Goal: Task Accomplishment & Management: Manage account settings

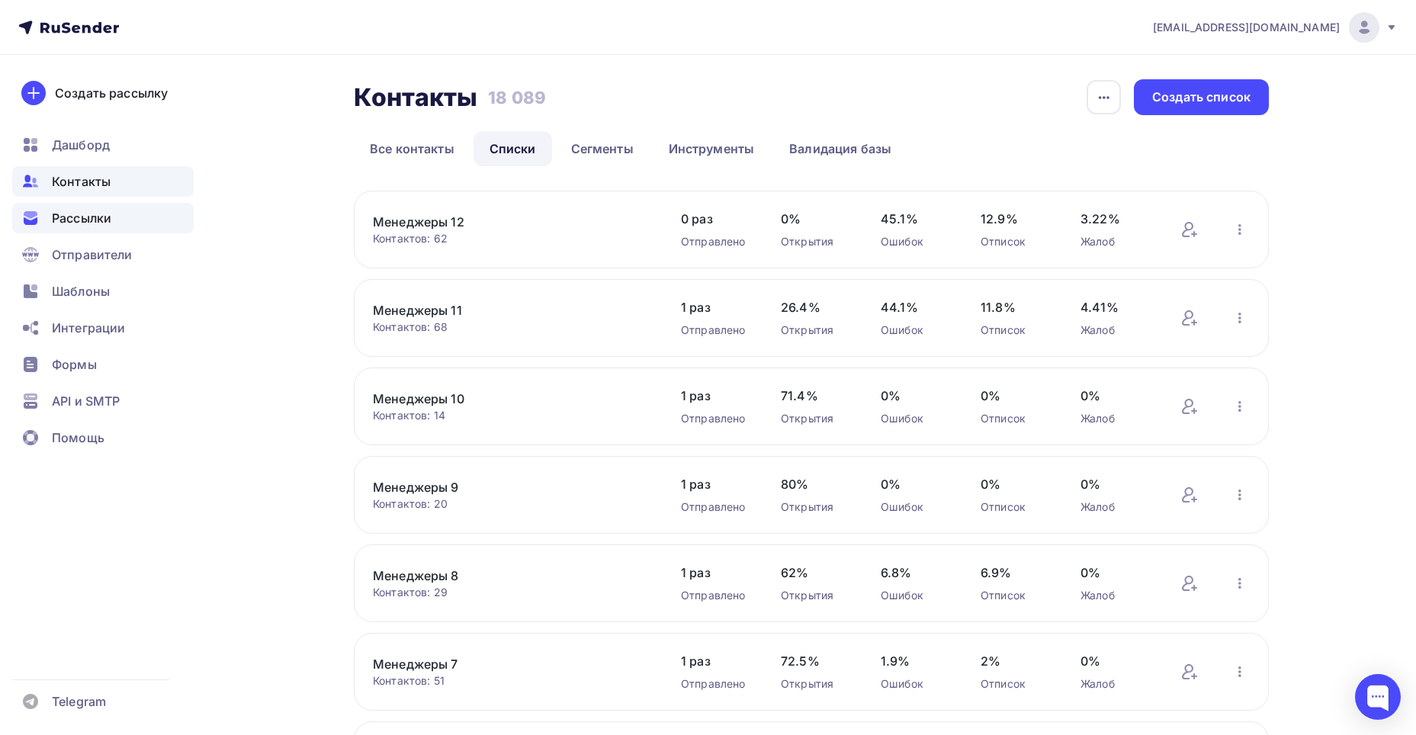
click at [175, 224] on div "Рассылки" at bounding box center [102, 218] width 181 height 31
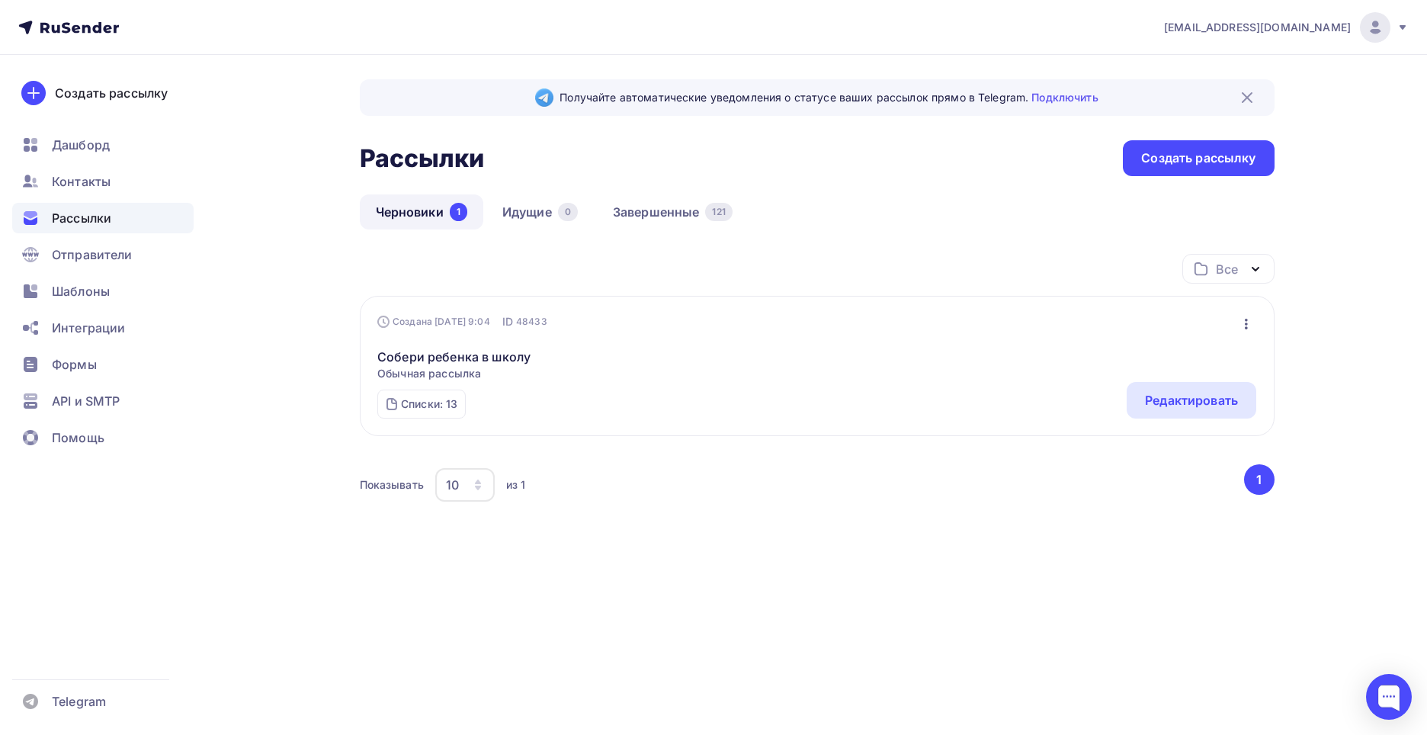
click at [1240, 326] on icon "button" at bounding box center [1247, 324] width 18 height 18
click at [1187, 399] on div "Копировать" at bounding box center [1180, 394] width 146 height 18
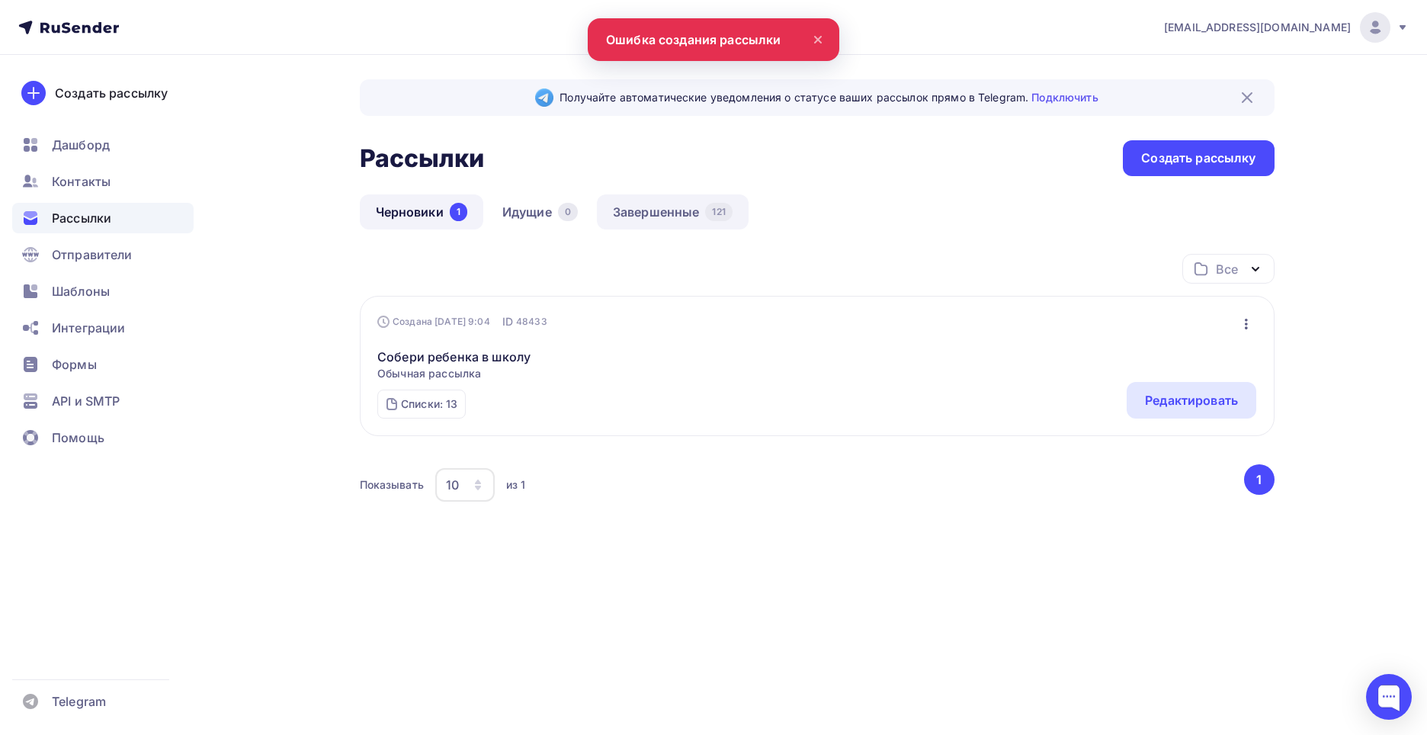
click at [644, 220] on link "Завершенные 121" at bounding box center [673, 211] width 152 height 35
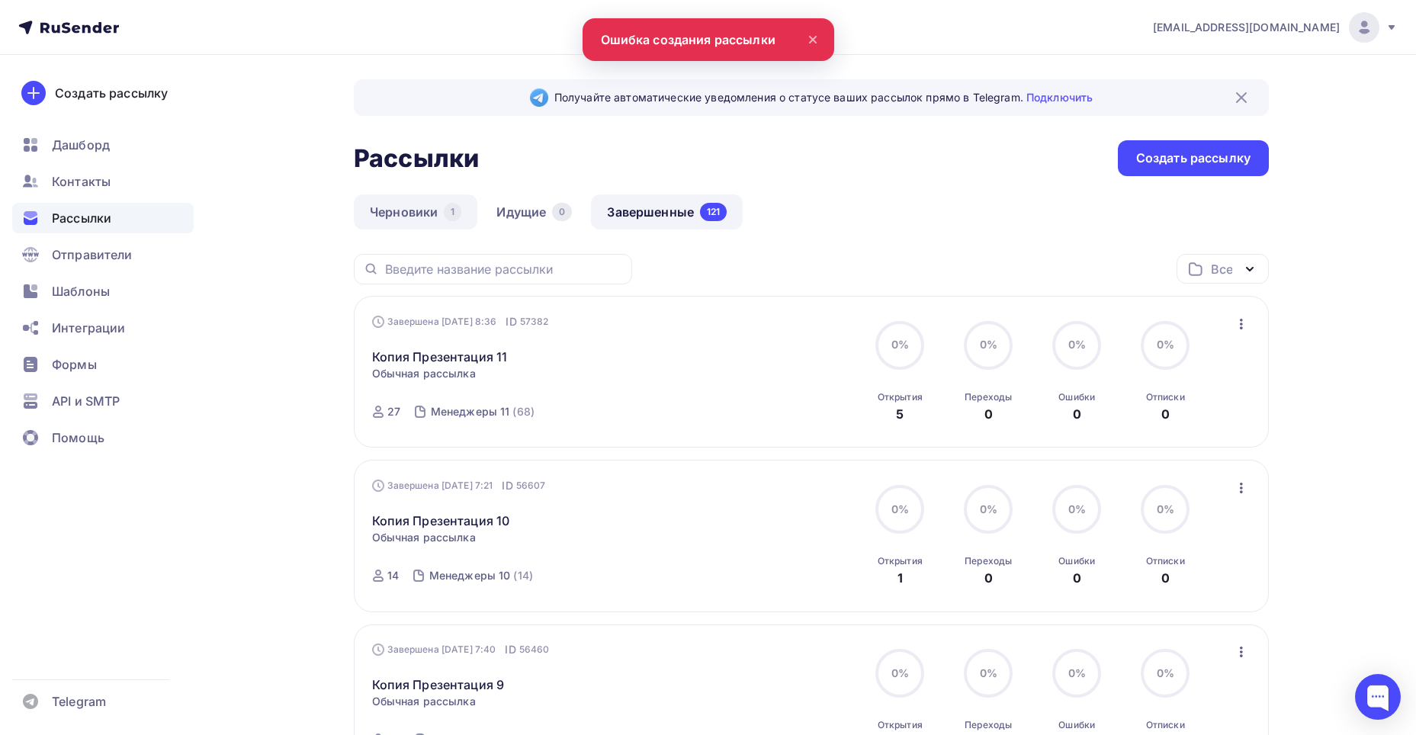
click at [406, 210] on link "Черновики 1" at bounding box center [416, 211] width 124 height 35
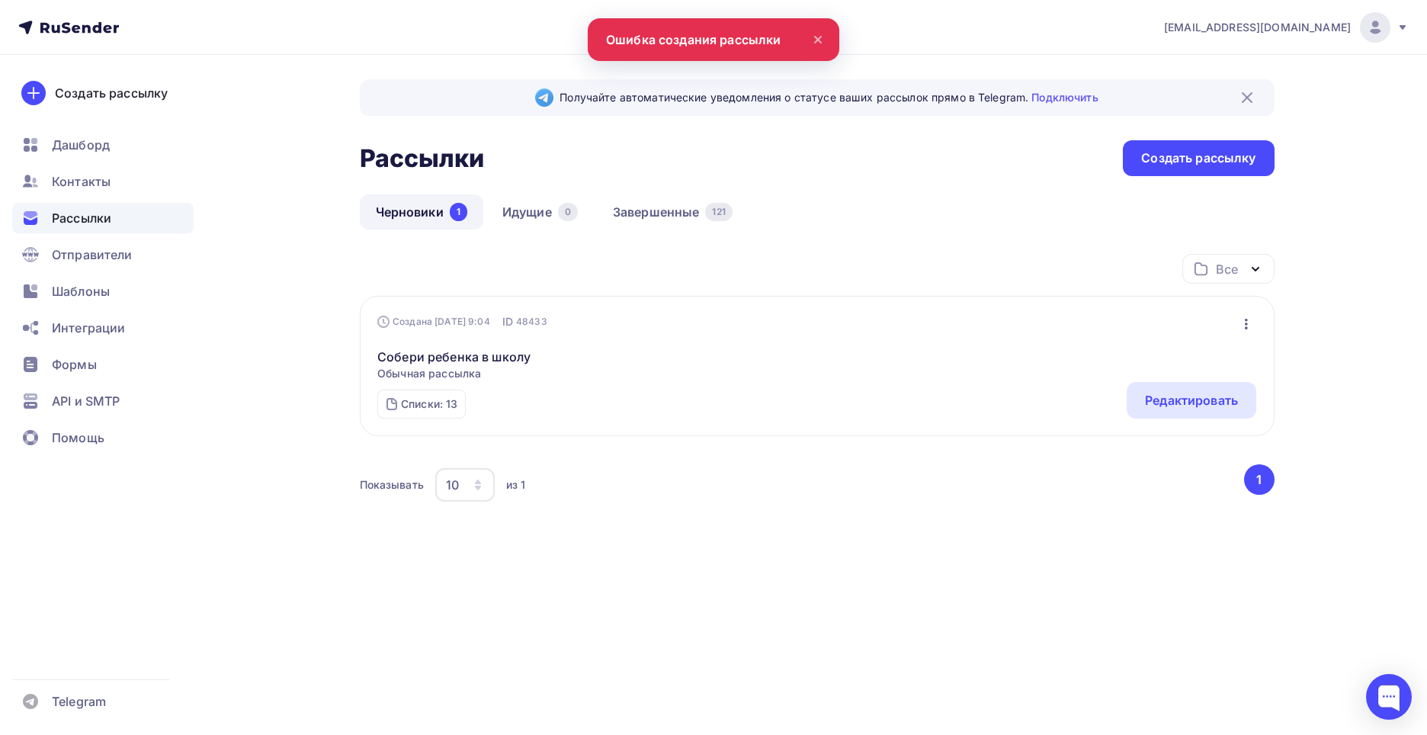
click at [1247, 329] on icon "button" at bounding box center [1246, 324] width 3 height 11
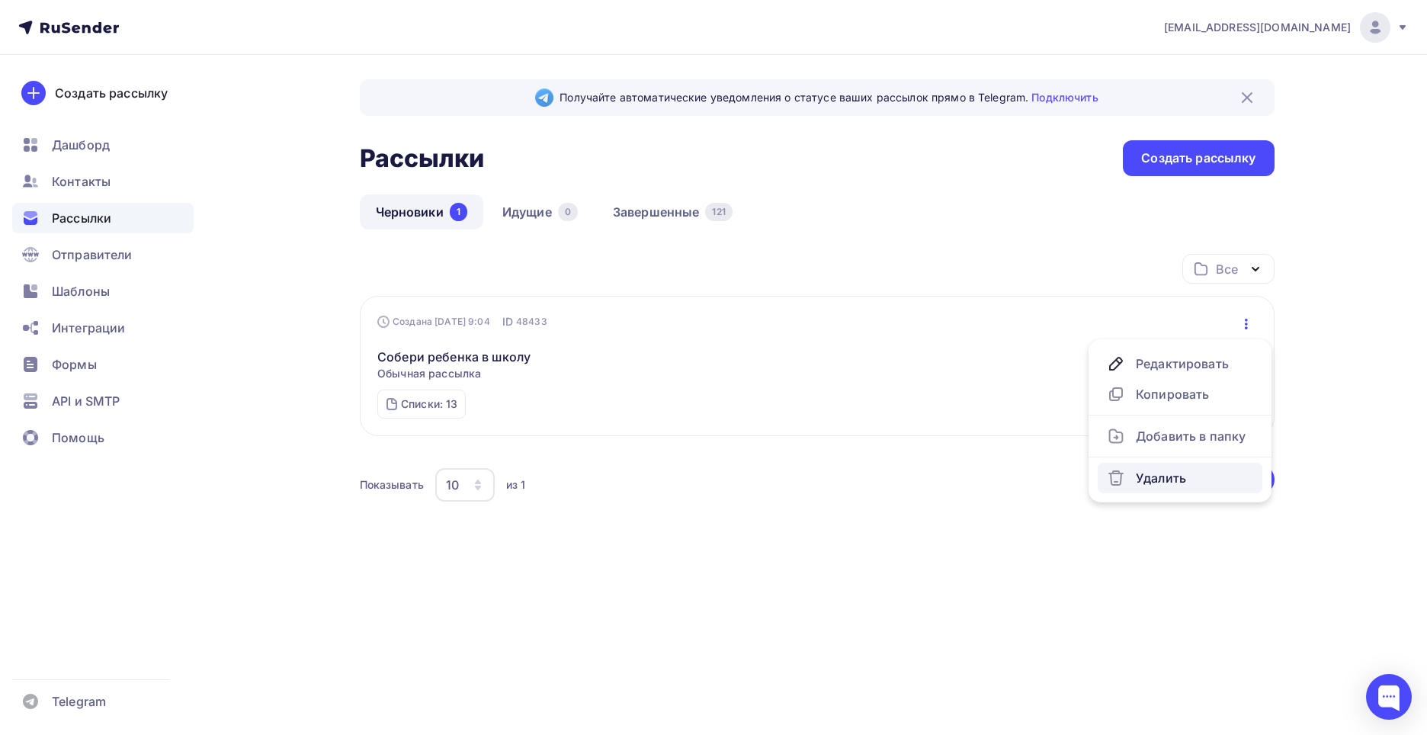
click at [1183, 477] on div "Удалить" at bounding box center [1180, 478] width 146 height 18
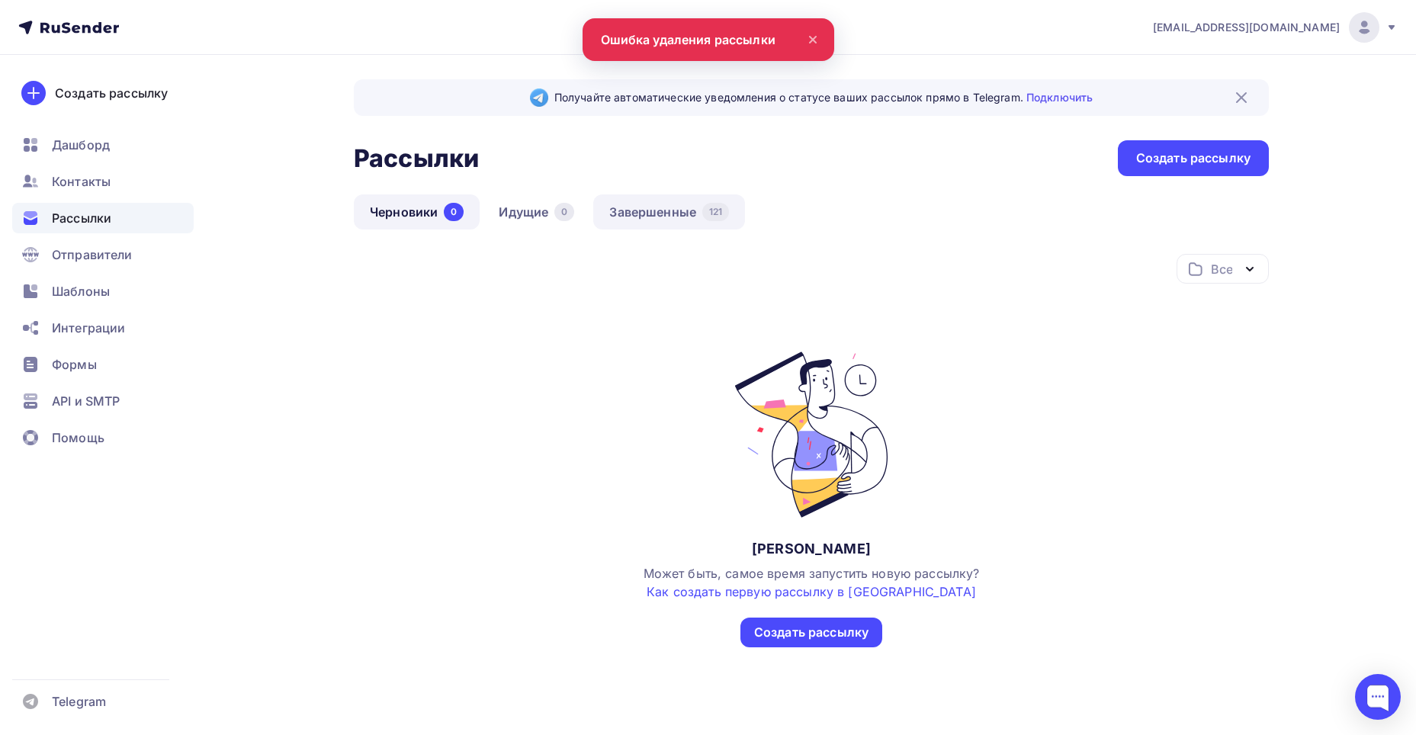
click at [629, 203] on link "Завершенные 121" at bounding box center [669, 211] width 152 height 35
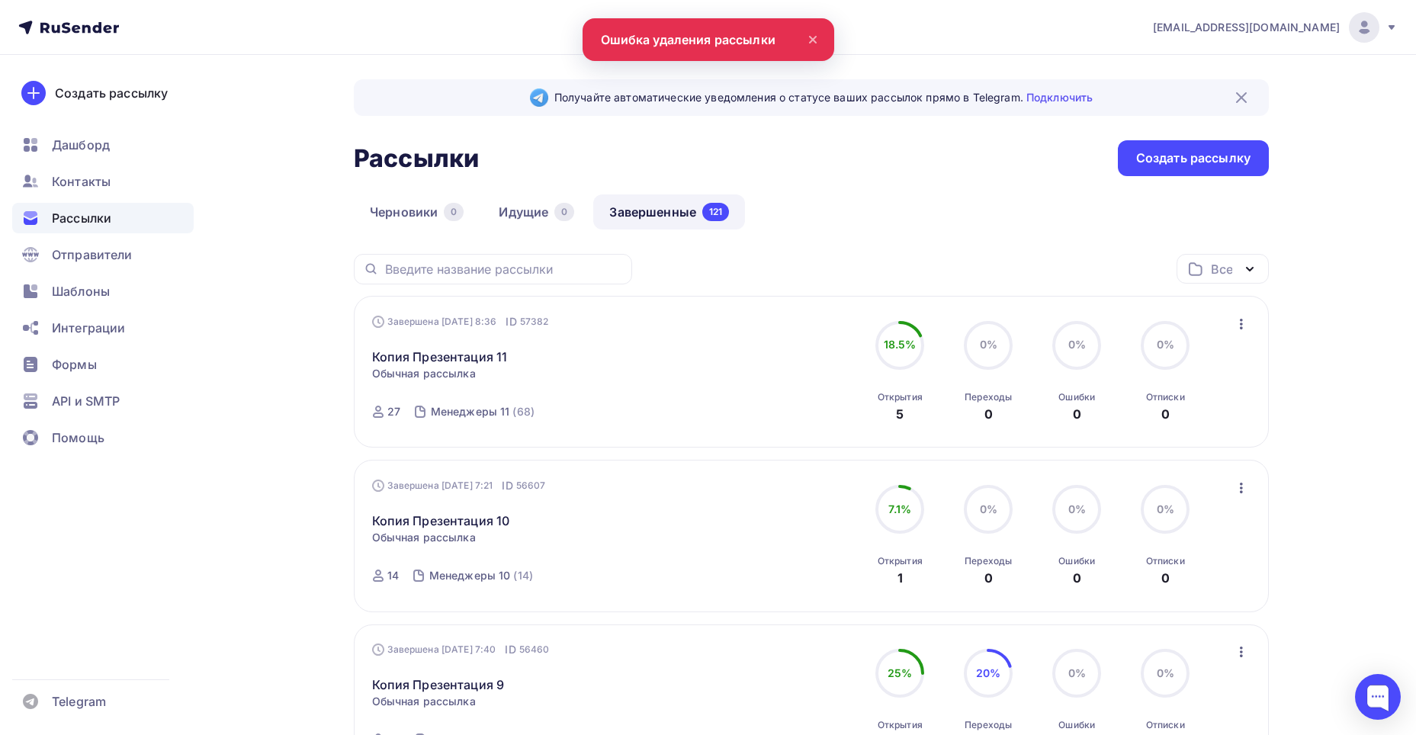
click at [1239, 321] on icon "button" at bounding box center [1241, 324] width 18 height 18
click at [1196, 425] on div "Копировать в новую" at bounding box center [1171, 425] width 156 height 18
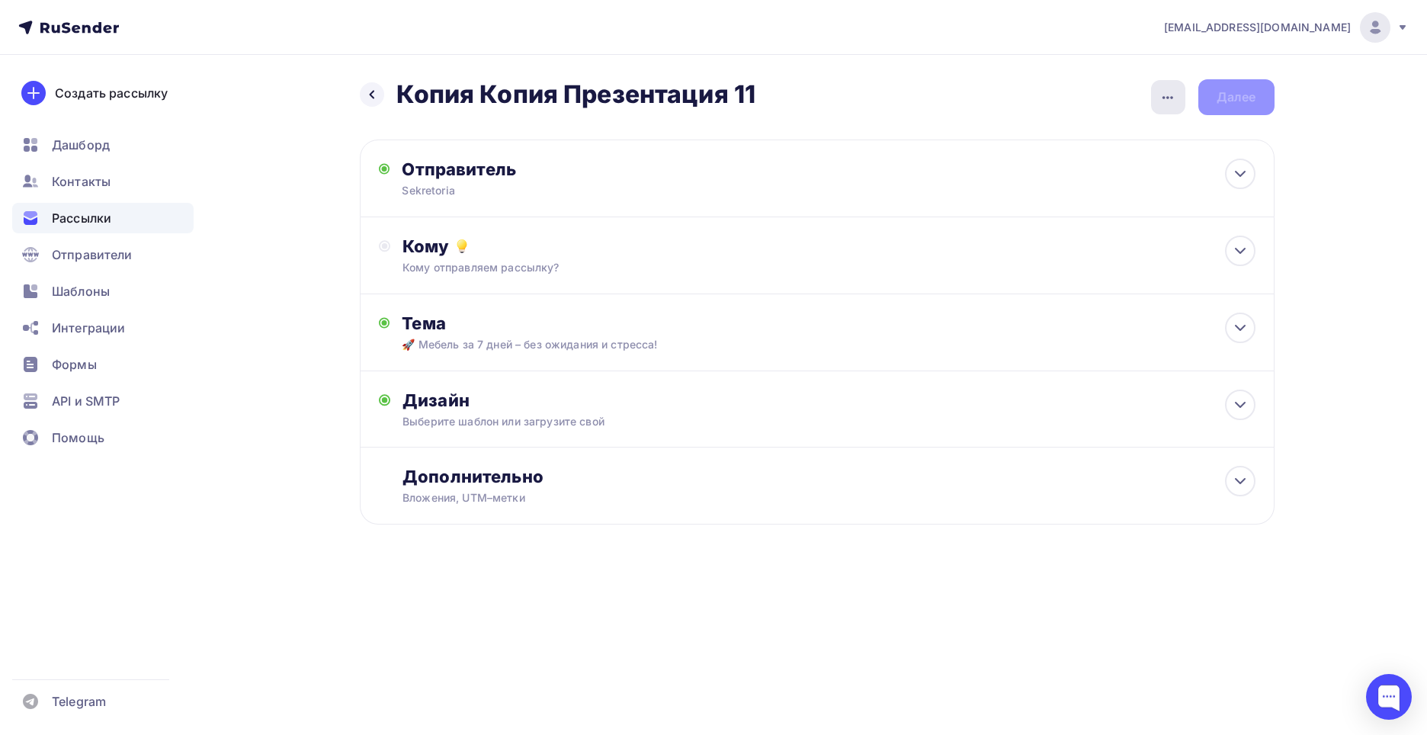
click at [1148, 89] on div "Назад Копия Копия Презентация 11 Копия Копия Презентация 11 Закончить позже Пер…" at bounding box center [817, 97] width 915 height 36
click at [1155, 88] on div "button" at bounding box center [1168, 97] width 34 height 34
click at [1074, 171] on div "Переименовать рассылку" at bounding box center [1088, 175] width 189 height 18
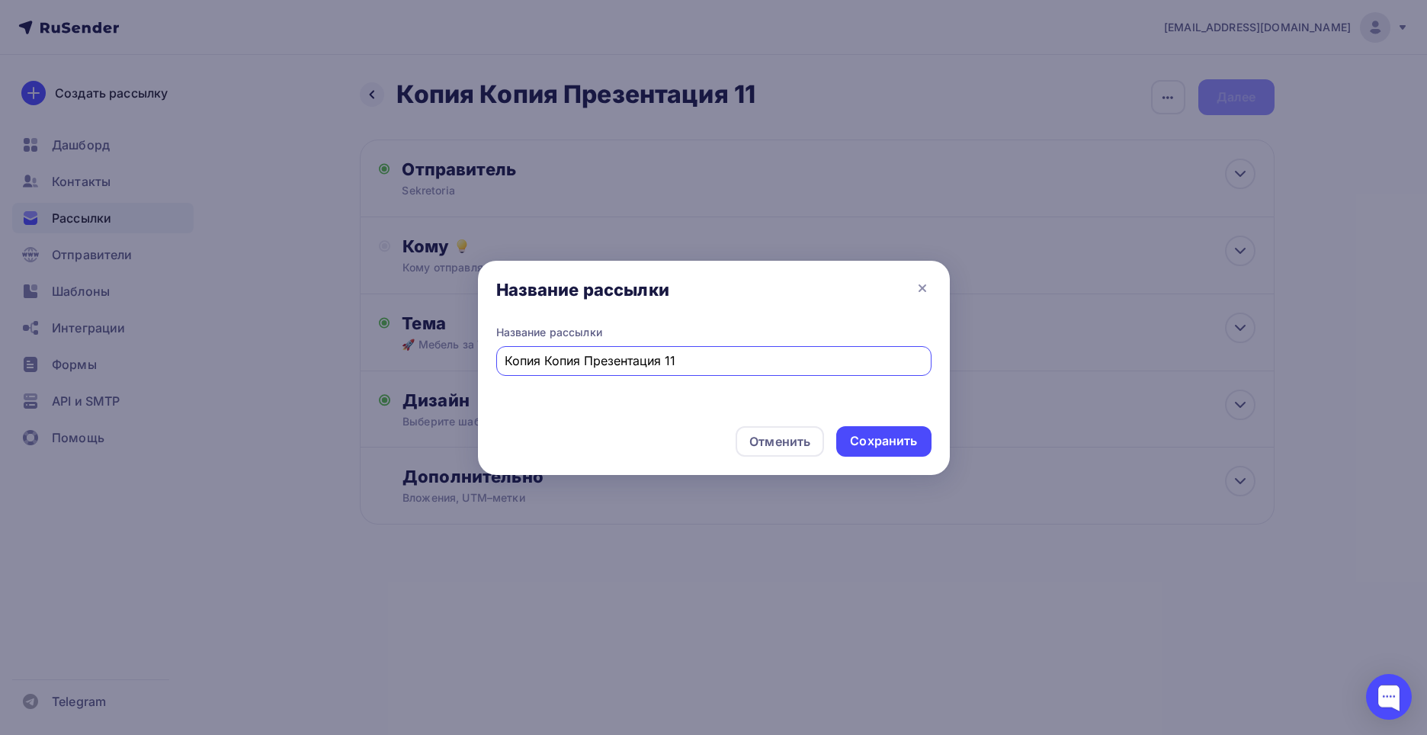
click at [655, 353] on input "Копия Копия Презентация 11" at bounding box center [714, 361] width 418 height 18
type input "Смена бэка [PERSON_NAME] +[PERSON_NAME]"
click at [873, 450] on div "Сохранить" at bounding box center [884, 441] width 95 height 31
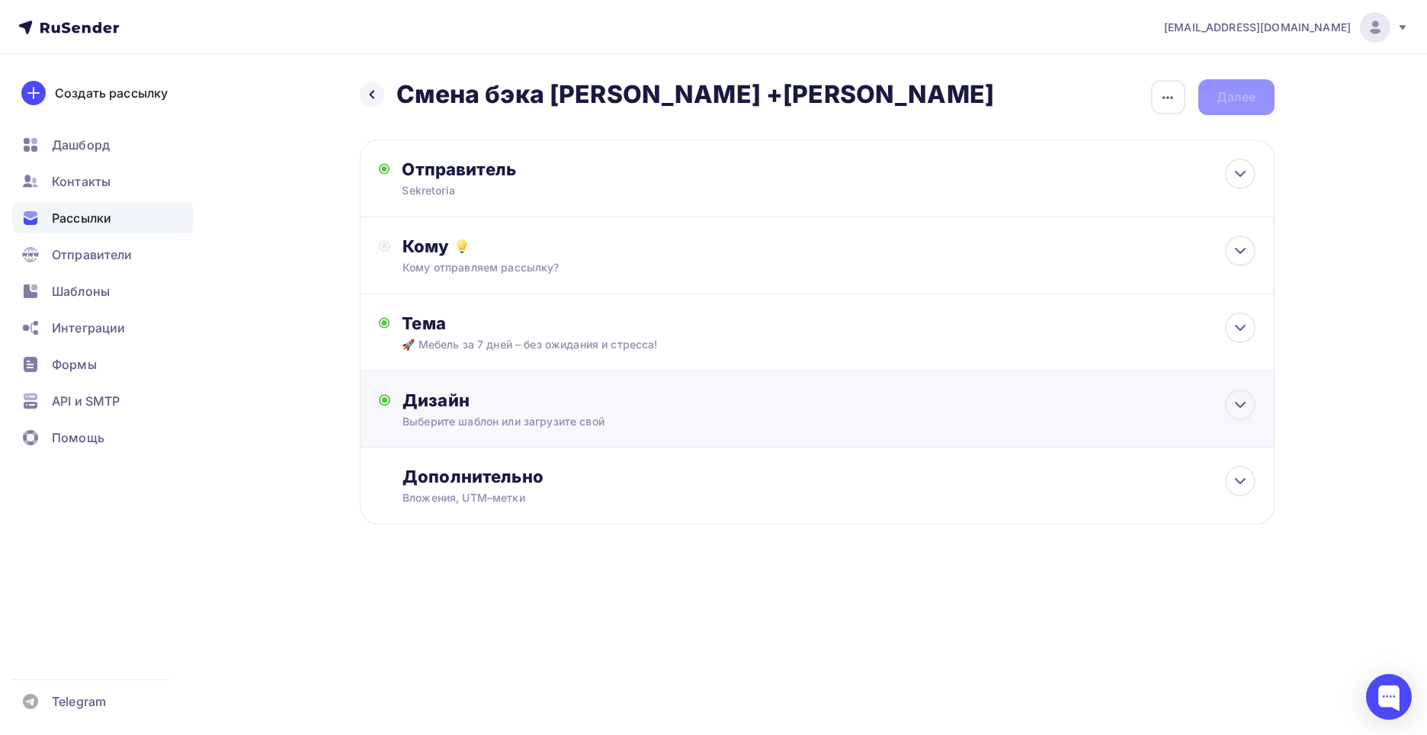
click at [630, 403] on div "Дизайн" at bounding box center [829, 400] width 853 height 21
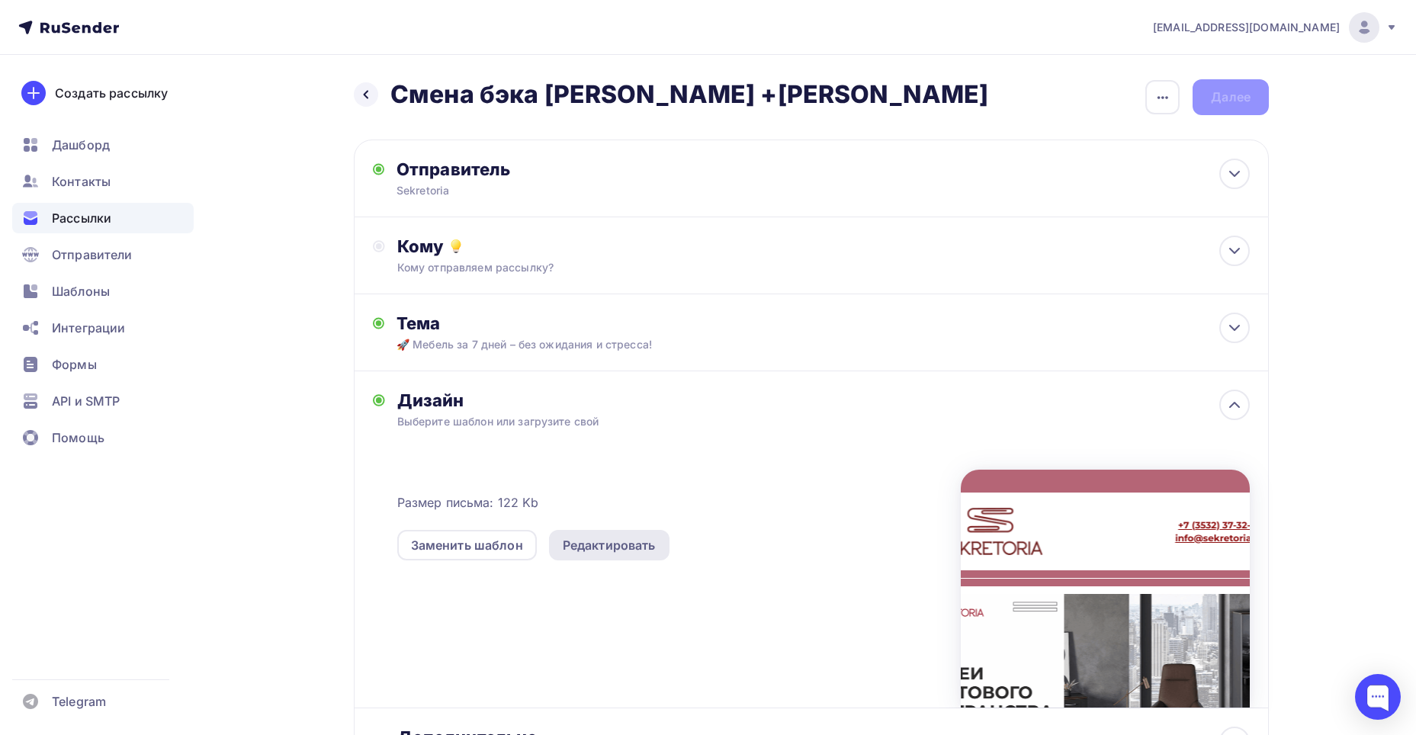
click at [603, 542] on div "Редактировать" at bounding box center [609, 545] width 93 height 18
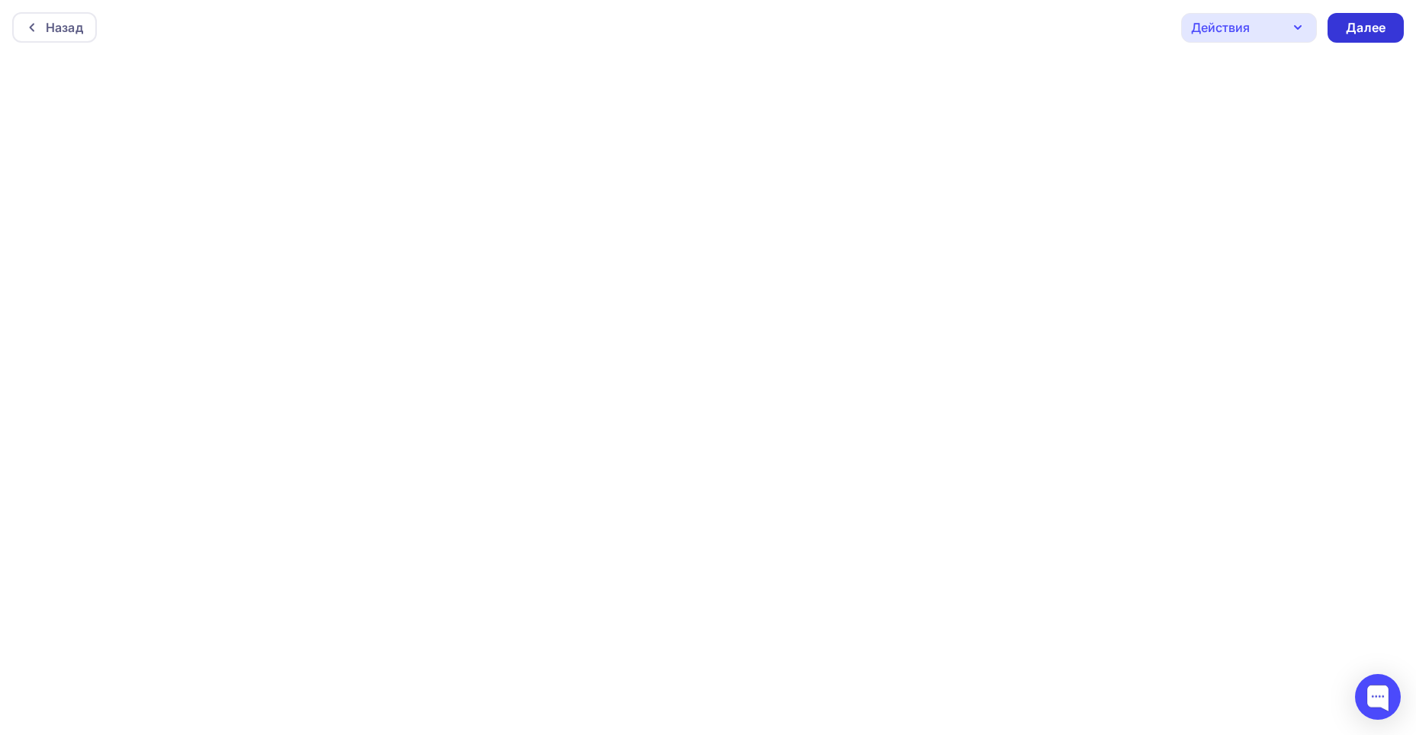
click at [1341, 29] on div "Далее" at bounding box center [1366, 28] width 76 height 30
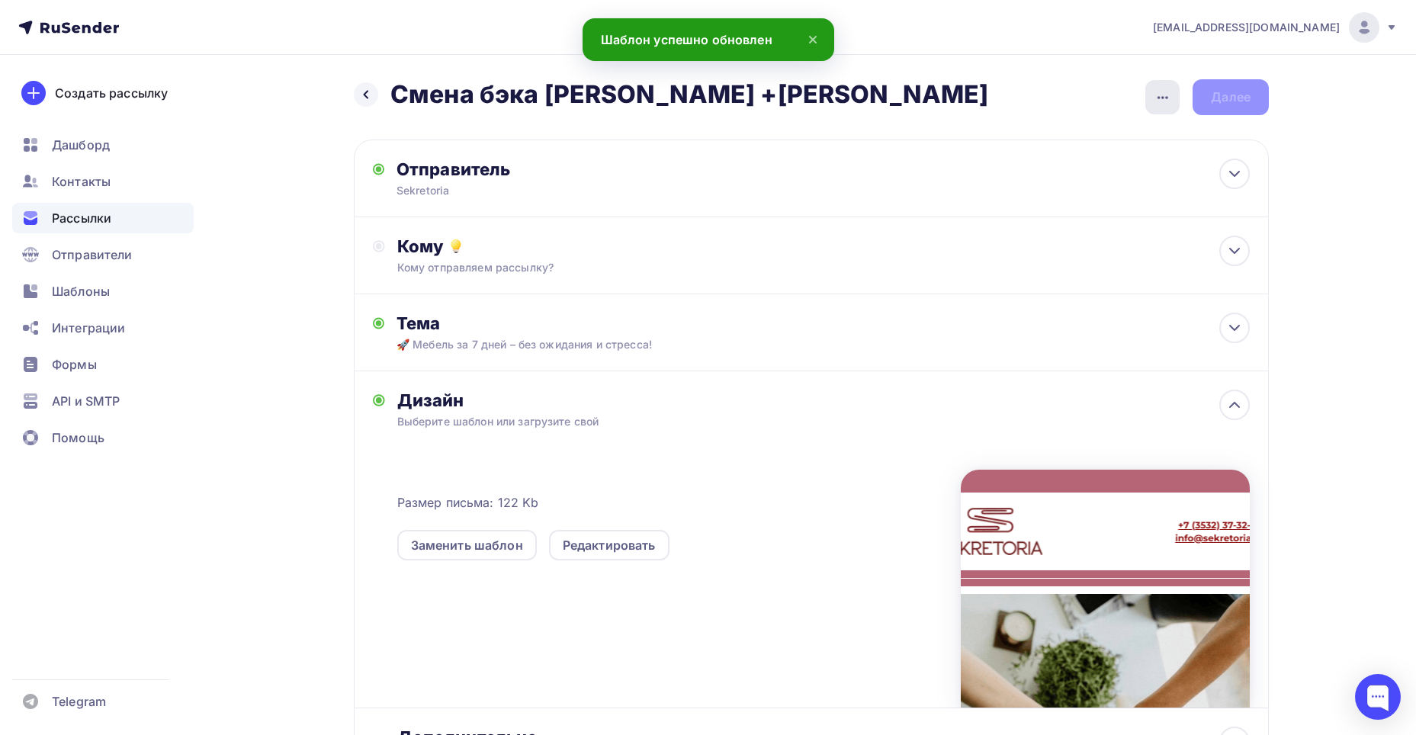
click at [1156, 98] on icon "button" at bounding box center [1163, 97] width 18 height 18
click at [1064, 147] on div "Закончить позже" at bounding box center [1081, 145] width 189 height 18
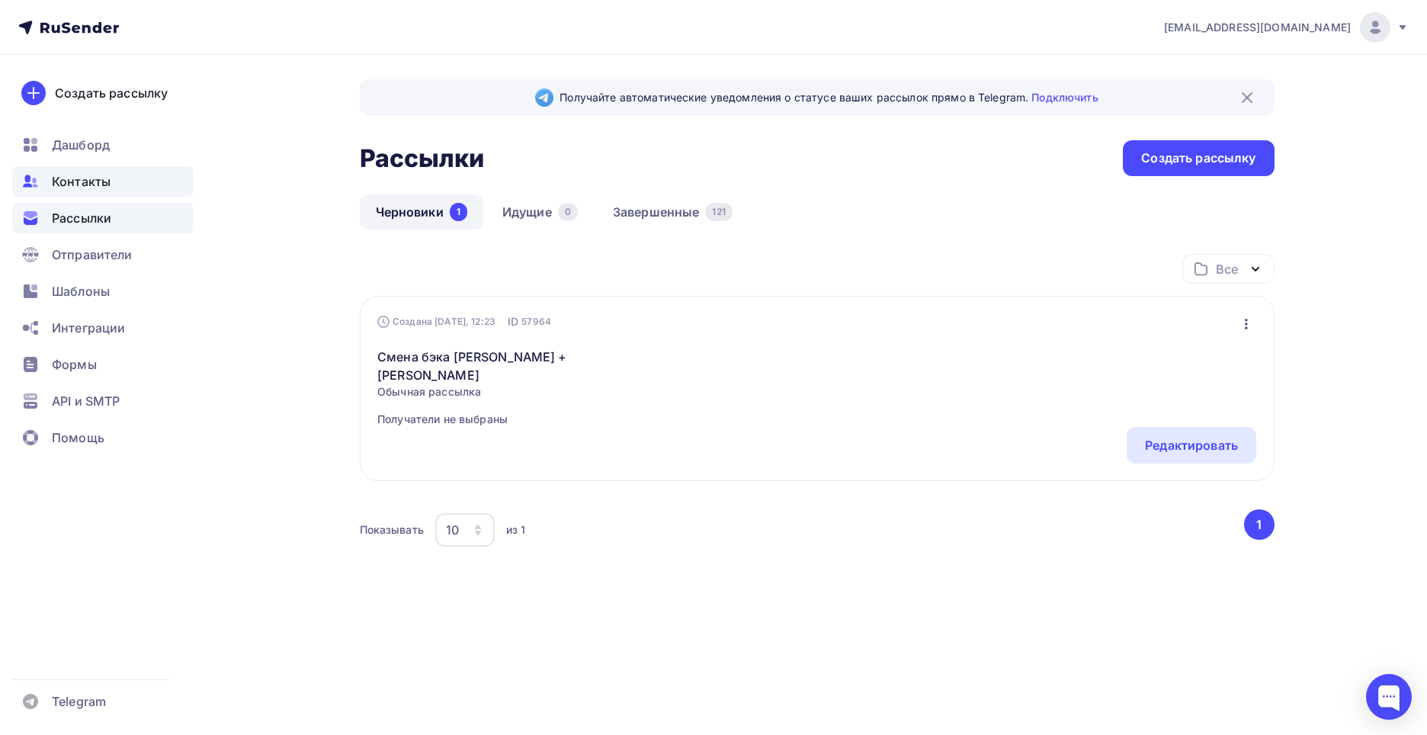
click at [63, 185] on span "Контакты" at bounding box center [81, 181] width 59 height 18
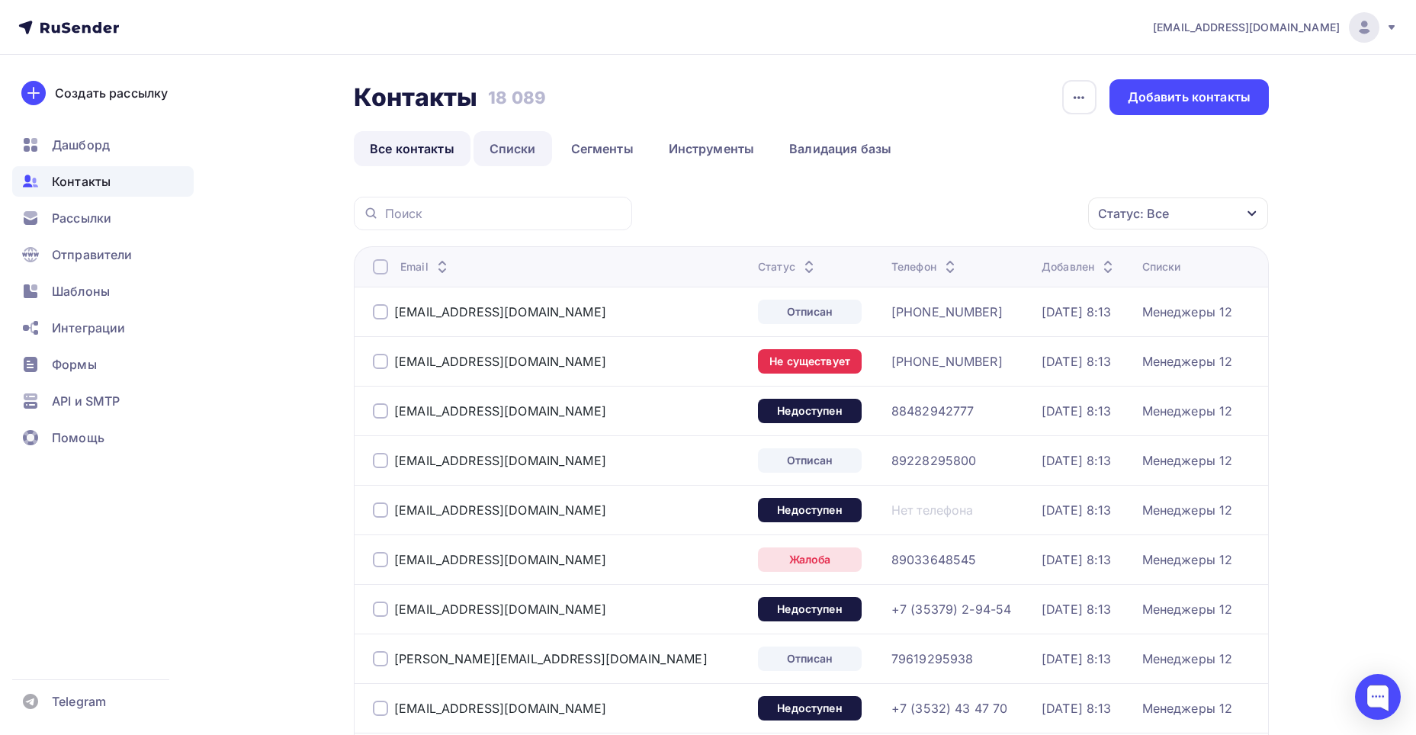
click at [533, 147] on link "Списки" at bounding box center [513, 148] width 79 height 35
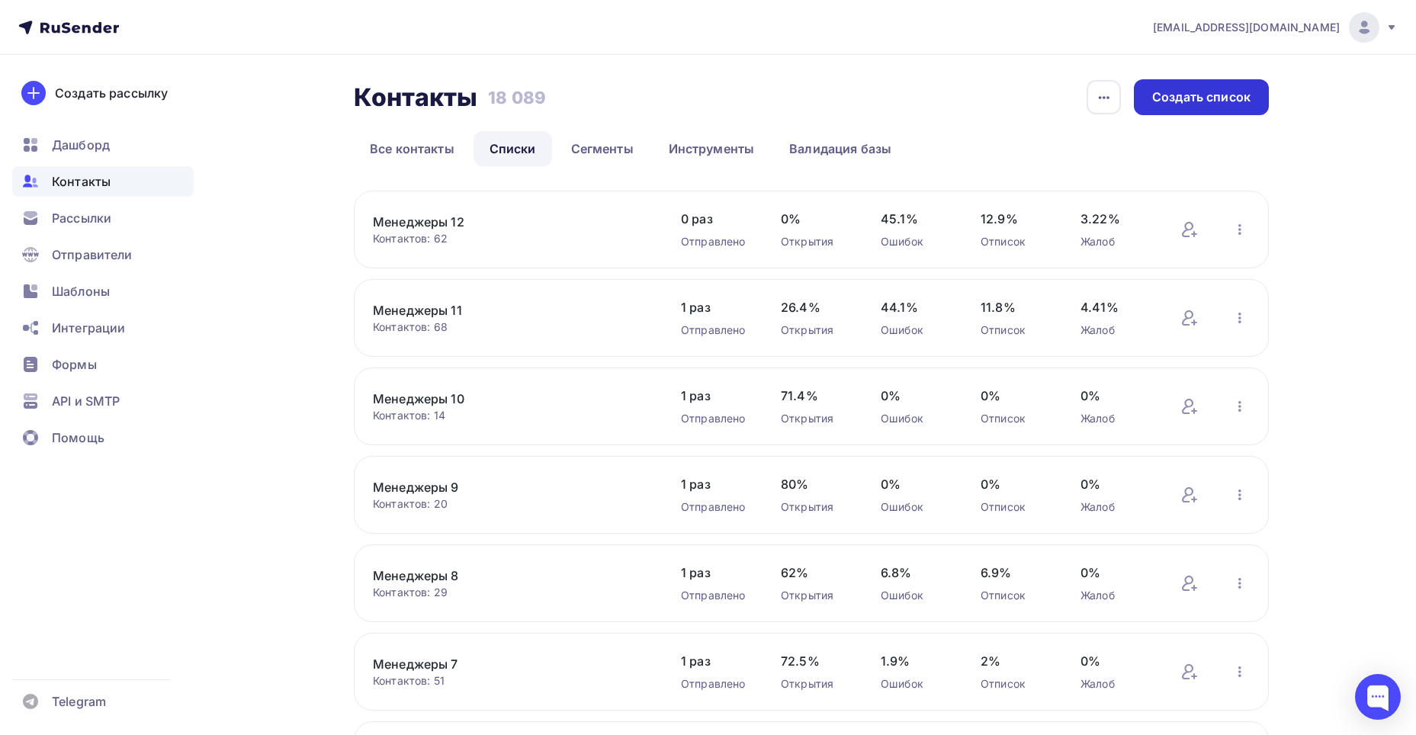
click at [1153, 88] on div "Создать список" at bounding box center [1201, 97] width 98 height 18
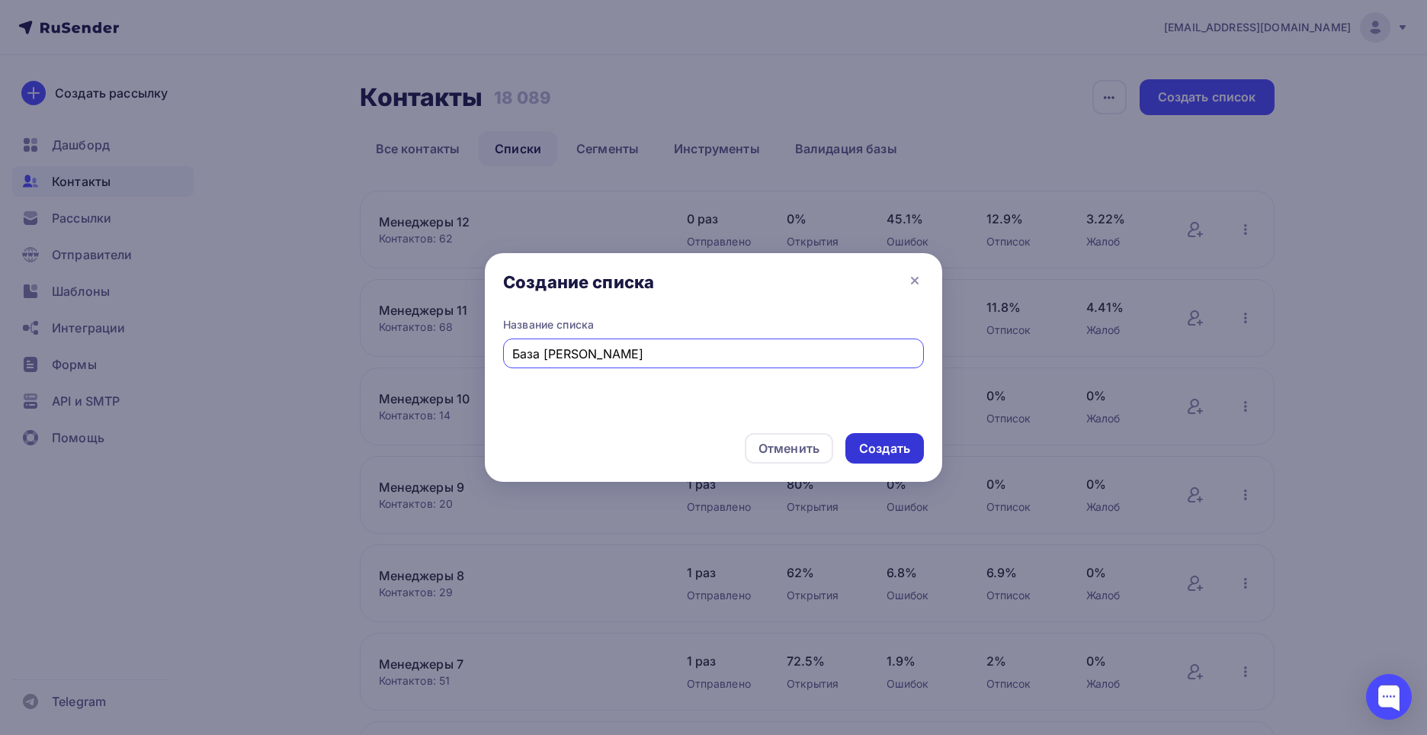
type input "База [PERSON_NAME]"
click at [902, 442] on div "Создать" at bounding box center [884, 449] width 51 height 18
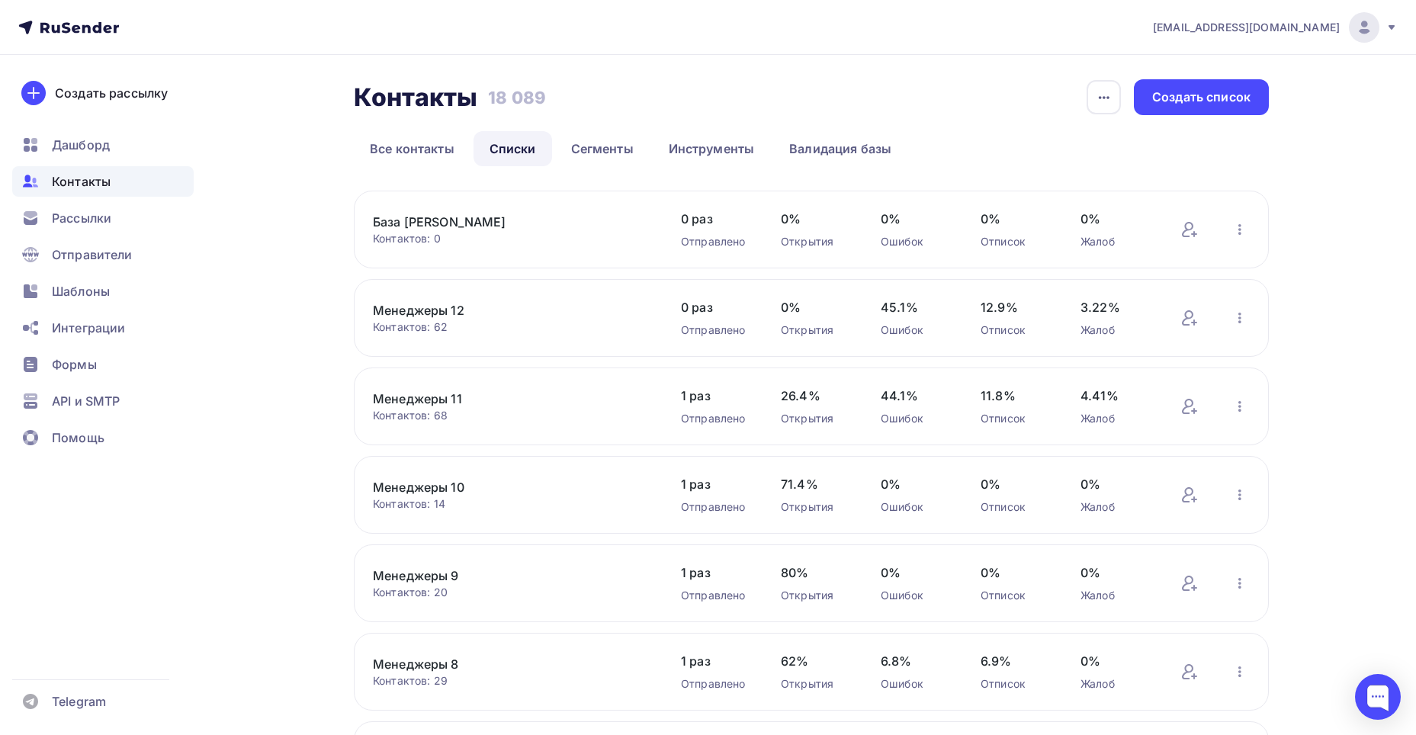
click at [421, 231] on div "Контактов: 0" at bounding box center [512, 238] width 278 height 15
click at [421, 227] on link "База [PERSON_NAME]" at bounding box center [502, 222] width 259 height 18
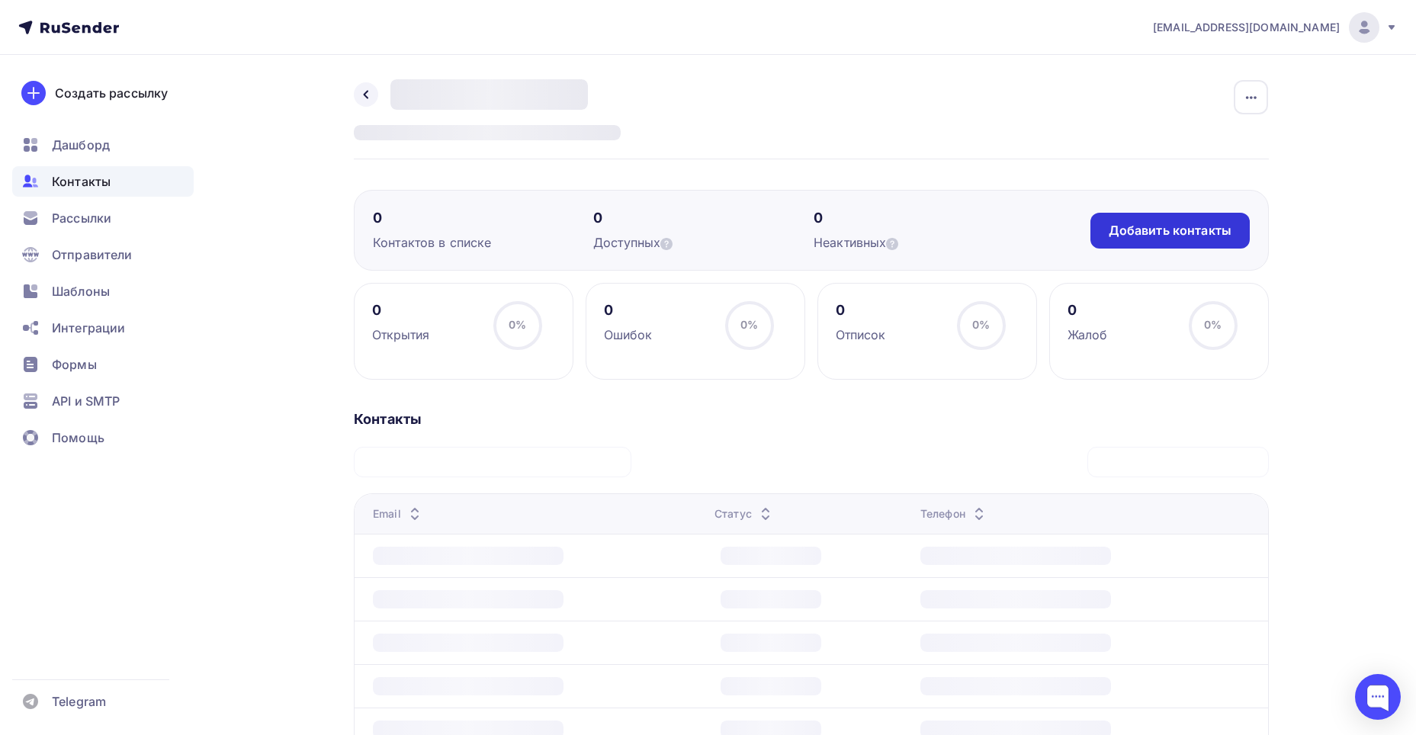
click at [1155, 232] on div "Добавить контакты" at bounding box center [1170, 231] width 123 height 18
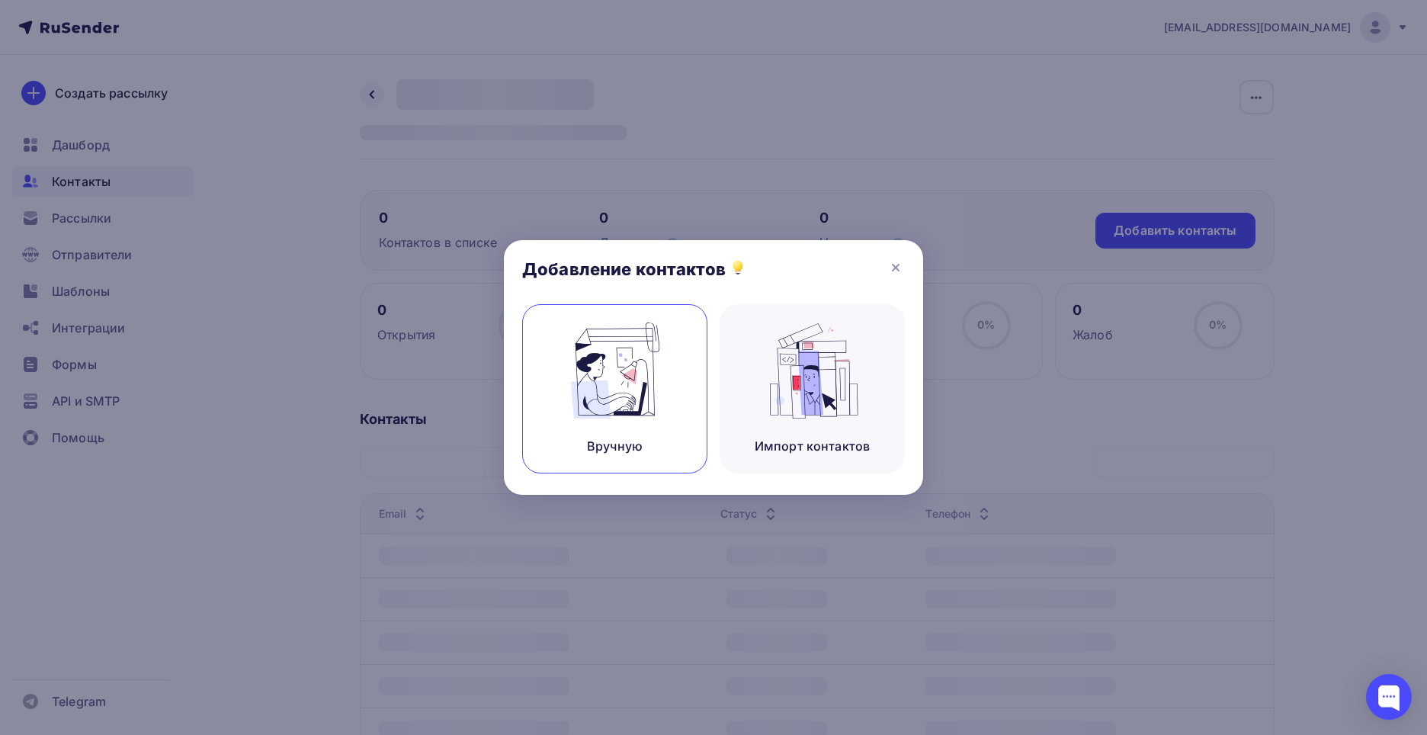
click at [658, 356] on img at bounding box center [615, 371] width 102 height 96
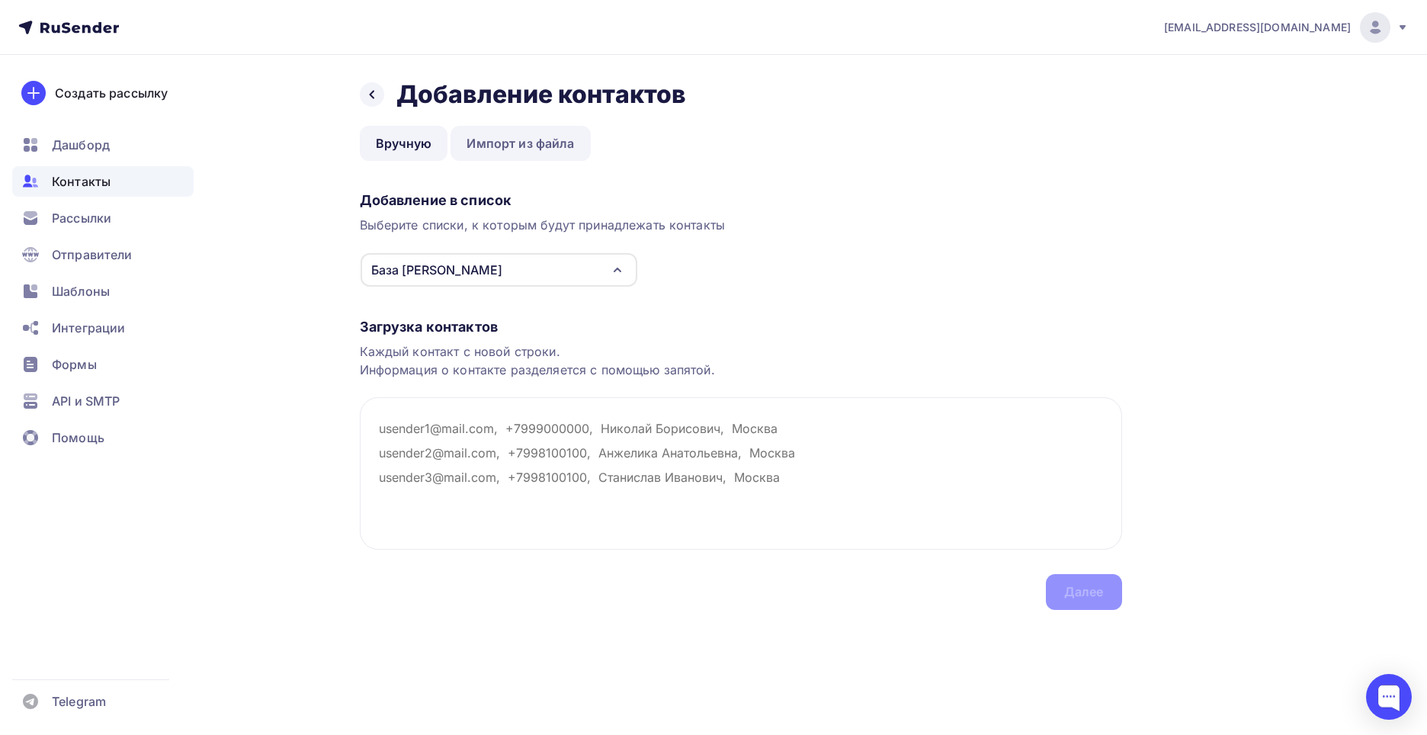
click at [488, 142] on link "Импорт из файла" at bounding box center [521, 143] width 140 height 35
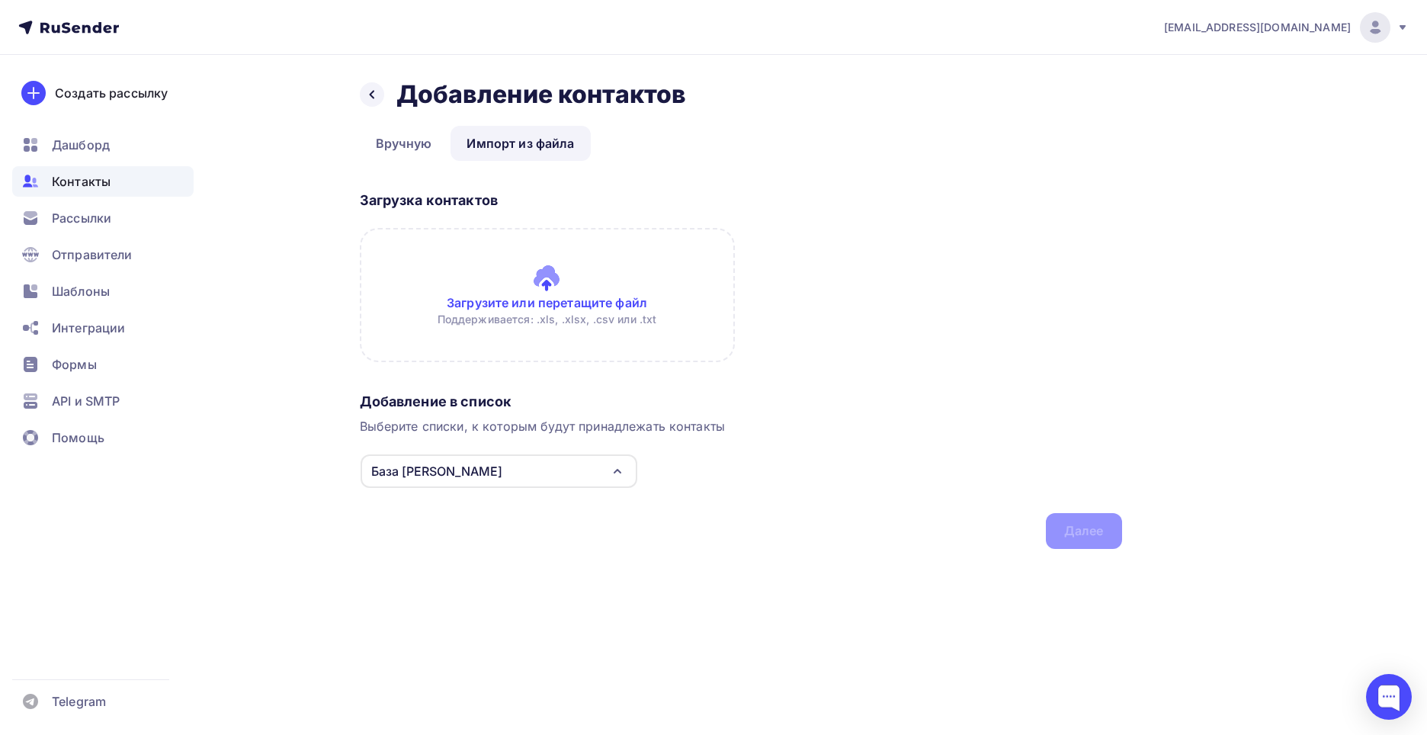
click at [528, 272] on input "file" at bounding box center [547, 295] width 375 height 134
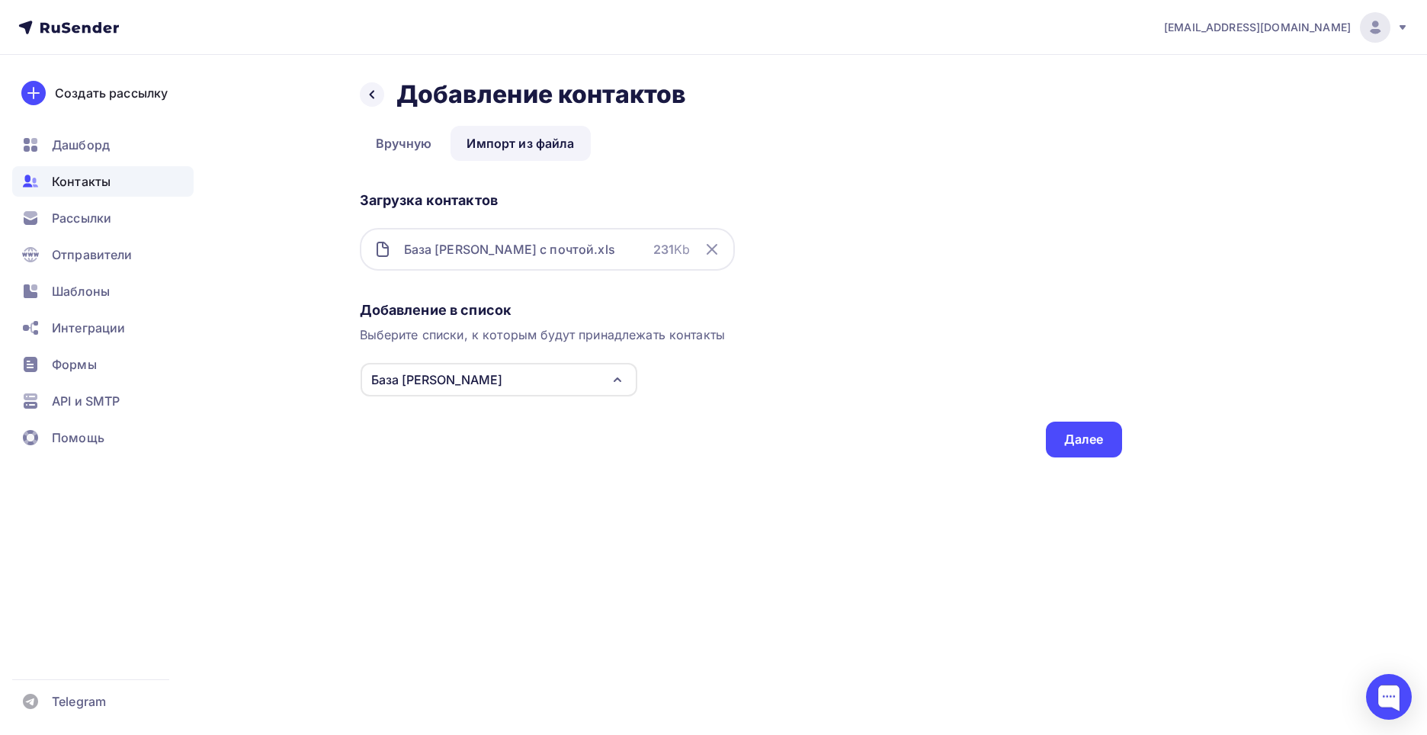
click at [1132, 438] on div "Назад Добавление контактов Добавление контактов Вручную Импорт из файла Импорт …" at bounding box center [714, 287] width 1250 height 464
click at [1103, 446] on div "Далее" at bounding box center [1085, 440] width 40 height 18
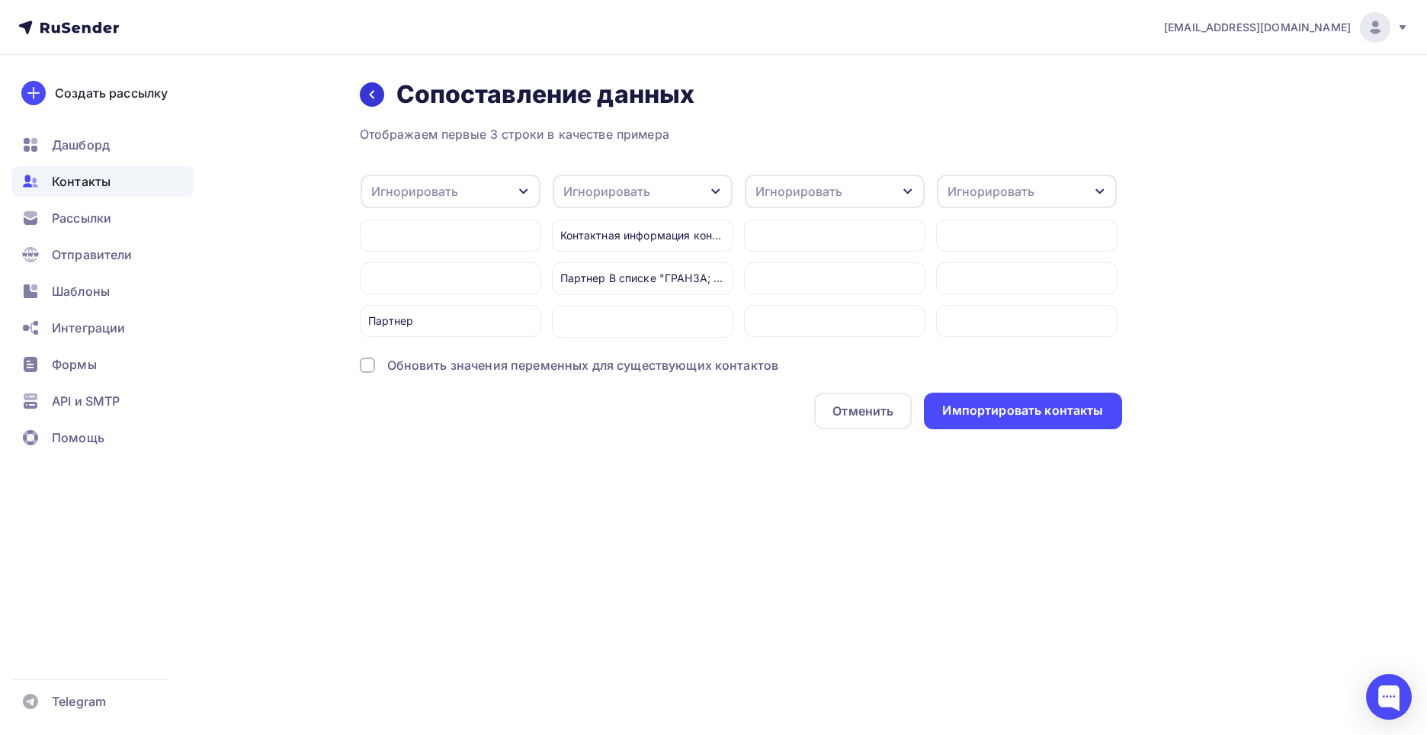
click at [374, 90] on icon at bounding box center [372, 94] width 12 height 12
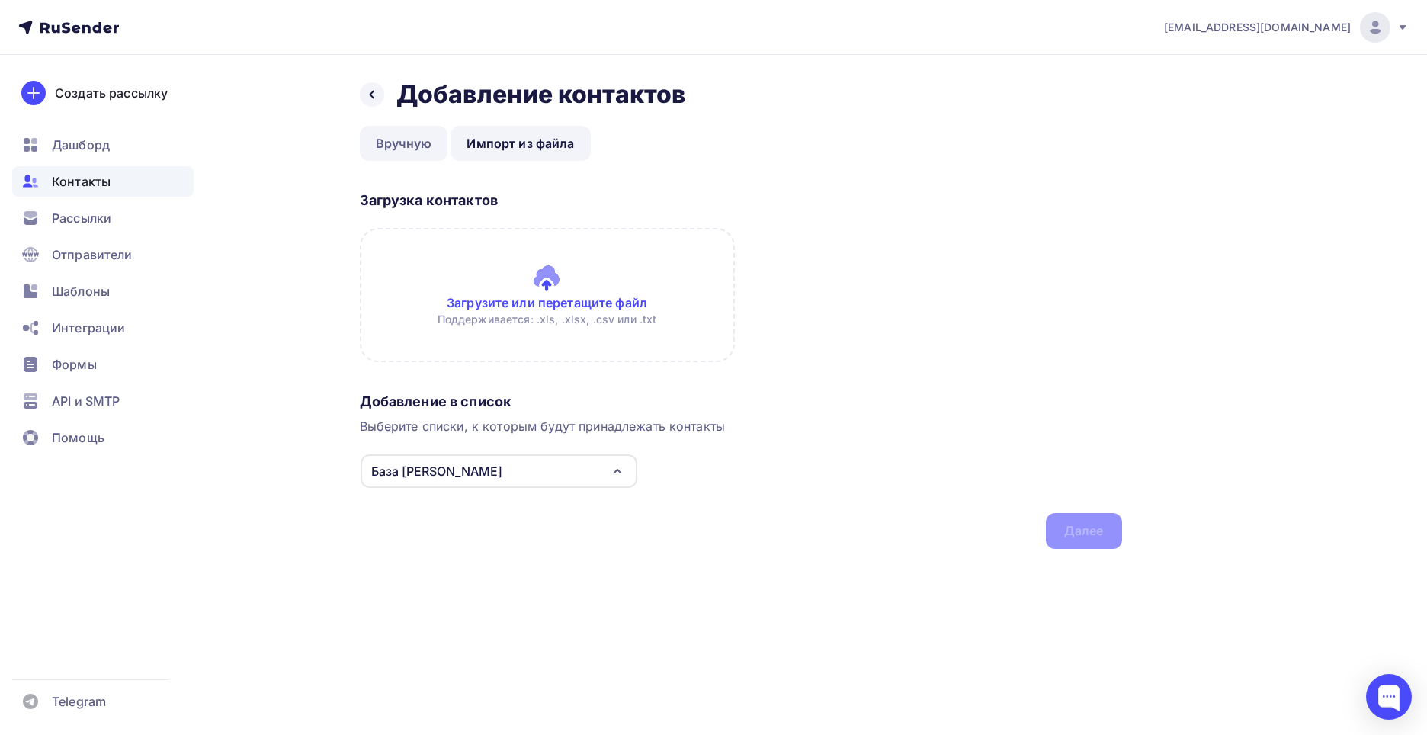
click at [377, 137] on link "Вручную" at bounding box center [404, 143] width 88 height 35
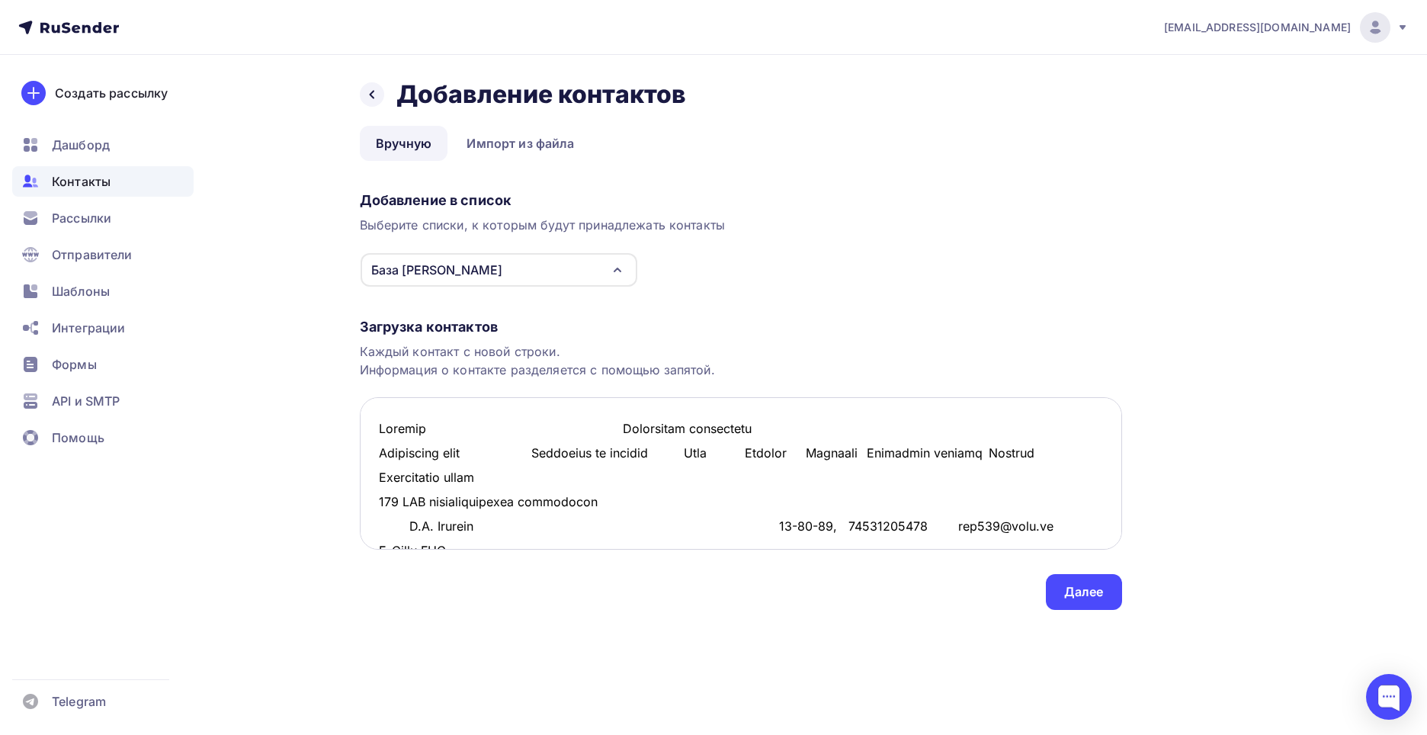
scroll to position [22434, 0]
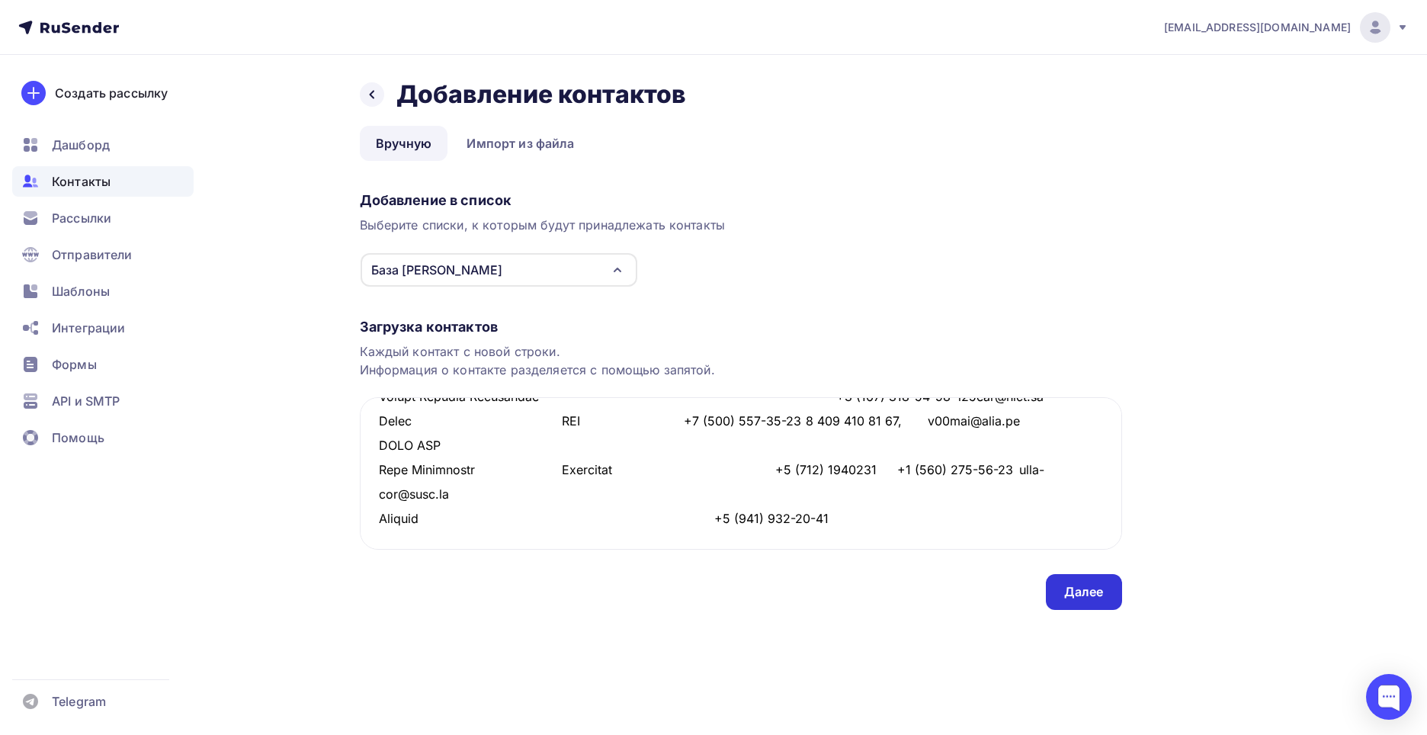
type textarea "Loremip Dolorsitam consectetu Adipiscing elit Seddoeius te incidid Utla Etdolor…"
click at [1061, 596] on div "Далее" at bounding box center [1084, 592] width 76 height 36
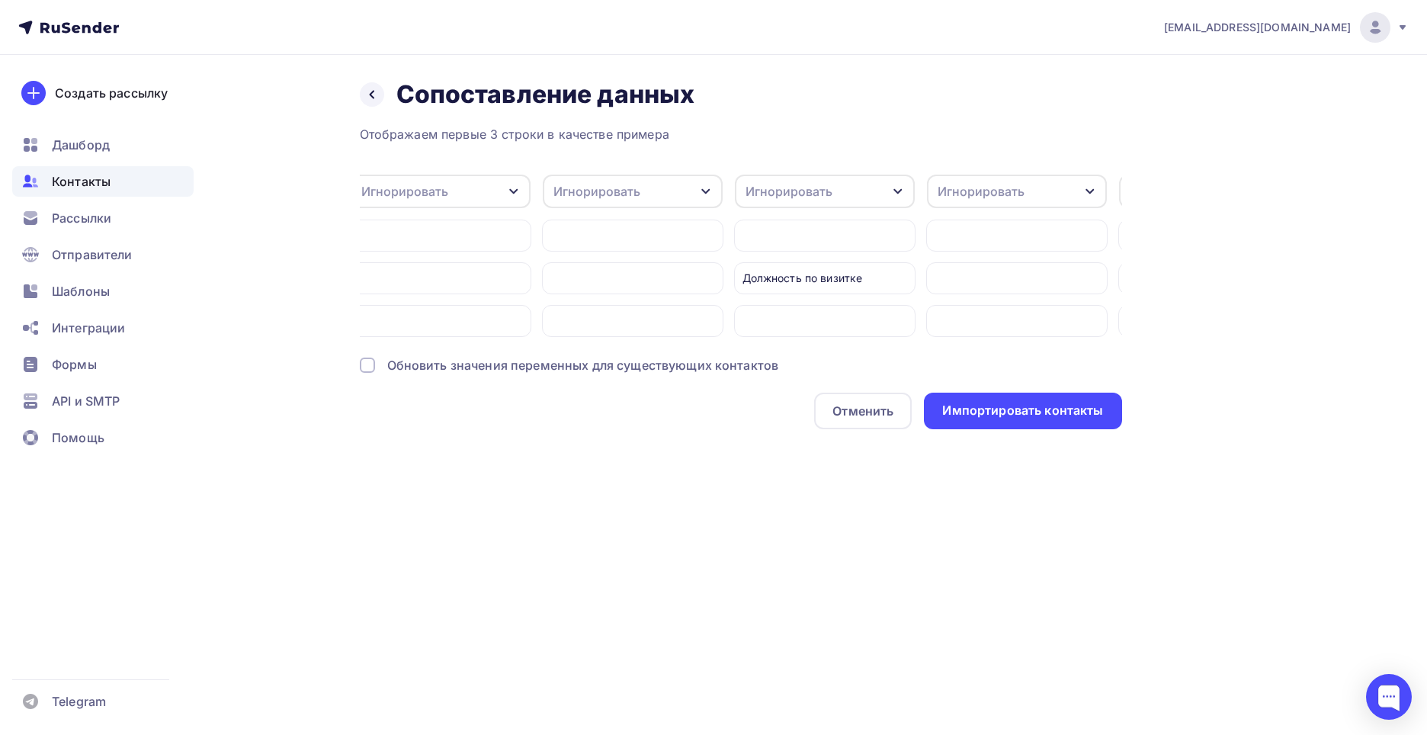
scroll to position [0, 0]
click at [368, 102] on div at bounding box center [372, 94] width 24 height 24
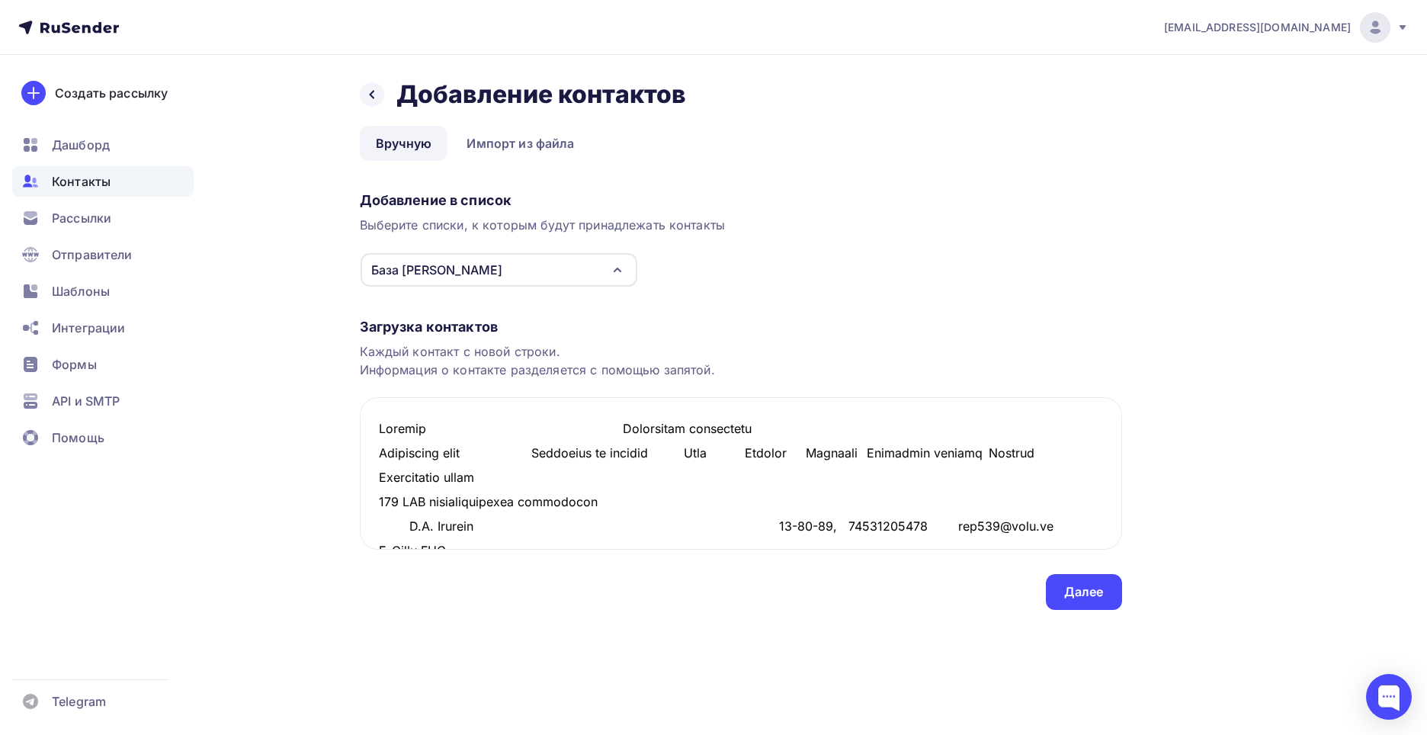
scroll to position [22457, 0]
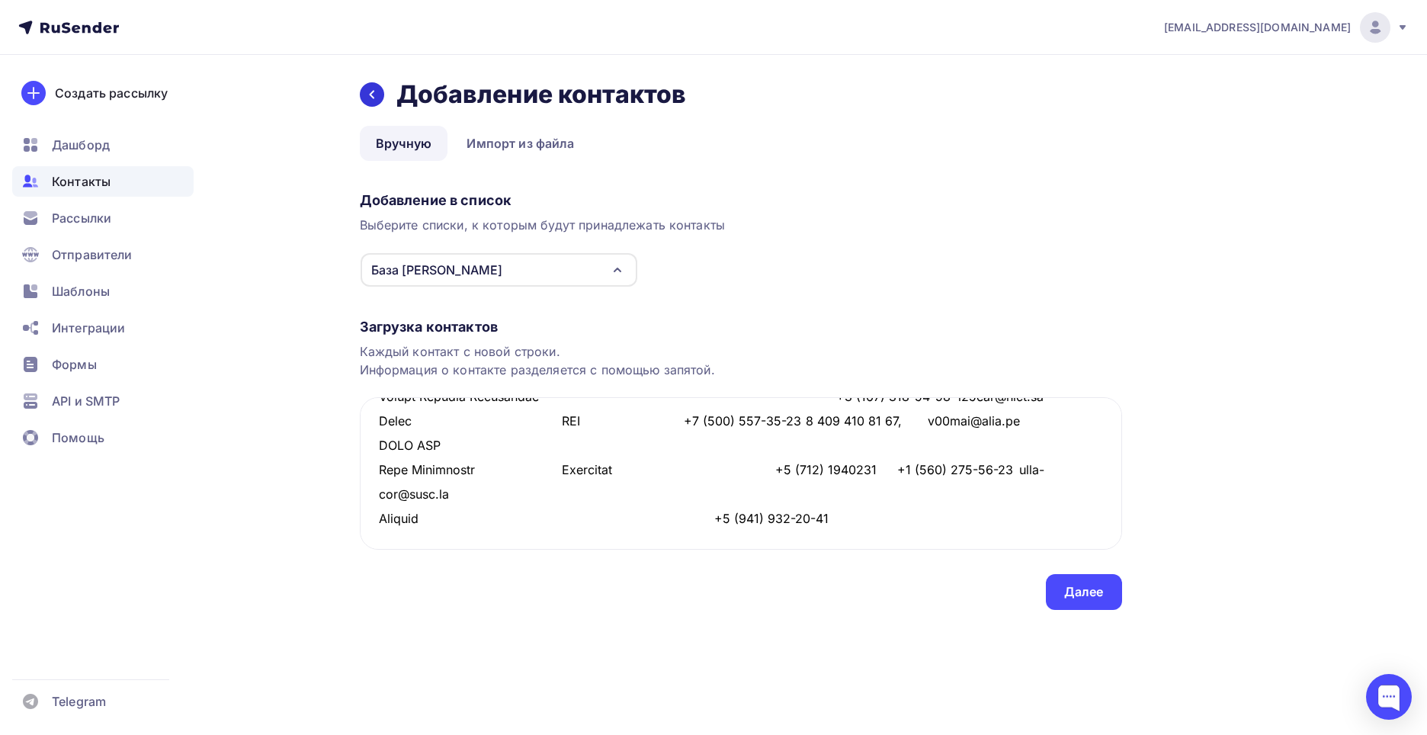
click at [368, 84] on div at bounding box center [372, 94] width 24 height 24
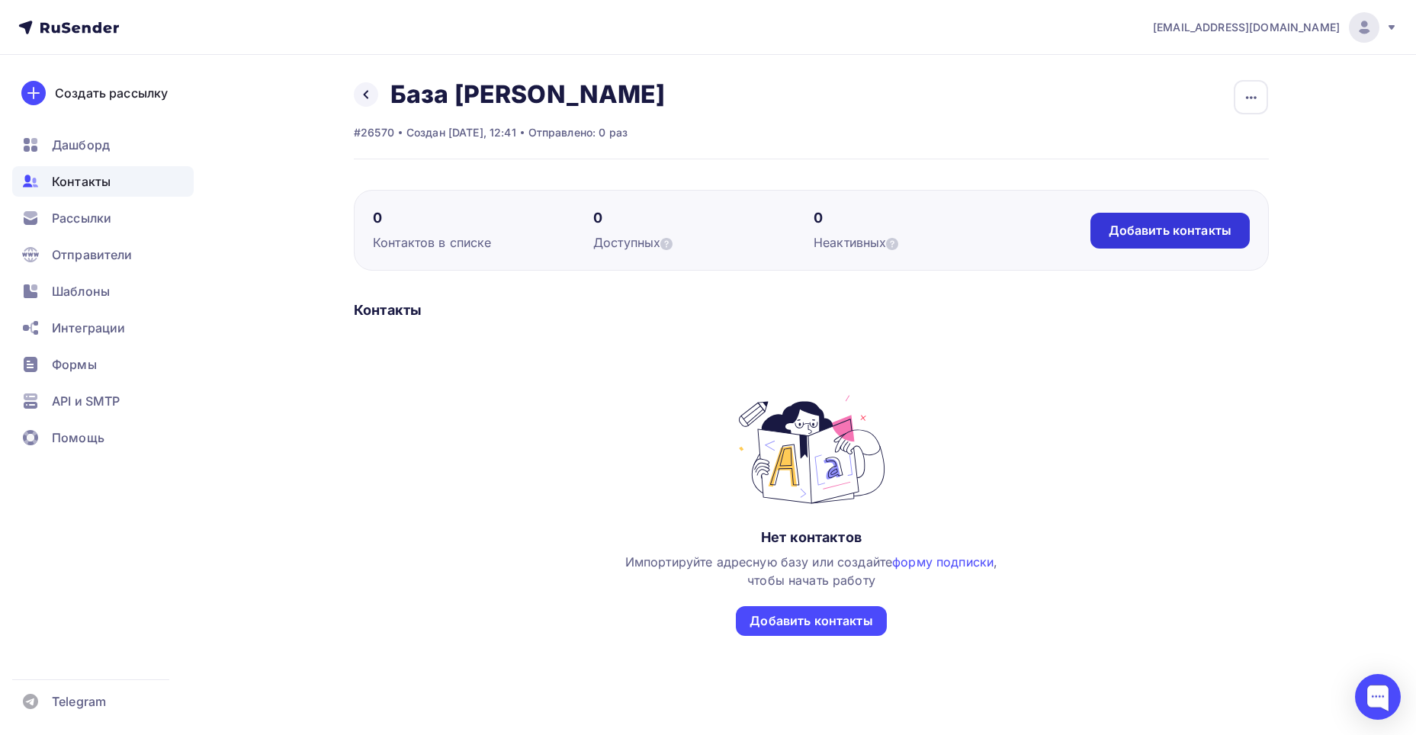
click at [1142, 221] on div "Добавить контакты" at bounding box center [1169, 231] width 159 height 36
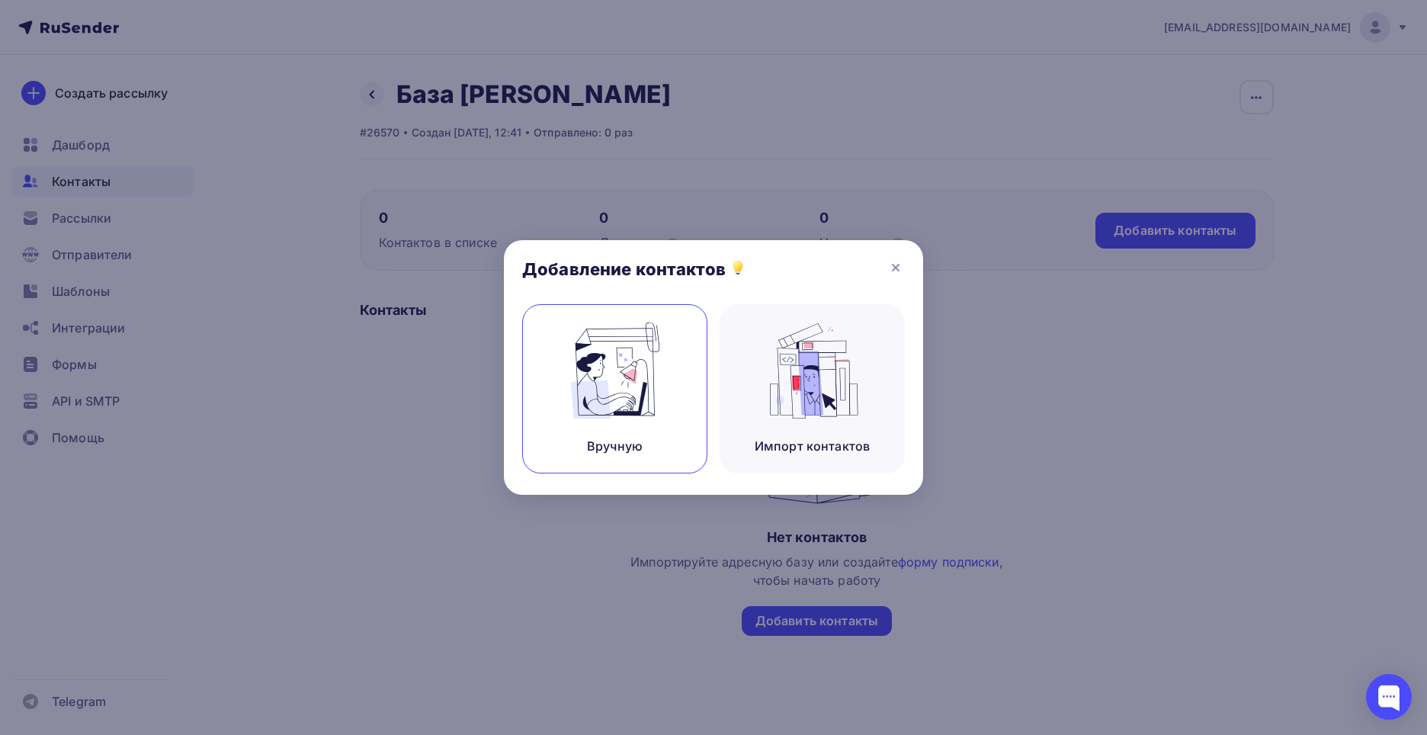
click at [643, 385] on img at bounding box center [615, 371] width 102 height 96
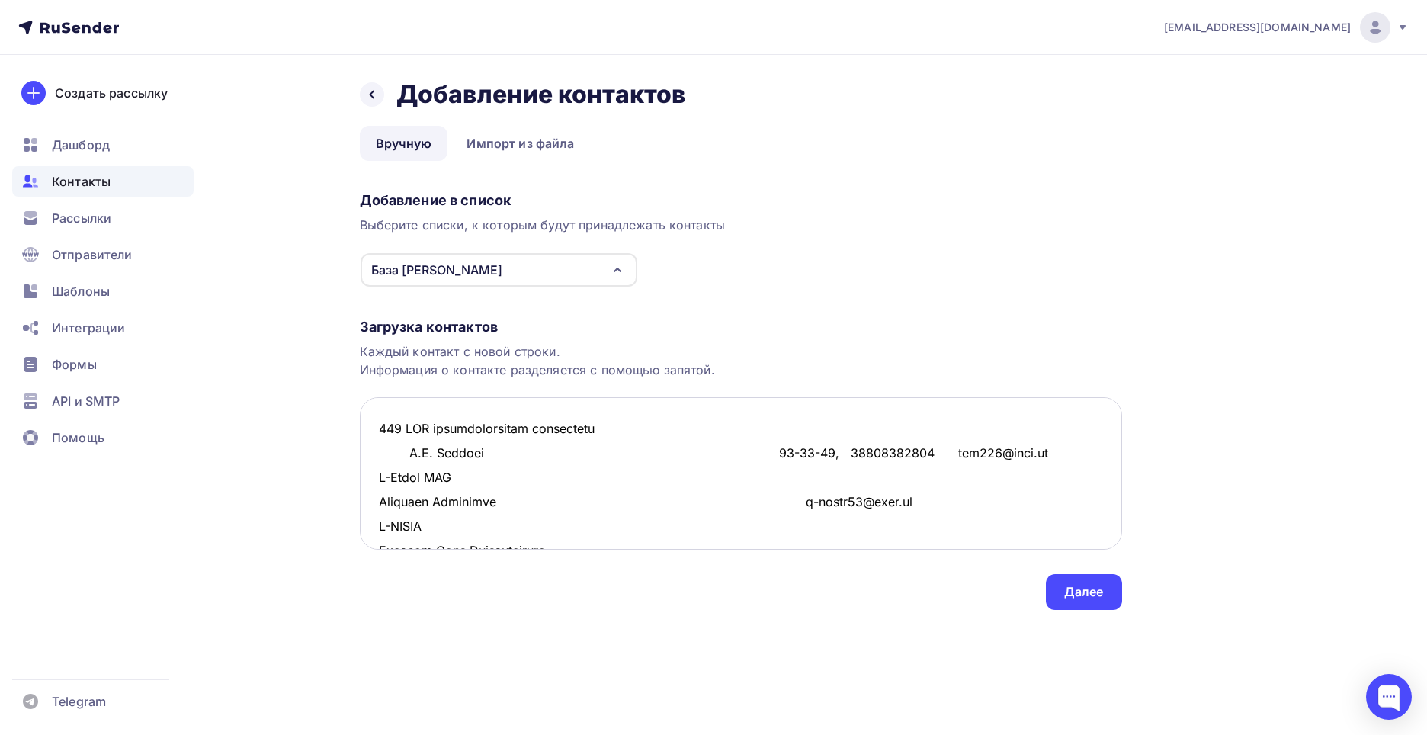
scroll to position [22361, 0]
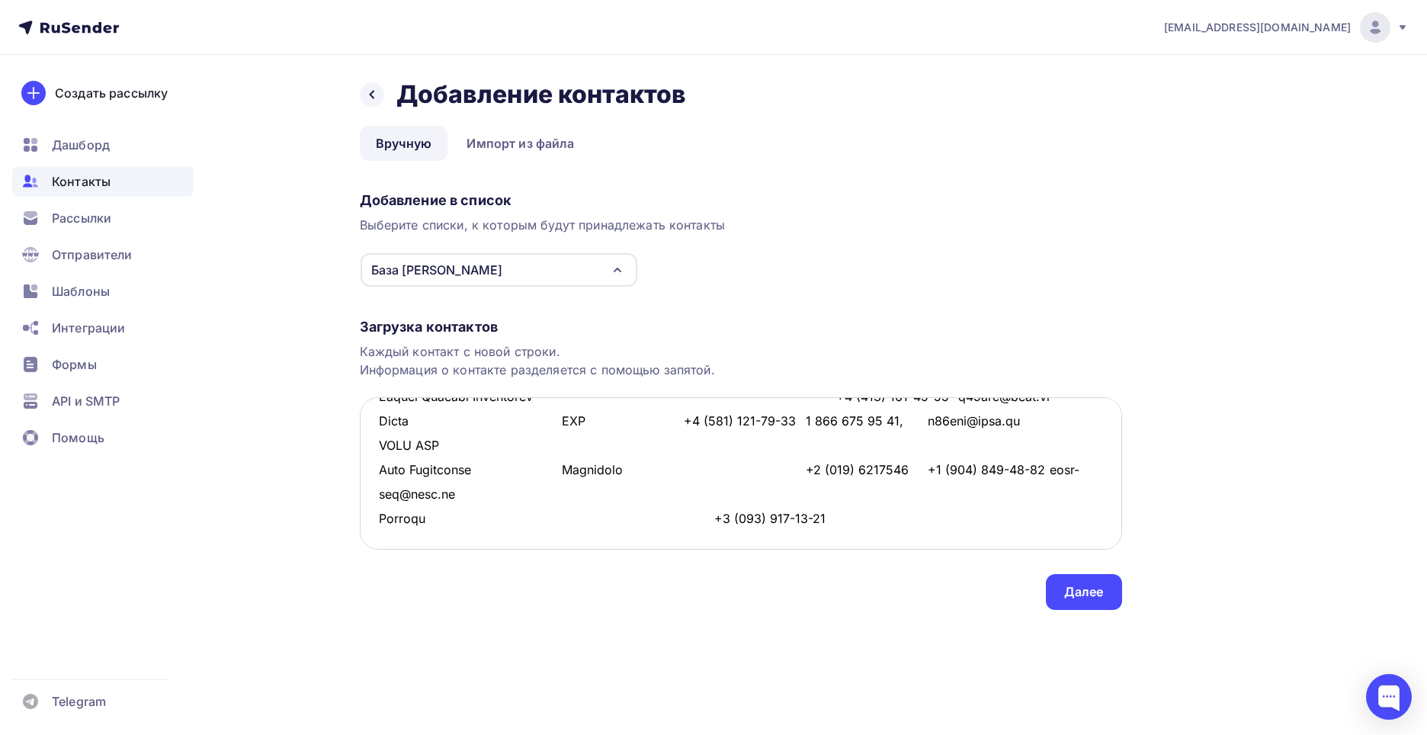
click at [680, 432] on textarea at bounding box center [741, 473] width 763 height 153
type textarea "167 LOR ipsumdolorsitam consectetu A.E. Seddoei 42-68-93, 60654192665 tem113@in…"
click at [1084, 583] on div "Далее" at bounding box center [1085, 592] width 40 height 18
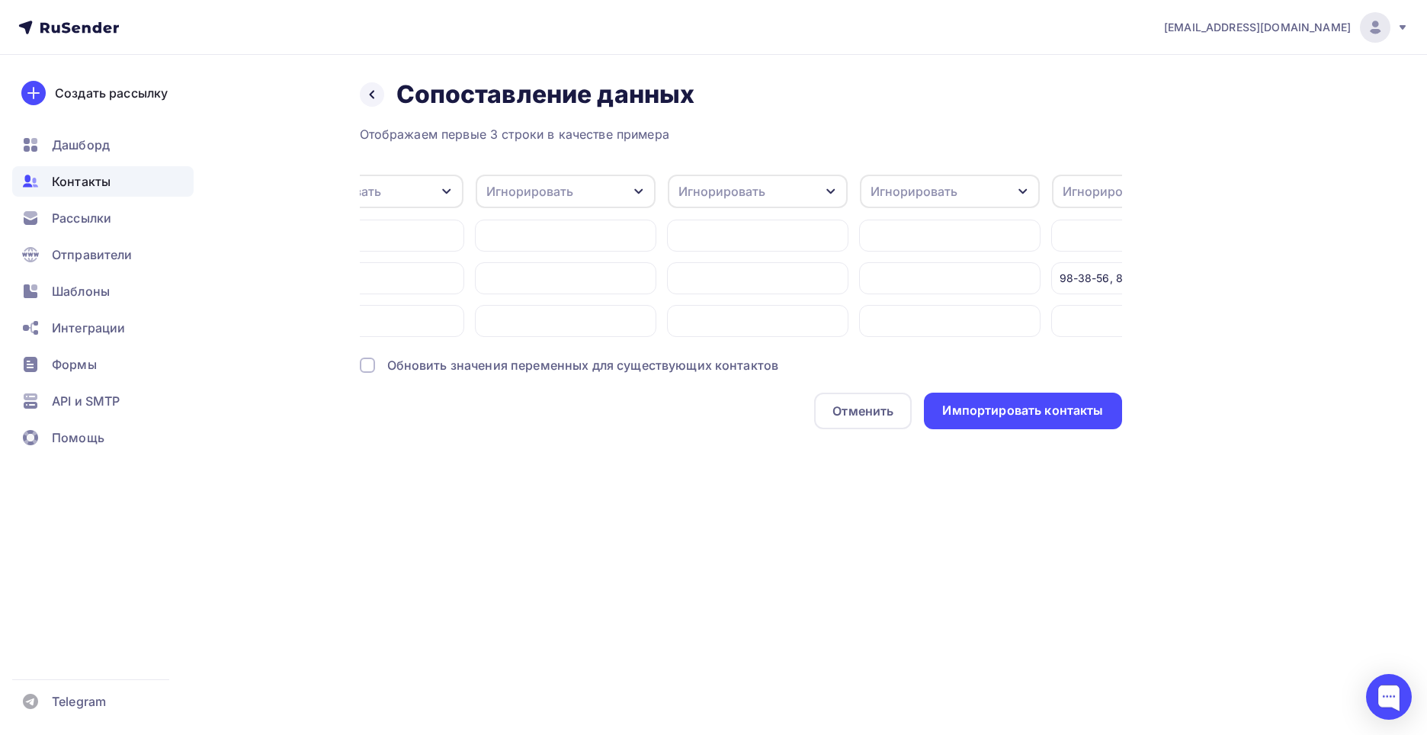
scroll to position [0, 1533]
click at [873, 198] on div "Игнорировать" at bounding box center [840, 192] width 180 height 34
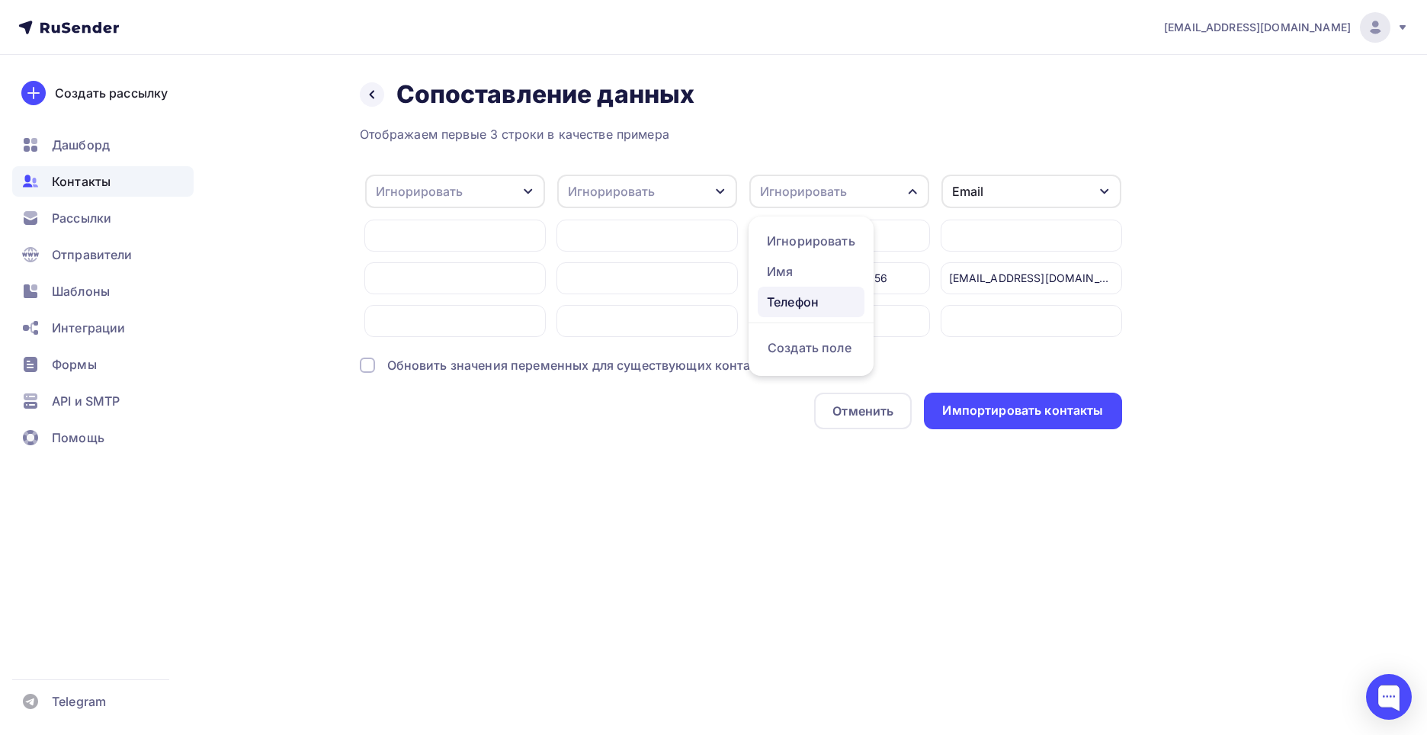
click at [851, 298] on div "Телефон" at bounding box center [811, 302] width 88 height 18
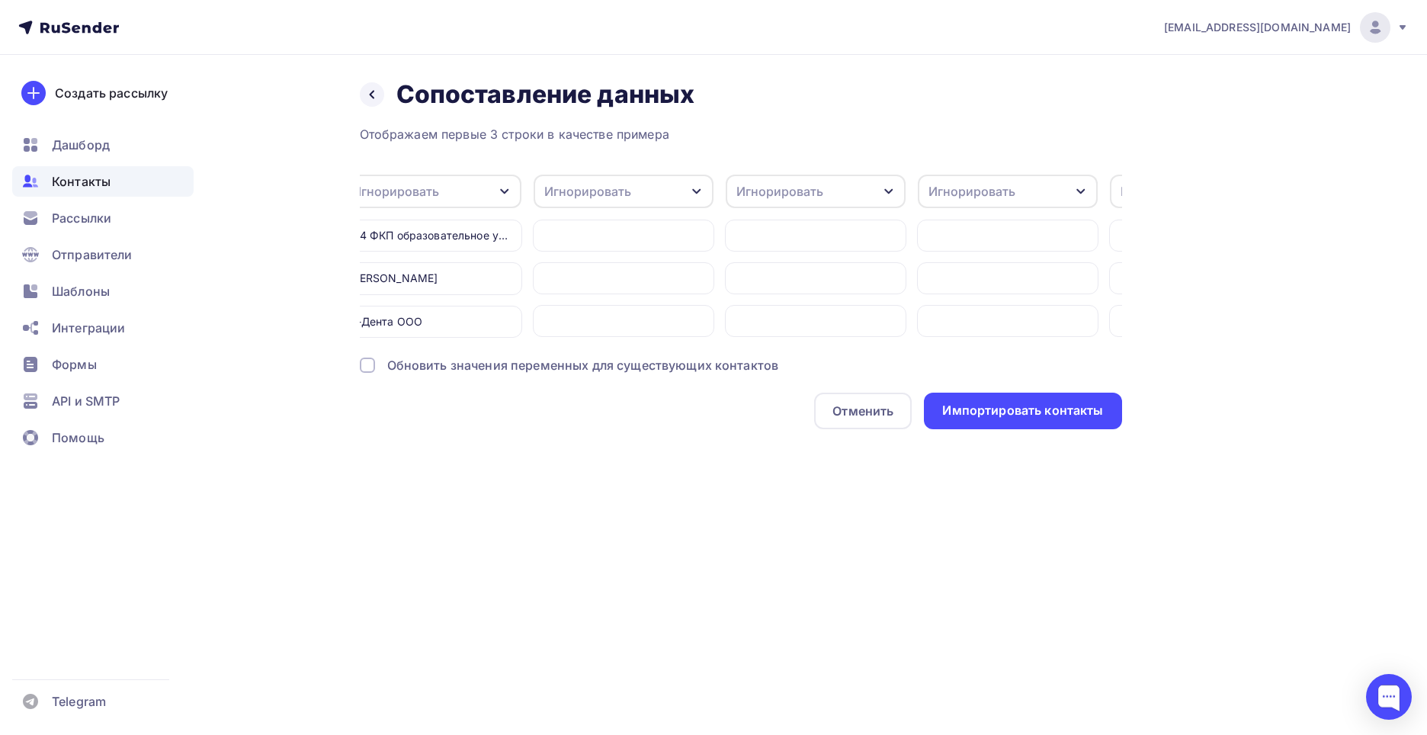
scroll to position [0, 0]
click at [398, 191] on div "Игнорировать" at bounding box center [414, 191] width 87 height 18
click at [439, 358] on div "Создать поле" at bounding box center [426, 348] width 107 height 38
type input "Компания"
click at [430, 356] on div "Создать поле" at bounding box center [426, 348] width 107 height 38
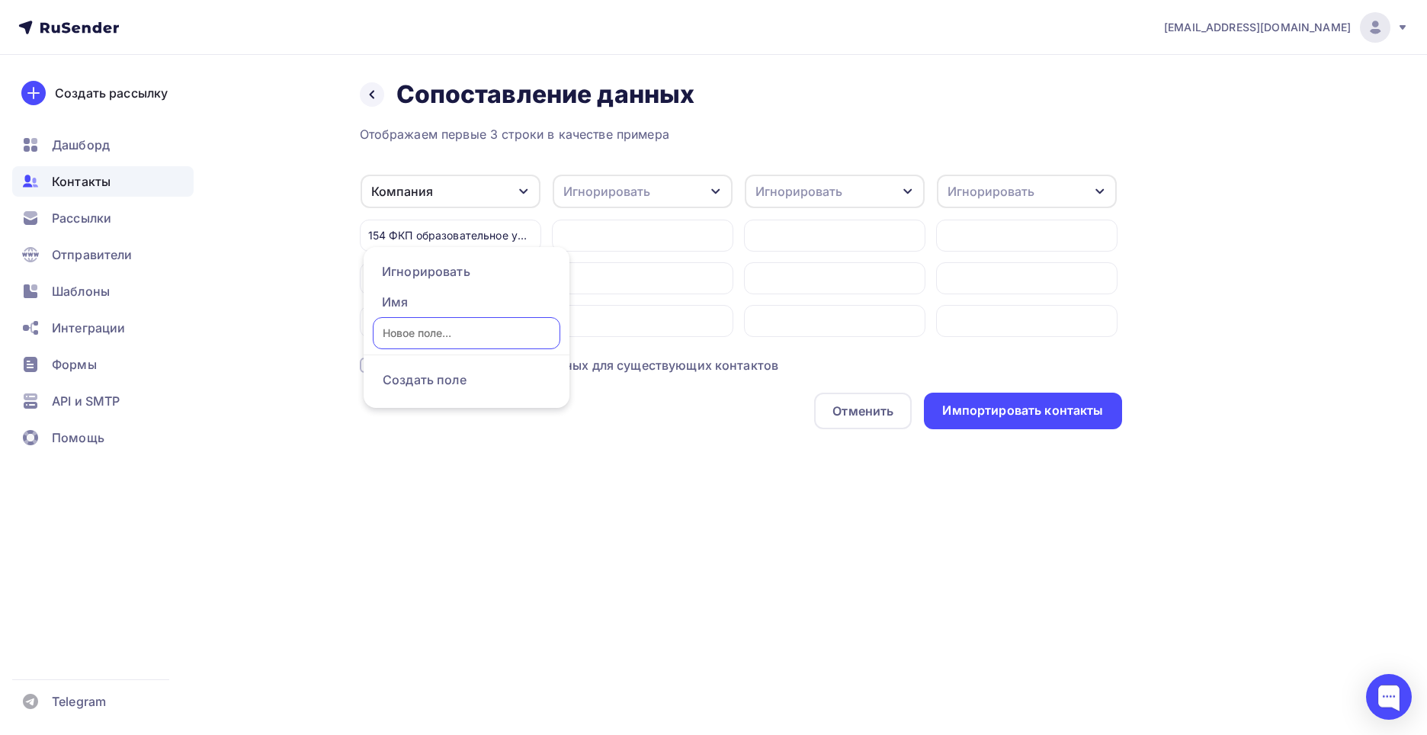
click at [806, 97] on div "Назад Сопоставление данных Сопоставление данных" at bounding box center [741, 94] width 763 height 31
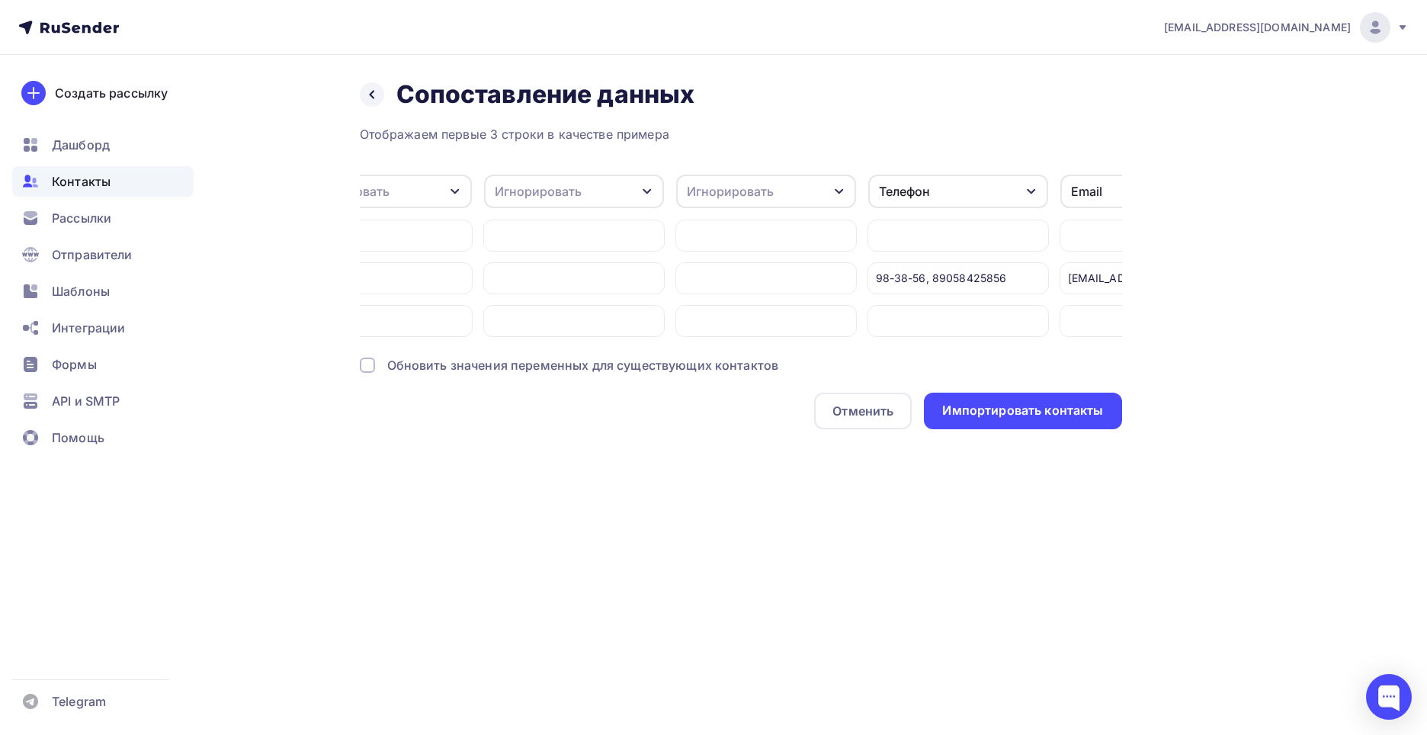
scroll to position [0, 1473]
click at [926, 191] on div "Телефон" at bounding box center [899, 192] width 180 height 34
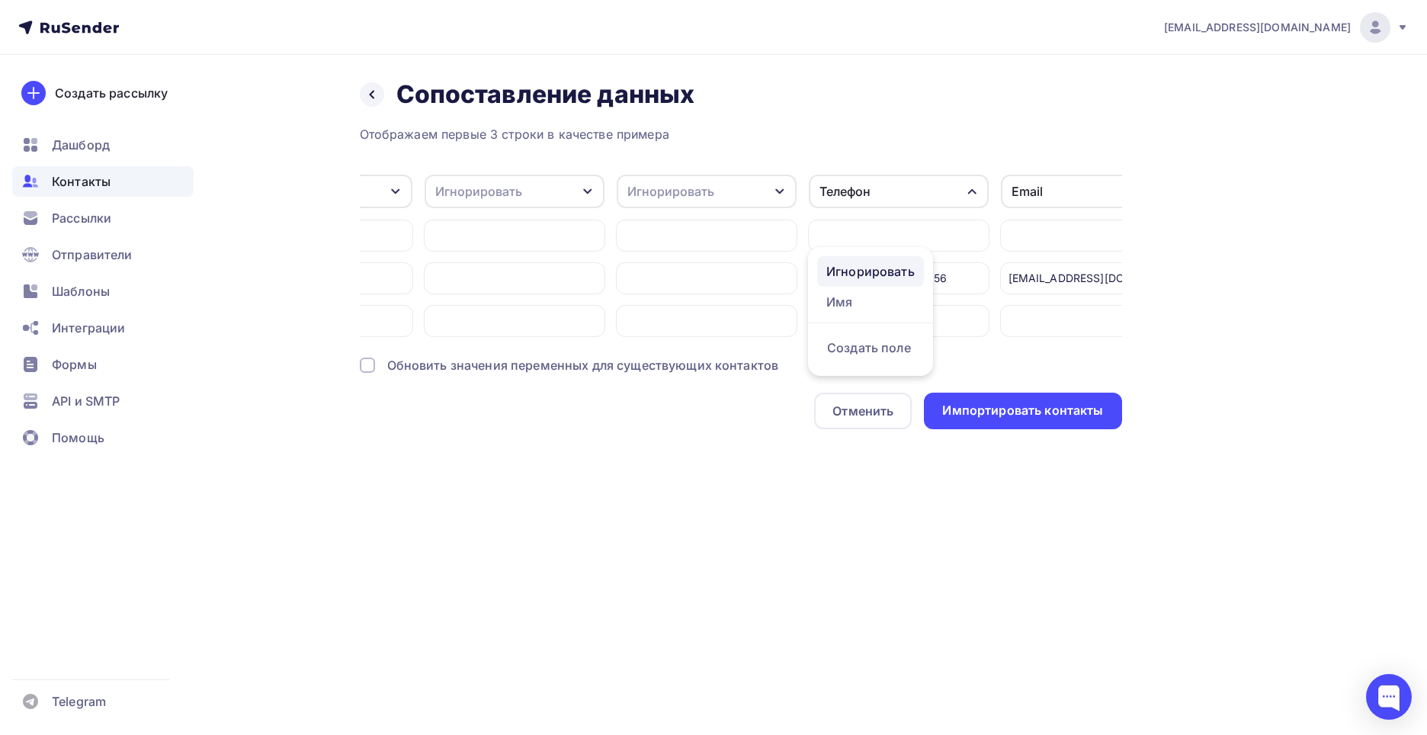
click at [887, 275] on div "Игнорировать" at bounding box center [871, 271] width 88 height 18
click at [927, 351] on div "Отображаем первые 3 строки в качестве примера Компания Игнорировать Телефон Имя…" at bounding box center [741, 277] width 763 height 304
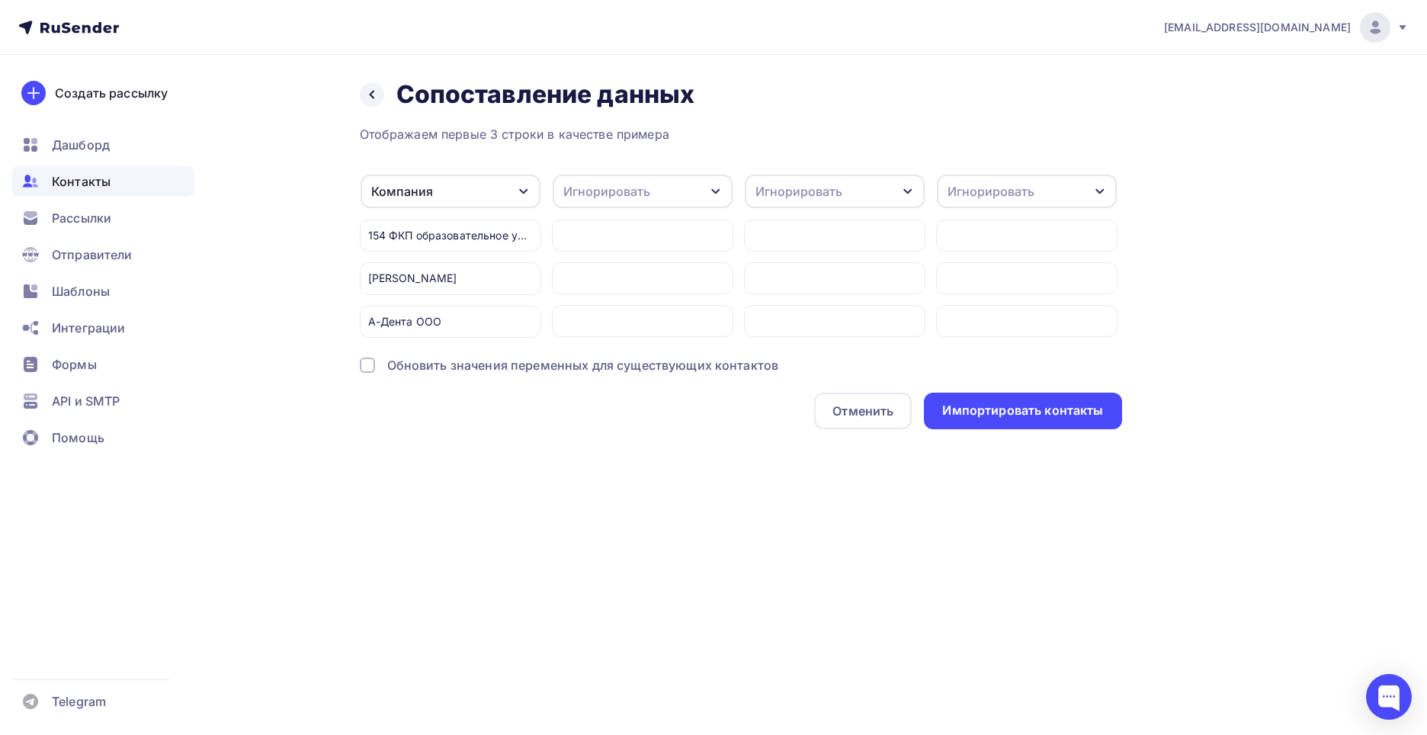
click at [375, 374] on div "Обновить значения переменных для существующих контактов" at bounding box center [741, 365] width 763 height 18
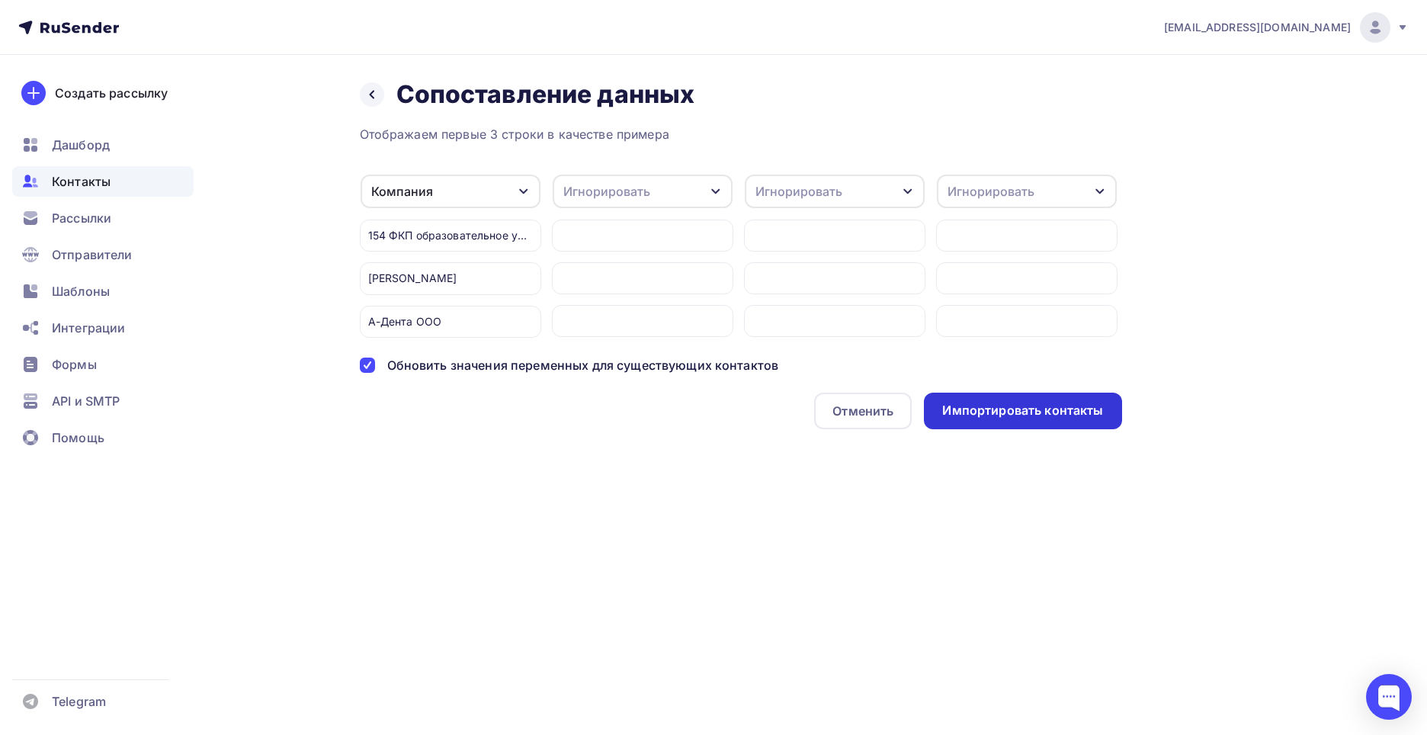
click at [1025, 416] on div "Импортировать контакты" at bounding box center [1022, 411] width 161 height 18
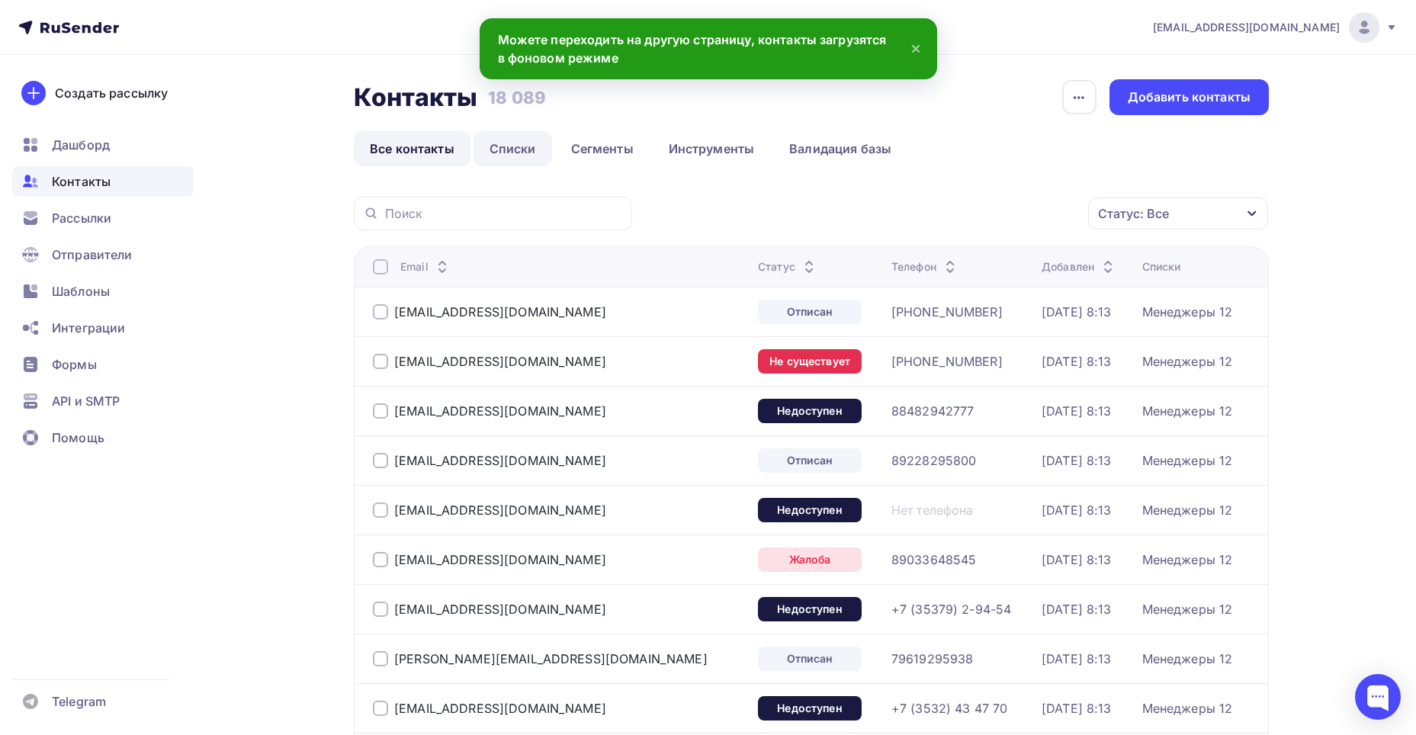
click at [506, 146] on link "Списки" at bounding box center [513, 148] width 79 height 35
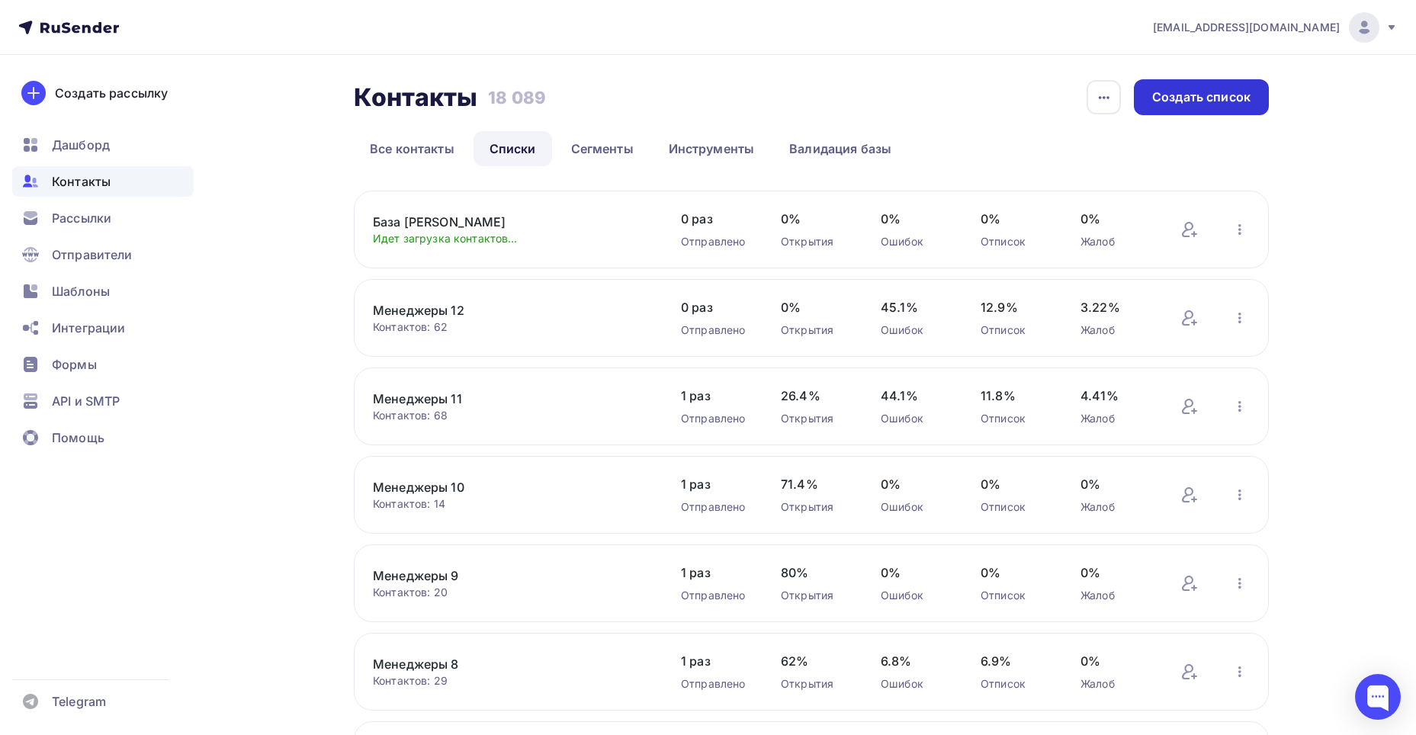
click at [1145, 100] on div "Создать список" at bounding box center [1201, 97] width 135 height 36
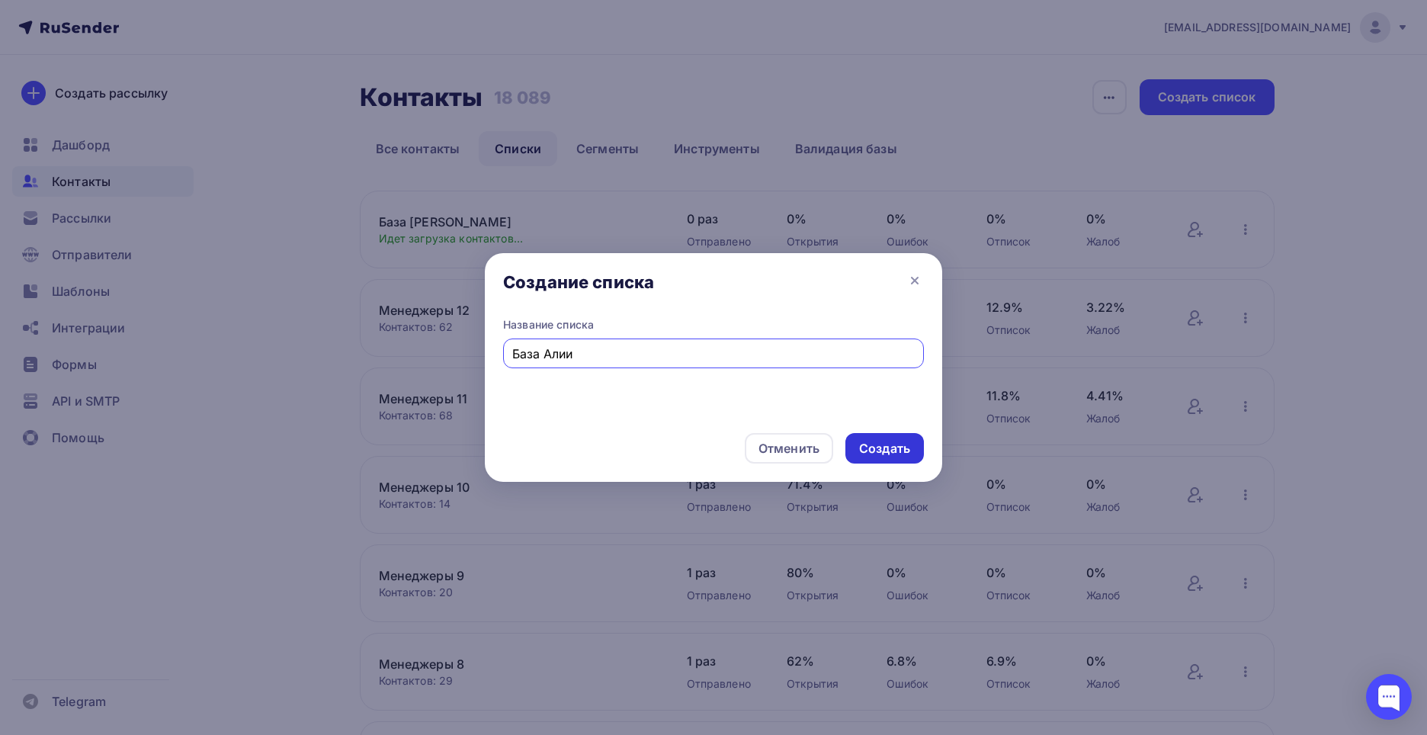
type input "База Алии"
click at [901, 439] on div "Создать" at bounding box center [885, 448] width 79 height 31
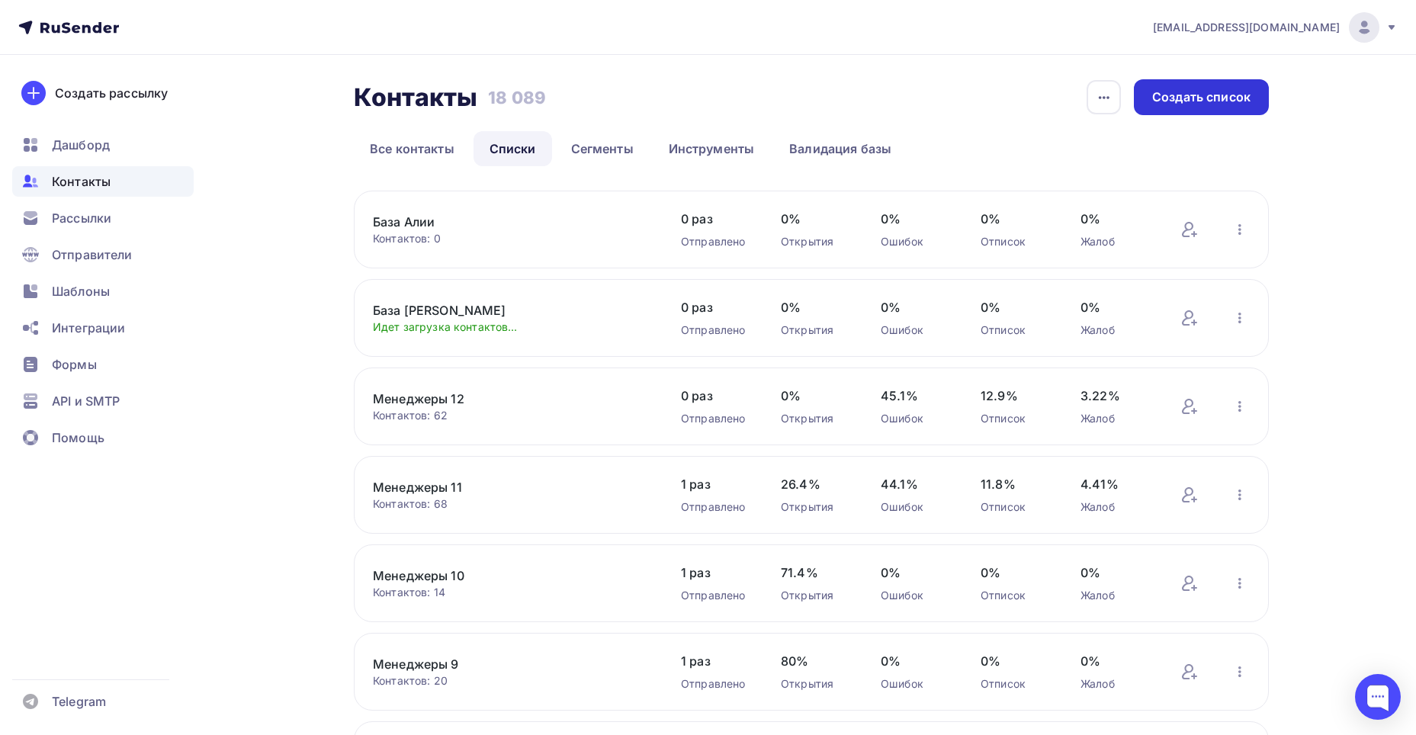
click at [1199, 101] on div "Создать список" at bounding box center [1201, 97] width 98 height 18
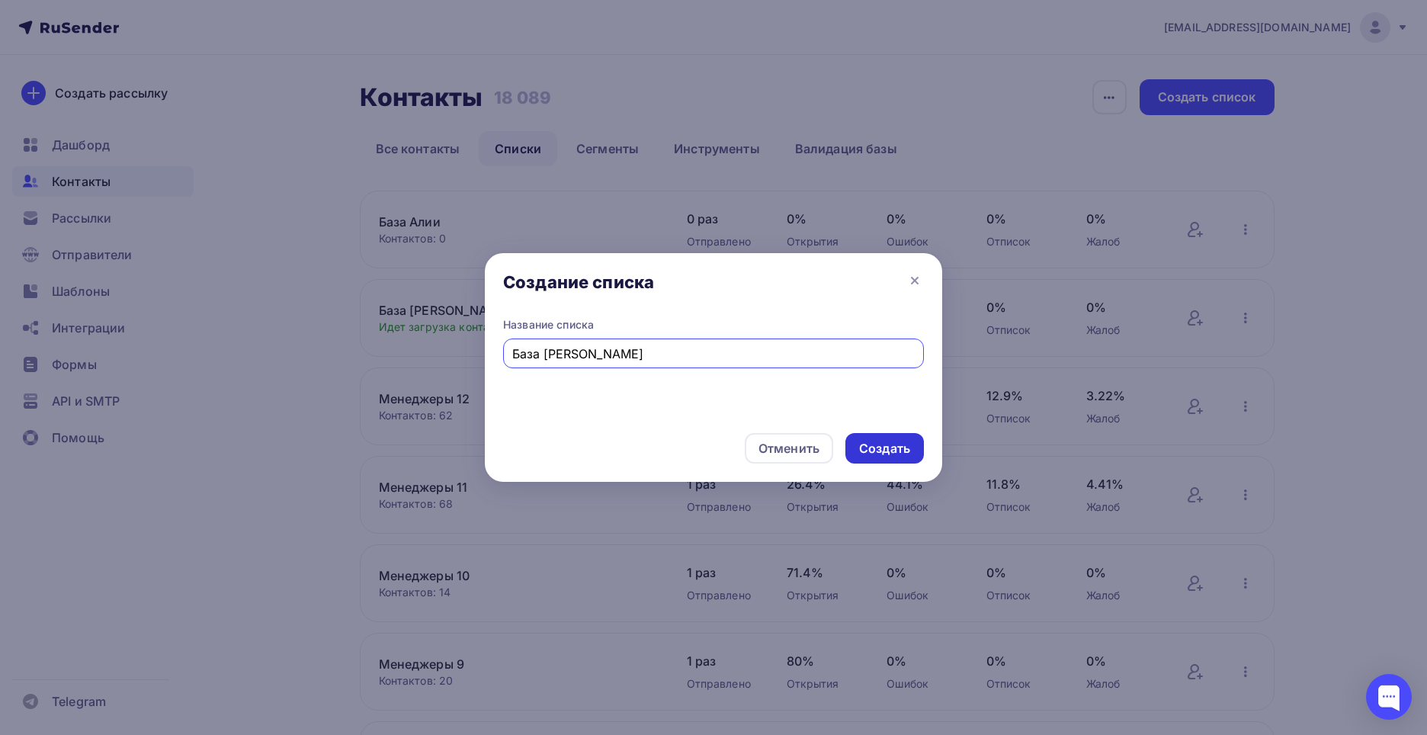
type input "База [PERSON_NAME]"
click at [908, 445] on div "Создать" at bounding box center [884, 449] width 51 height 18
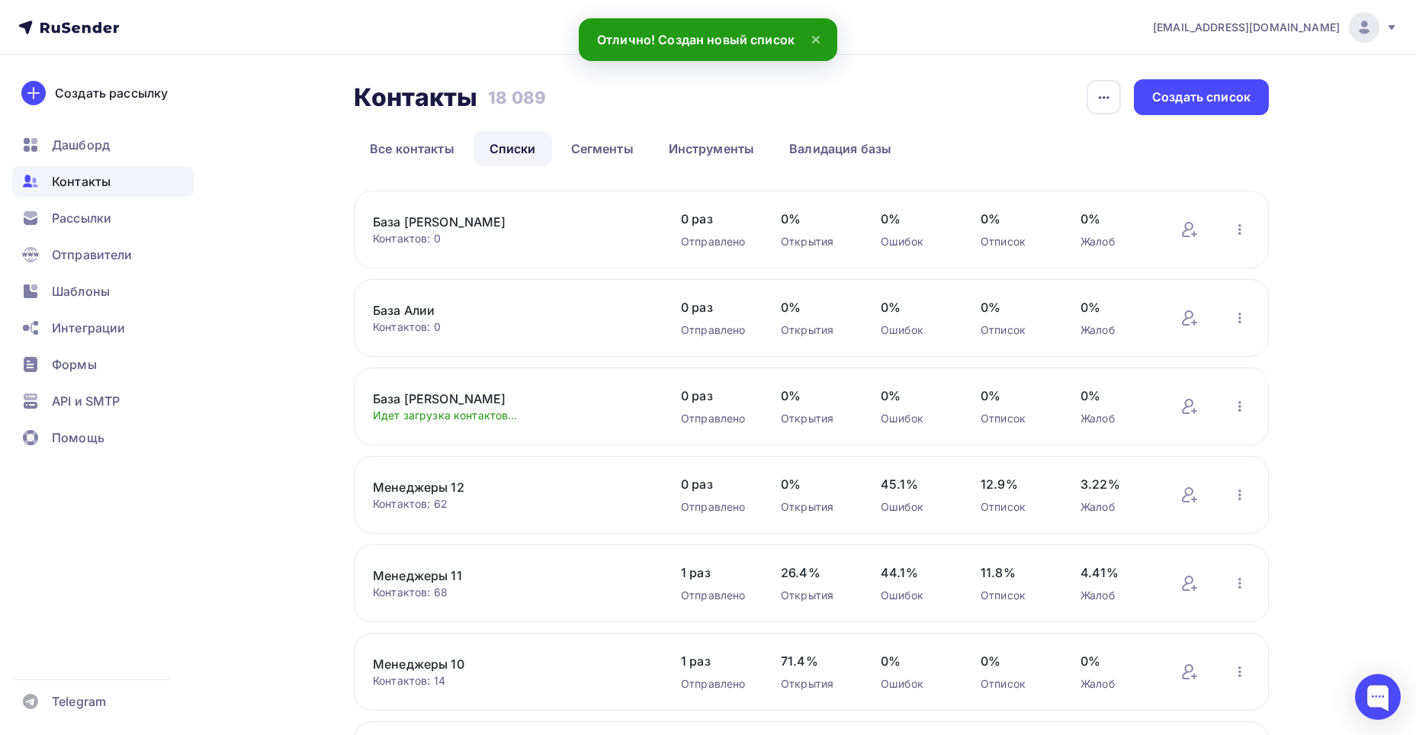
click at [416, 306] on link "База Алии" at bounding box center [502, 310] width 259 height 18
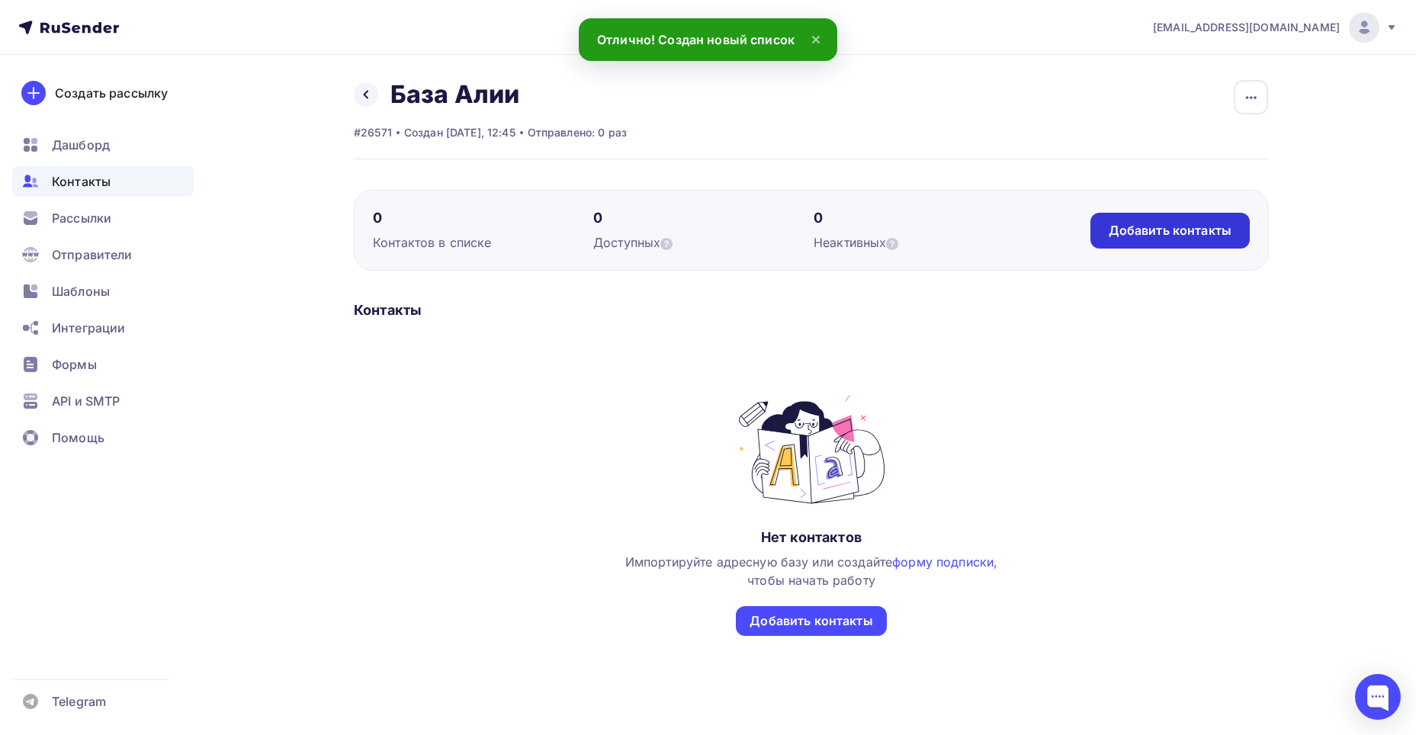
click at [1197, 239] on div "Добавить контакты" at bounding box center [1170, 231] width 123 height 18
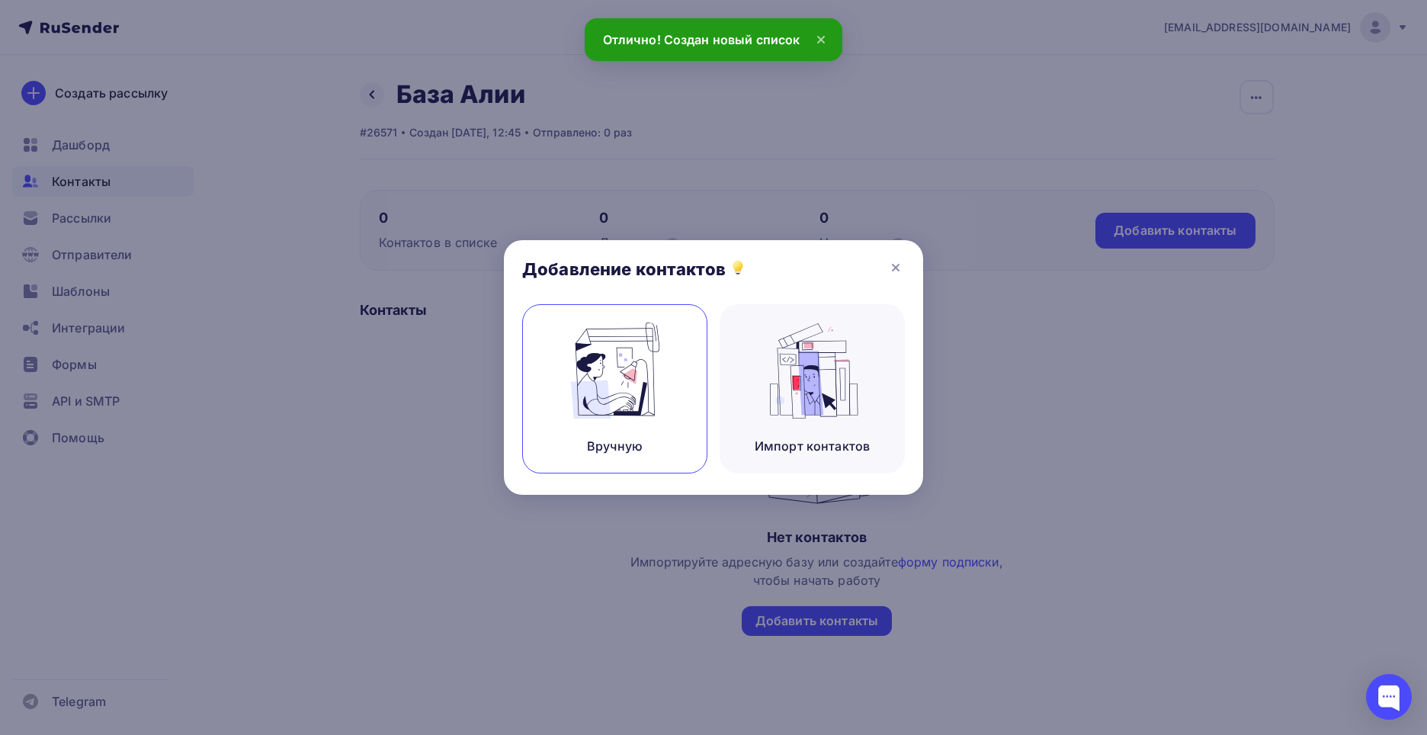
click at [650, 390] on img at bounding box center [615, 371] width 102 height 96
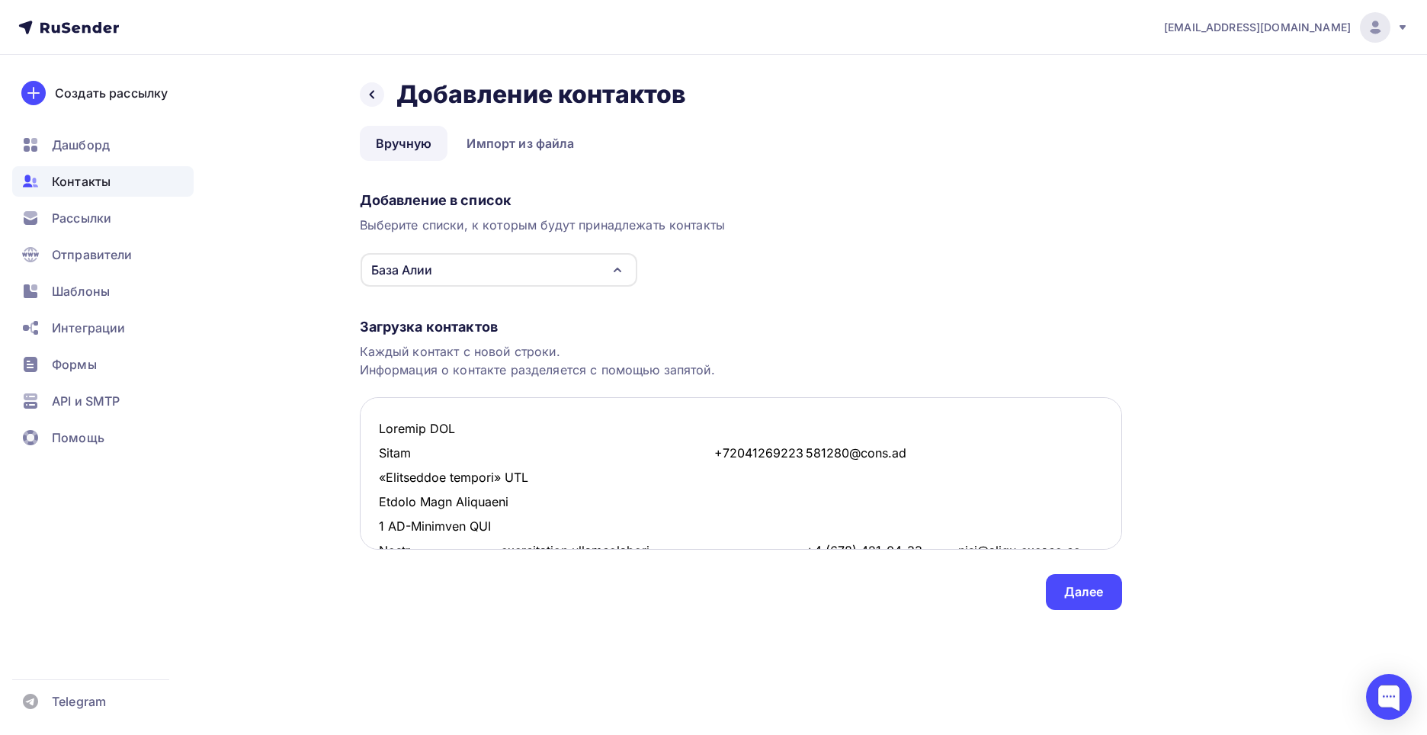
scroll to position [24825, 0]
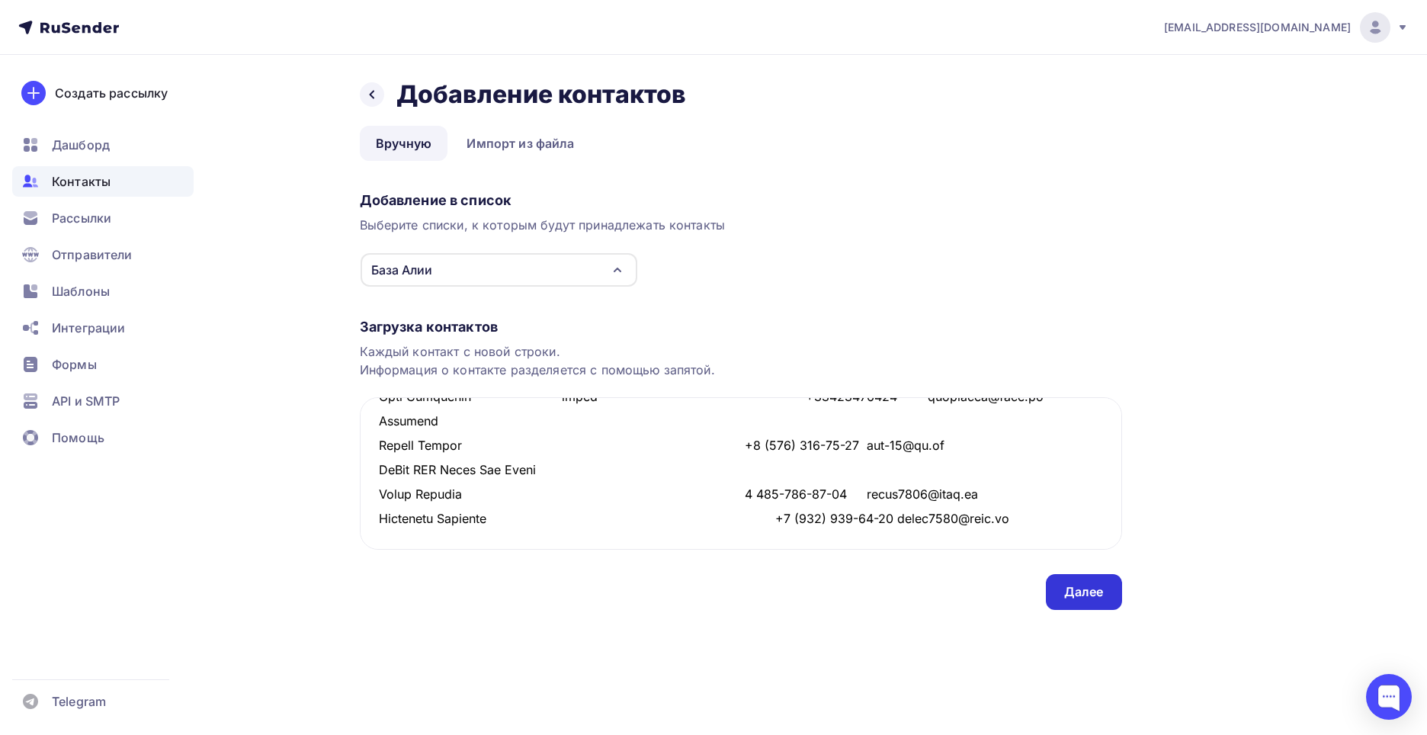
type textarea "Loremip DOL Sitam +84145777394 377214@cons.ad «Elitseddoe tempori» UTL Etdolo M…"
click at [1104, 604] on div "Далее" at bounding box center [1084, 592] width 76 height 36
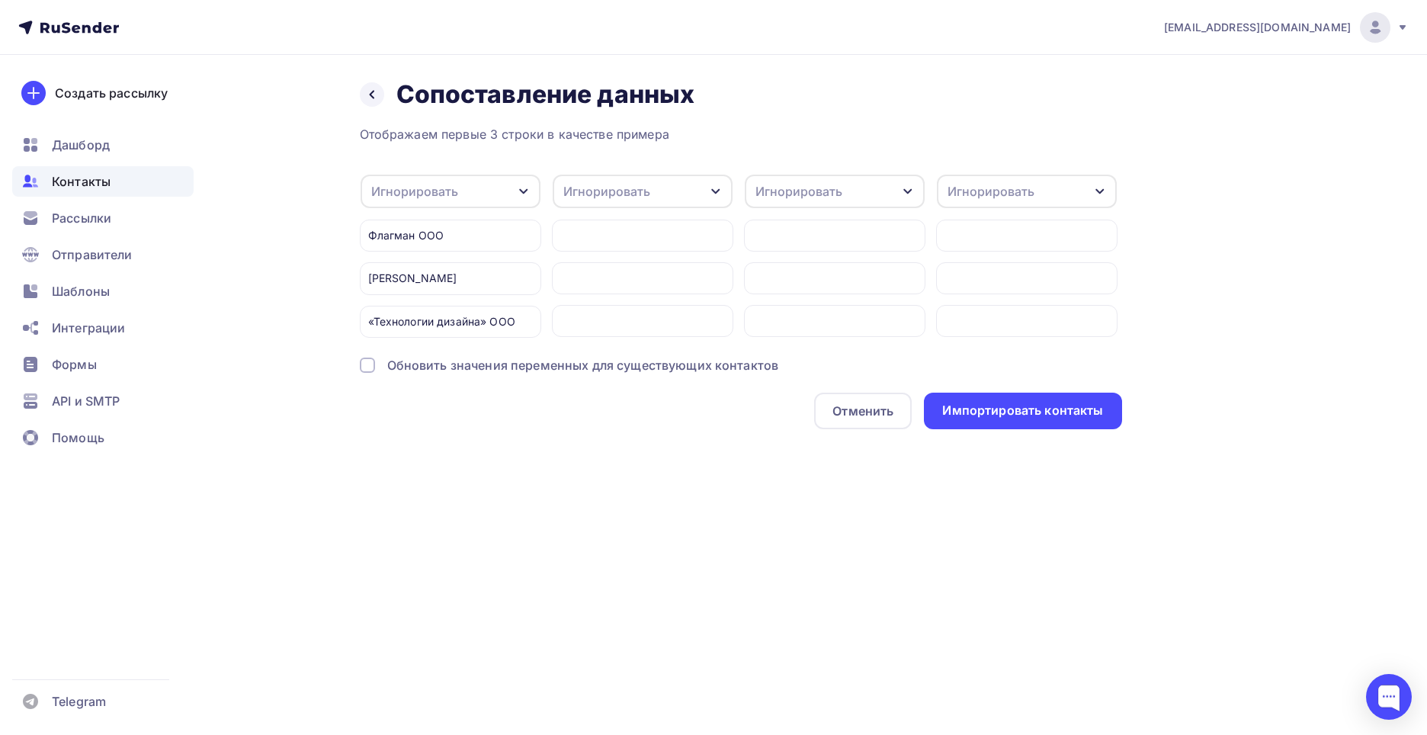
click at [486, 185] on div "Игнорировать" at bounding box center [451, 192] width 180 height 34
click at [439, 367] on div "Создать поле" at bounding box center [426, 348] width 107 height 38
type input "Компания"
click at [435, 388] on div "Отображаем первые 3 строки в качестве примера Игнорировать Игнорировать Имя Тел…" at bounding box center [741, 277] width 763 height 304
click at [371, 373] on div at bounding box center [367, 365] width 15 height 15
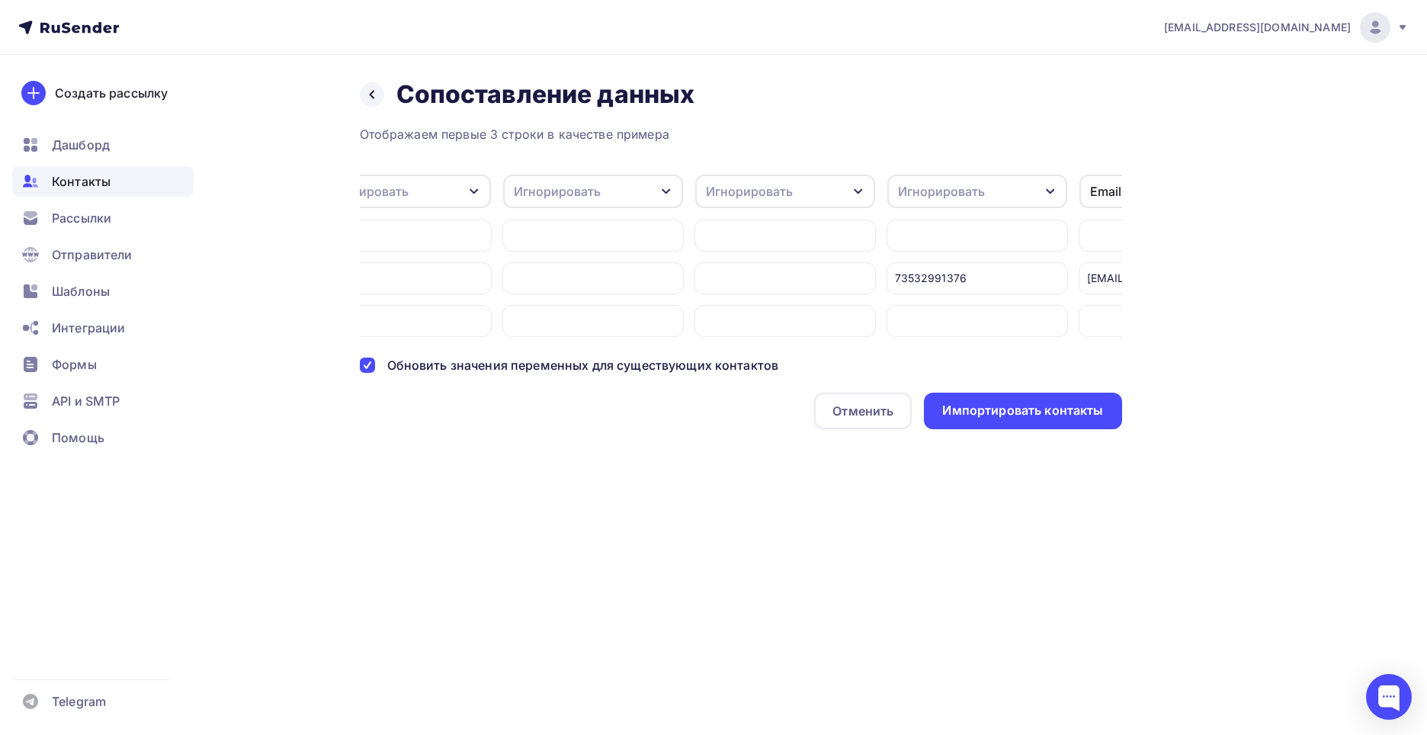
scroll to position [0, 1533]
click at [998, 195] on div "Email" at bounding box center [1032, 192] width 180 height 34
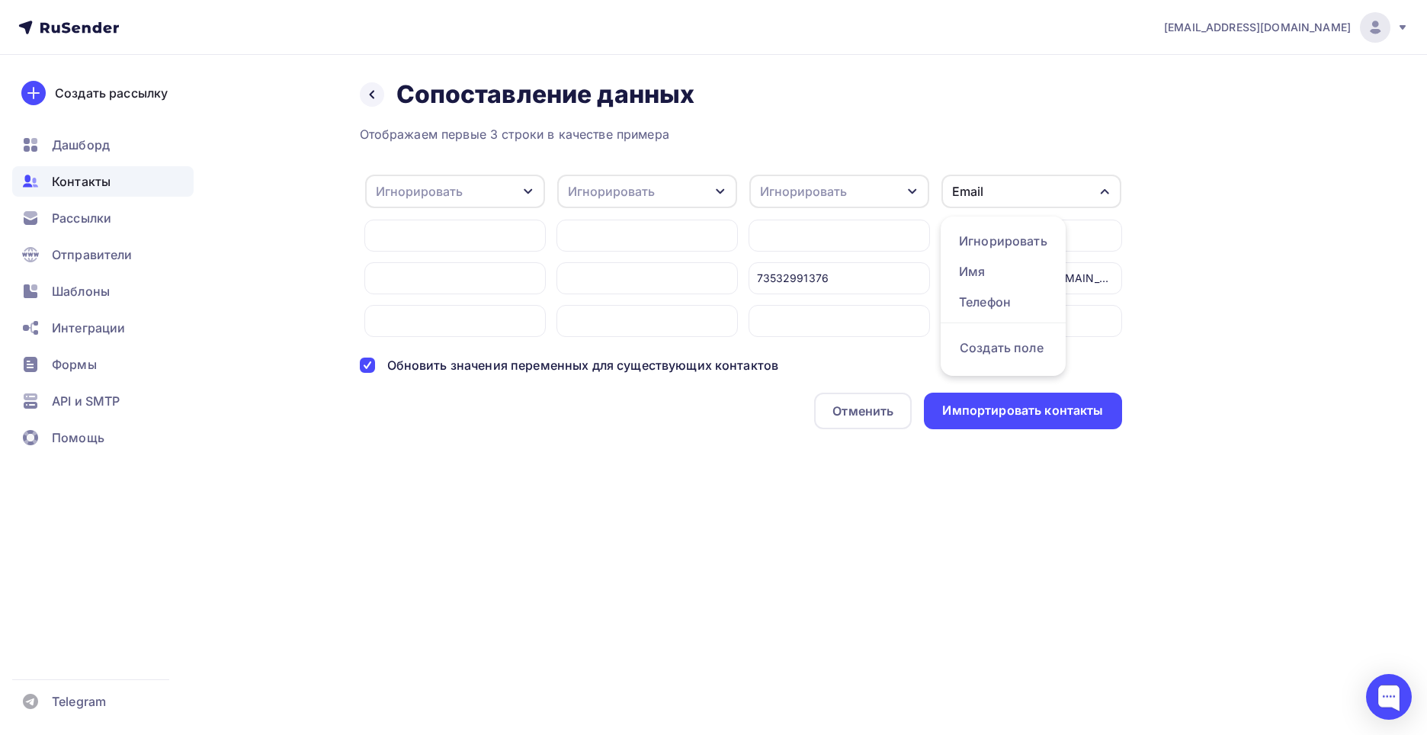
click at [1168, 241] on div "Назад Сопоставление данных Сопоставление данных Отображаем первые 3 строки в ка…" at bounding box center [714, 272] width 1250 height 435
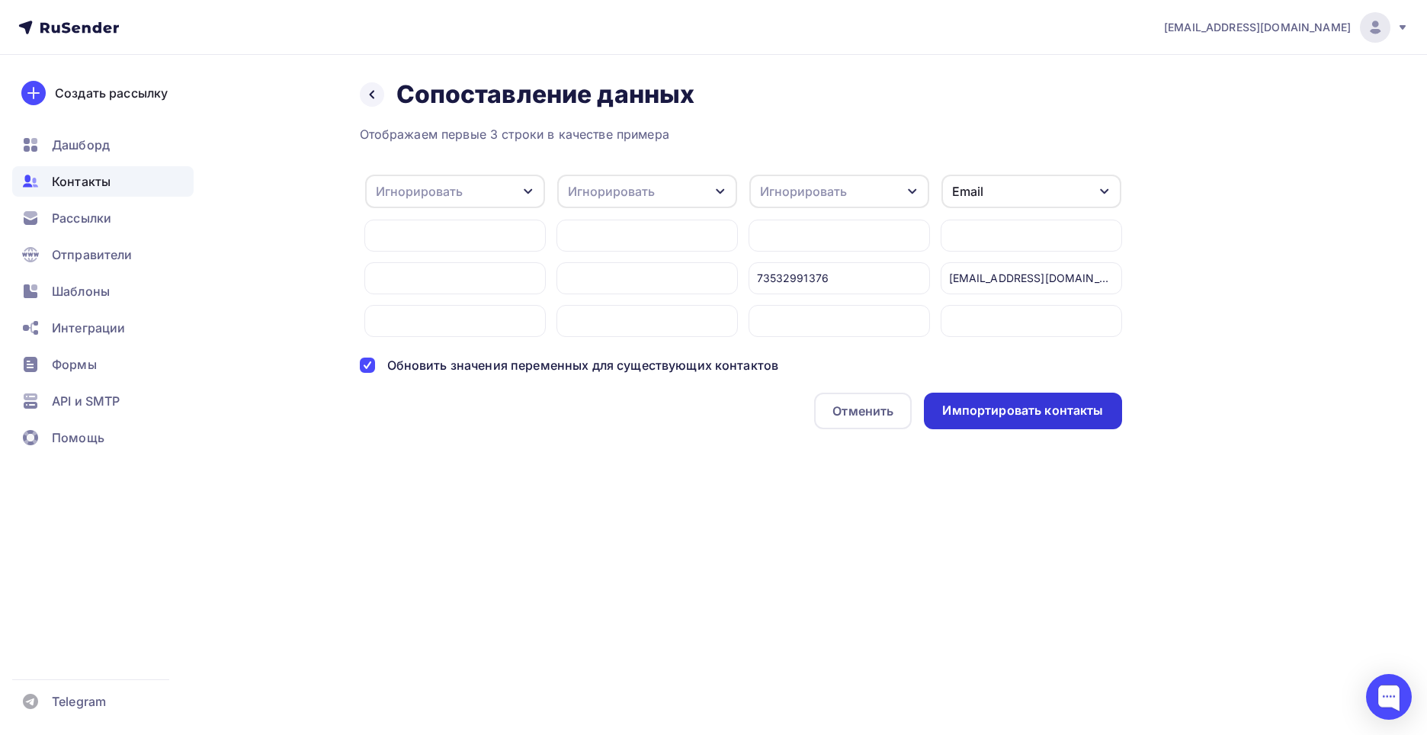
click at [1078, 429] on div "Импортировать контакты" at bounding box center [1022, 411] width 197 height 37
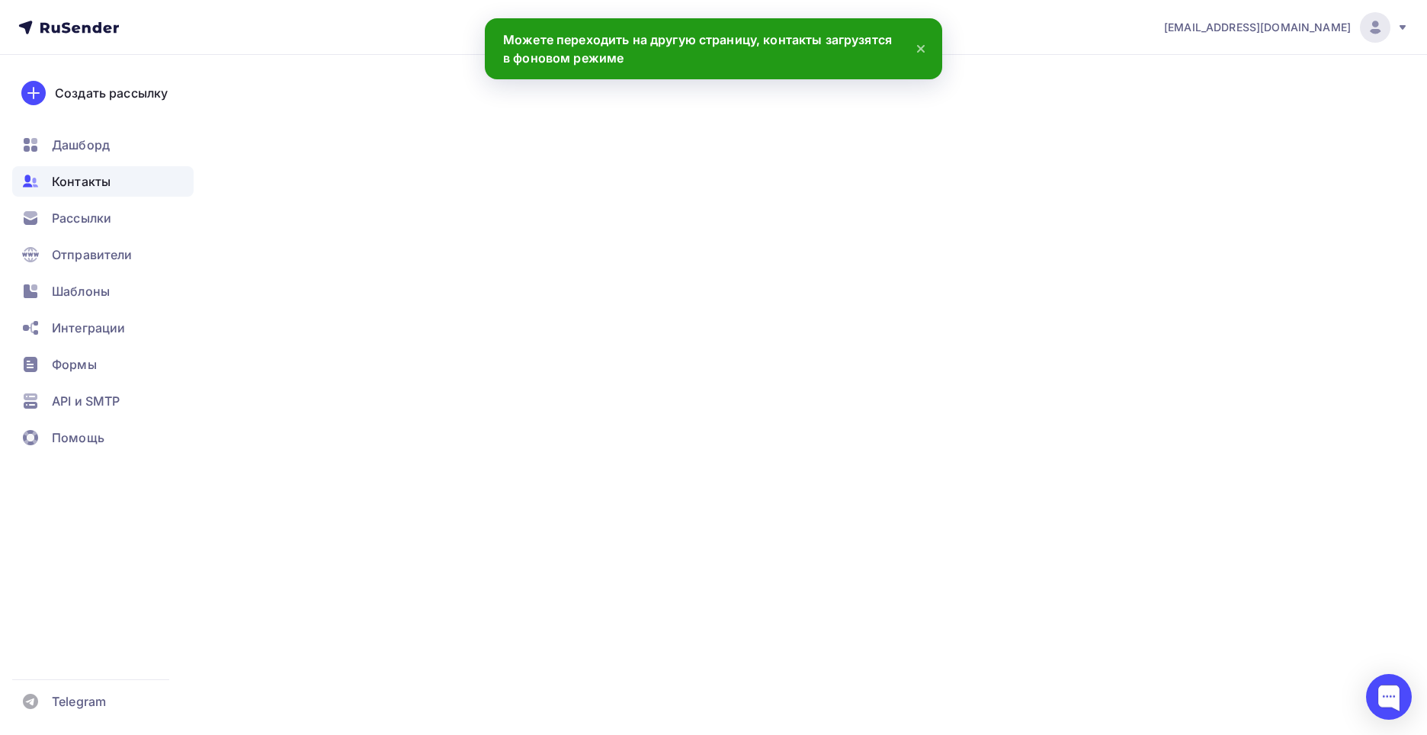
scroll to position [24848, 0]
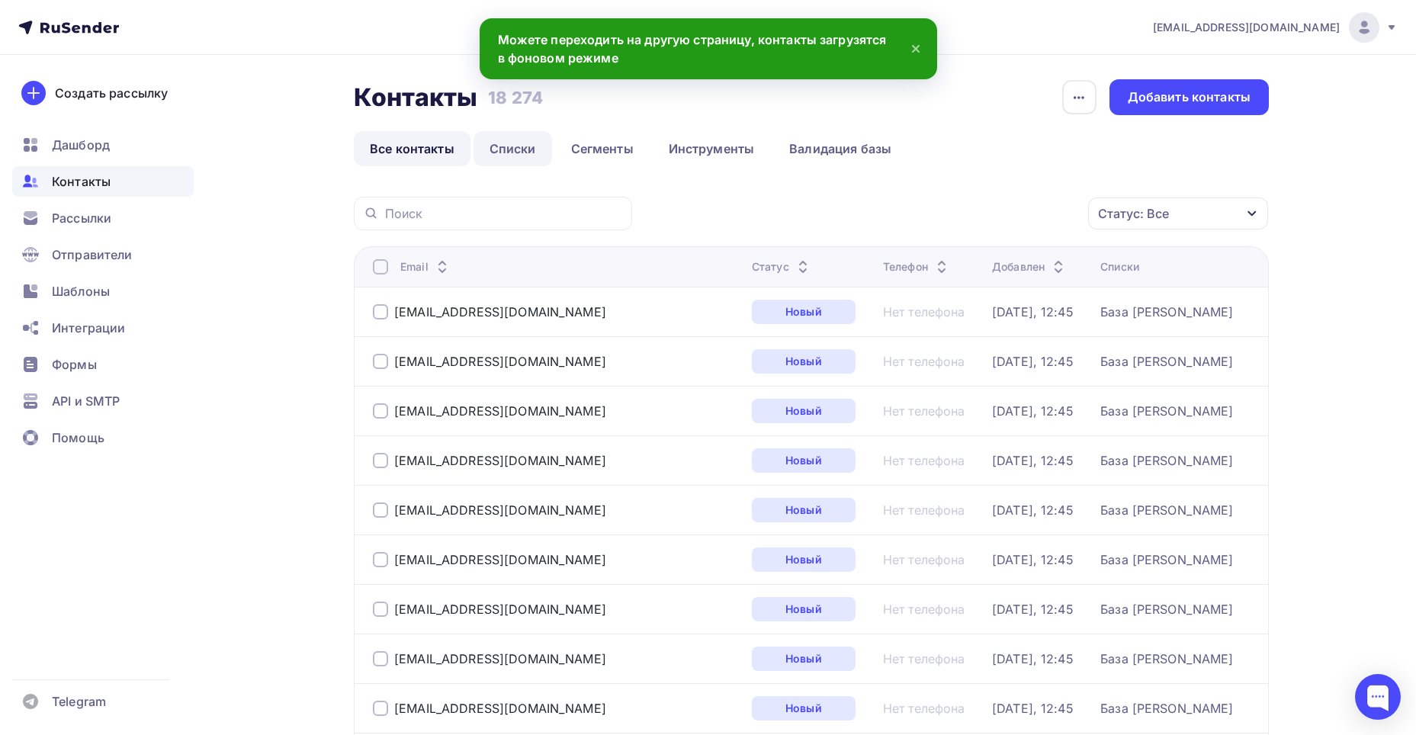
click at [489, 140] on link "Списки" at bounding box center [513, 148] width 79 height 35
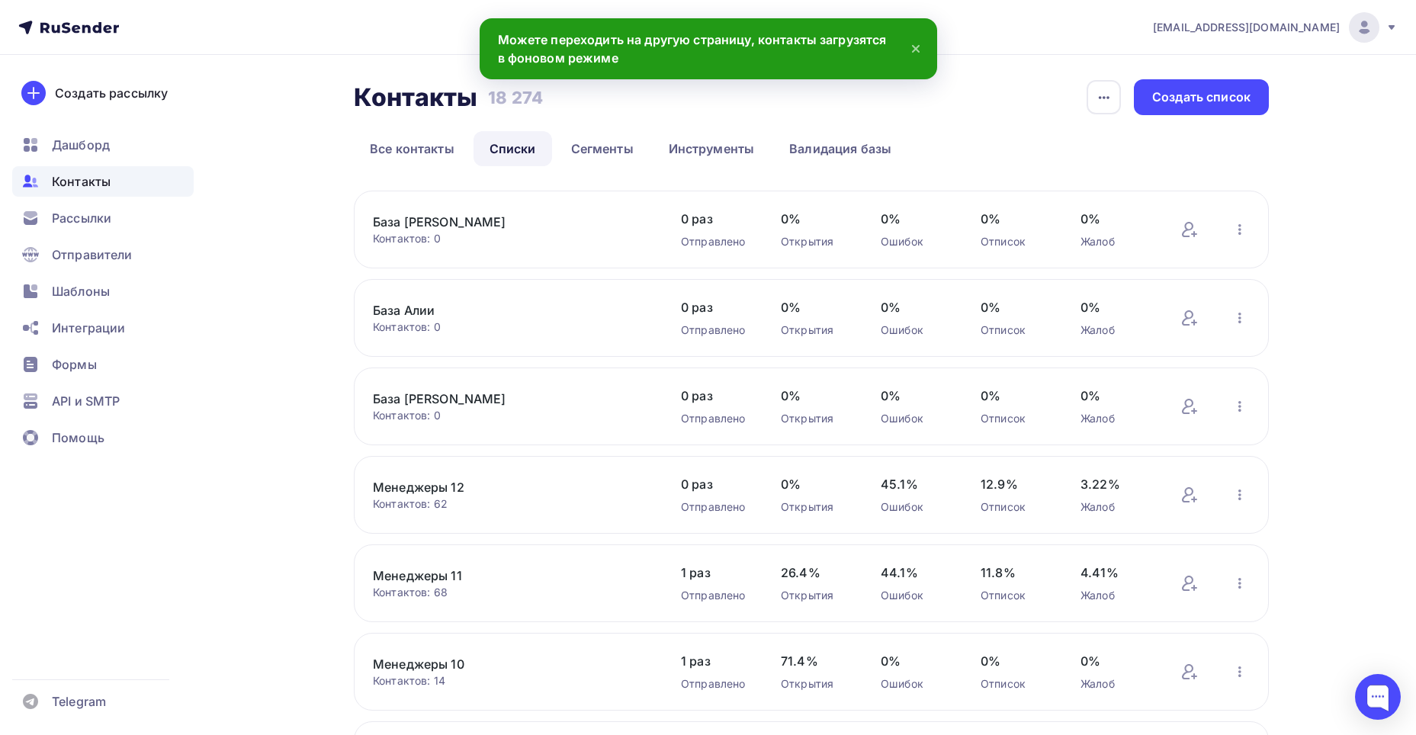
click at [429, 220] on link "База [PERSON_NAME]" at bounding box center [502, 222] width 259 height 18
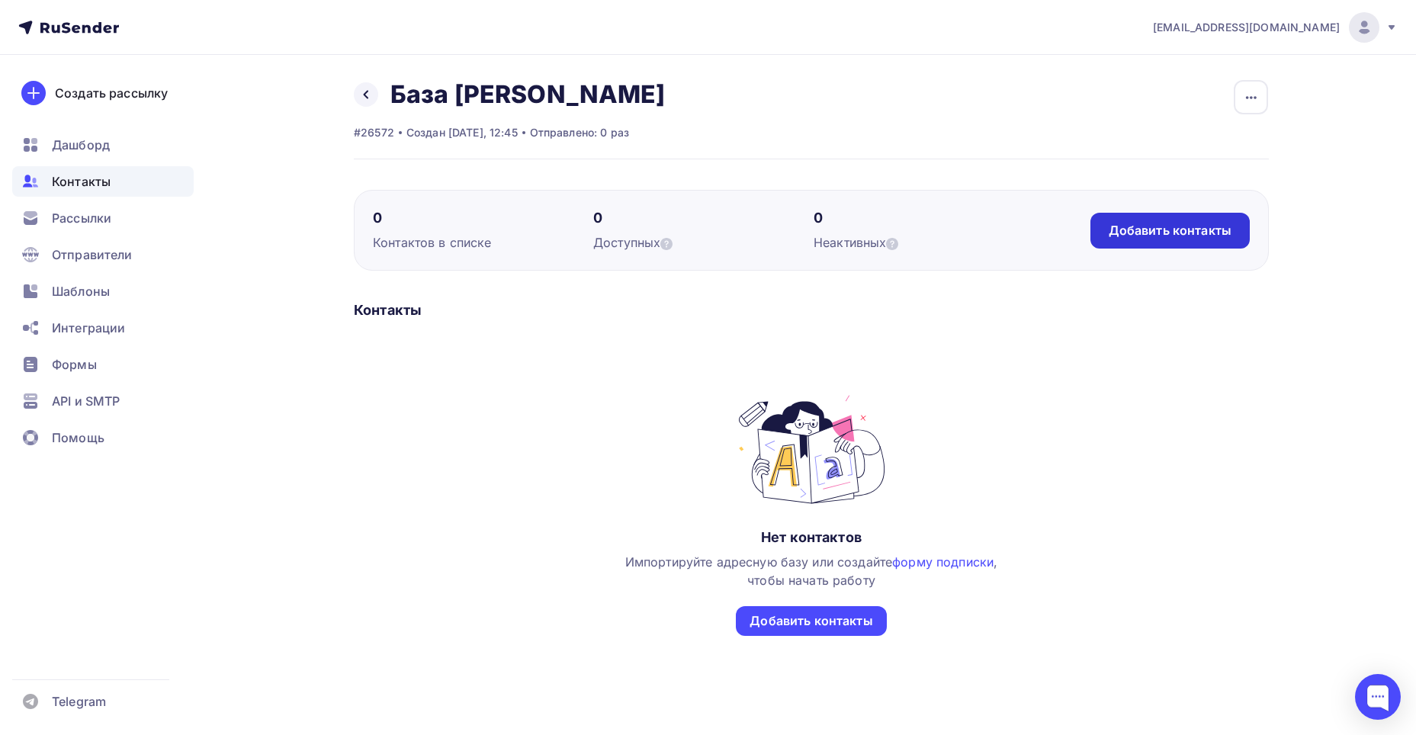
click at [1142, 239] on div "Добавить контакты" at bounding box center [1170, 231] width 123 height 18
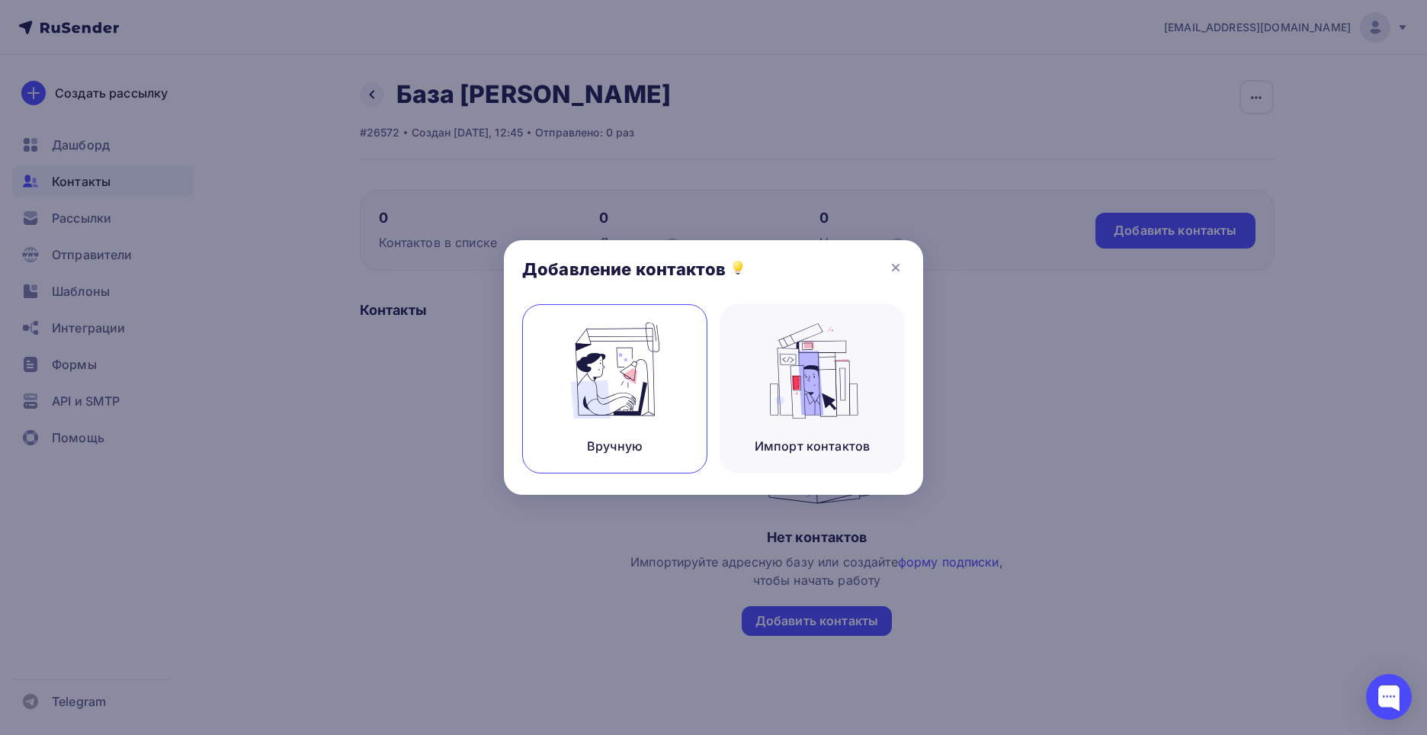
click at [654, 386] on img at bounding box center [615, 371] width 102 height 96
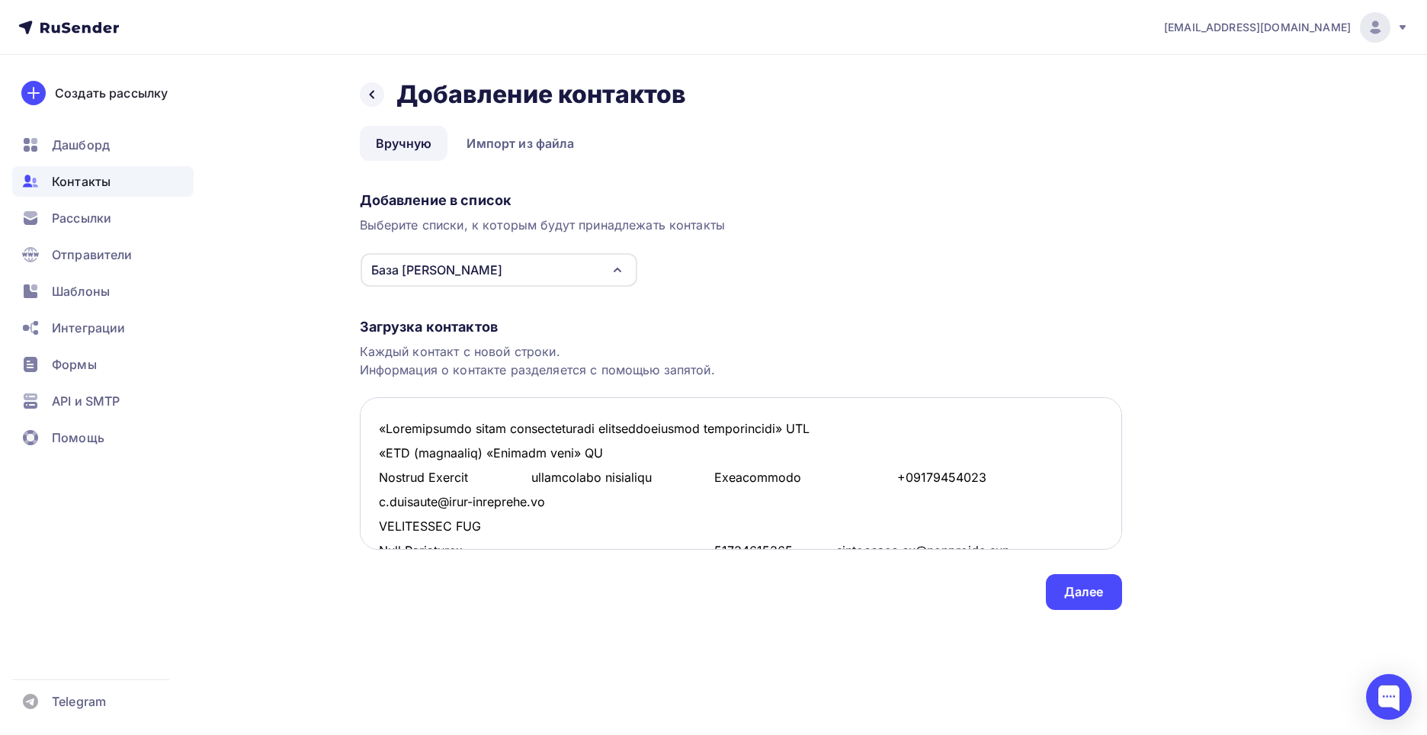
scroll to position [24801, 0]
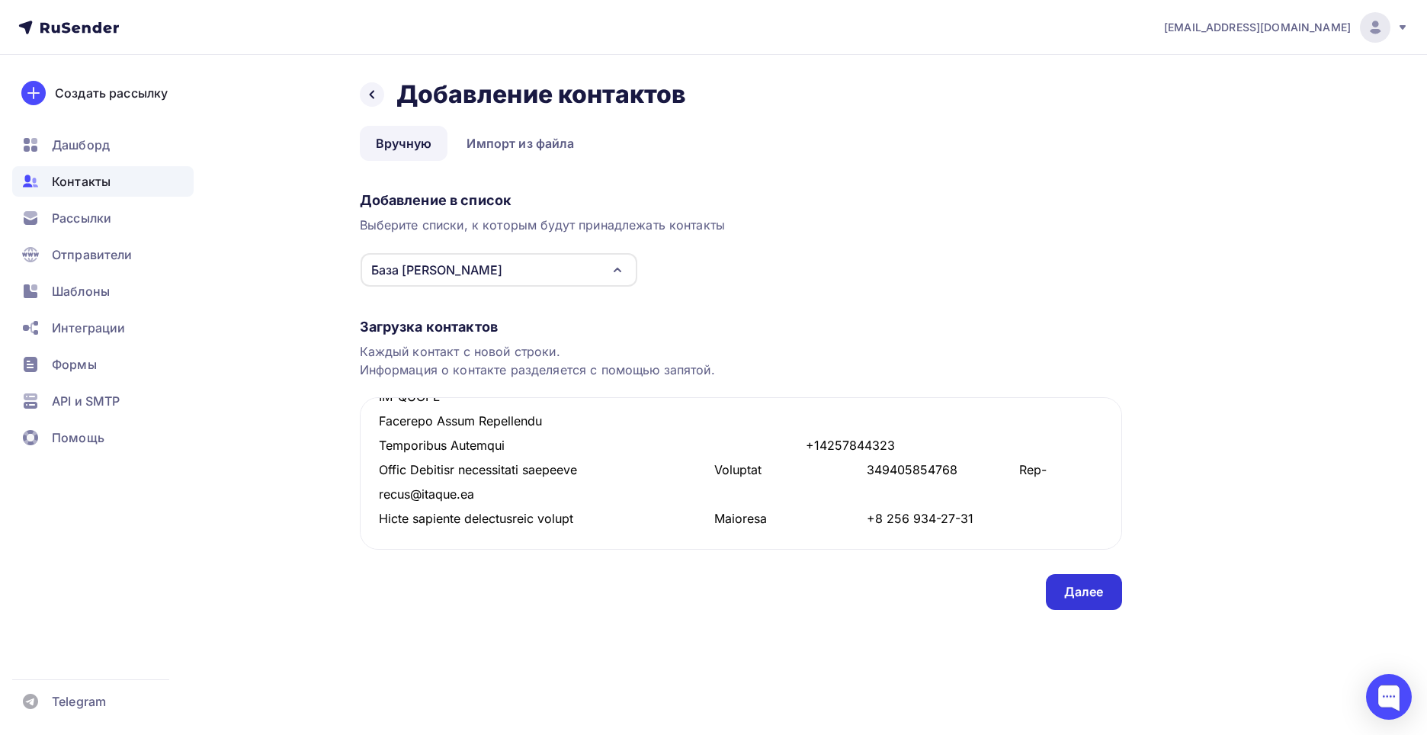
type textarea "«Loremipsumdo sitam consecteturadi elitseddoeiusmod temporincidi» UTL «ETD (mag…"
click at [1101, 586] on div "Далее" at bounding box center [1085, 592] width 40 height 18
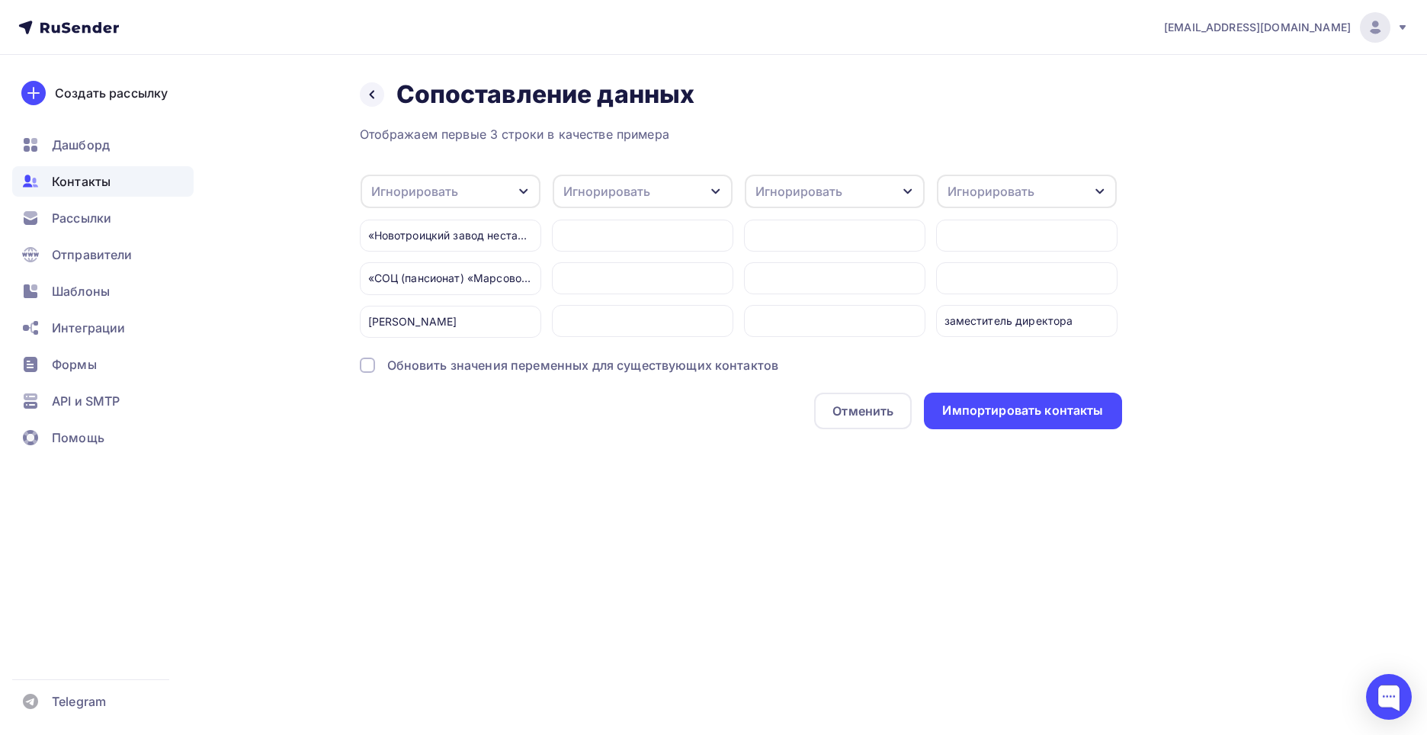
click at [448, 189] on div "Игнорировать" at bounding box center [414, 191] width 87 height 18
click at [454, 355] on div "Создать поле" at bounding box center [426, 348] width 107 height 38
click at [430, 329] on input "Клмпания" at bounding box center [467, 333] width 188 height 32
type input "Компания"
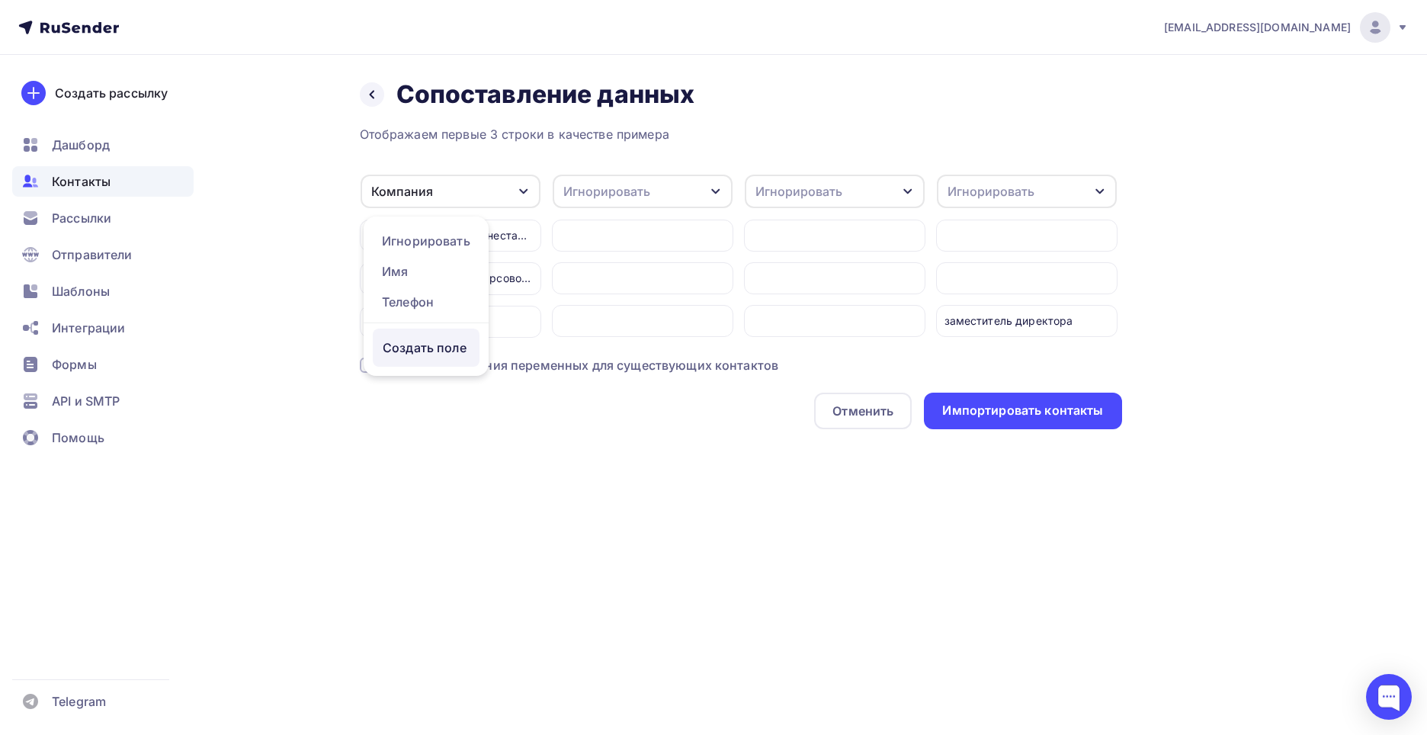
click at [422, 400] on div "Отображаем первые 3 строки в качестве примера Компания Игнорировать Имя Телефон…" at bounding box center [741, 277] width 763 height 304
click at [658, 372] on div "Обновить значения переменных для существующих контактов" at bounding box center [583, 365] width 392 height 18
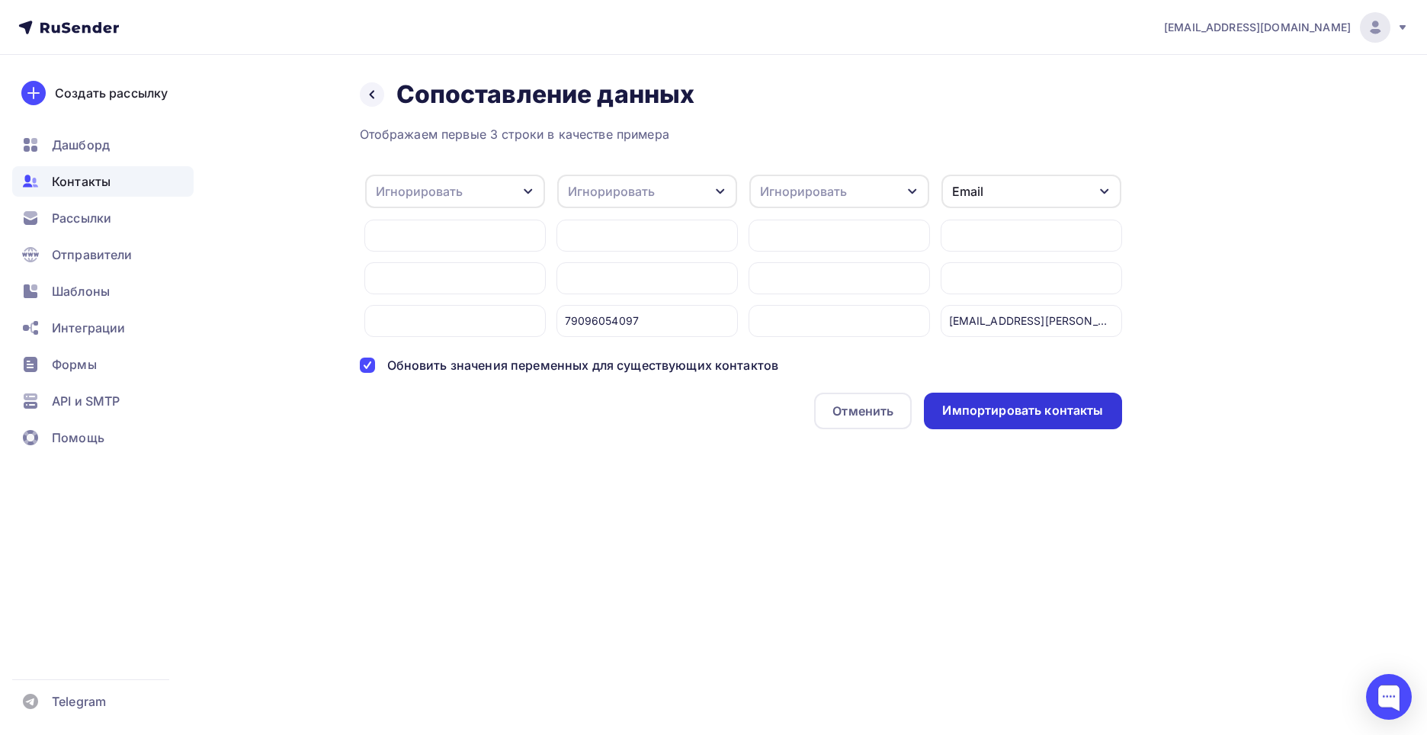
click at [1023, 419] on div "Импортировать контакты" at bounding box center [1022, 411] width 161 height 18
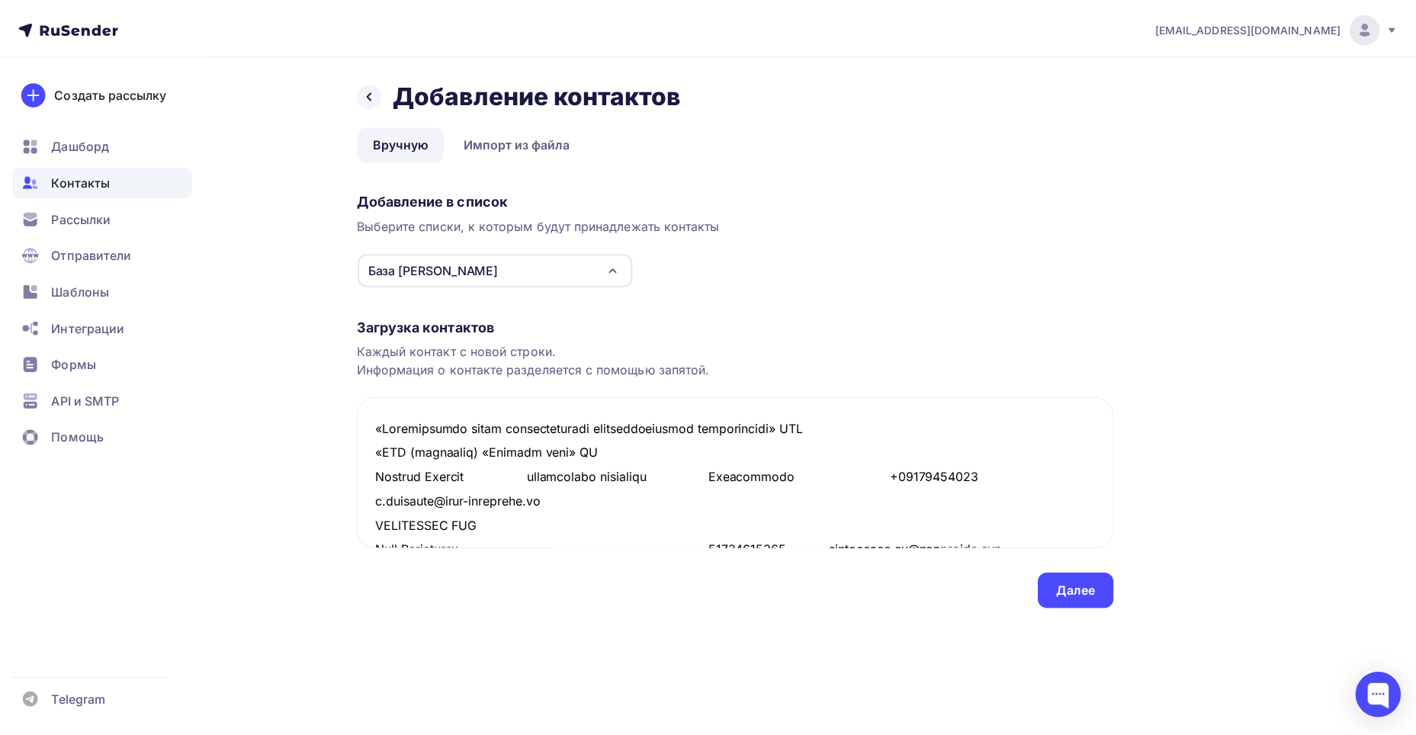
scroll to position [24824, 0]
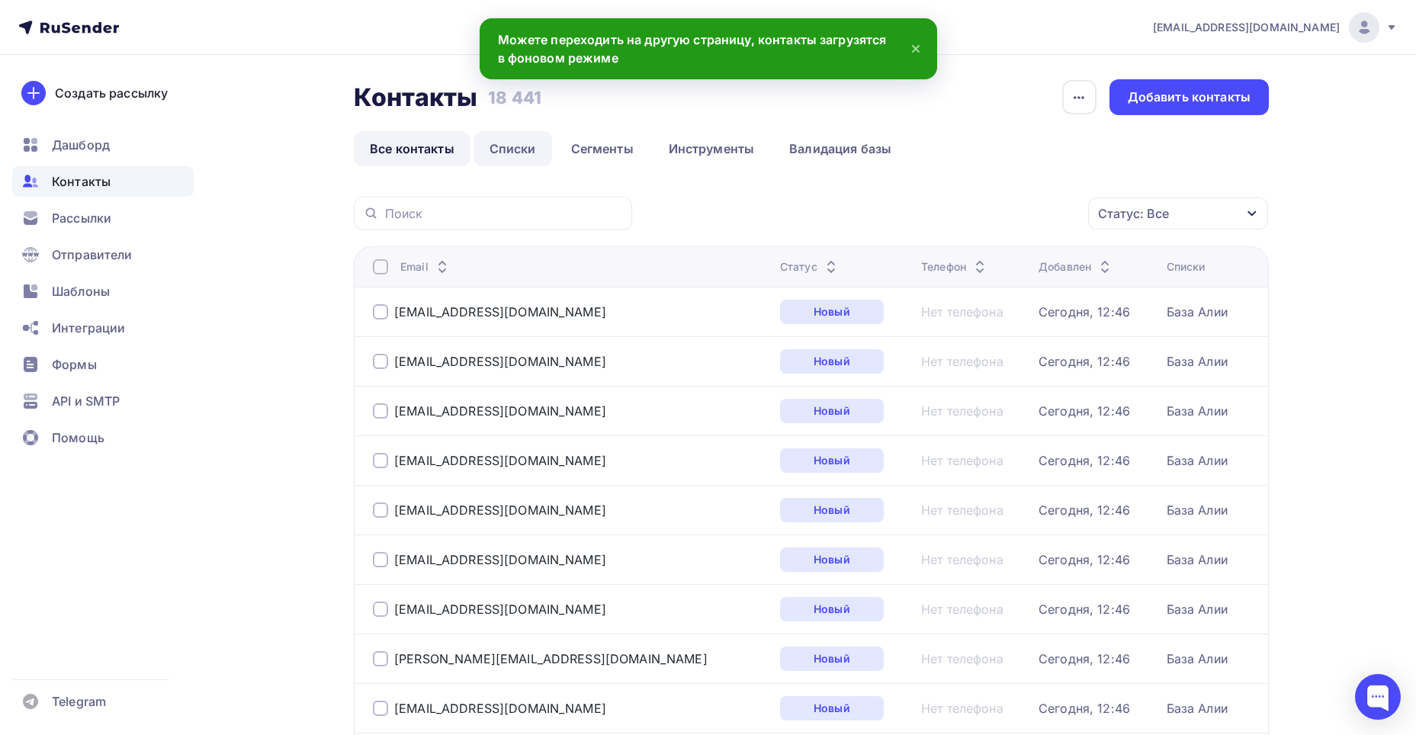
click at [497, 148] on link "Списки" at bounding box center [513, 148] width 79 height 35
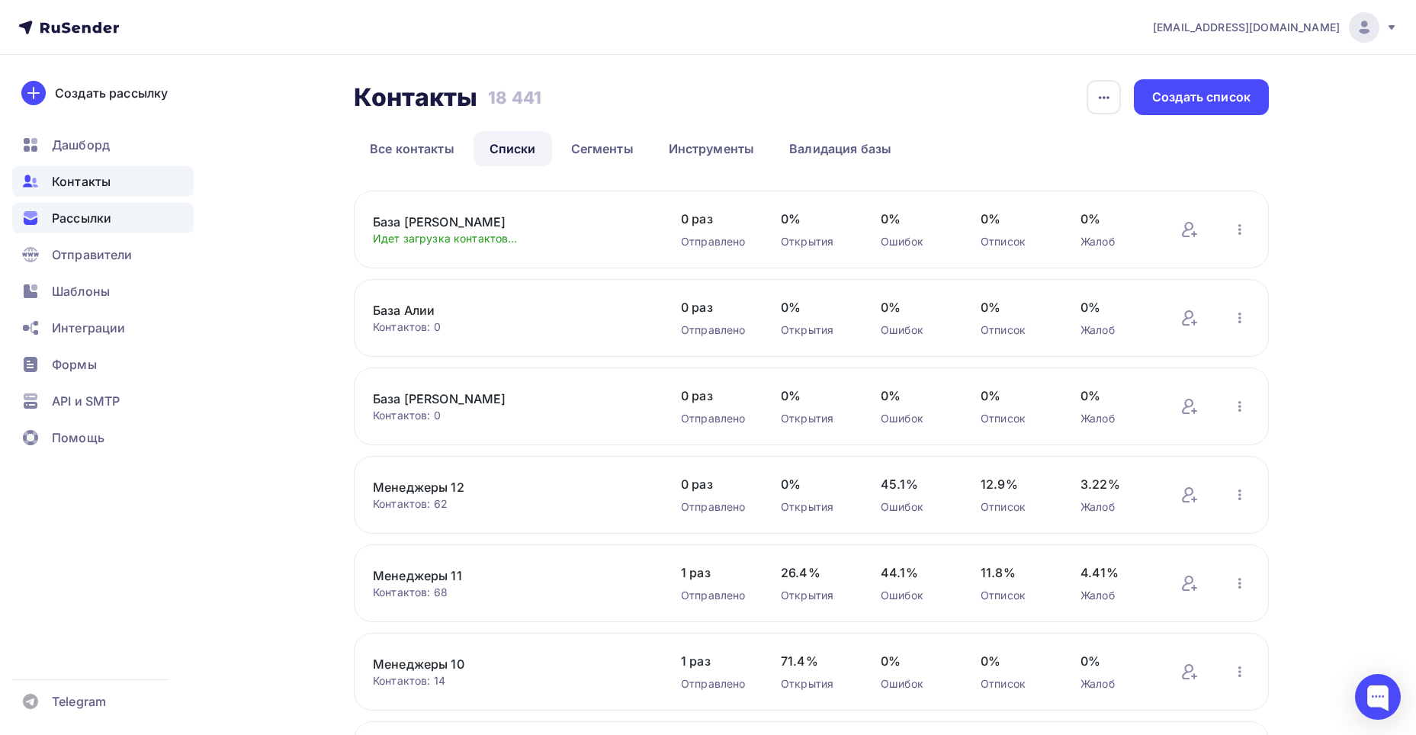
click at [173, 209] on div "Рассылки" at bounding box center [102, 218] width 181 height 31
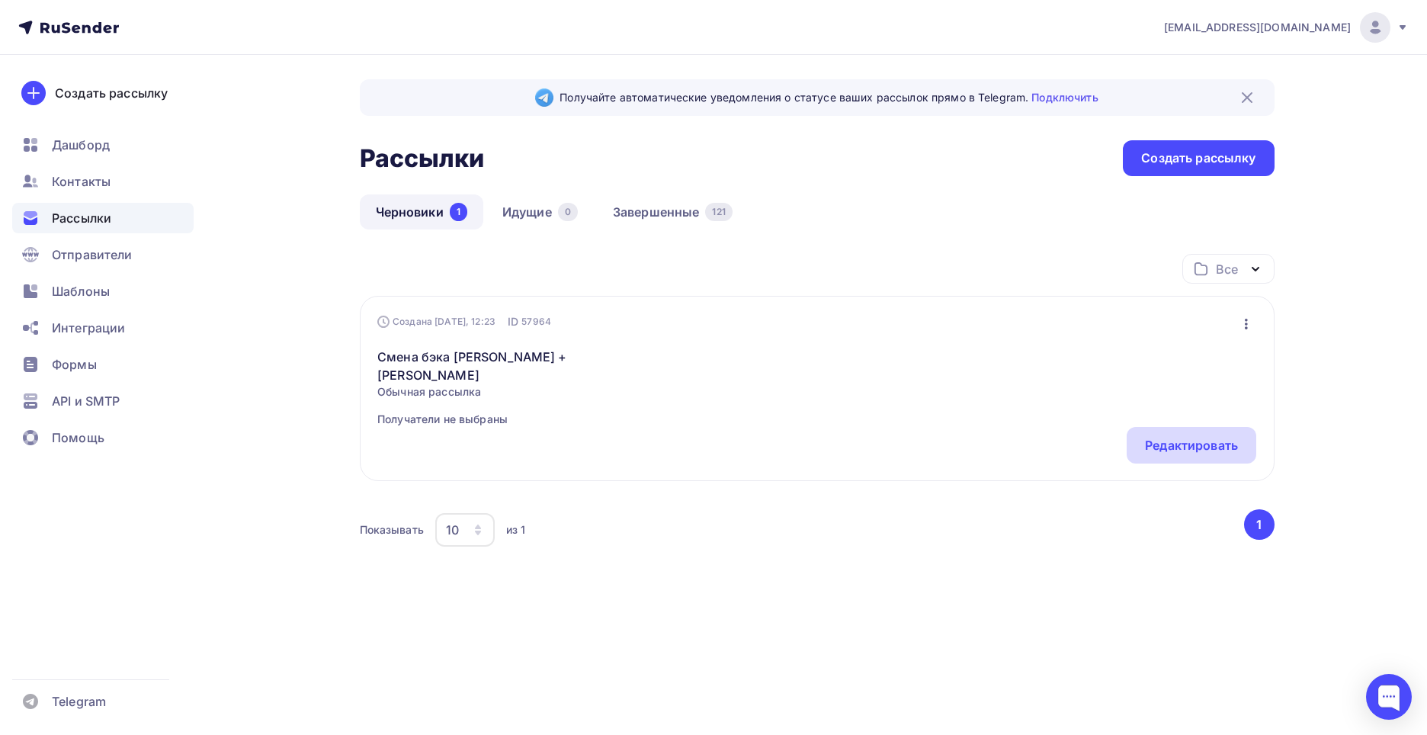
click at [1138, 438] on div "Редактировать" at bounding box center [1192, 445] width 130 height 37
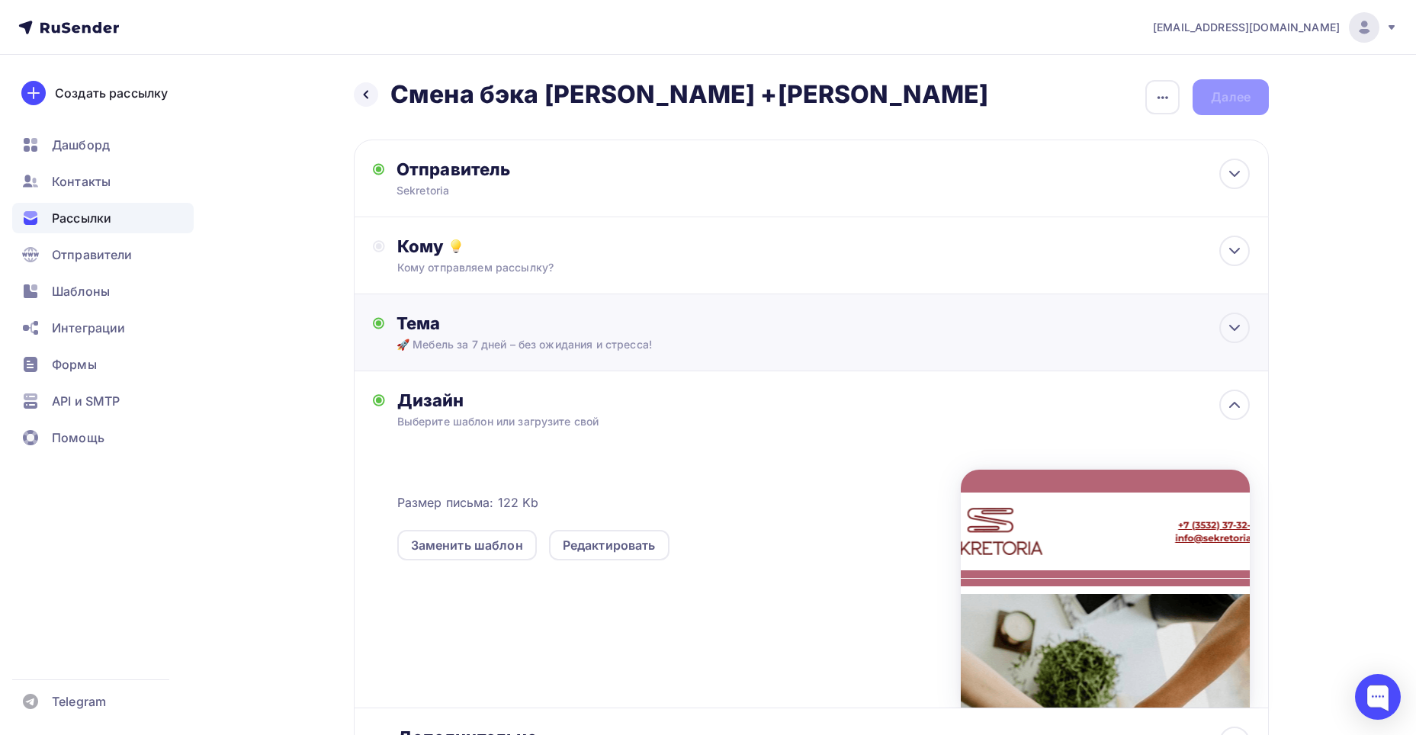
click at [505, 342] on div "🚀 Мебель за 7 дней – без ожидания и стресса!" at bounding box center [532, 344] width 271 height 15
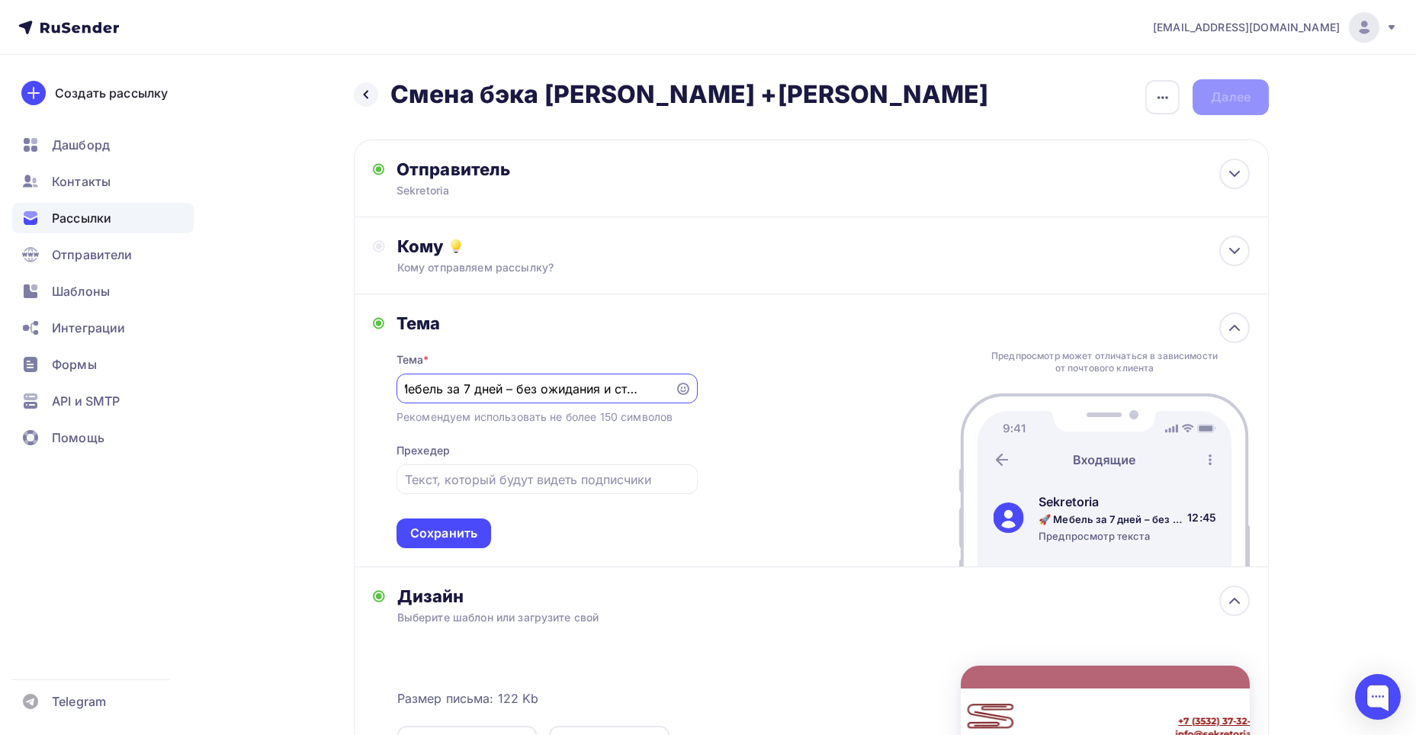
click at [381, 358] on div "Тема Тема * 🚀 Мебель за 7 дней – без ожидания и стресса! Рекомендуем использова…" at bounding box center [535, 431] width 325 height 236
click at [491, 262] on div "Кому отправляем рассылку?" at bounding box center [781, 267] width 768 height 15
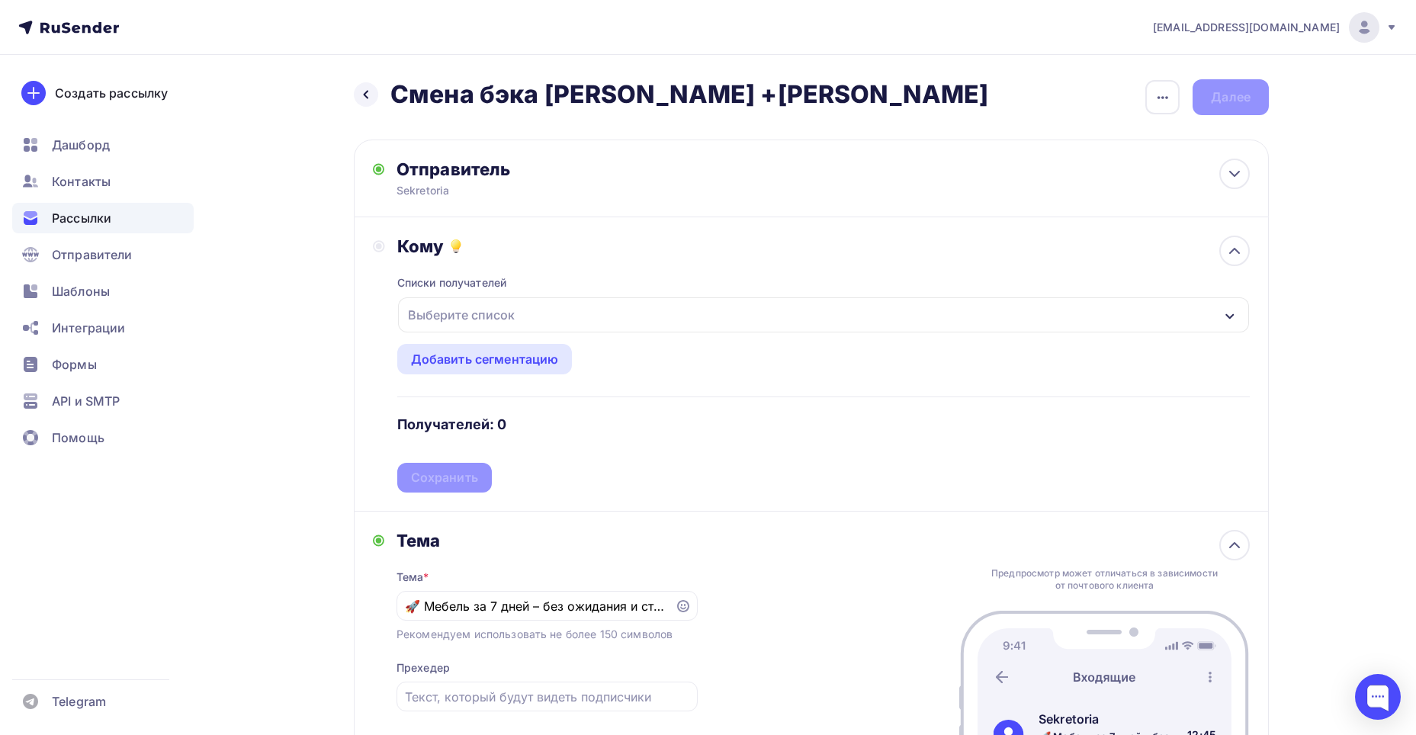
click at [502, 317] on div "Выберите список" at bounding box center [461, 314] width 119 height 27
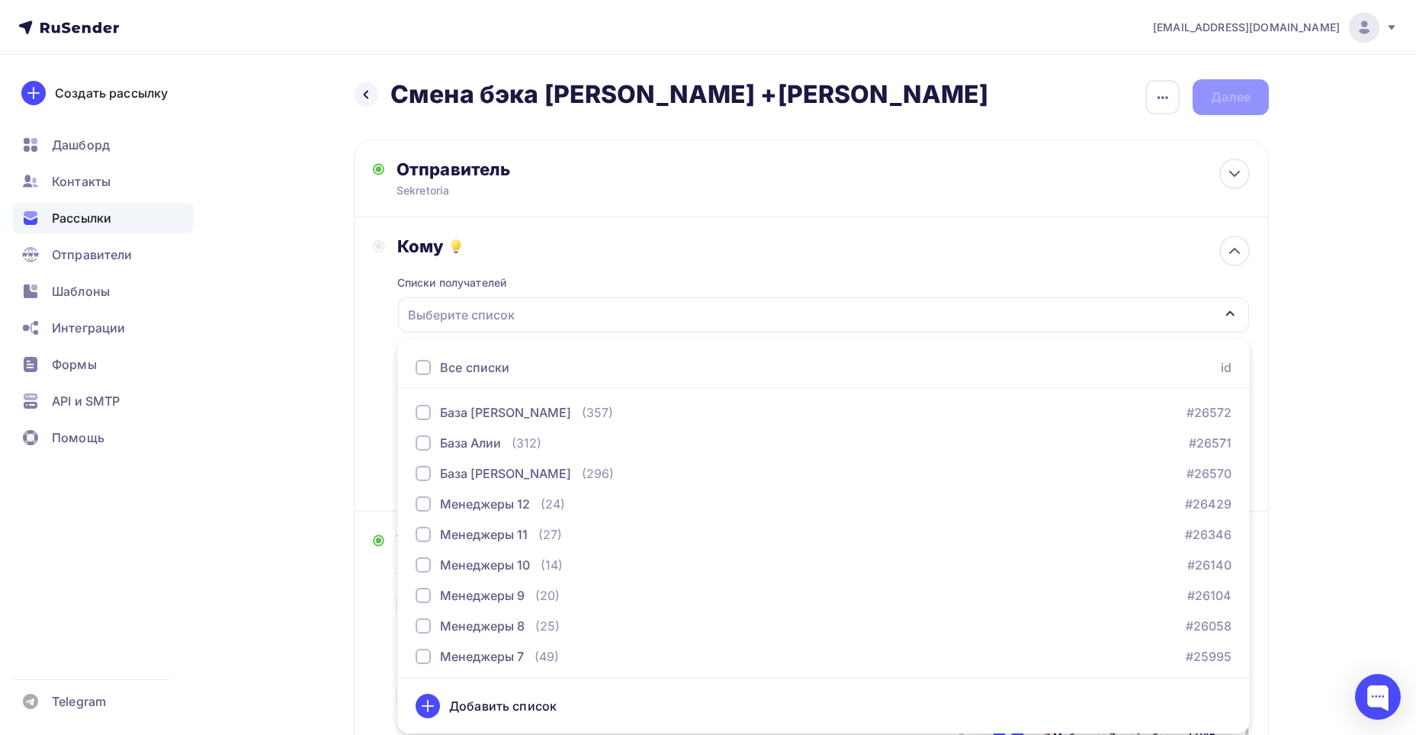
click at [471, 235] on div "Кому Списки получателей Выберите список Все списки id База [PERSON_NAME] (357) …" at bounding box center [811, 364] width 915 height 294
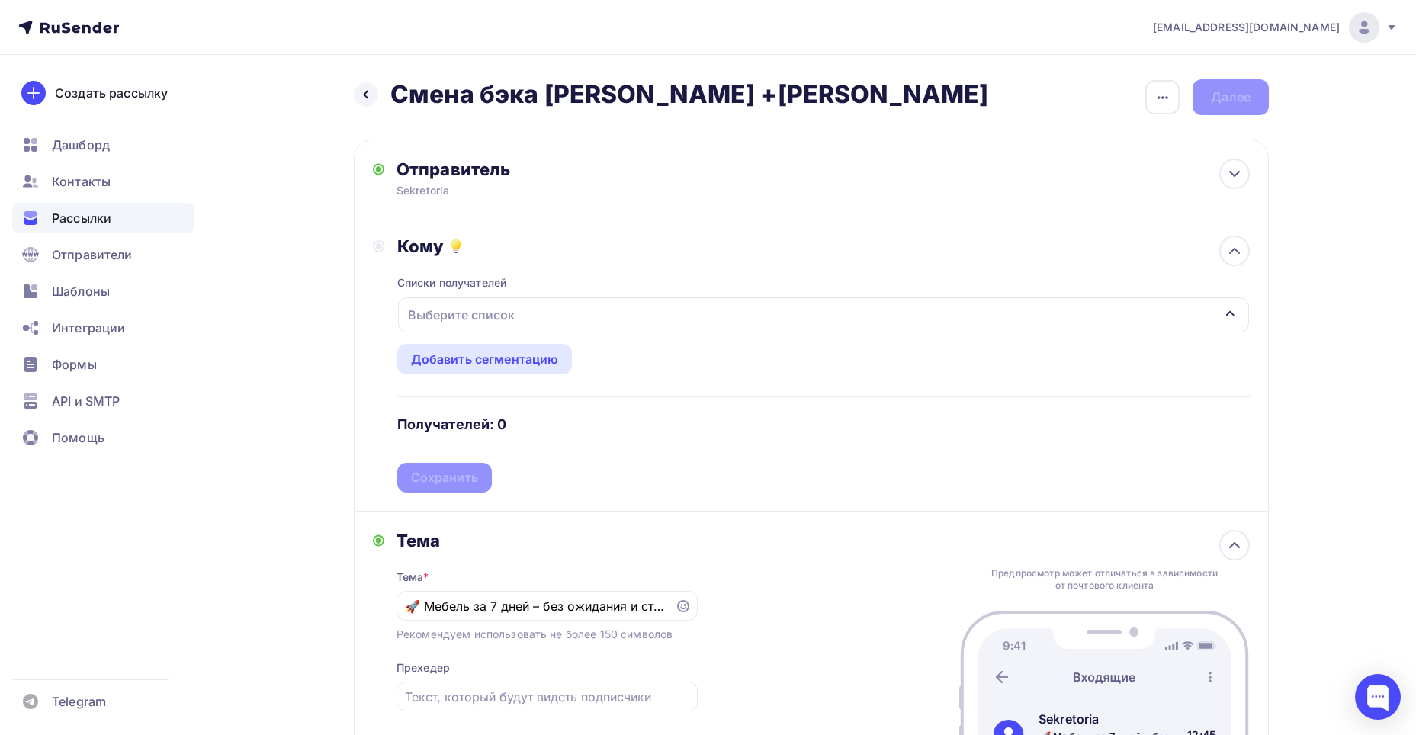
click at [512, 551] on div "Тема * 🚀 Мебель за 7 дней – без ожидания и стресса! Рекомендуем использовать не…" at bounding box center [547, 658] width 301 height 214
click at [516, 611] on input "🚀 Мебель за 7 дней – без ожидания и стресса!" at bounding box center [535, 606] width 261 height 18
type input "У"
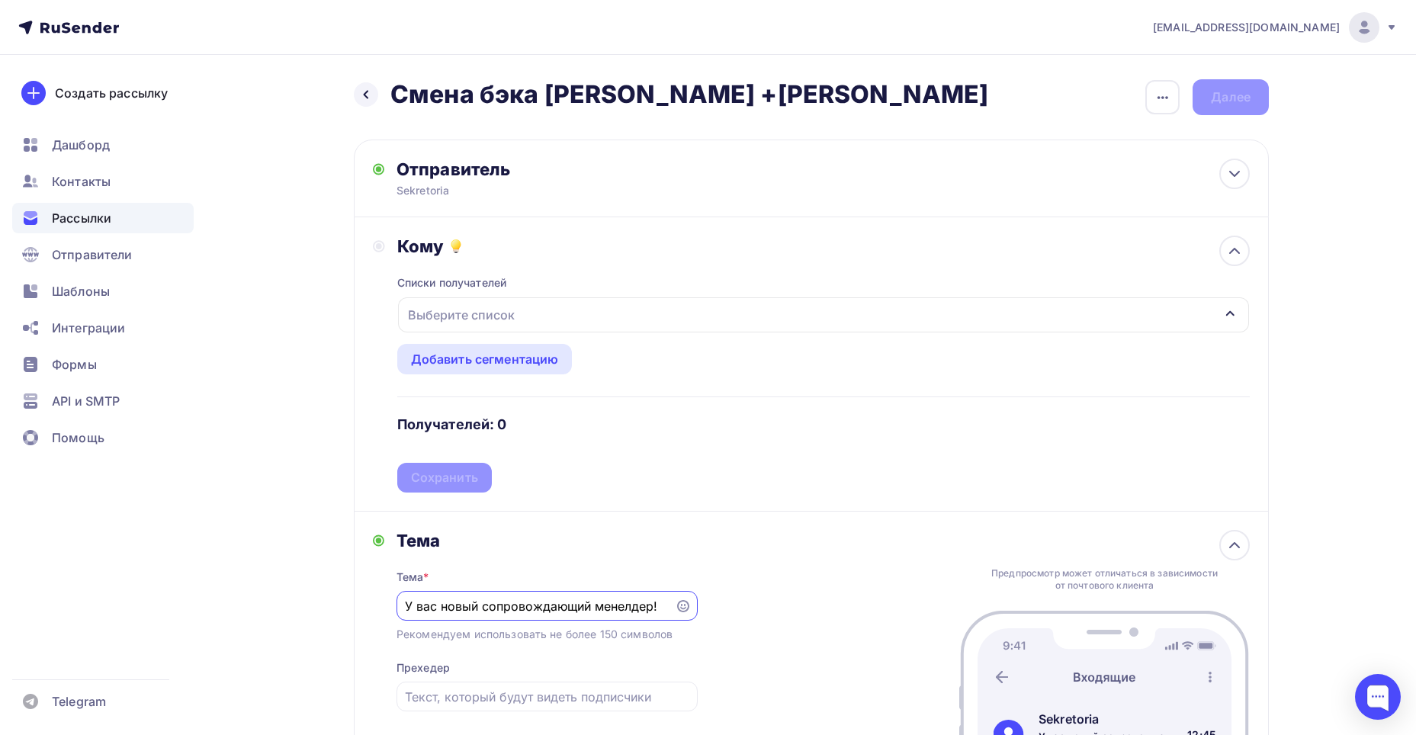
click at [633, 606] on input "У вас новый сопровождающий менелдер!" at bounding box center [535, 606] width 261 height 18
click at [632, 607] on input "У вас новый сопровождающий менедер!" at bounding box center [535, 606] width 261 height 18
type input "У вас новый сопровождающий менеджер!"
click at [682, 557] on div "Тема * У вас новый сопровождающий менеджер! Рекомендуем использовать не более 1…" at bounding box center [547, 658] width 301 height 214
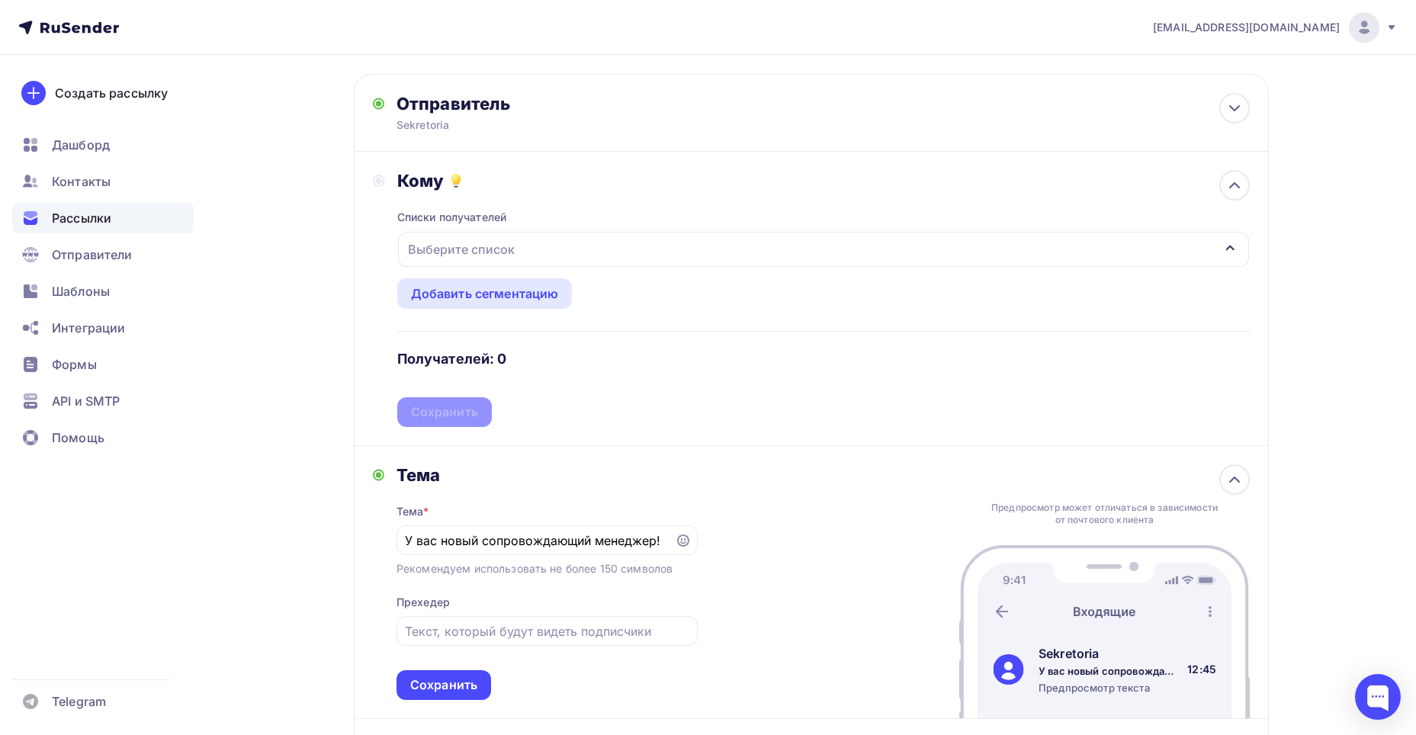
scroll to position [153, 0]
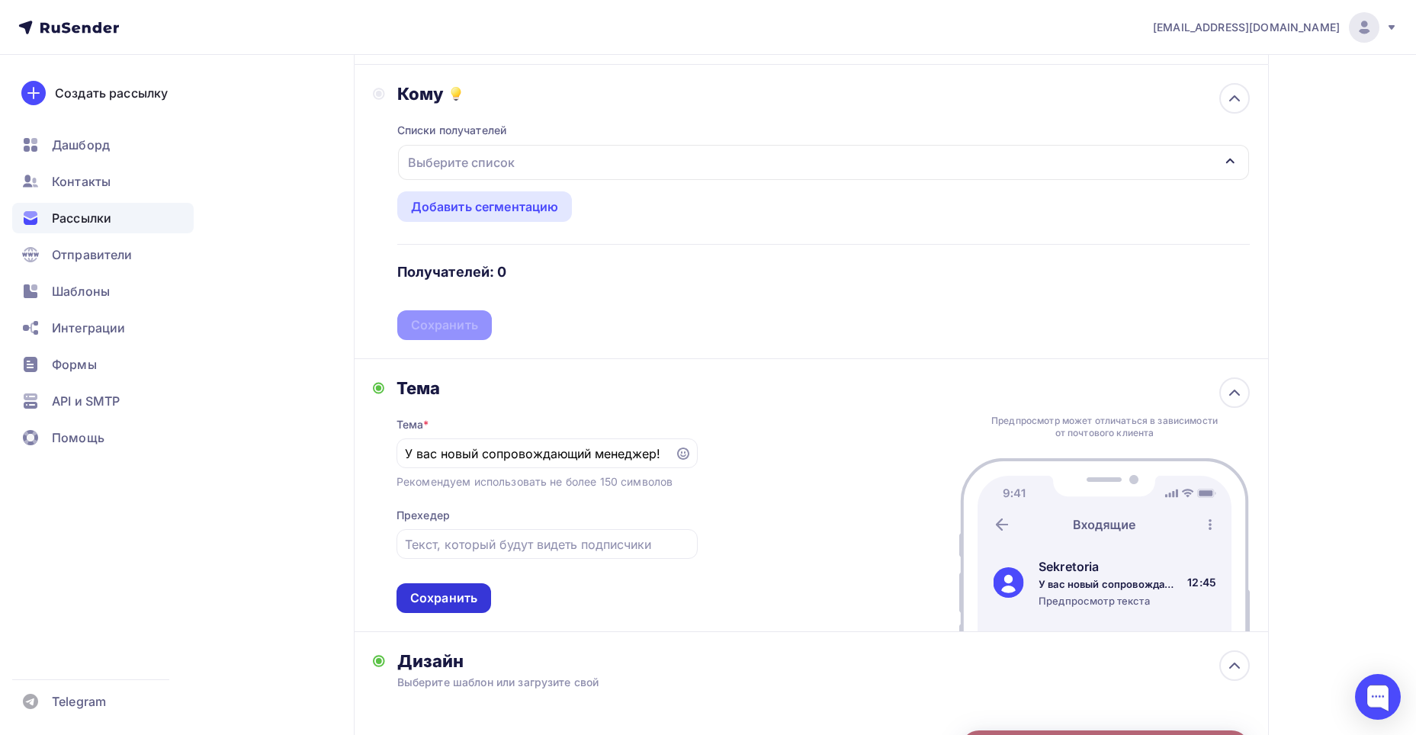
click at [480, 601] on div "Сохранить" at bounding box center [444, 598] width 95 height 30
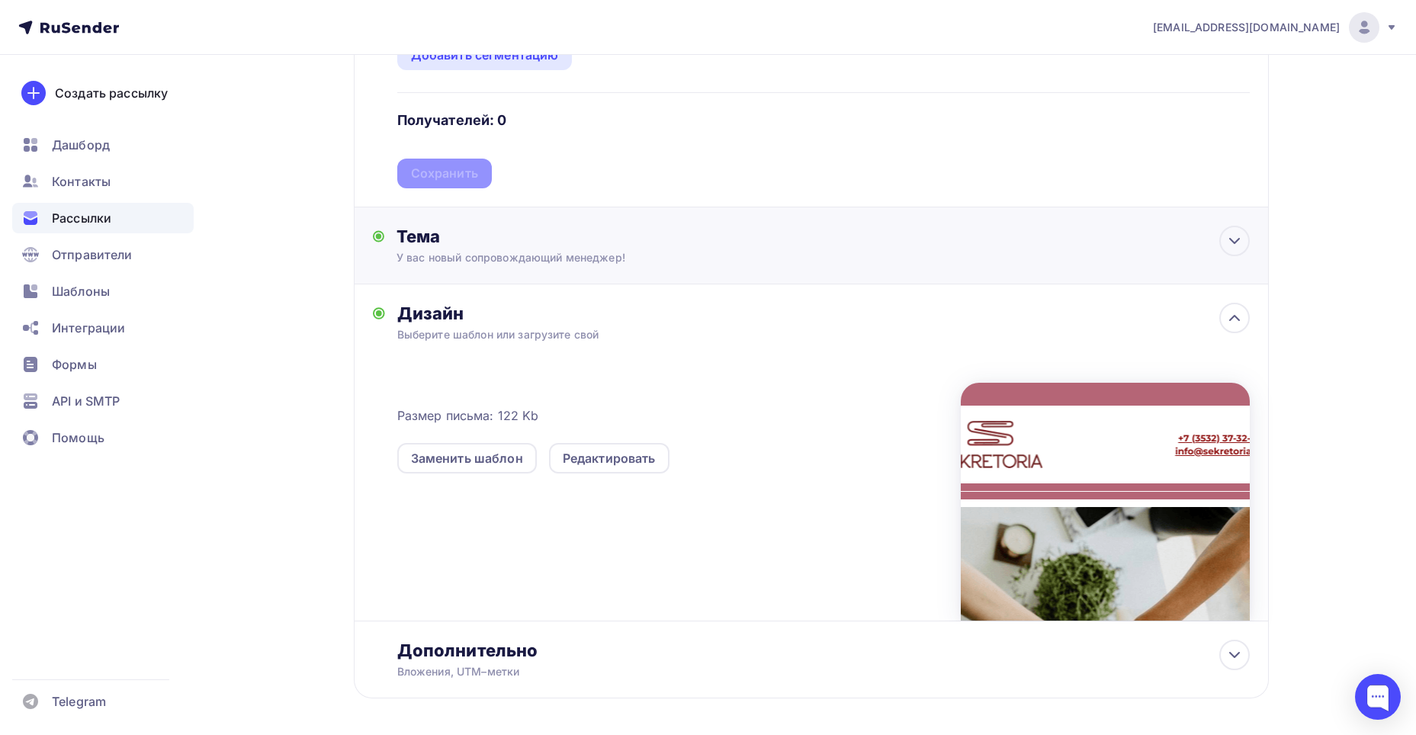
scroll to position [305, 0]
click at [631, 456] on div "Редактировать" at bounding box center [609, 457] width 93 height 18
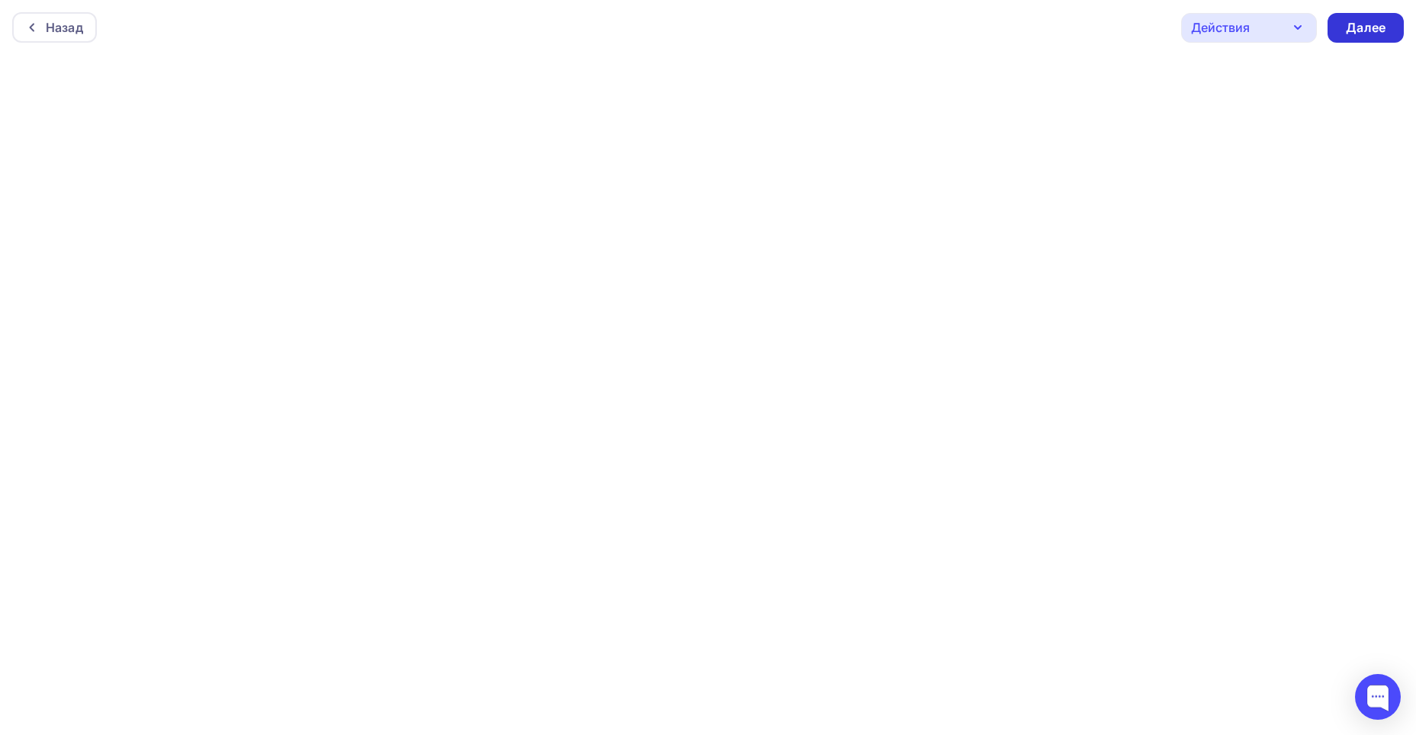
click at [1354, 24] on div "Далее" at bounding box center [1366, 28] width 40 height 18
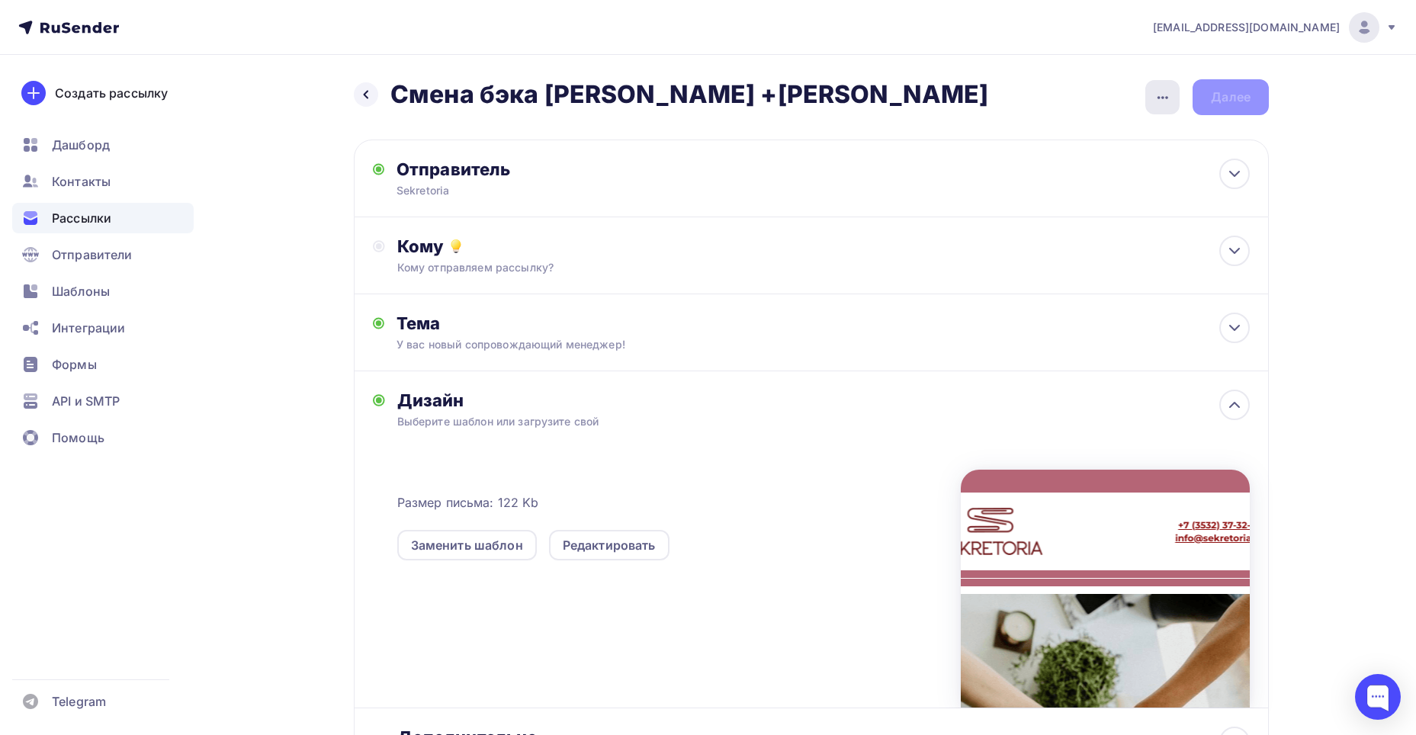
click at [1151, 94] on div "button" at bounding box center [1162, 97] width 34 height 34
click at [1004, 171] on icon at bounding box center [996, 175] width 18 height 18
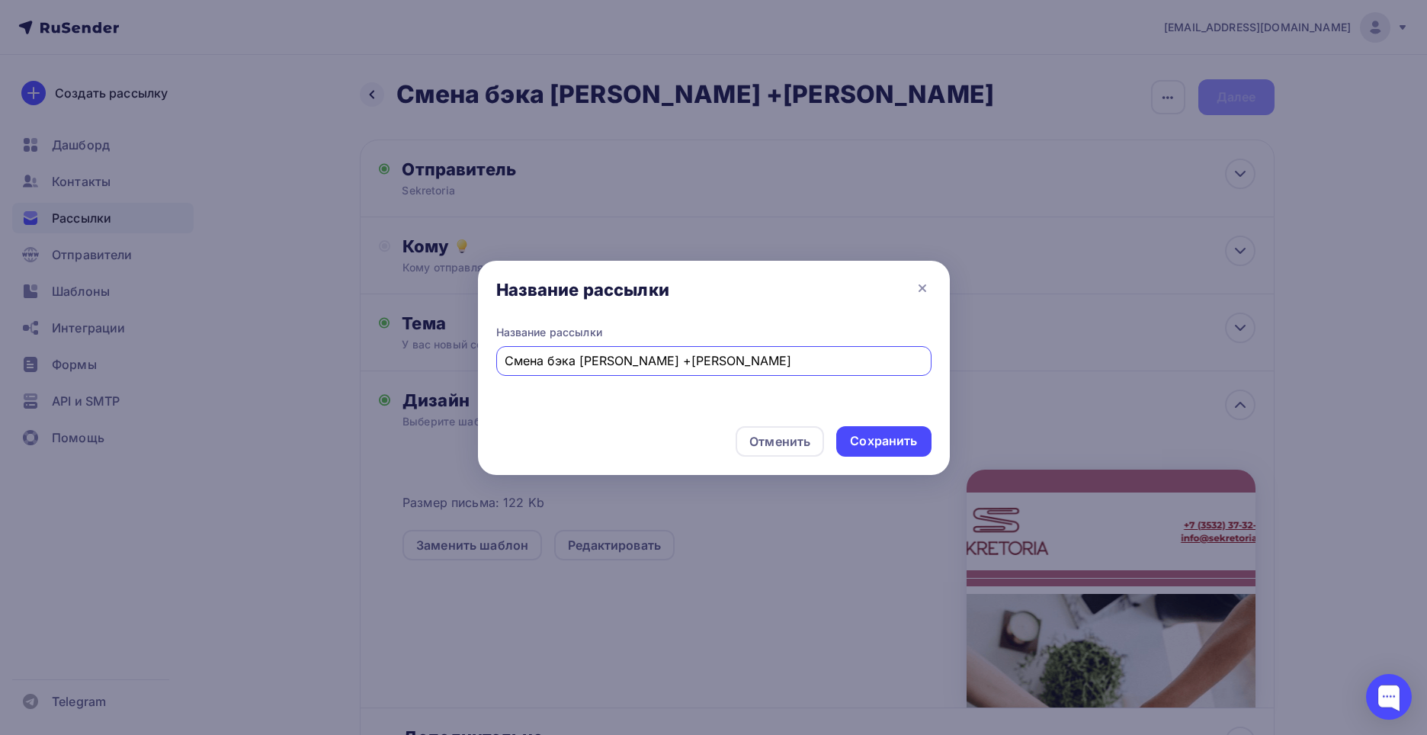
click at [609, 359] on input "Смена бэка [PERSON_NAME] +[PERSON_NAME]" at bounding box center [714, 361] width 418 height 18
click at [632, 356] on input "Смена [PERSON_NAME] +Лилия" at bounding box center [714, 361] width 418 height 18
type input "Смена бэка [PERSON_NAME] +[PERSON_NAME]"
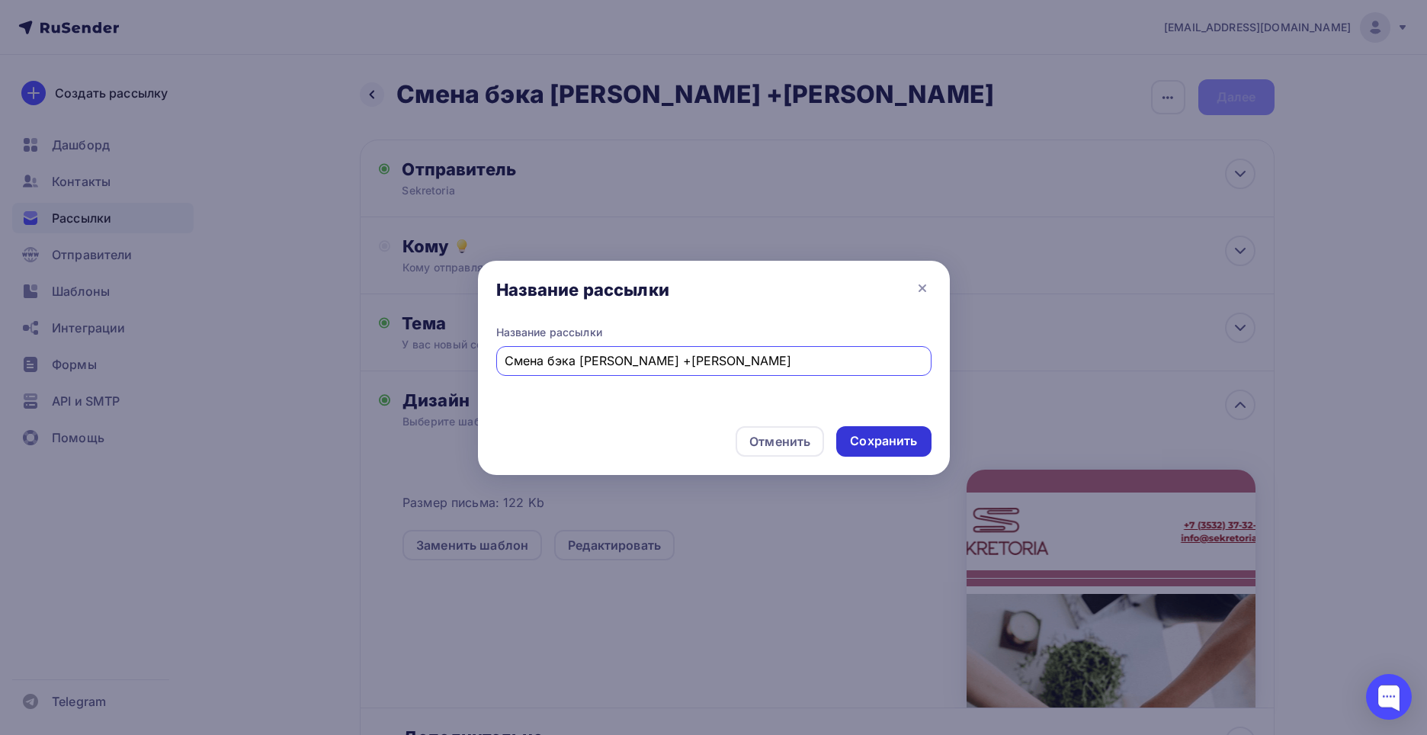
click at [871, 428] on div "Сохранить" at bounding box center [884, 441] width 95 height 31
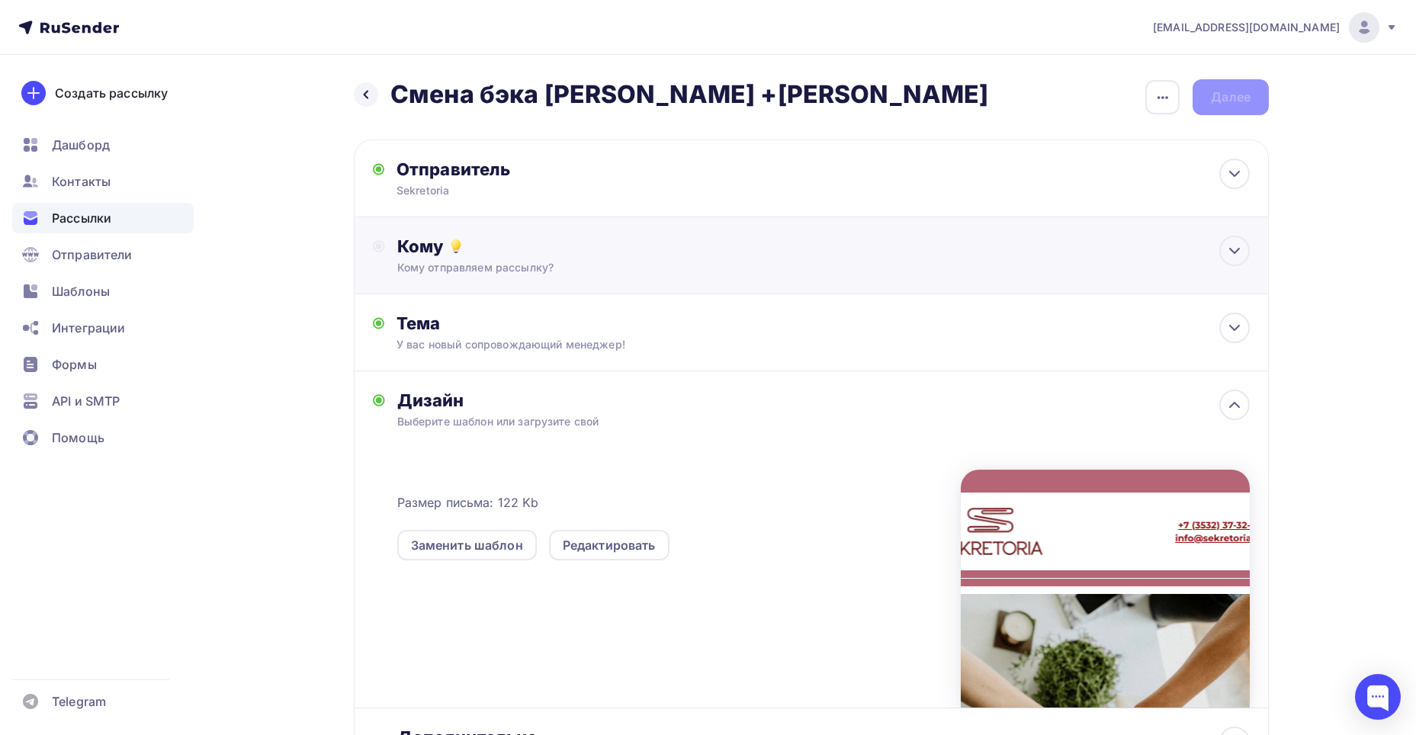
click at [505, 264] on div "Кому отправляем рассылку?" at bounding box center [781, 267] width 768 height 15
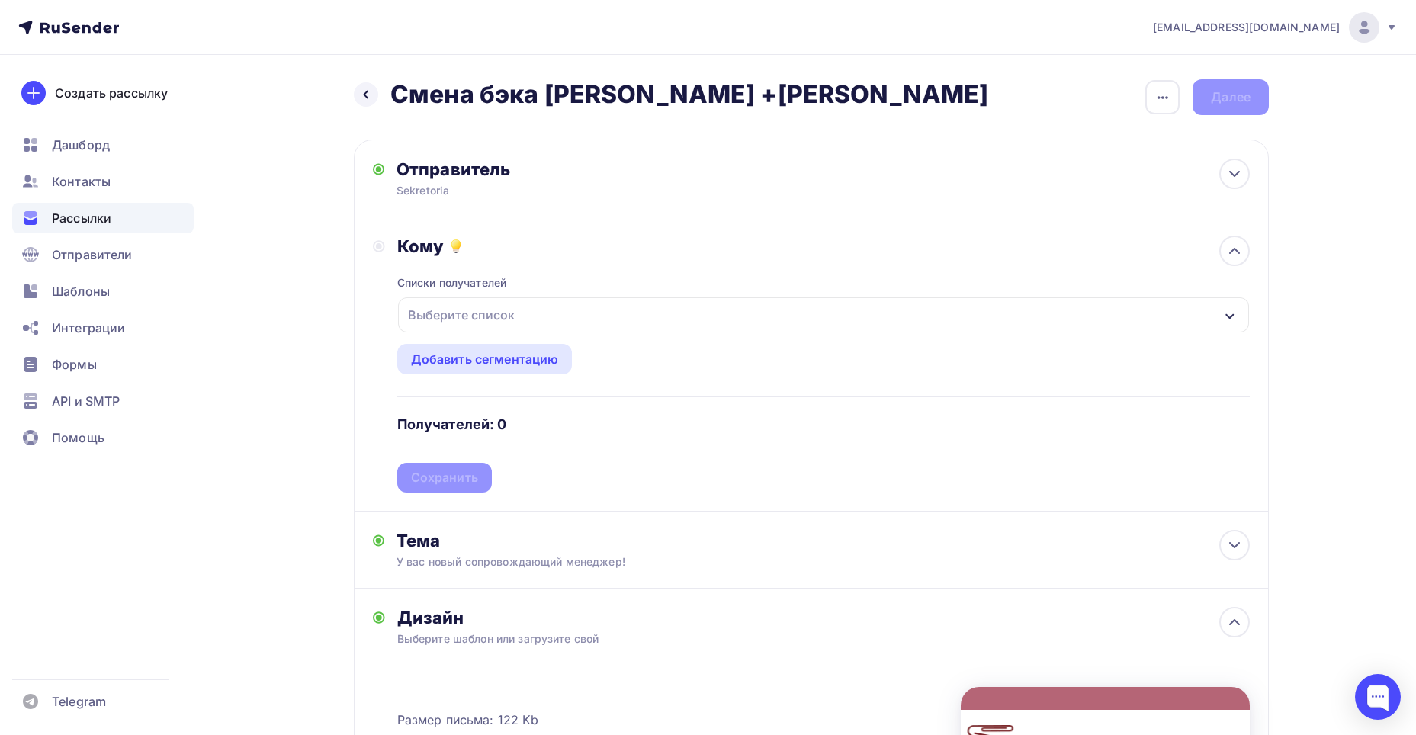
click at [1143, 96] on div "Назад Смена [PERSON_NAME] +[PERSON_NAME] Смена [PERSON_NAME] +[PERSON_NAME] Зак…" at bounding box center [811, 97] width 915 height 36
click at [1151, 96] on div "button" at bounding box center [1162, 97] width 34 height 34
click at [1105, 134] on link "Закончить позже" at bounding box center [1081, 145] width 207 height 31
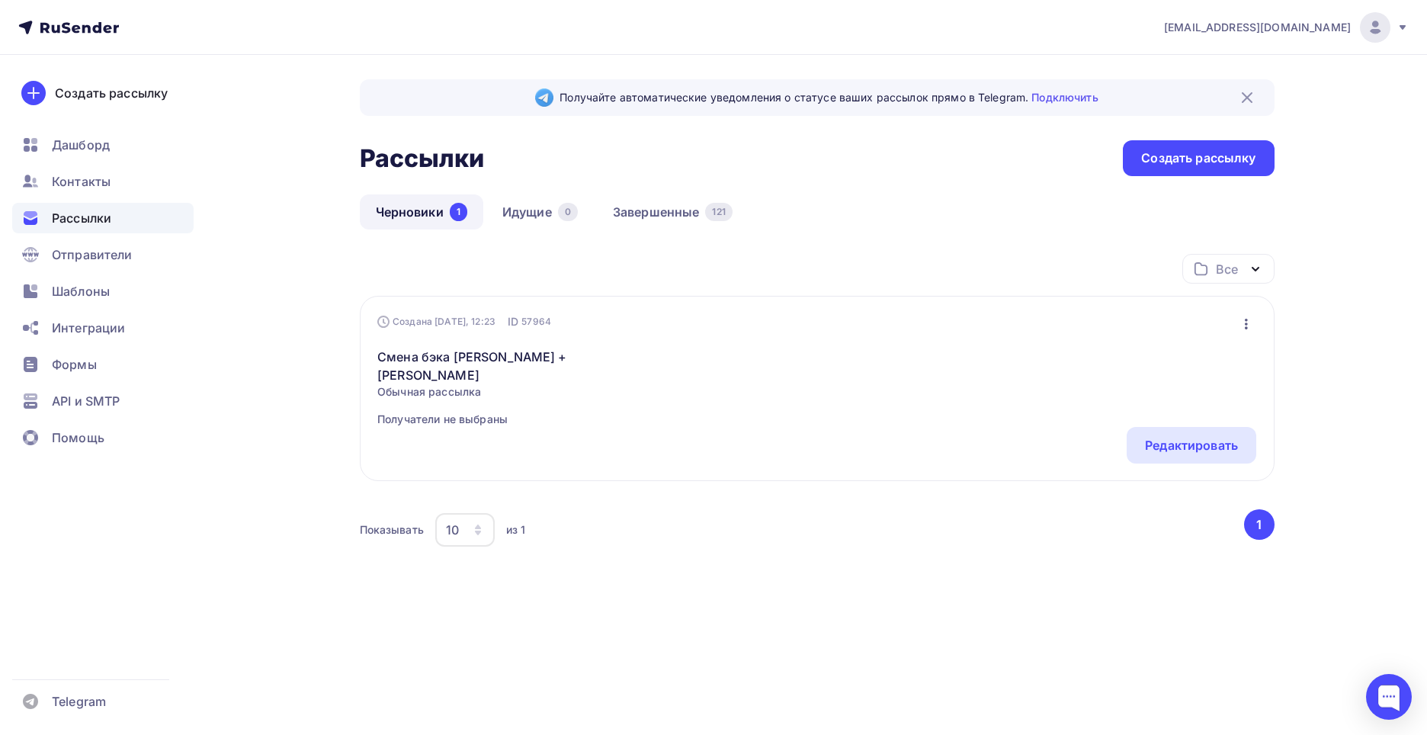
click at [87, 219] on span "Рассылки" at bounding box center [81, 218] width 59 height 18
click at [79, 185] on span "Контакты" at bounding box center [81, 181] width 59 height 18
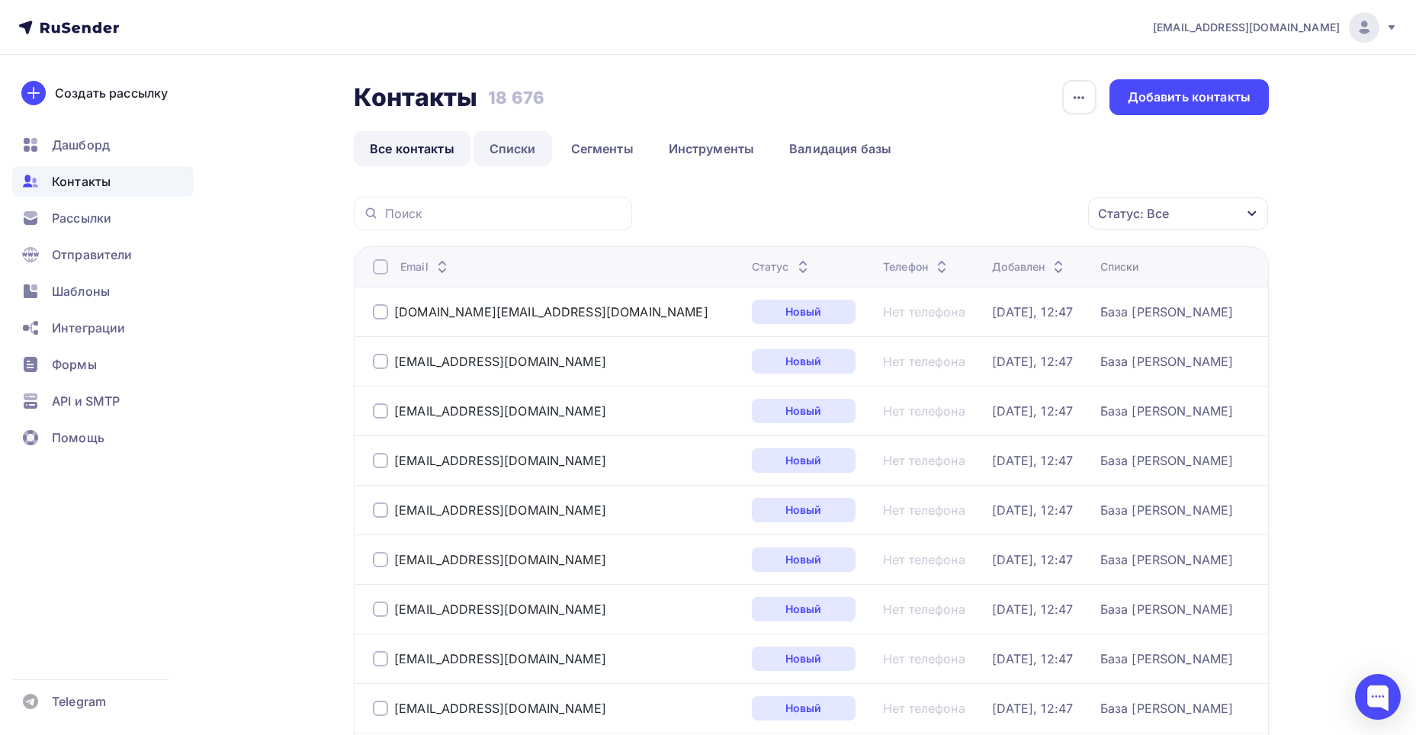
click at [503, 144] on link "Списки" at bounding box center [513, 148] width 79 height 35
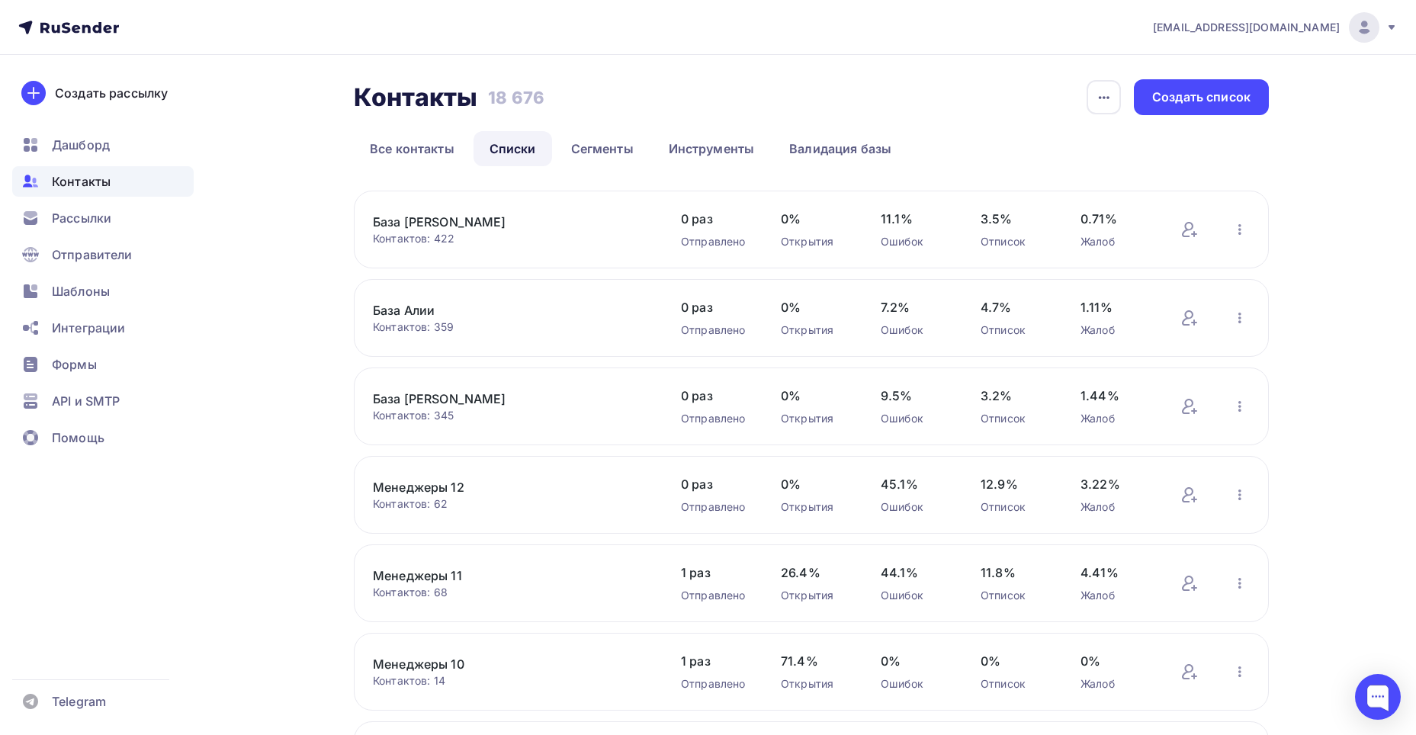
click at [413, 305] on link "База Алии" at bounding box center [502, 310] width 259 height 18
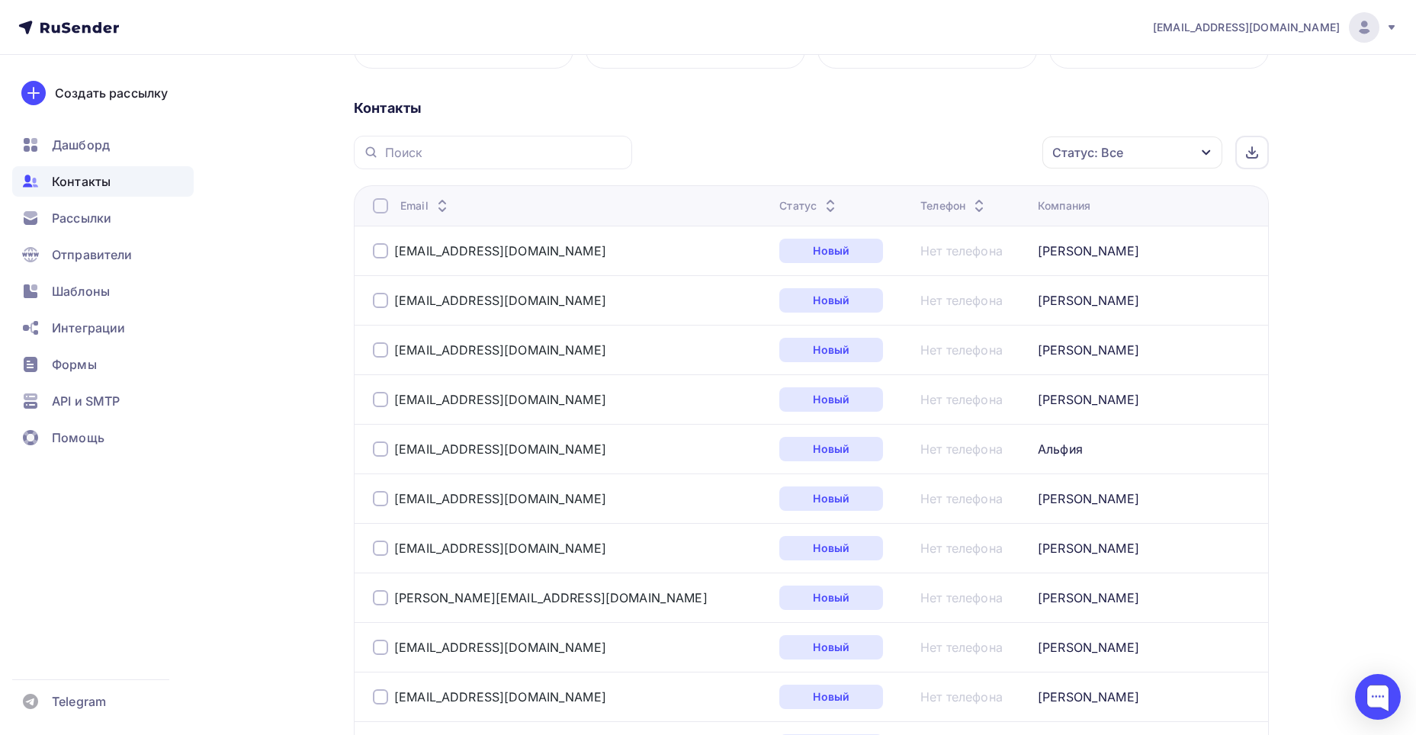
scroll to position [305, 0]
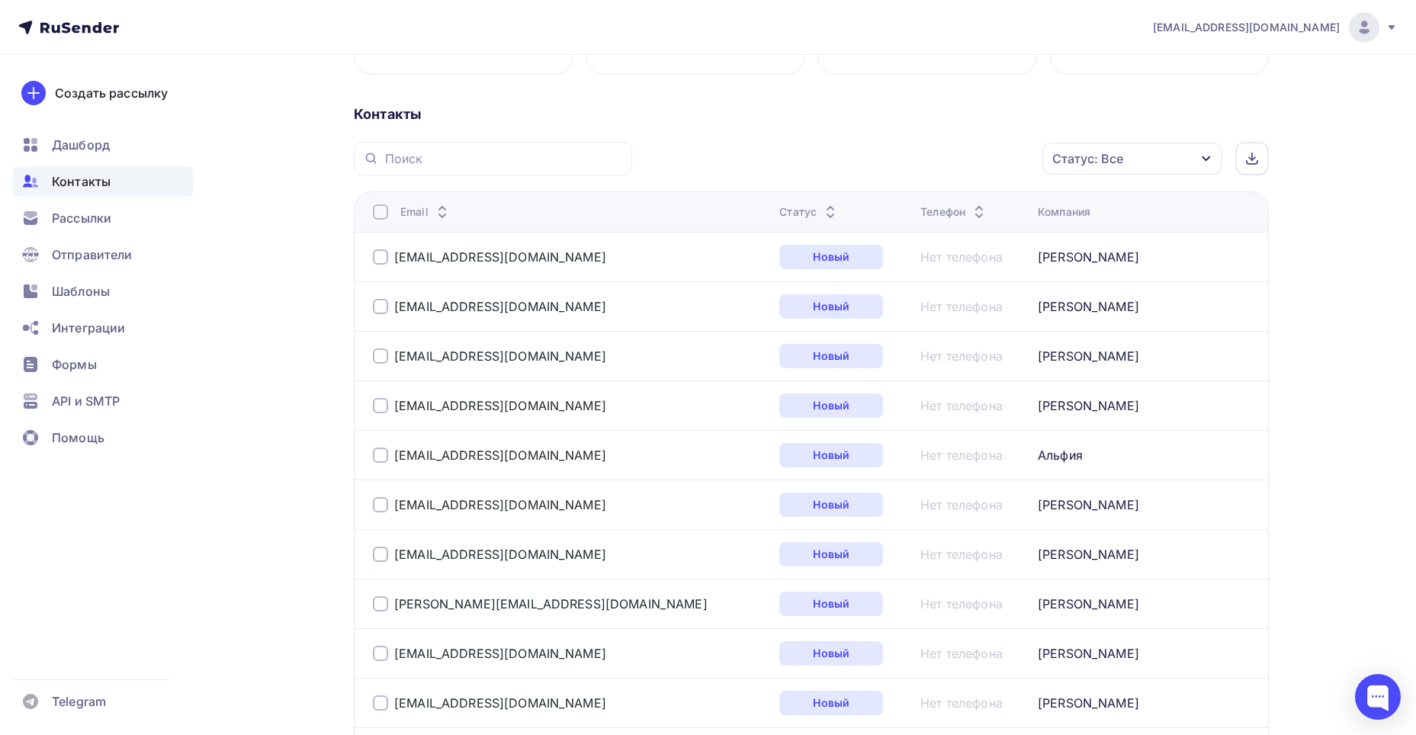
click at [1065, 166] on div "Статус: Все" at bounding box center [1087, 158] width 71 height 18
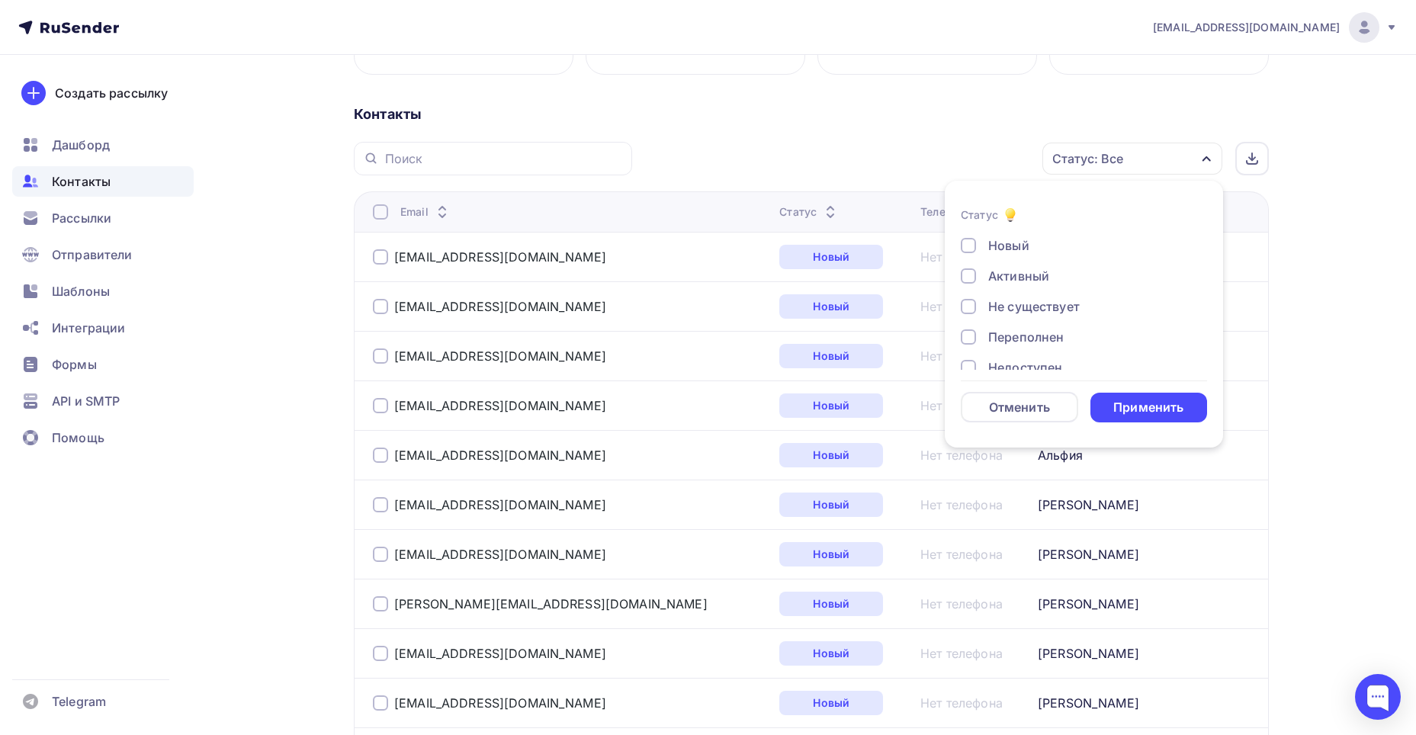
drag, startPoint x: 968, startPoint y: 309, endPoint x: 965, endPoint y: 327, distance: 18.6
click at [968, 310] on div at bounding box center [968, 306] width 15 height 15
drag, startPoint x: 963, startPoint y: 335, endPoint x: 965, endPoint y: 325, distance: 10.0
click at [963, 332] on div at bounding box center [968, 336] width 15 height 15
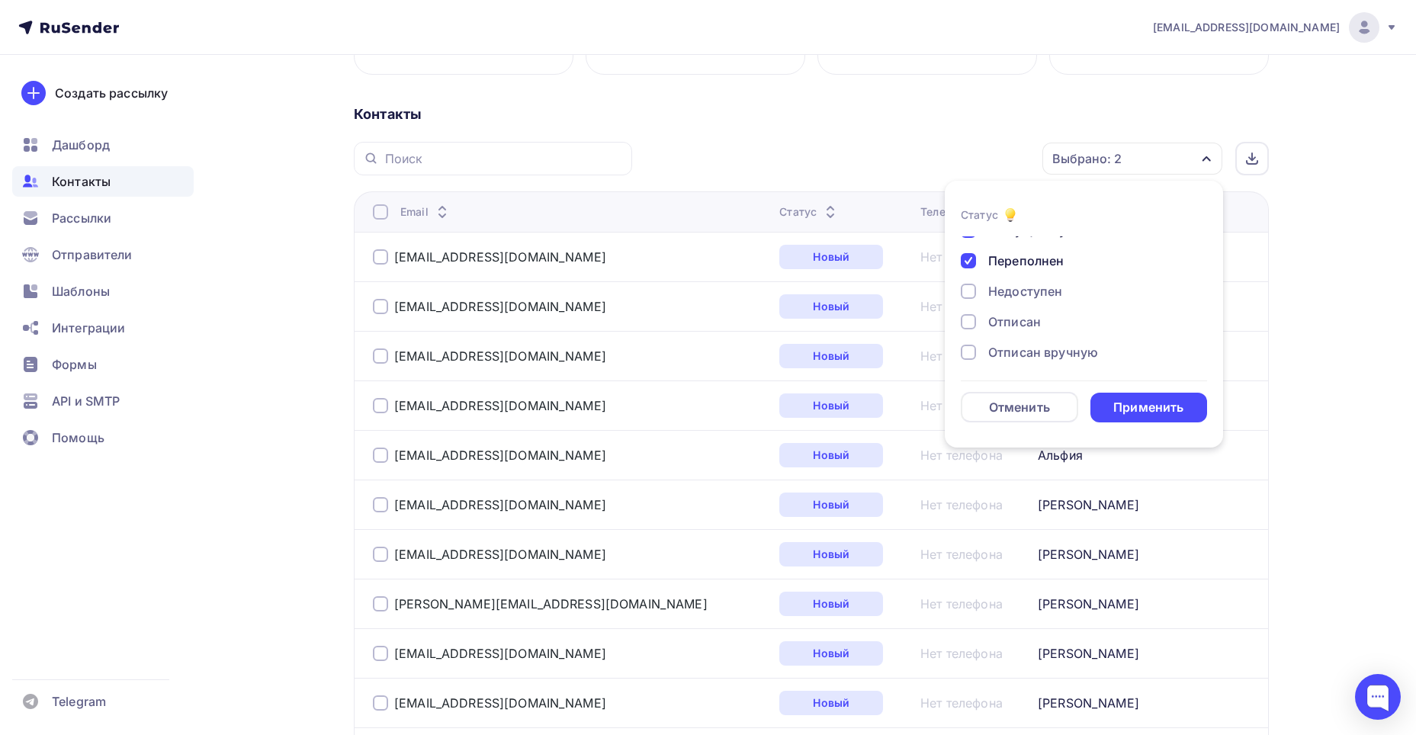
click at [968, 288] on div at bounding box center [968, 291] width 15 height 15
drag, startPoint x: 968, startPoint y: 316, endPoint x: 968, endPoint y: 347, distance: 30.5
click at [968, 320] on div at bounding box center [968, 321] width 15 height 15
drag, startPoint x: 968, startPoint y: 349, endPoint x: 973, endPoint y: 340, distance: 10.2
click at [969, 349] on div at bounding box center [968, 352] width 15 height 15
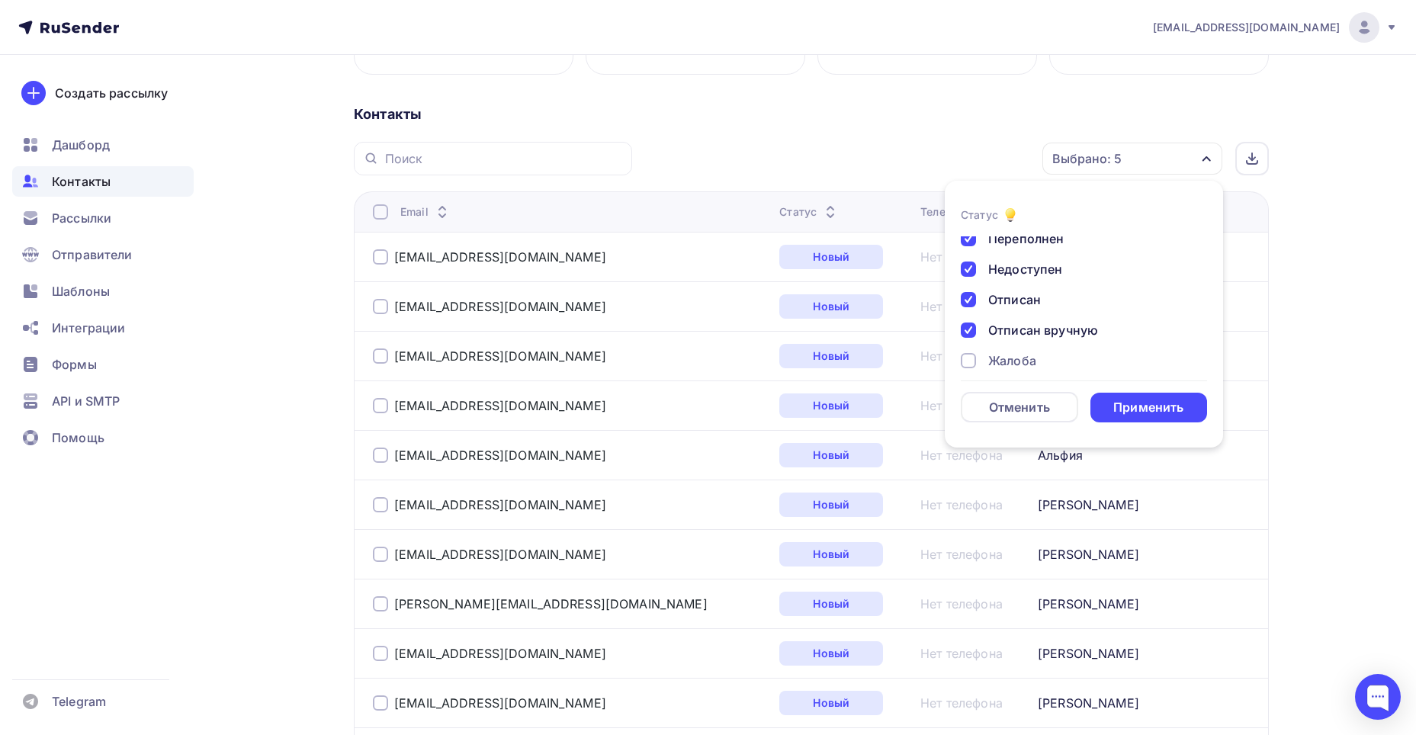
scroll to position [111, 0]
click at [971, 352] on div at bounding box center [968, 348] width 15 height 15
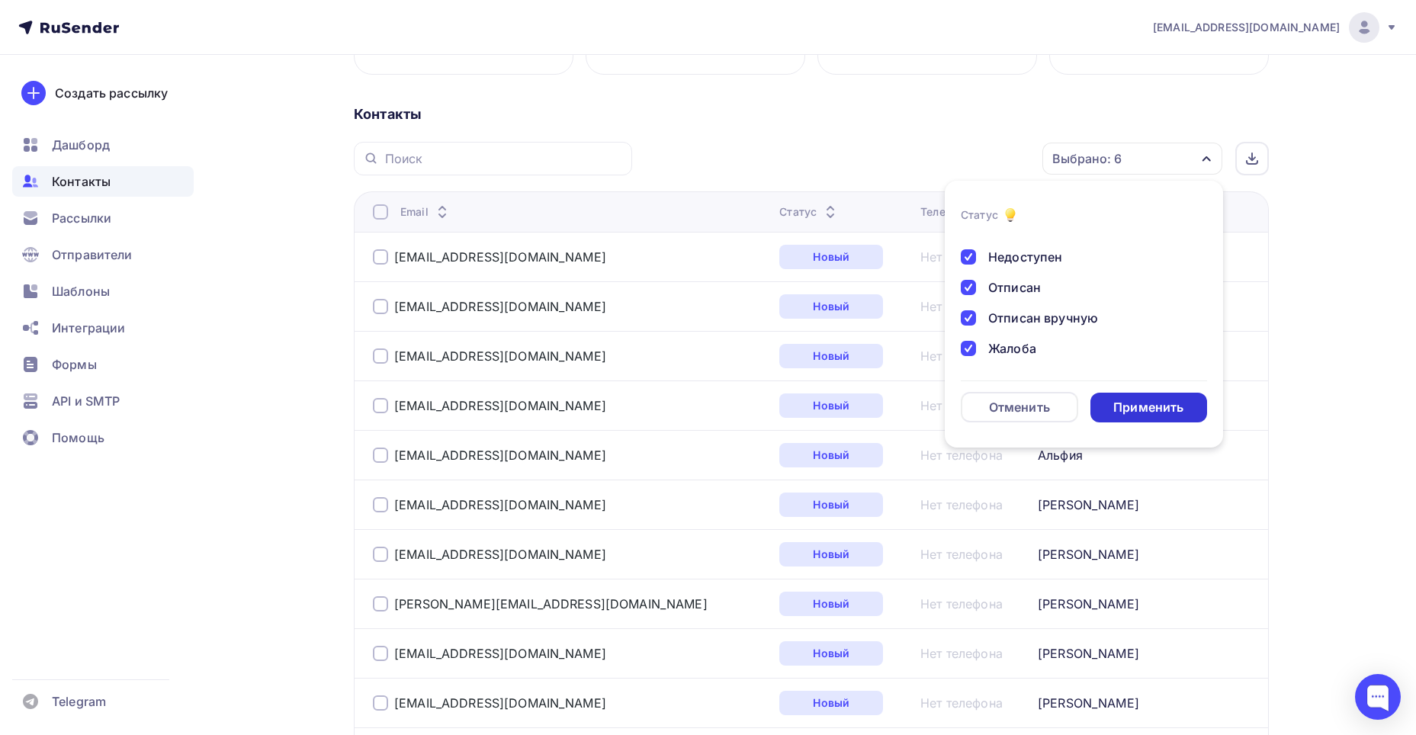
click at [1119, 406] on div "Применить" at bounding box center [1148, 408] width 70 height 18
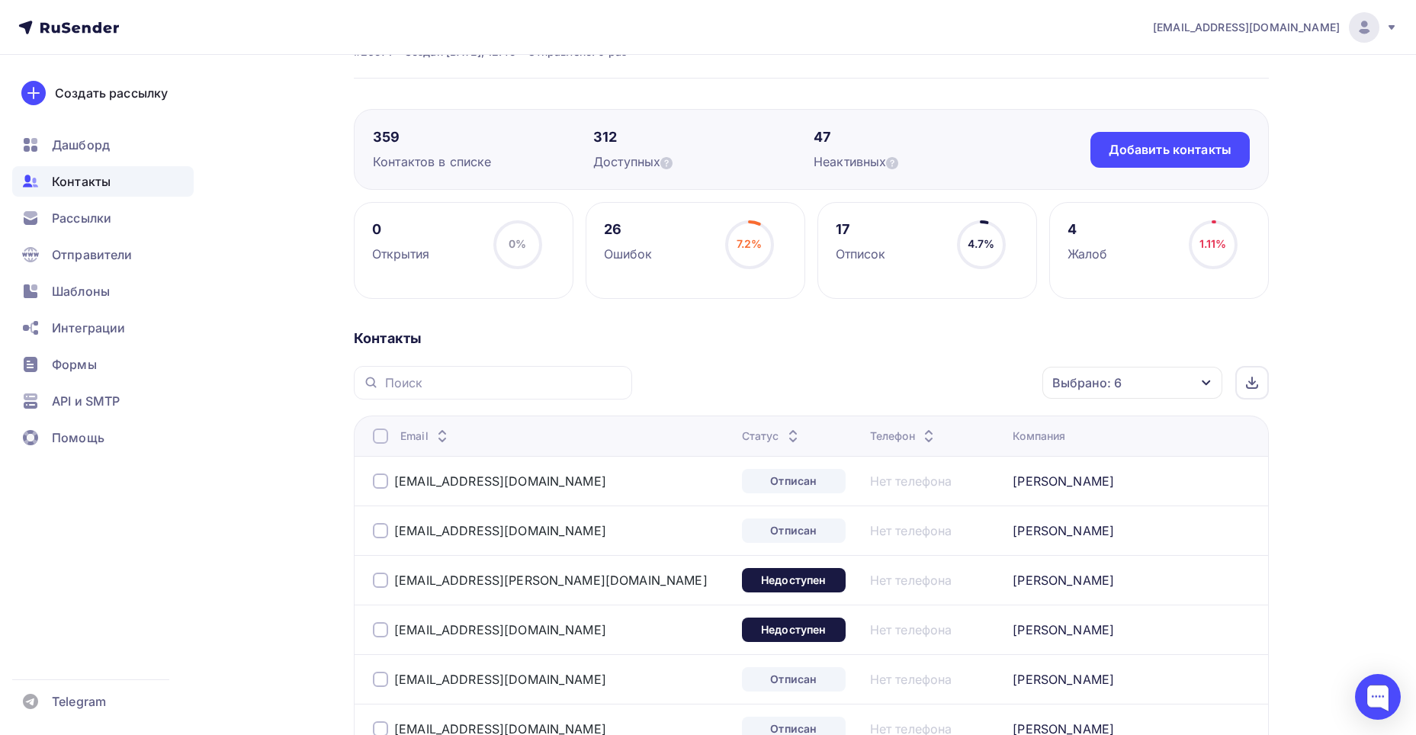
scroll to position [153, 0]
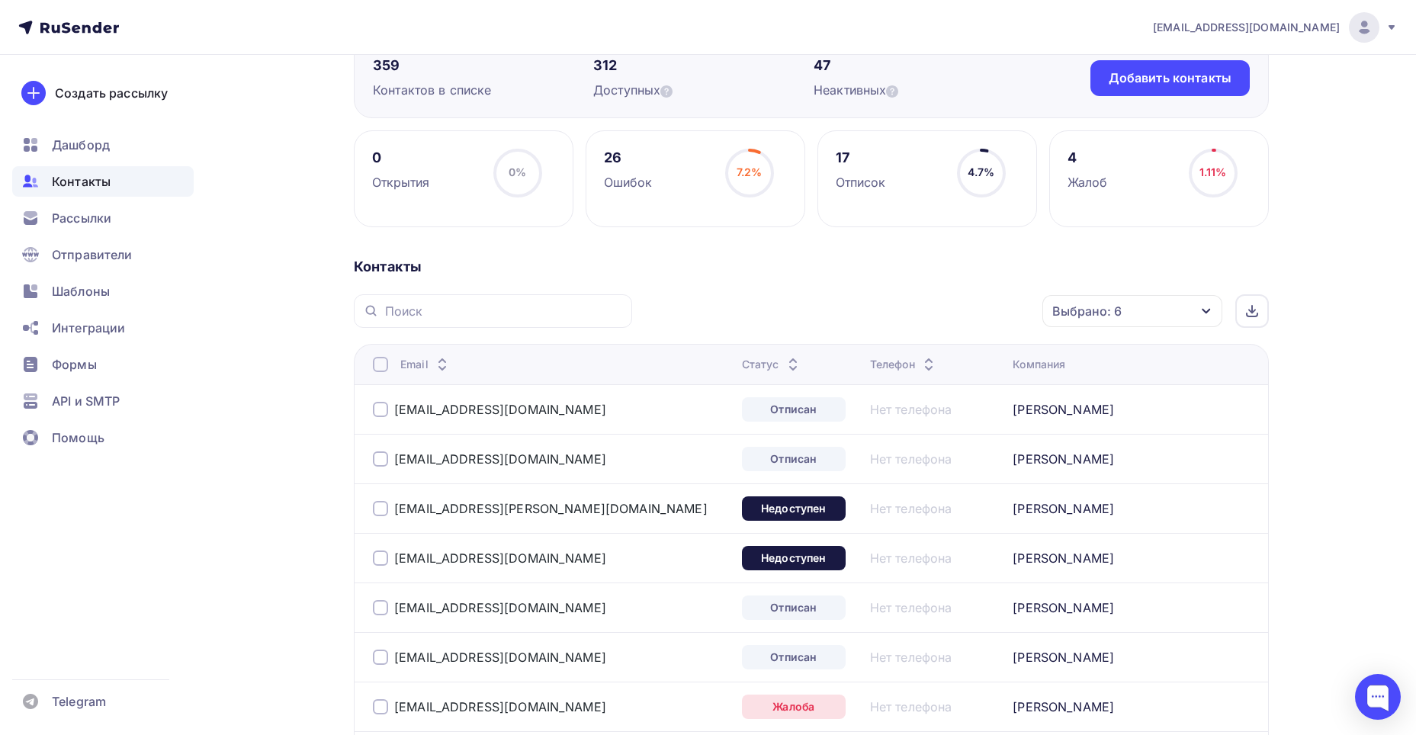
click at [1106, 314] on div "Выбрано: 6" at bounding box center [1086, 311] width 69 height 18
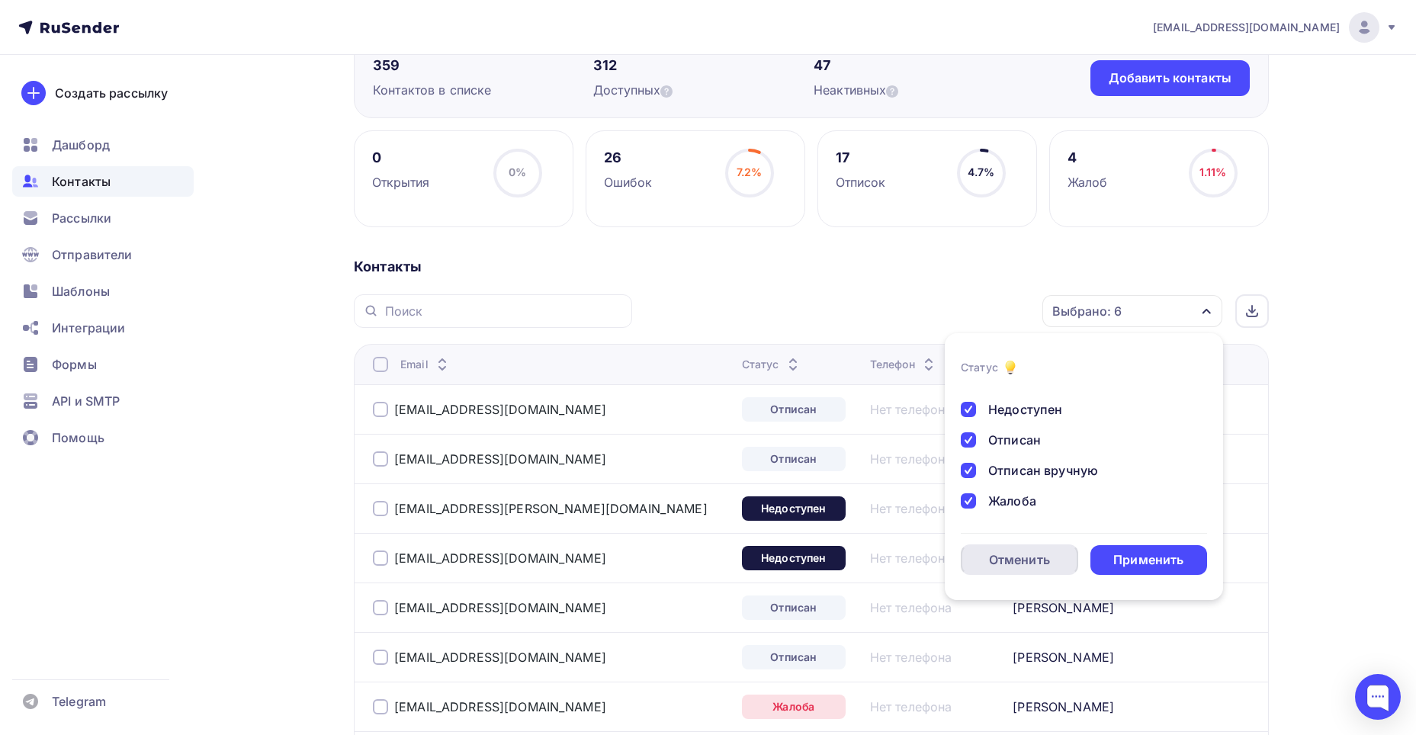
click at [998, 560] on div "Отменить" at bounding box center [1019, 560] width 61 height 18
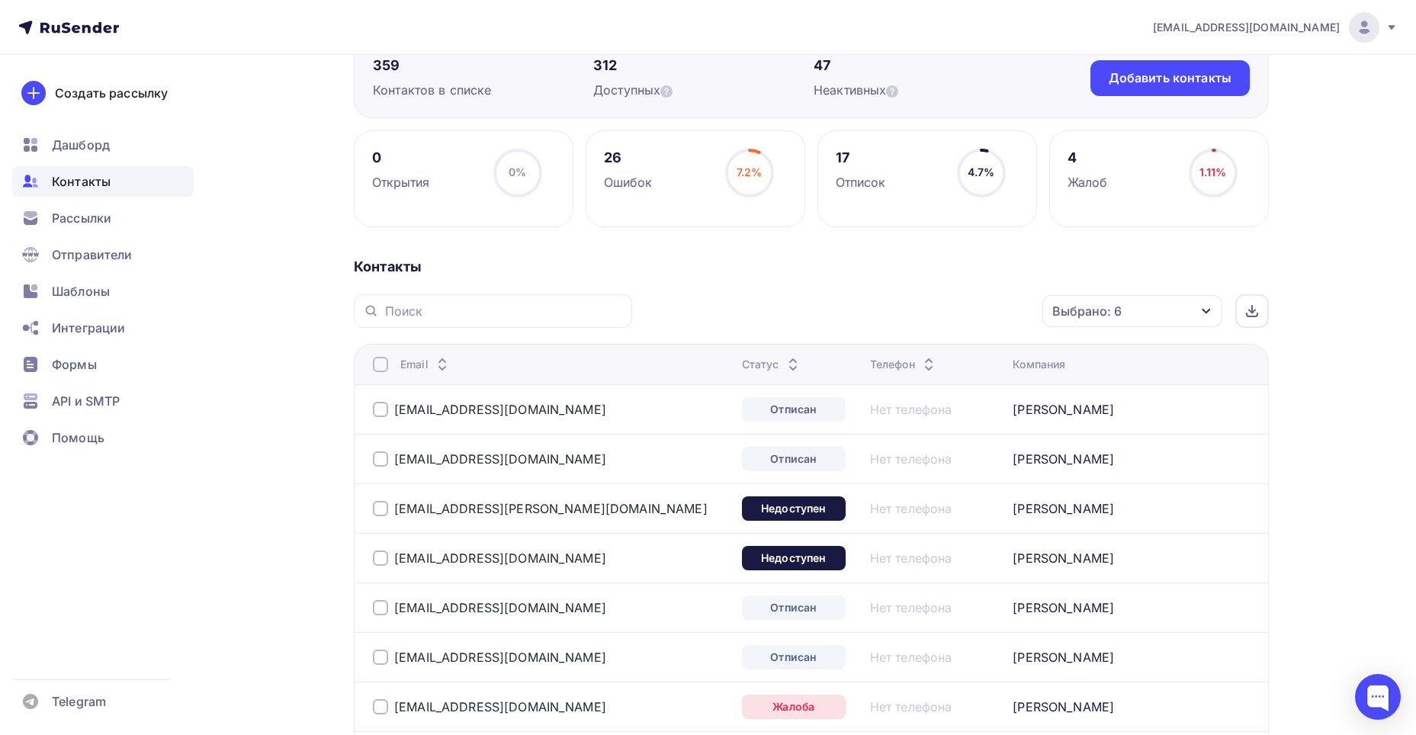
click at [1113, 318] on div "Выбрано: 6" at bounding box center [1086, 311] width 69 height 18
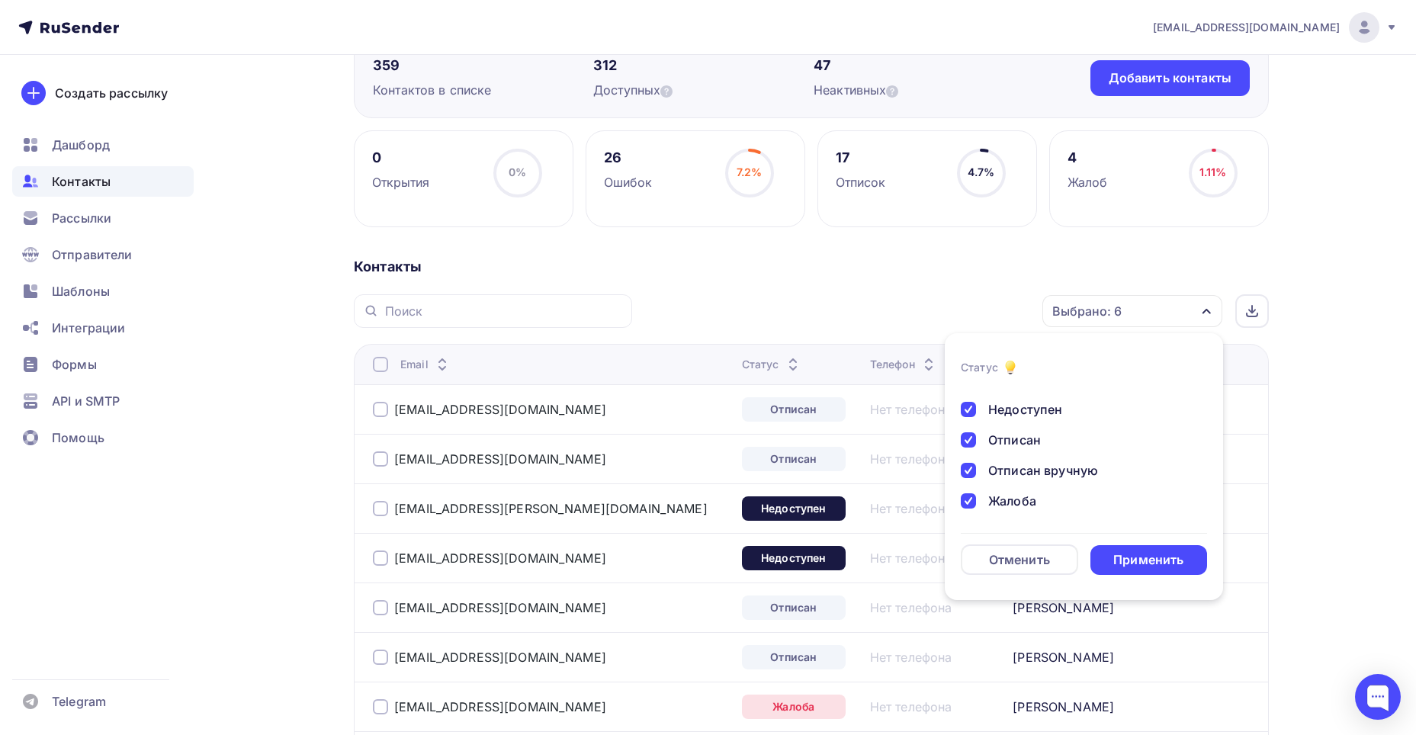
drag, startPoint x: 970, startPoint y: 499, endPoint x: 970, endPoint y: 488, distance: 10.7
click at [970, 490] on div "Новый Активный Не существует Переполнен Недоступен Отписан Отписан вручную [GEO…" at bounding box center [1084, 394] width 246 height 232
drag, startPoint x: 970, startPoint y: 469, endPoint x: 968, endPoint y: 448, distance: 20.7
click at [970, 466] on div at bounding box center [968, 470] width 15 height 15
click at [968, 439] on div at bounding box center [968, 439] width 15 height 15
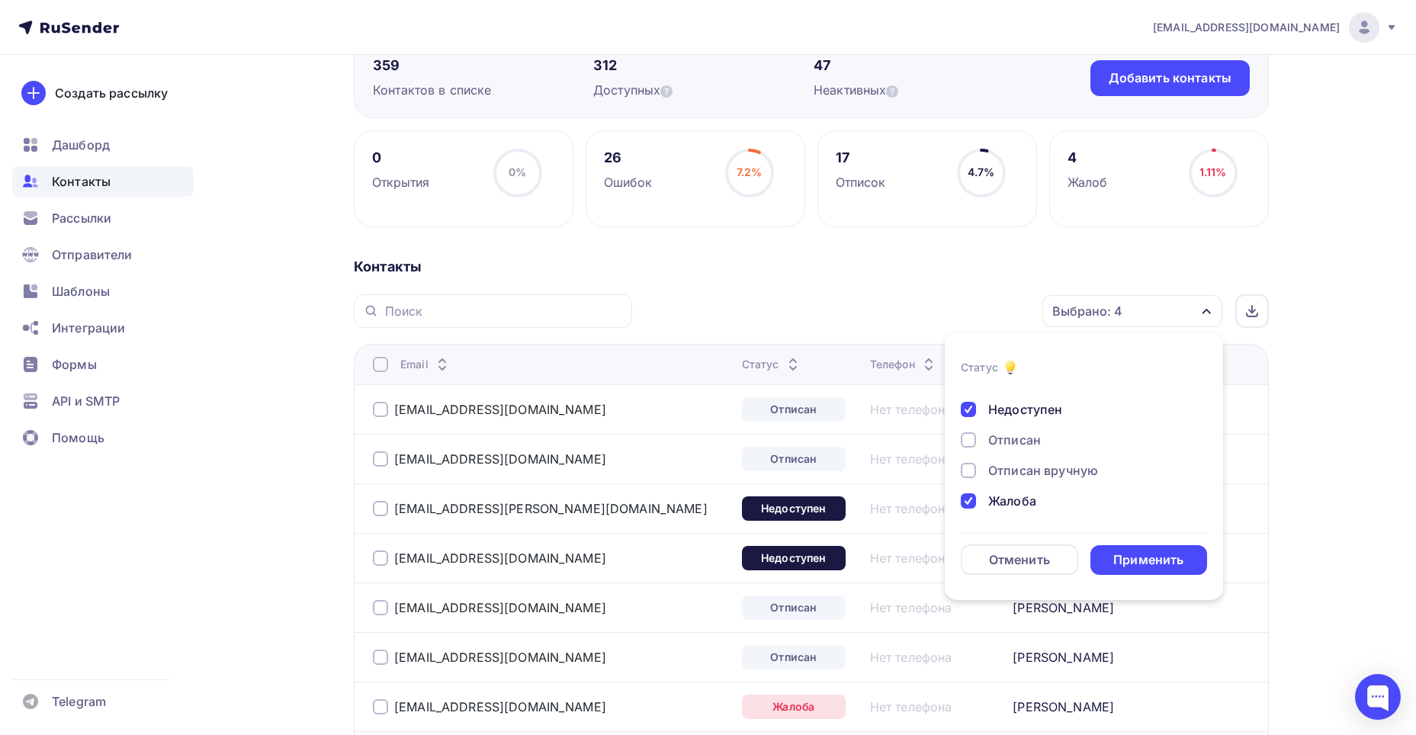
drag, startPoint x: 967, startPoint y: 495, endPoint x: 973, endPoint y: 423, distance: 71.9
click at [967, 488] on div "Новый Активный Не существует Переполнен Недоступен Отписан Отписан вручную [GEO…" at bounding box center [1084, 394] width 246 height 232
drag, startPoint x: 974, startPoint y: 409, endPoint x: 975, endPoint y: 425, distance: 16.0
click at [975, 413] on div at bounding box center [968, 409] width 15 height 15
click at [970, 503] on div at bounding box center [968, 500] width 15 height 15
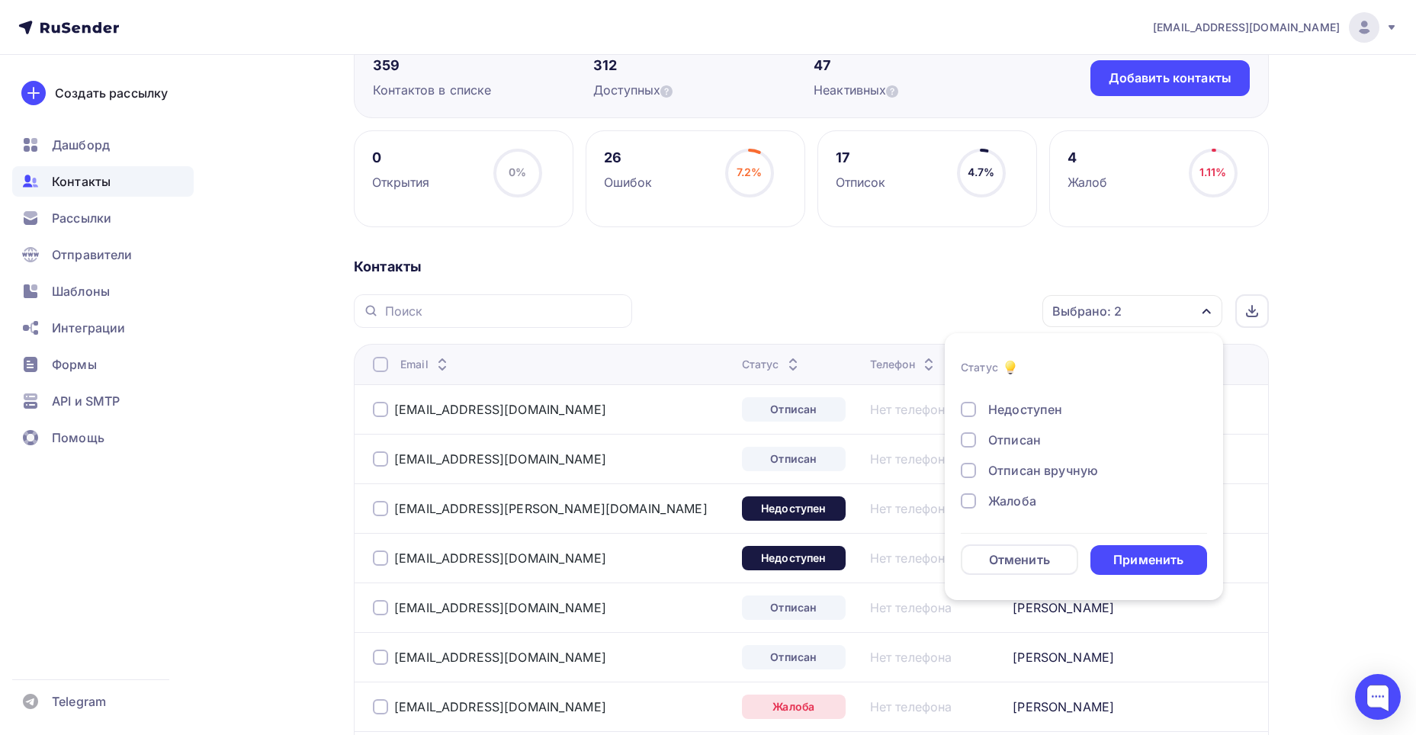
scroll to position [34, 0]
drag, startPoint x: 972, startPoint y: 454, endPoint x: 968, endPoint y: 432, distance: 22.6
click at [971, 451] on div at bounding box center [968, 455] width 15 height 15
click at [966, 422] on div at bounding box center [968, 424] width 15 height 15
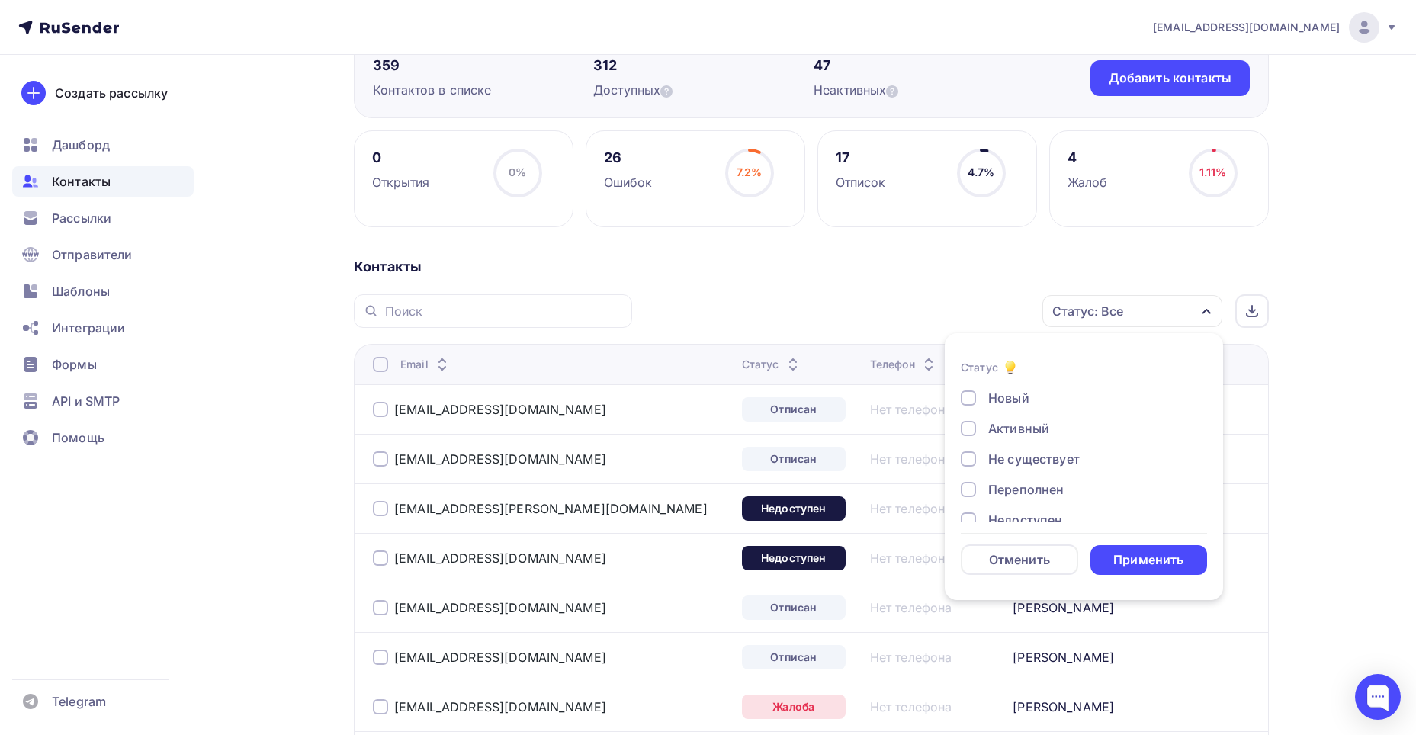
drag, startPoint x: 969, startPoint y: 423, endPoint x: 964, endPoint y: 398, distance: 25.7
click at [969, 420] on div "Активный" at bounding box center [1075, 428] width 229 height 18
click at [964, 393] on div at bounding box center [968, 397] width 15 height 15
click at [1146, 567] on div "Применить" at bounding box center [1148, 560] width 70 height 18
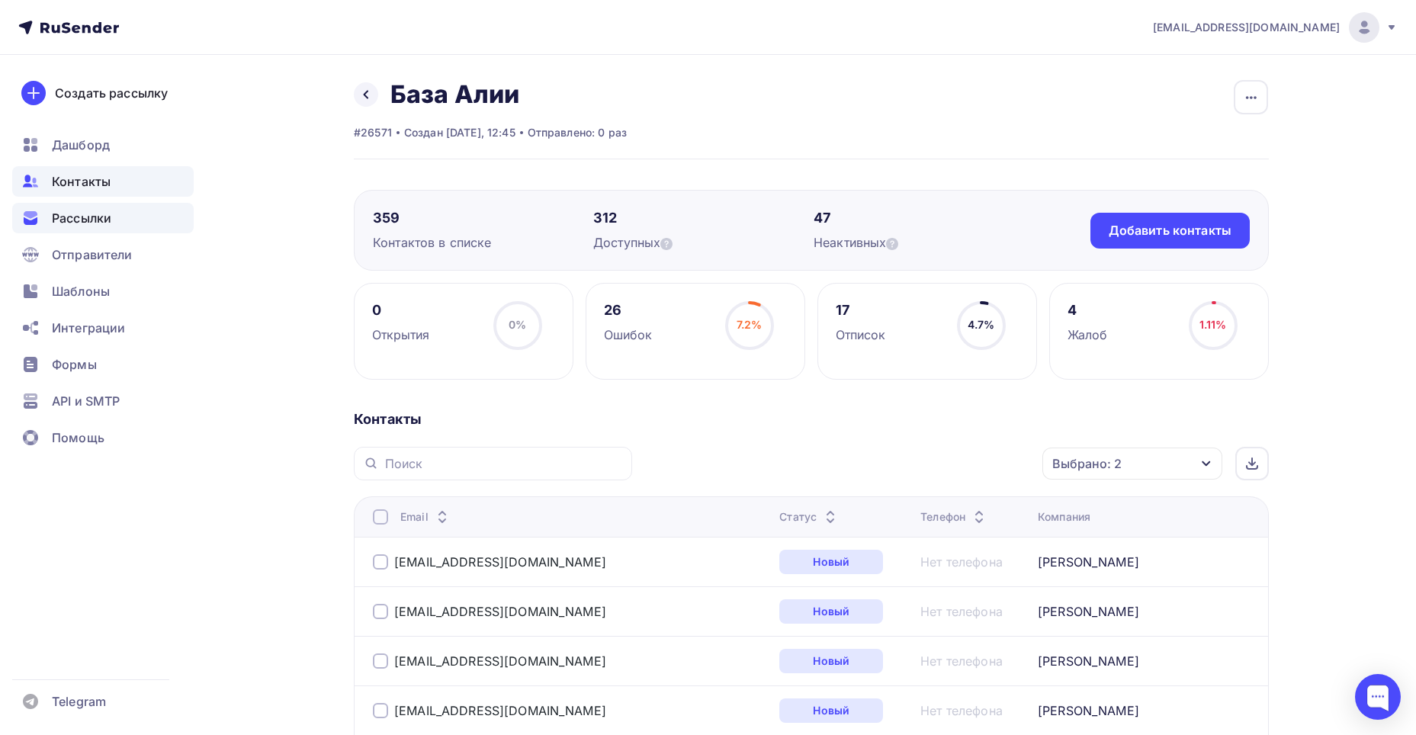
click at [144, 216] on div "Рассылки" at bounding box center [102, 218] width 181 height 31
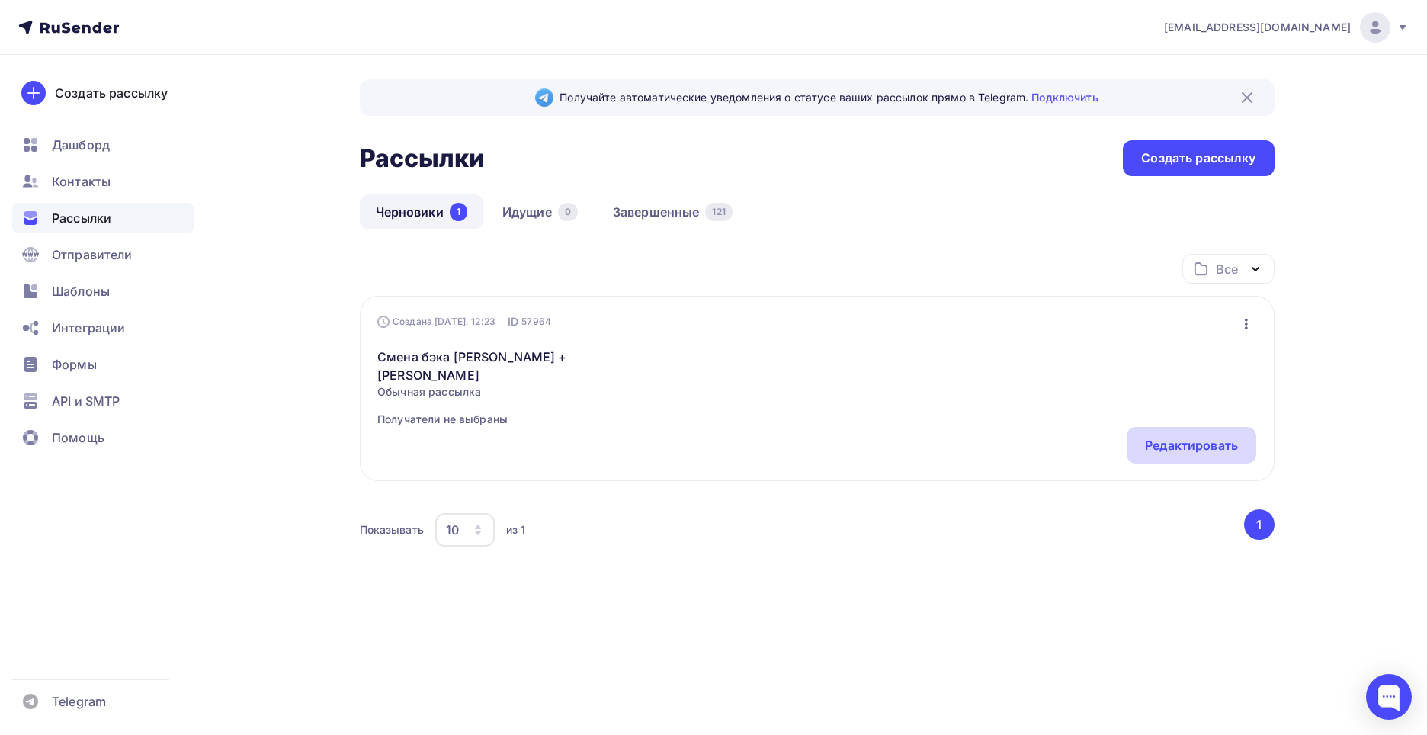
click at [1141, 427] on div "Редактировать" at bounding box center [1192, 445] width 130 height 37
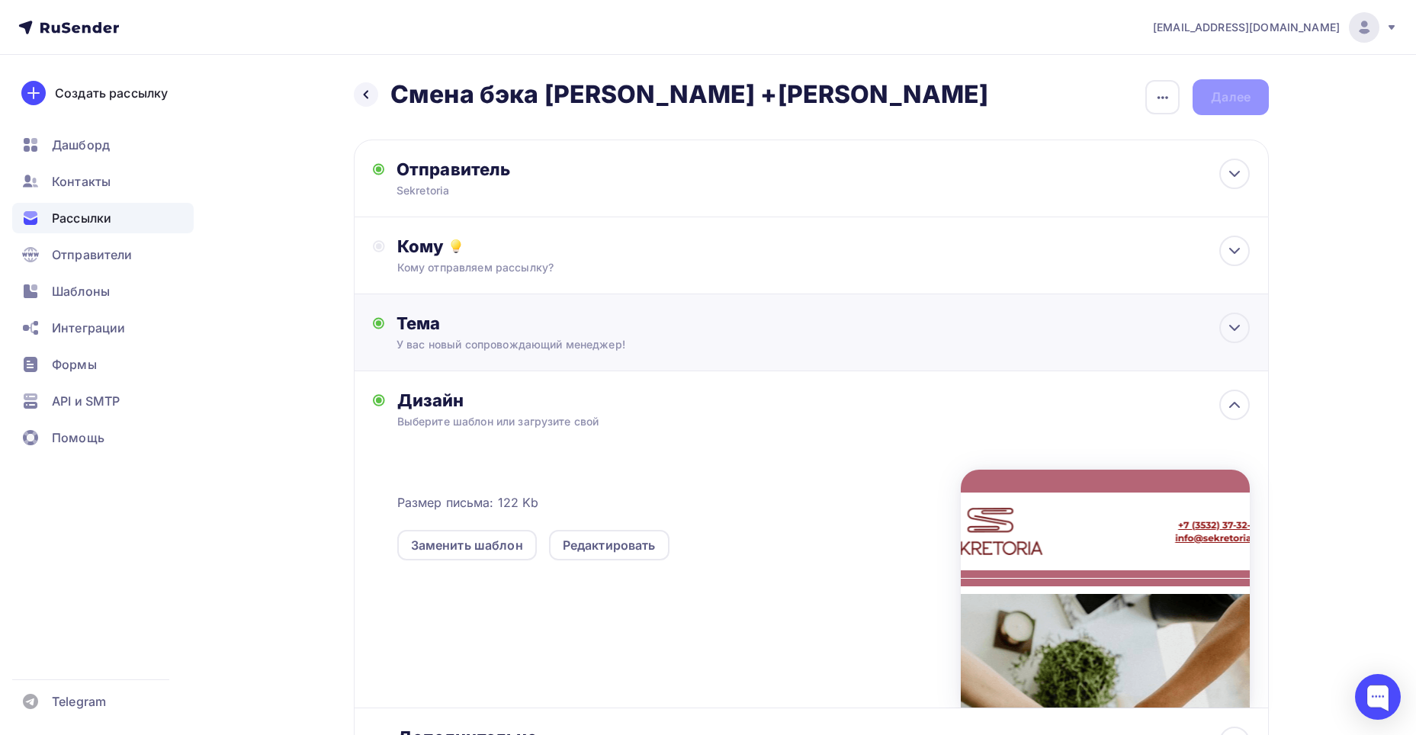
click at [551, 332] on div "Тема" at bounding box center [547, 323] width 301 height 21
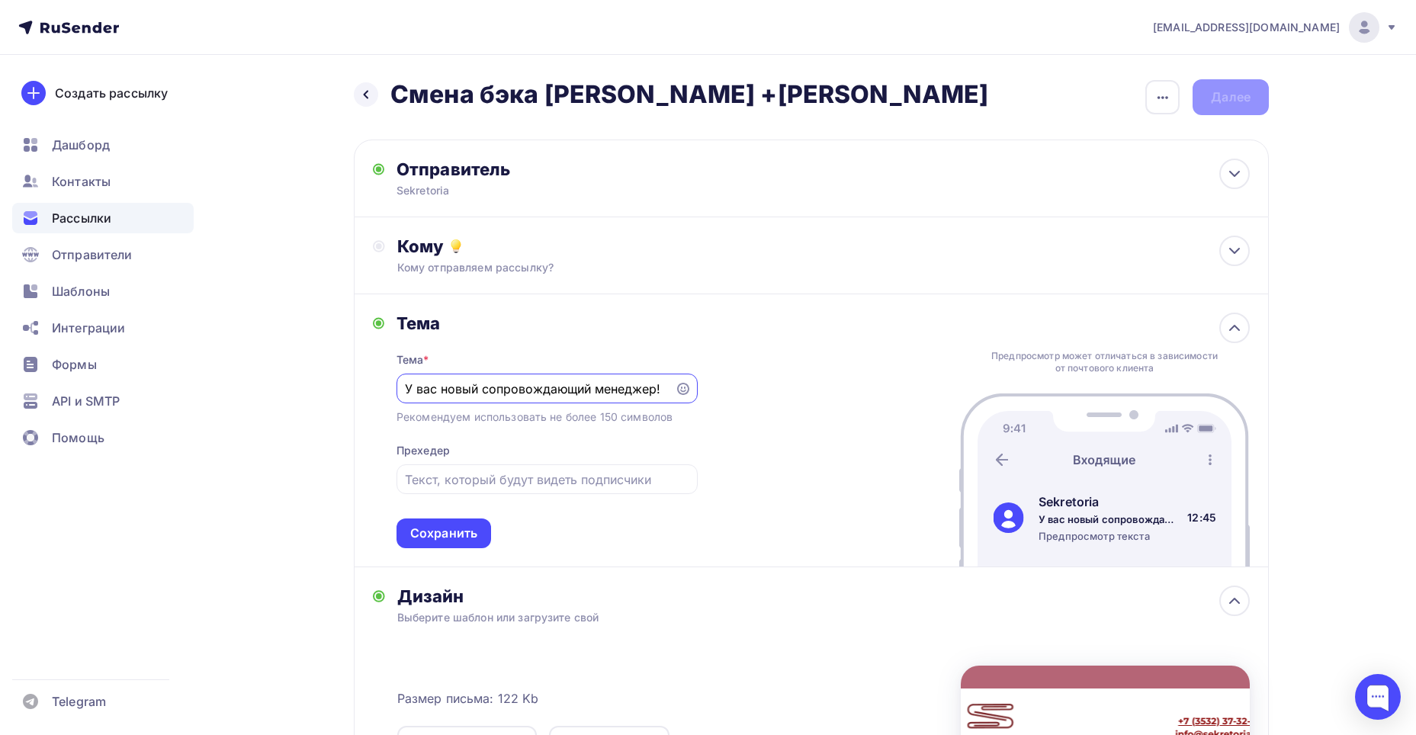
drag, startPoint x: 708, startPoint y: 499, endPoint x: 554, endPoint y: 503, distance: 154.8
click at [708, 499] on div "Тема Тема * У вас новый сопровождающий менеджер! Рекомендуем использовать не бо…" at bounding box center [811, 430] width 915 height 273
click at [478, 528] on div "Сохранить" at bounding box center [444, 534] width 95 height 30
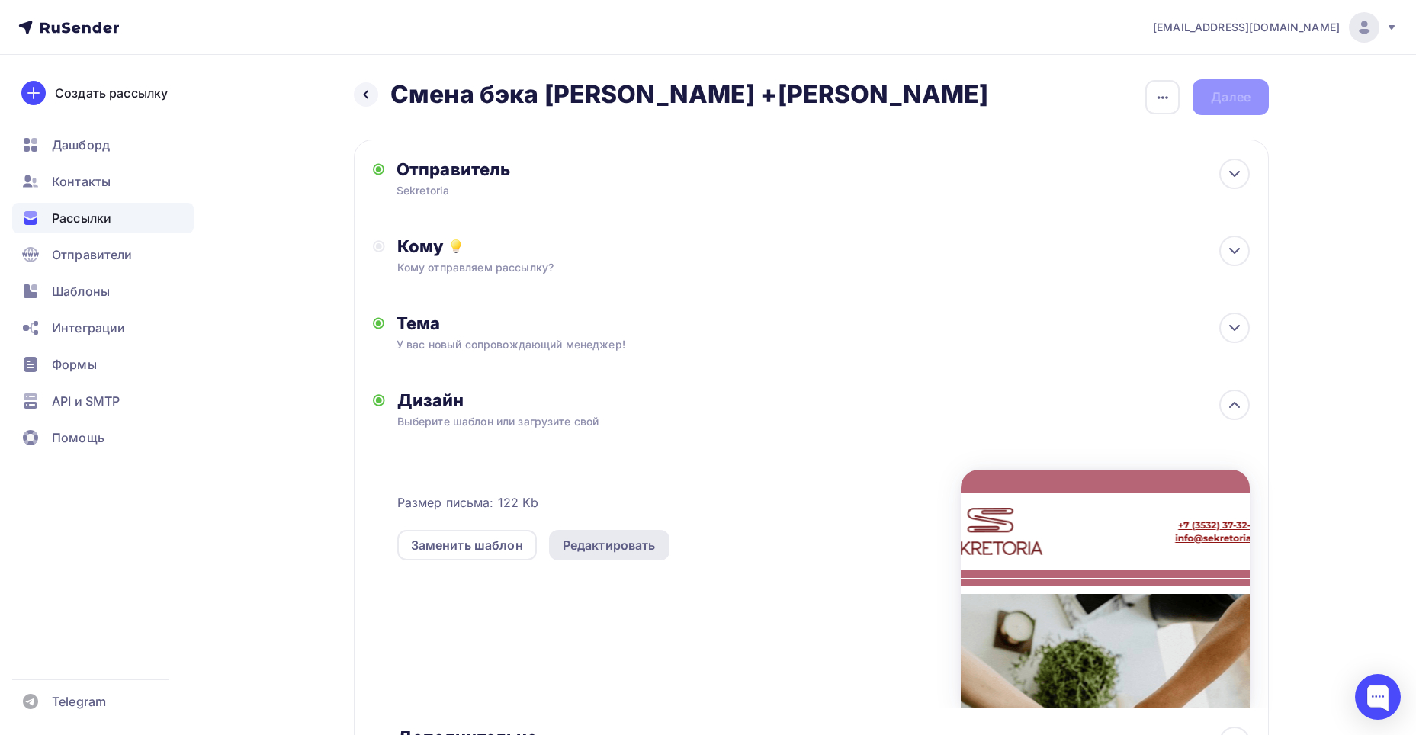
click at [587, 540] on div "Редактировать" at bounding box center [609, 545] width 93 height 18
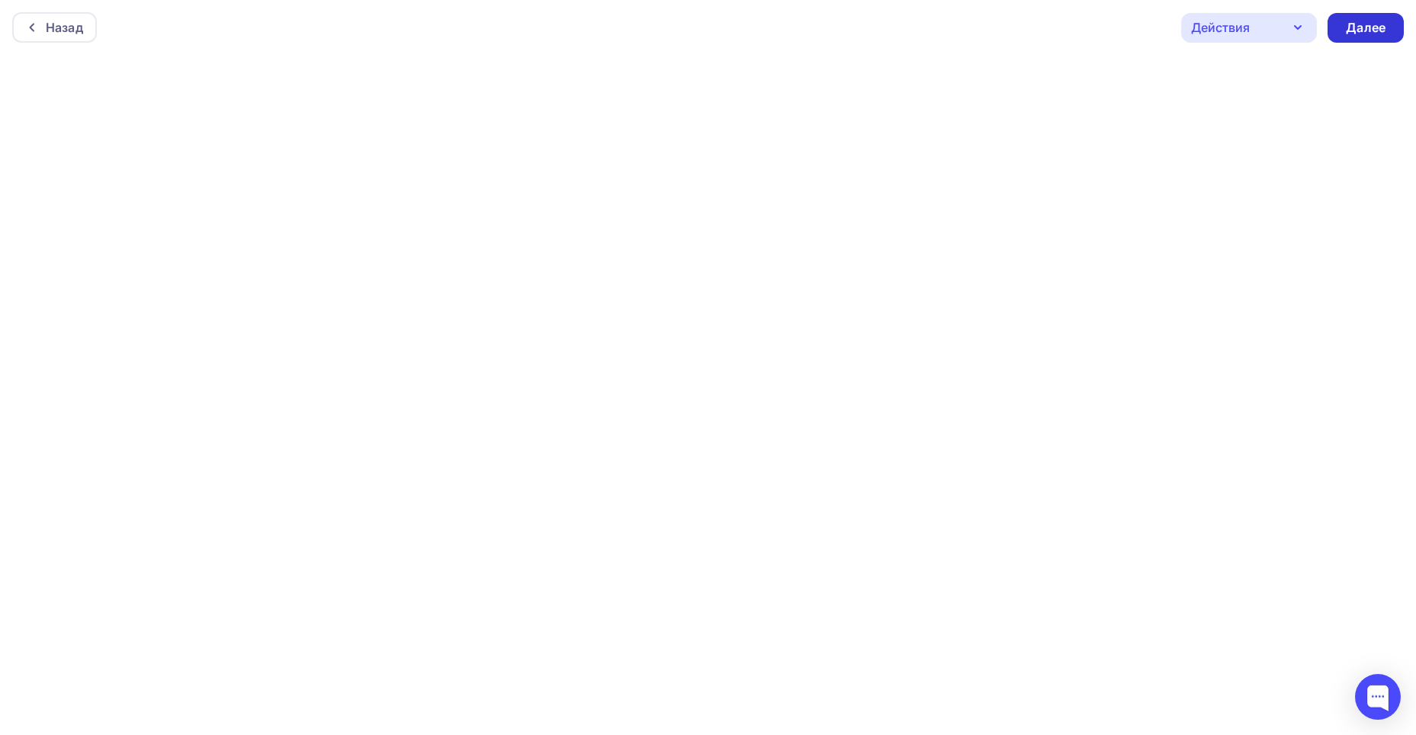
click at [1392, 27] on div "Далее" at bounding box center [1366, 28] width 76 height 30
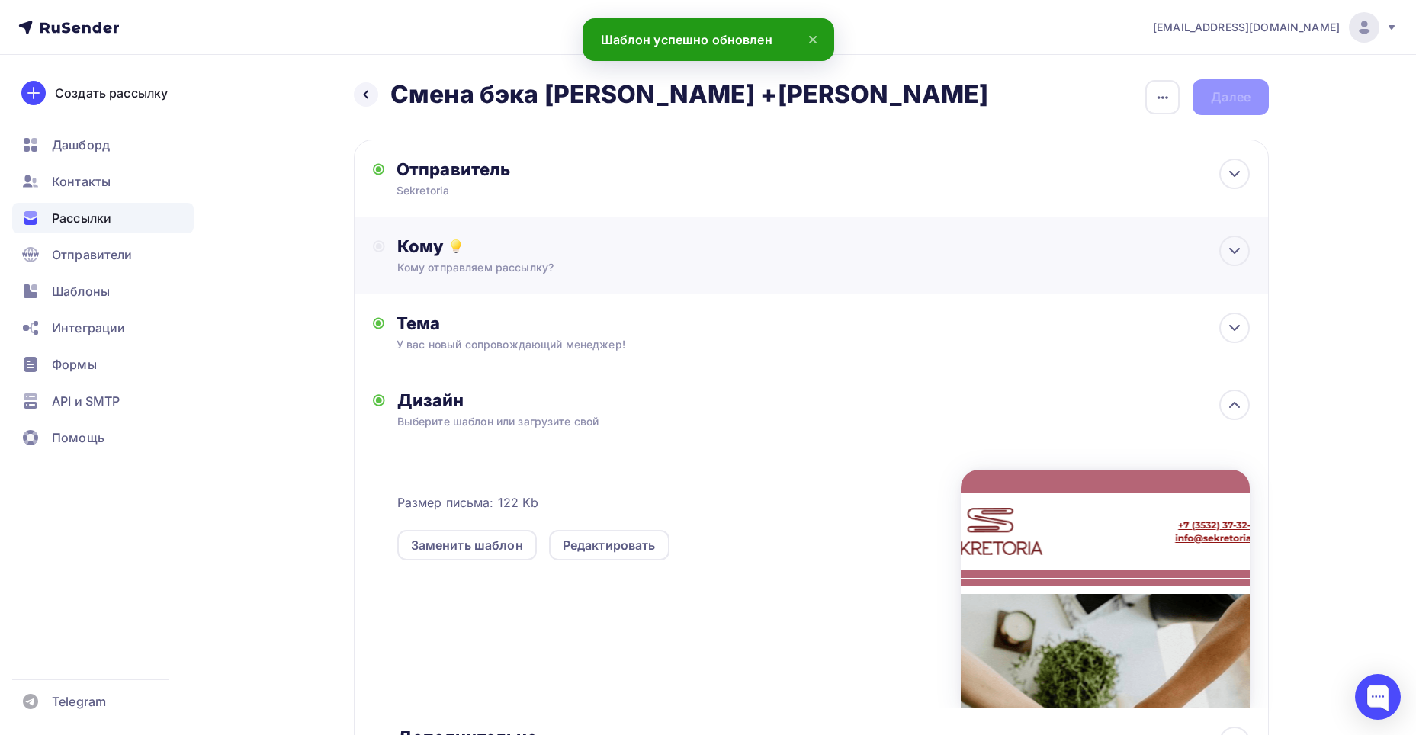
click at [519, 249] on div "Кому" at bounding box center [823, 246] width 853 height 21
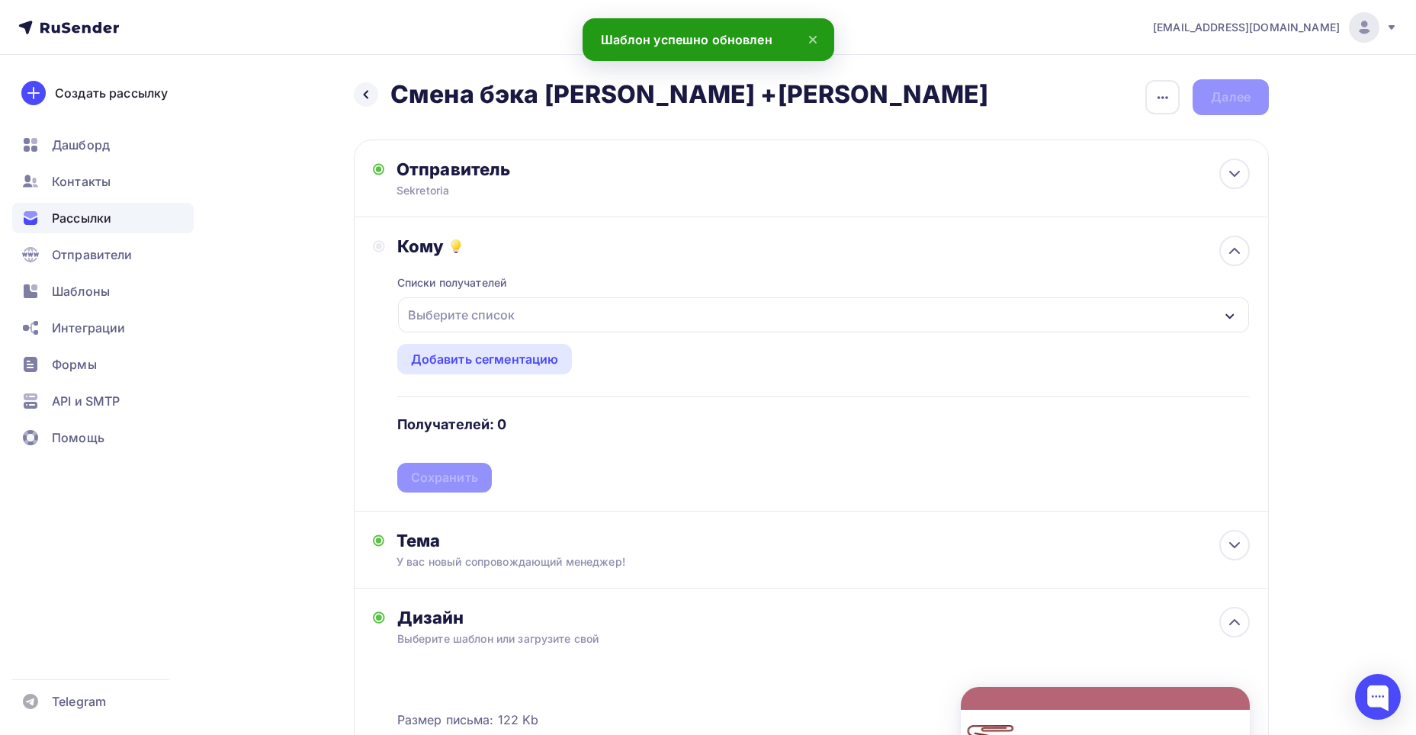
click at [510, 315] on div "Выберите список" at bounding box center [461, 314] width 119 height 27
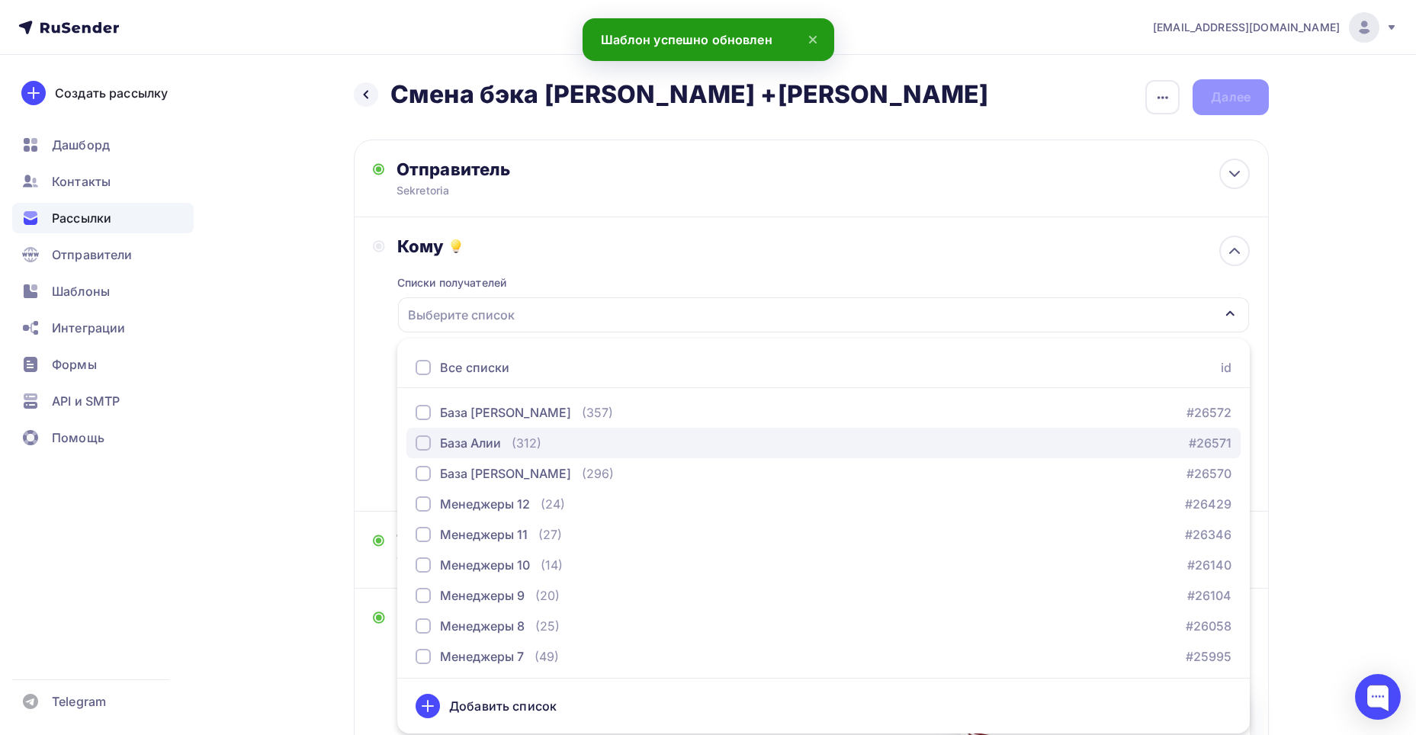
click at [421, 442] on div "button" at bounding box center [423, 442] width 15 height 15
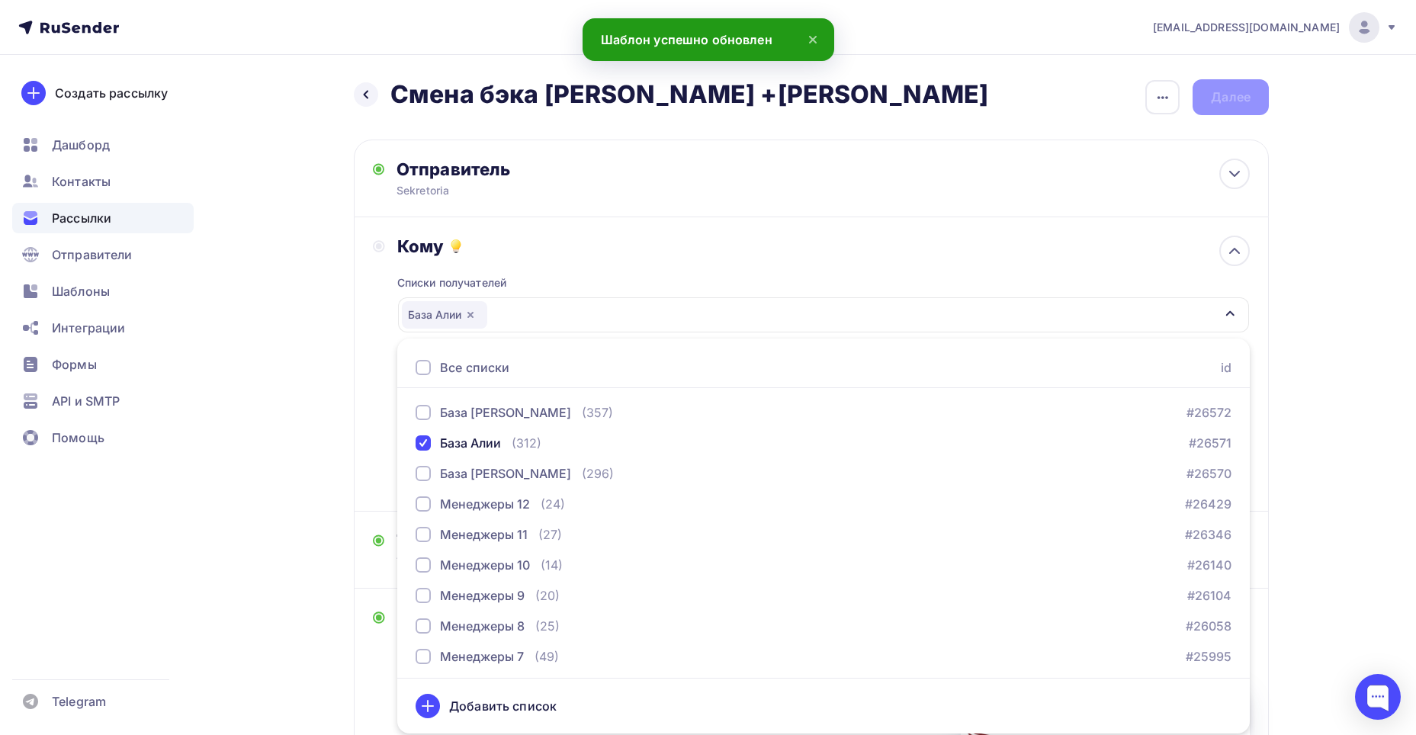
click at [340, 321] on div "Назад Смена [PERSON_NAME] +[PERSON_NAME] Смена [PERSON_NAME] +[PERSON_NAME] Зак…" at bounding box center [708, 578] width 1250 height 1046
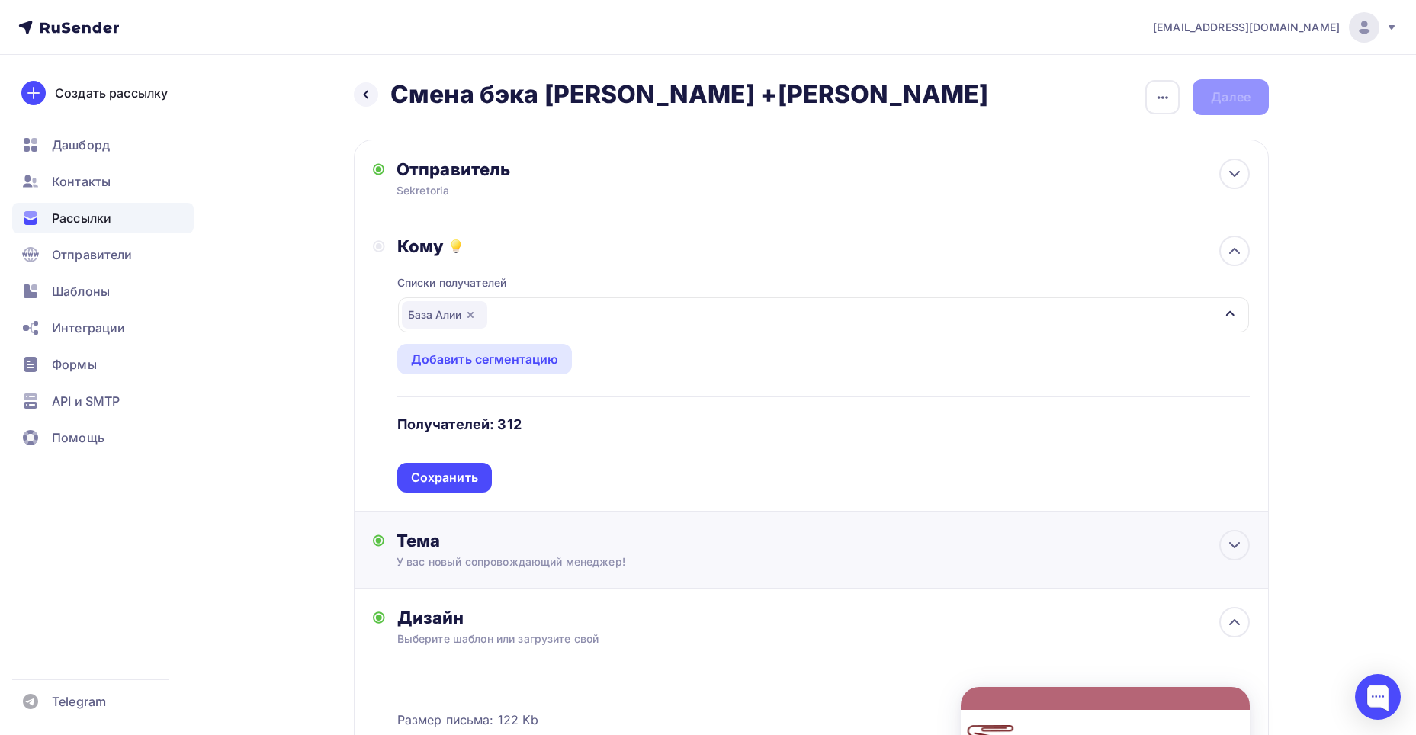
click at [470, 485] on div "Сохранить" at bounding box center [444, 478] width 67 height 18
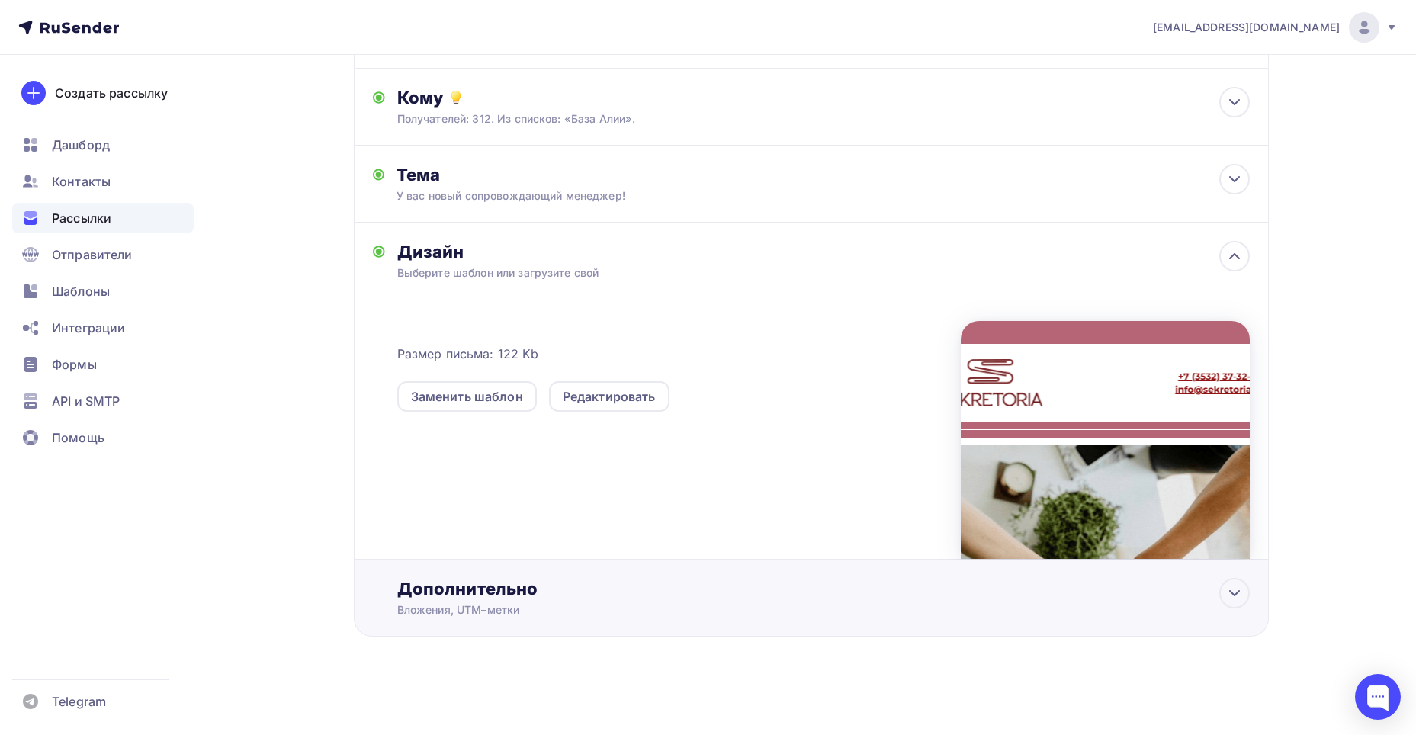
click at [642, 591] on div "Дополнительно" at bounding box center [823, 588] width 853 height 21
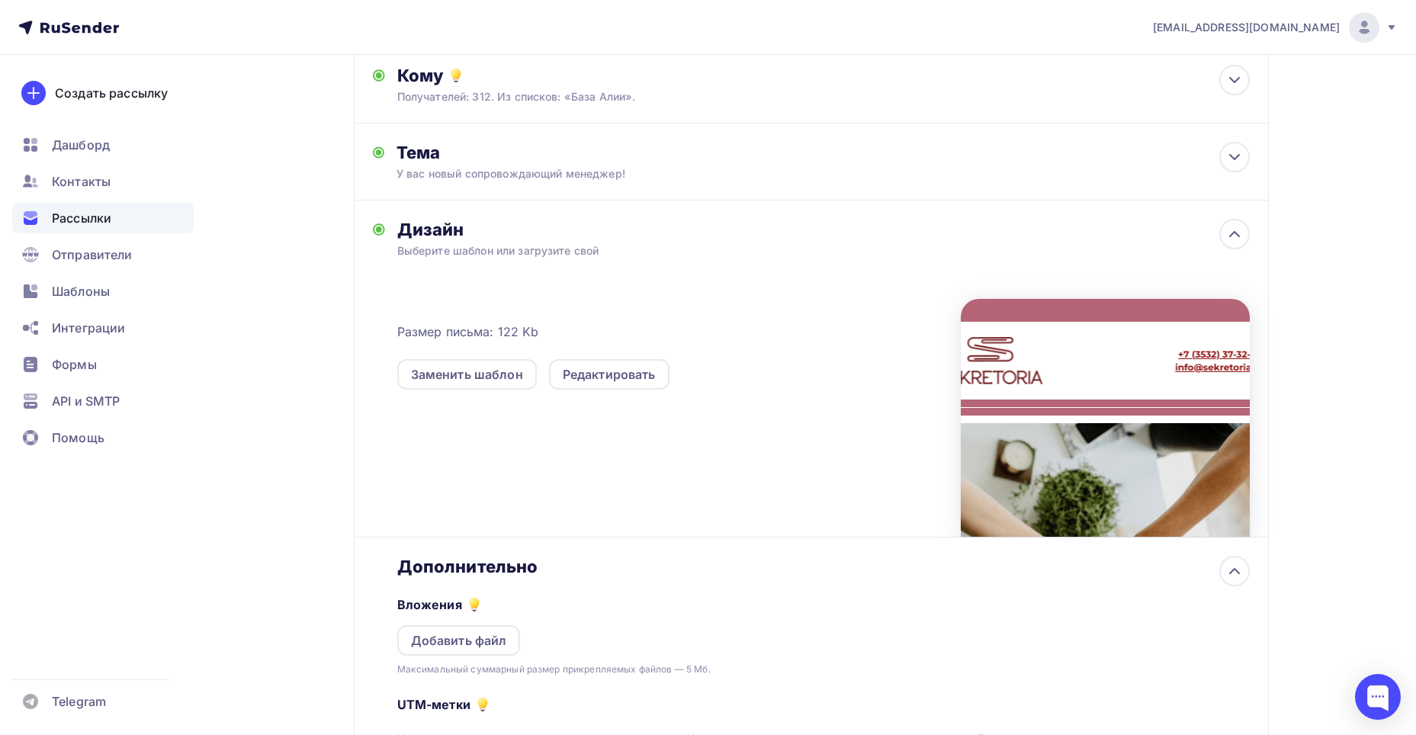
scroll to position [377, 0]
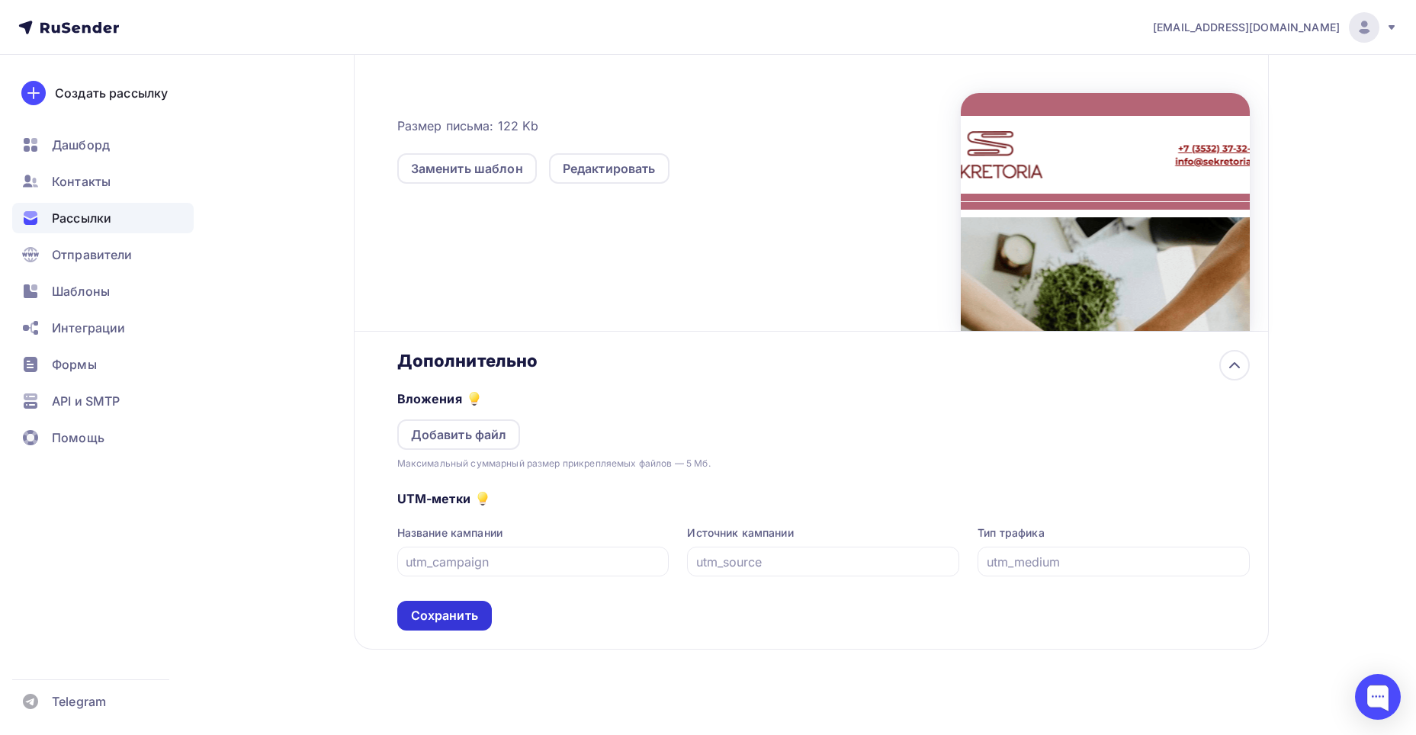
click at [477, 613] on div "Сохранить" at bounding box center [444, 616] width 67 height 18
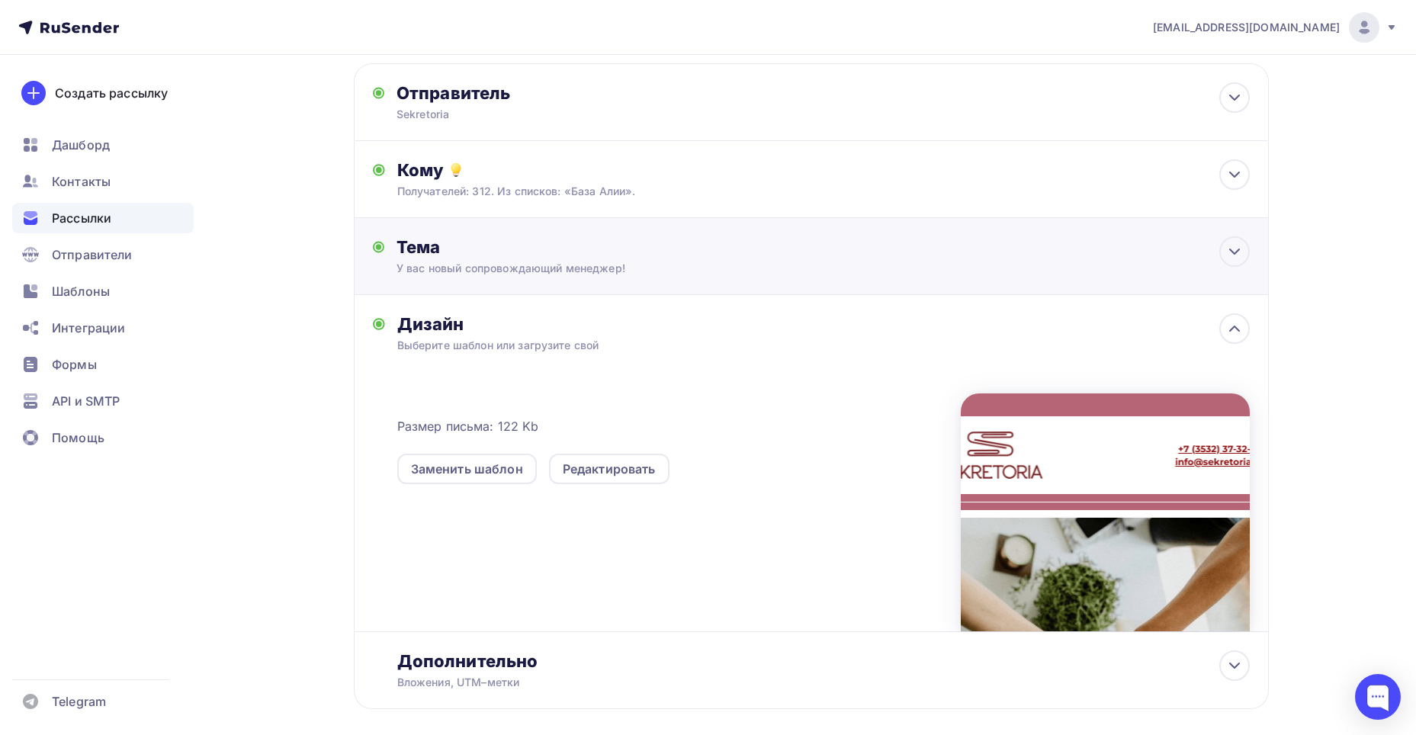
scroll to position [0, 0]
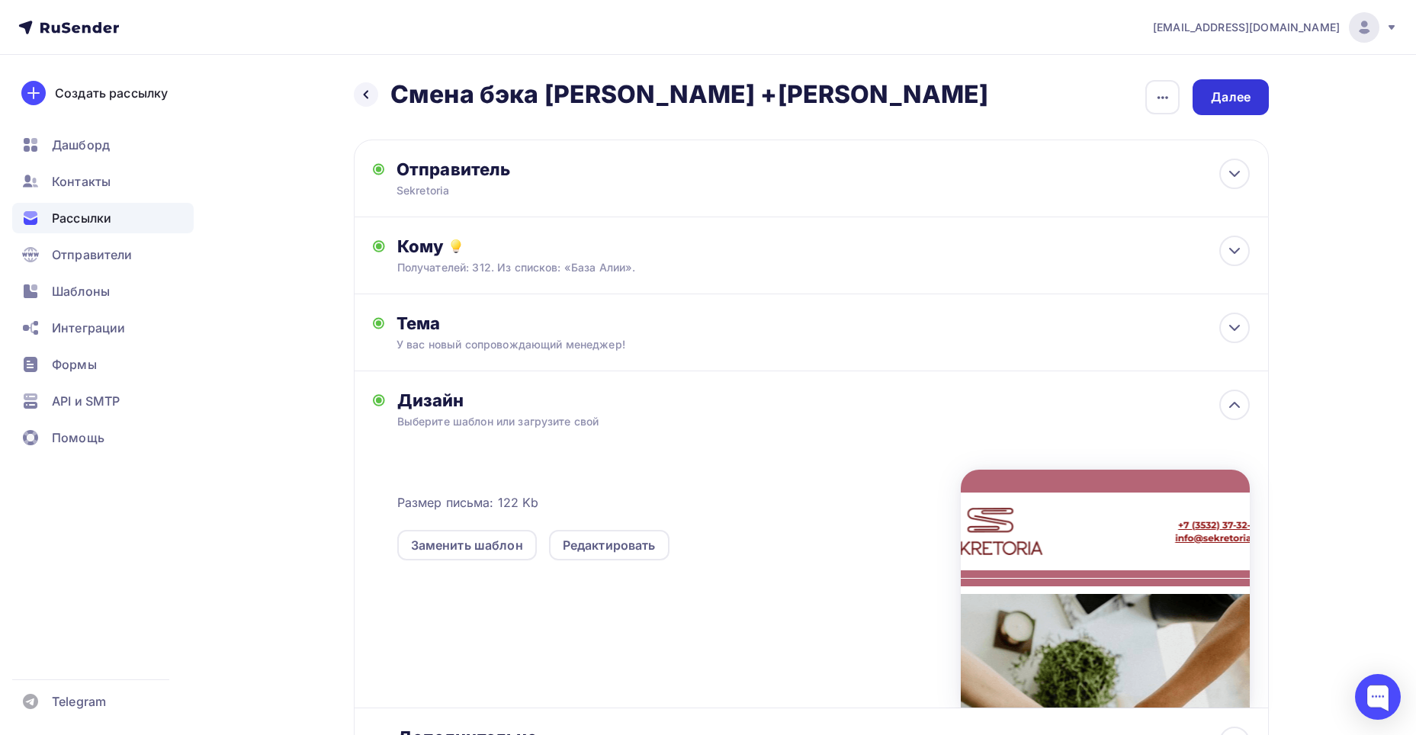
click at [1228, 104] on div "Далее" at bounding box center [1231, 97] width 40 height 18
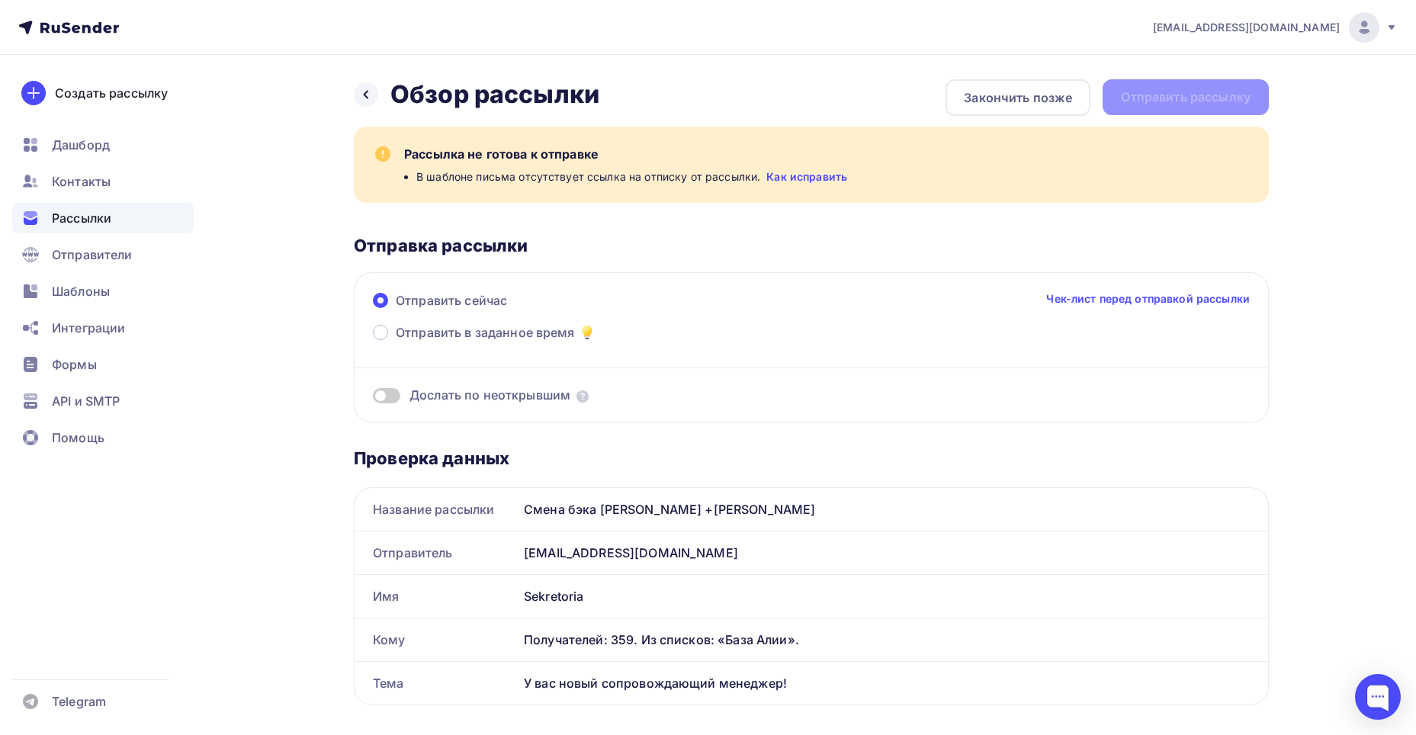
click at [792, 179] on link "Как исправить" at bounding box center [806, 176] width 81 height 15
click at [361, 93] on icon at bounding box center [366, 94] width 12 height 12
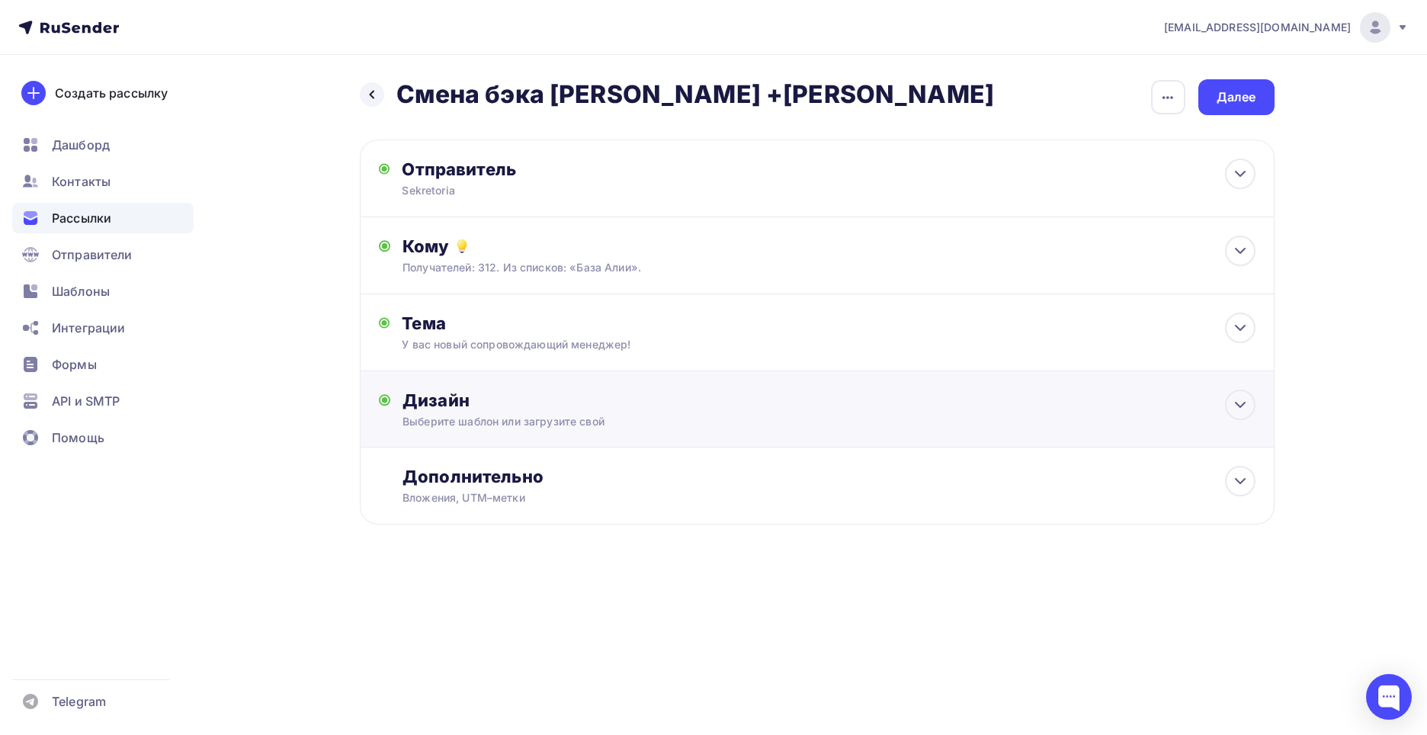
click at [515, 408] on div "Дизайн" at bounding box center [829, 400] width 853 height 21
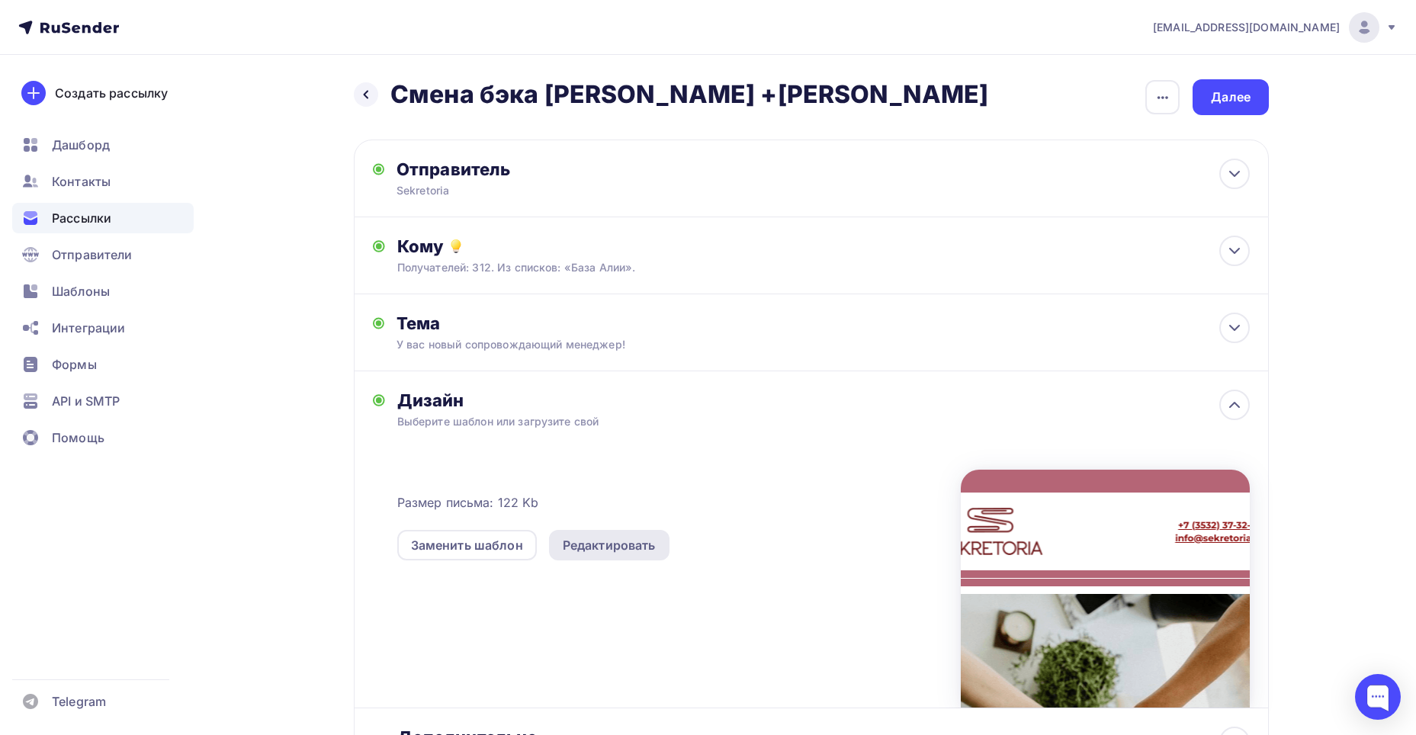
click at [586, 544] on div "Редактировать" at bounding box center [609, 545] width 93 height 18
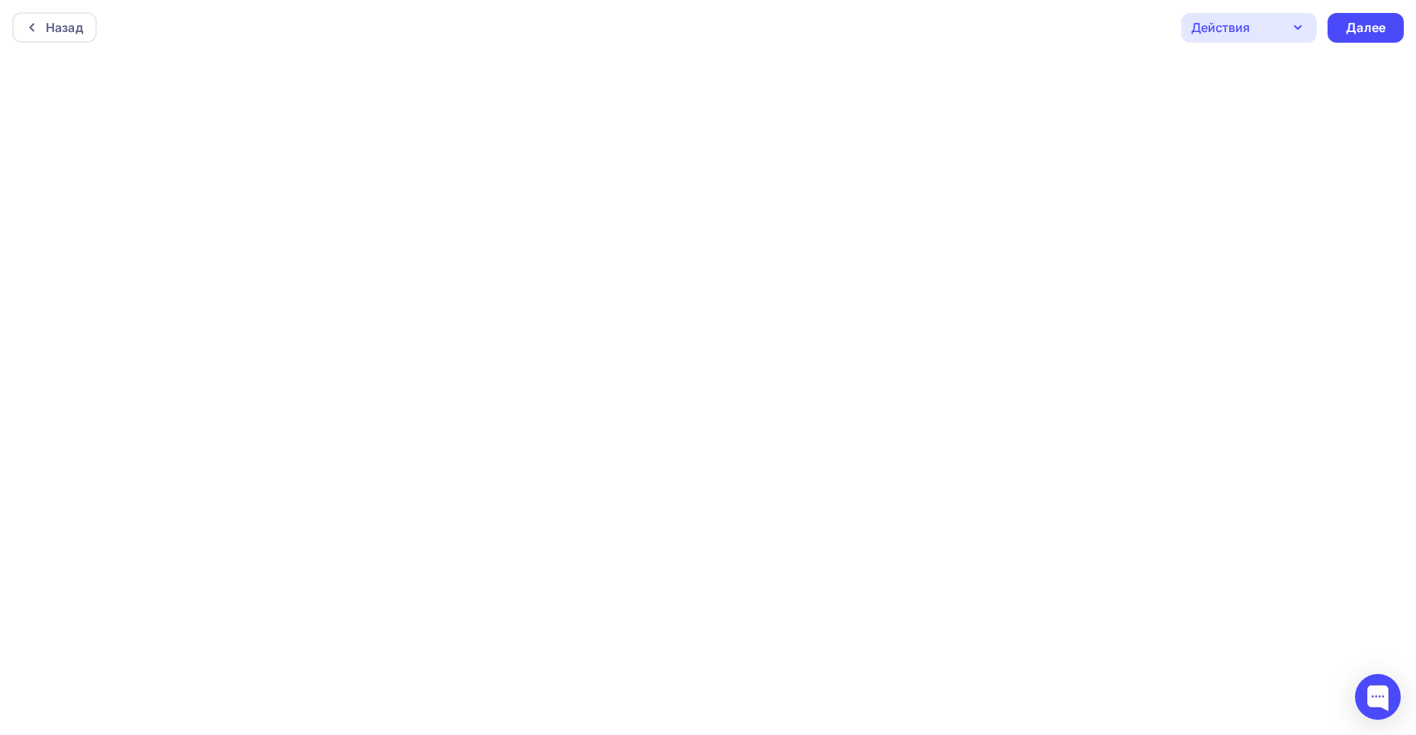
scroll to position [4, 0]
click at [1352, 13] on div "Далее" at bounding box center [1366, 24] width 76 height 30
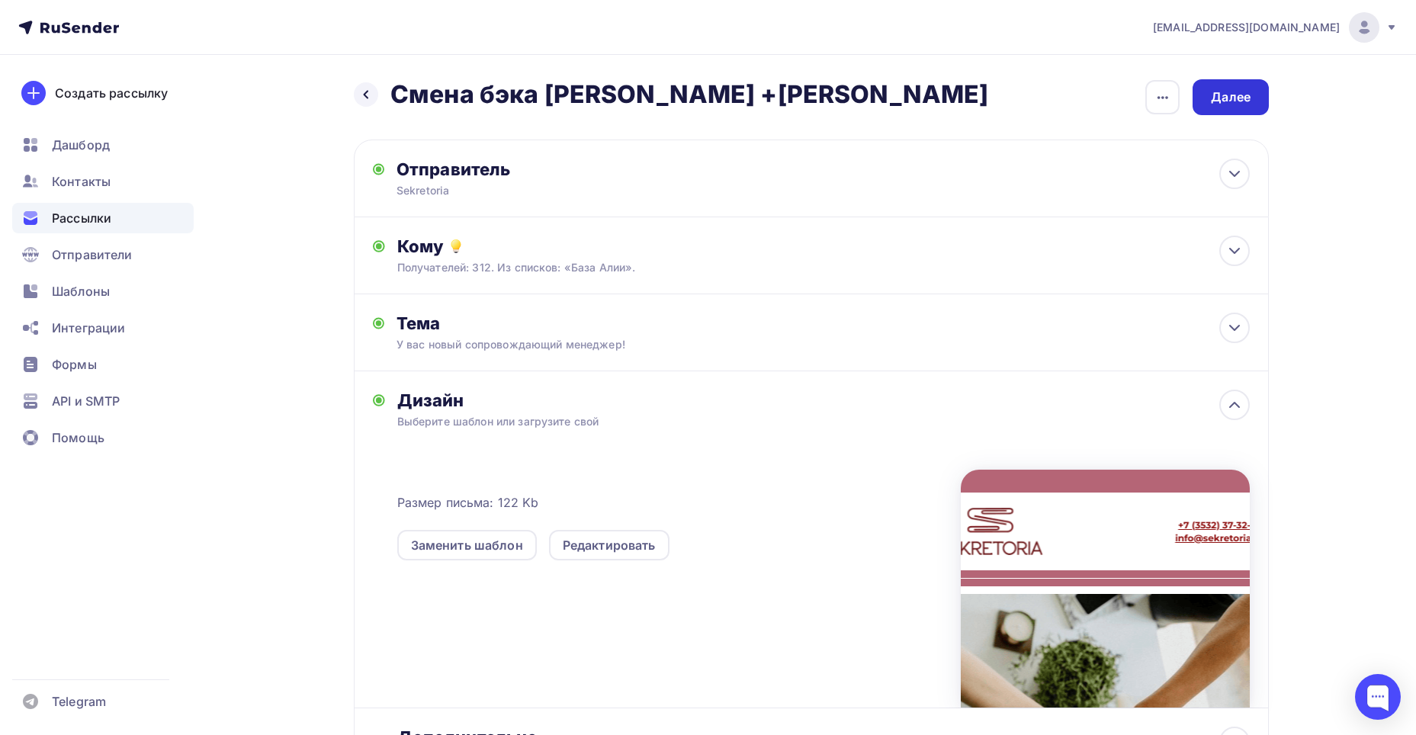
click at [1205, 98] on div "Далее" at bounding box center [1231, 97] width 76 height 36
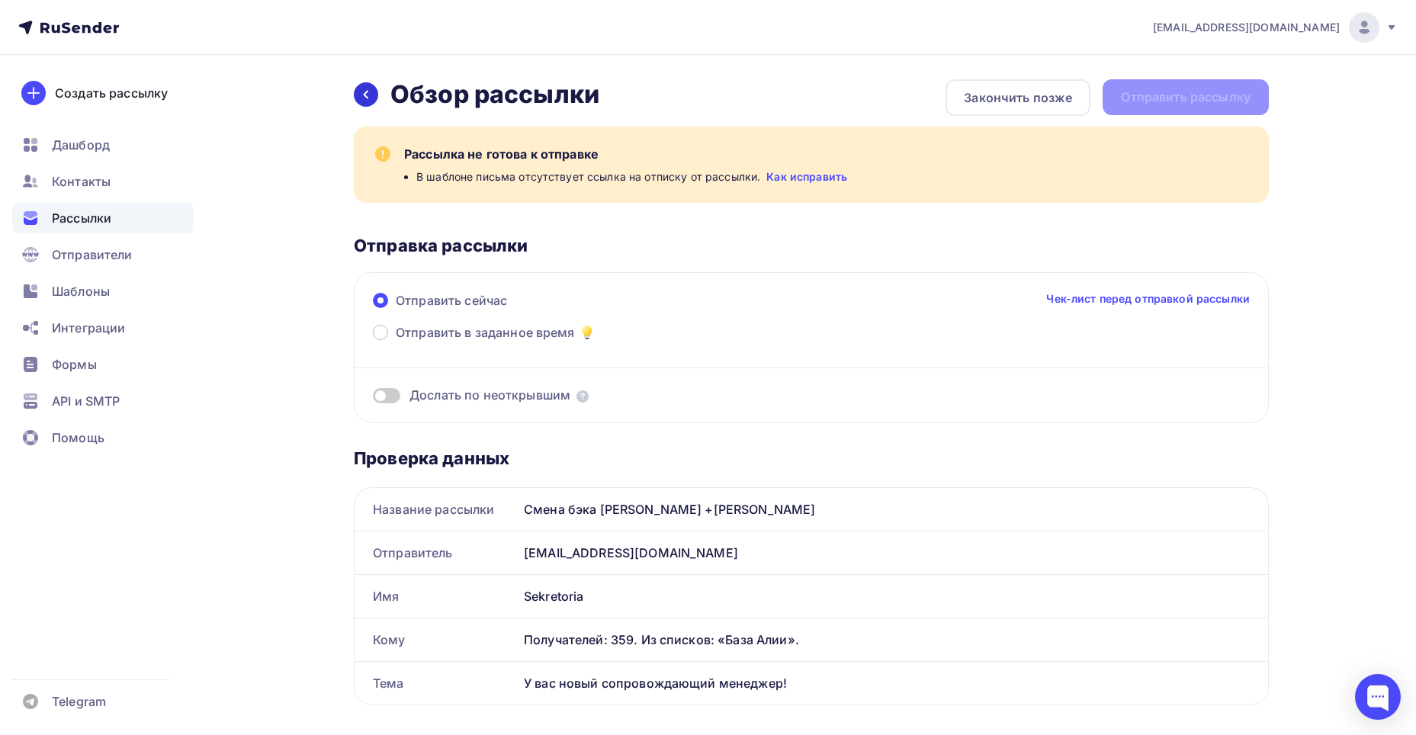
click at [358, 92] on div at bounding box center [366, 94] width 24 height 24
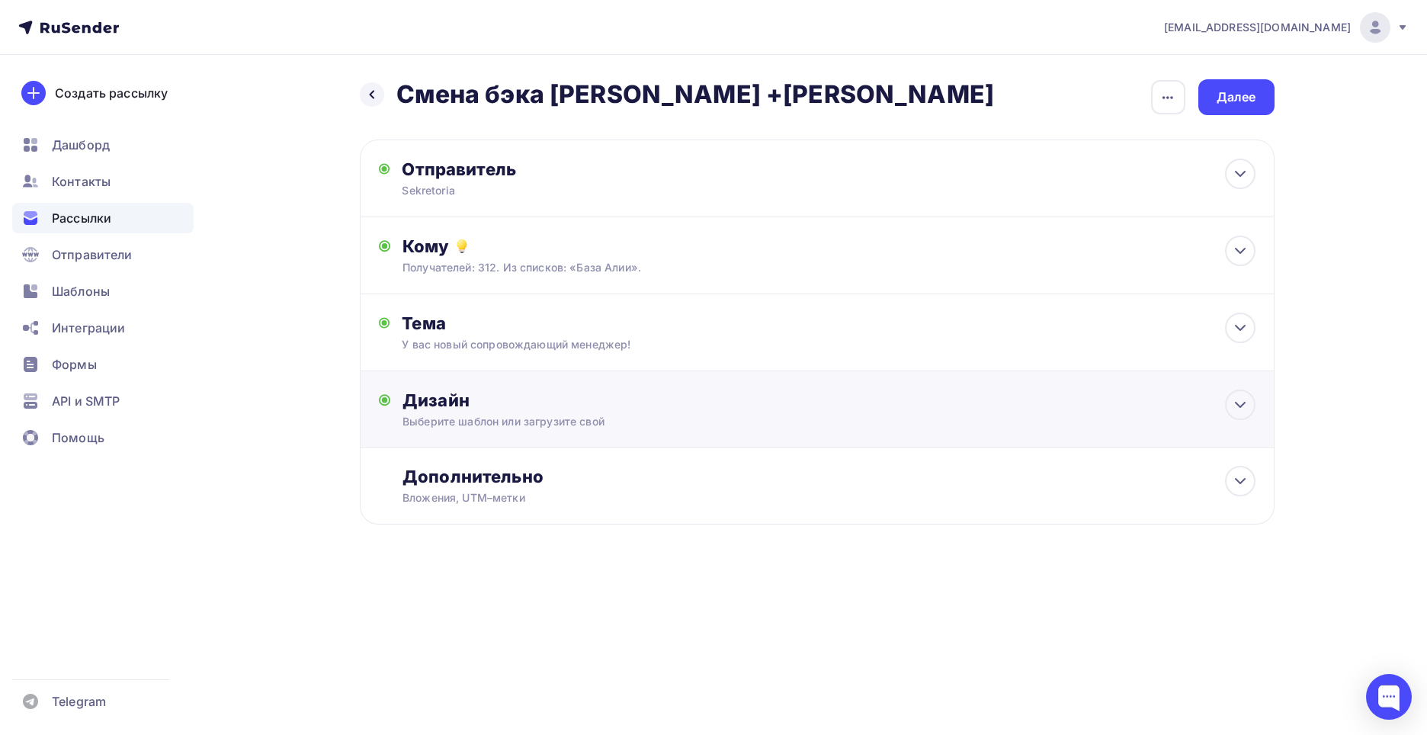
click at [490, 408] on div "Дизайн" at bounding box center [829, 400] width 853 height 21
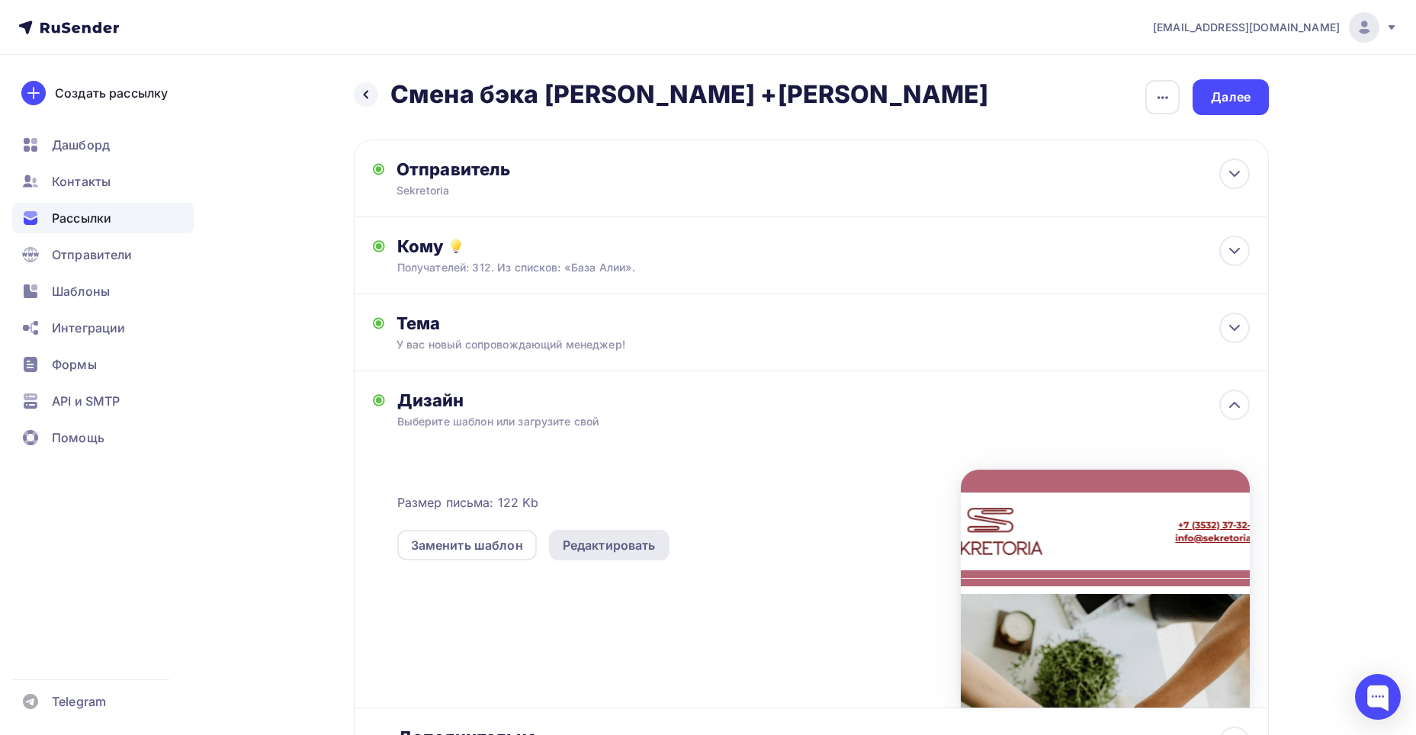
click at [584, 558] on div "Редактировать" at bounding box center [609, 545] width 120 height 31
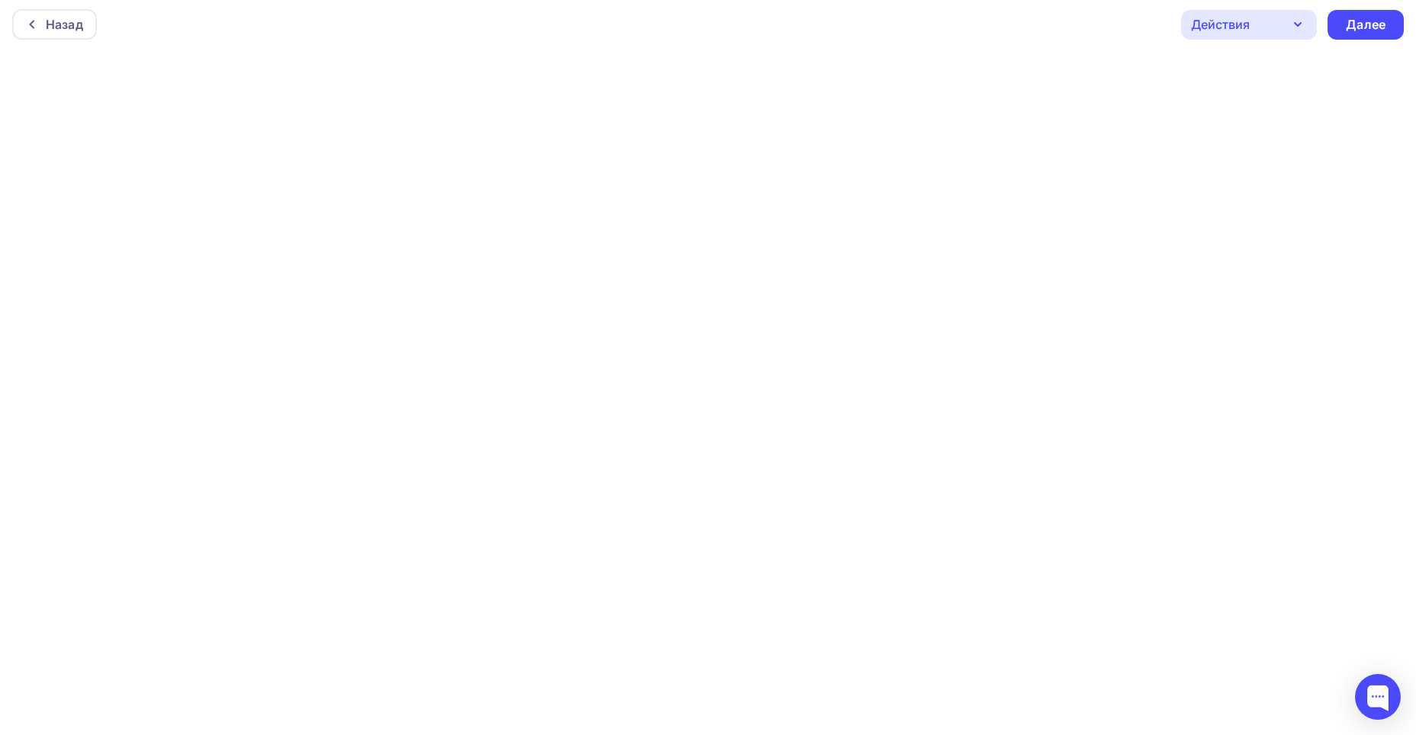
scroll to position [4, 0]
click at [1378, 23] on div "Далее" at bounding box center [1366, 24] width 40 height 18
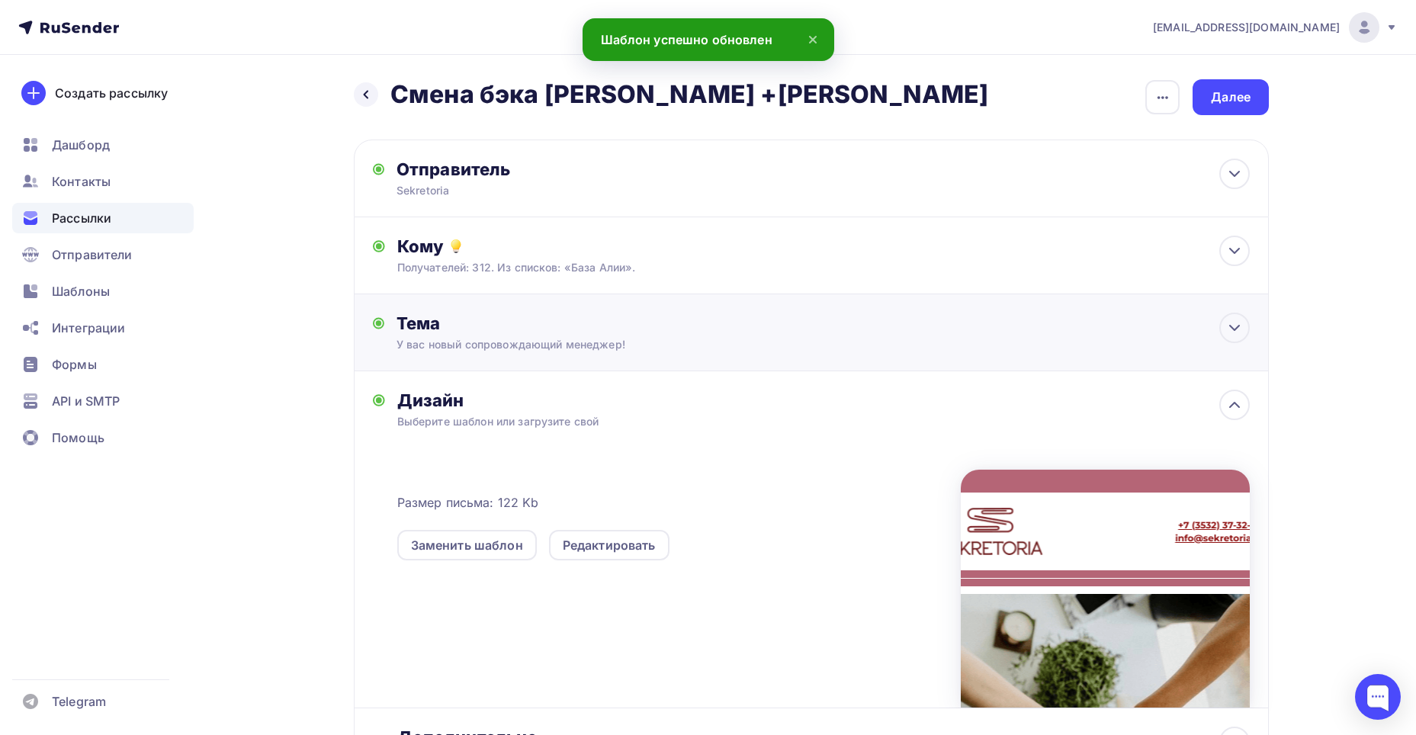
click at [708, 336] on div "Тема У вас новый сопровождающий менеджер! Тема * У вас новый сопровождающий мен…" at bounding box center [811, 332] width 915 height 77
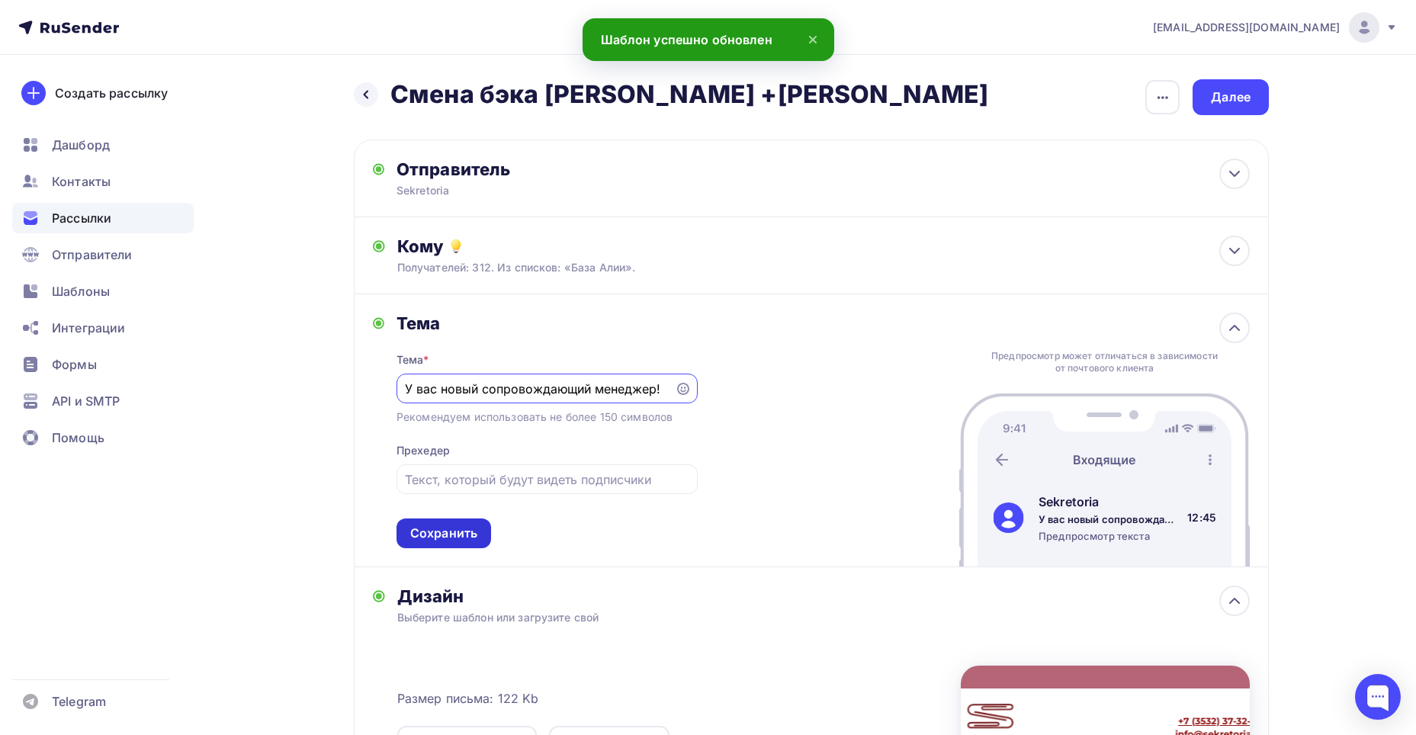
click at [442, 544] on div "Сохранить" at bounding box center [444, 534] width 95 height 30
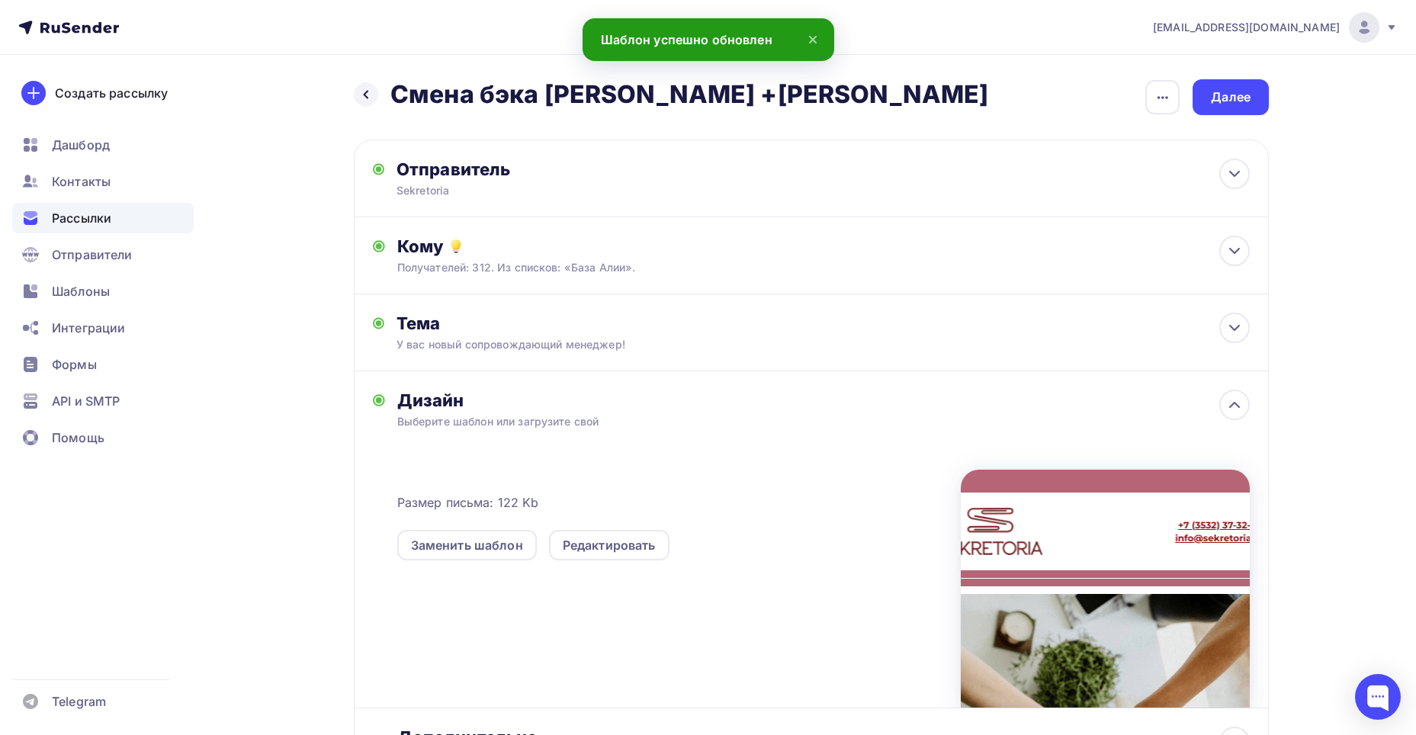
drag, startPoint x: 506, startPoint y: 377, endPoint x: 512, endPoint y: 389, distance: 13.3
click at [509, 382] on div "Дизайн Выберите шаблон или загрузите свой Размер письма: 122 Kb Заменить шаблон…" at bounding box center [811, 539] width 915 height 337
click at [512, 390] on div "Дизайн" at bounding box center [823, 400] width 853 height 21
click at [612, 544] on div "Редактировать" at bounding box center [609, 545] width 93 height 18
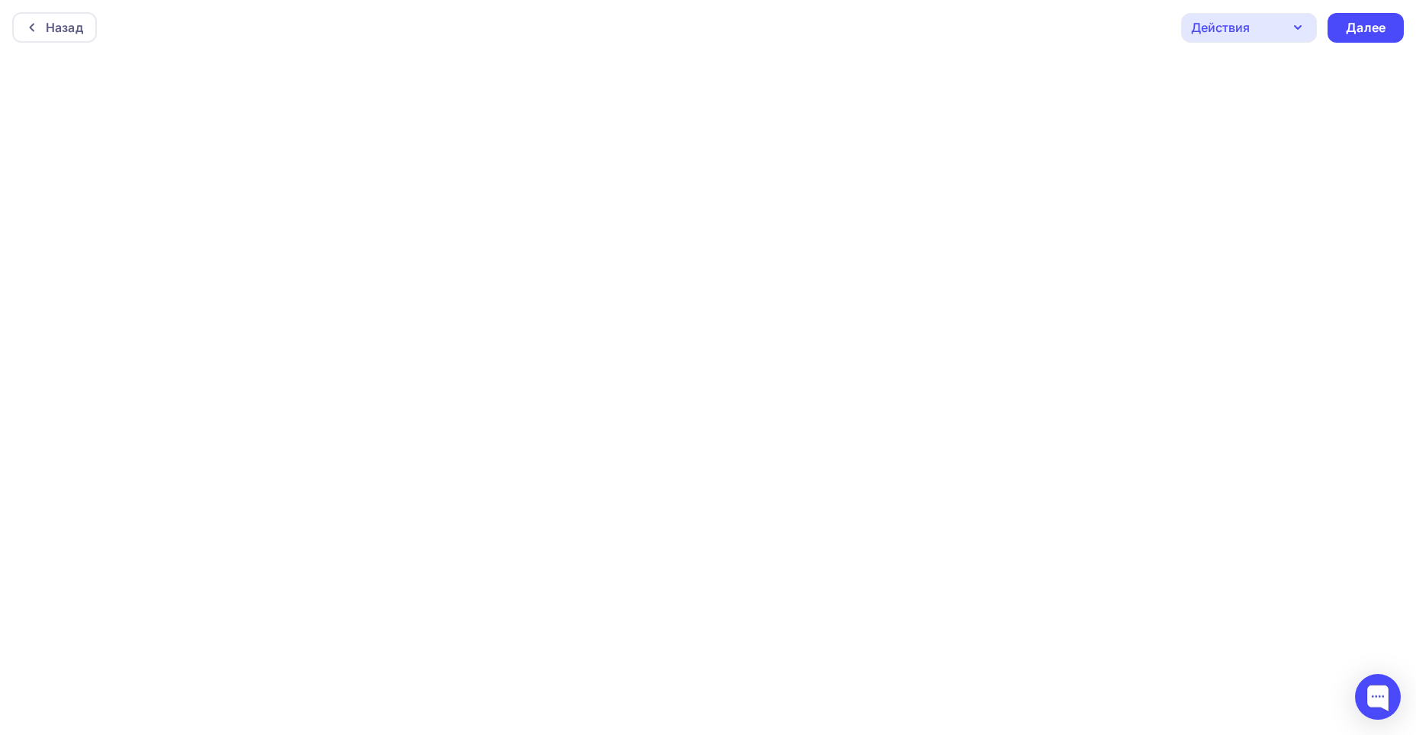
scroll to position [4, 0]
click at [1347, 16] on div "Далее" at bounding box center [1366, 24] width 40 height 18
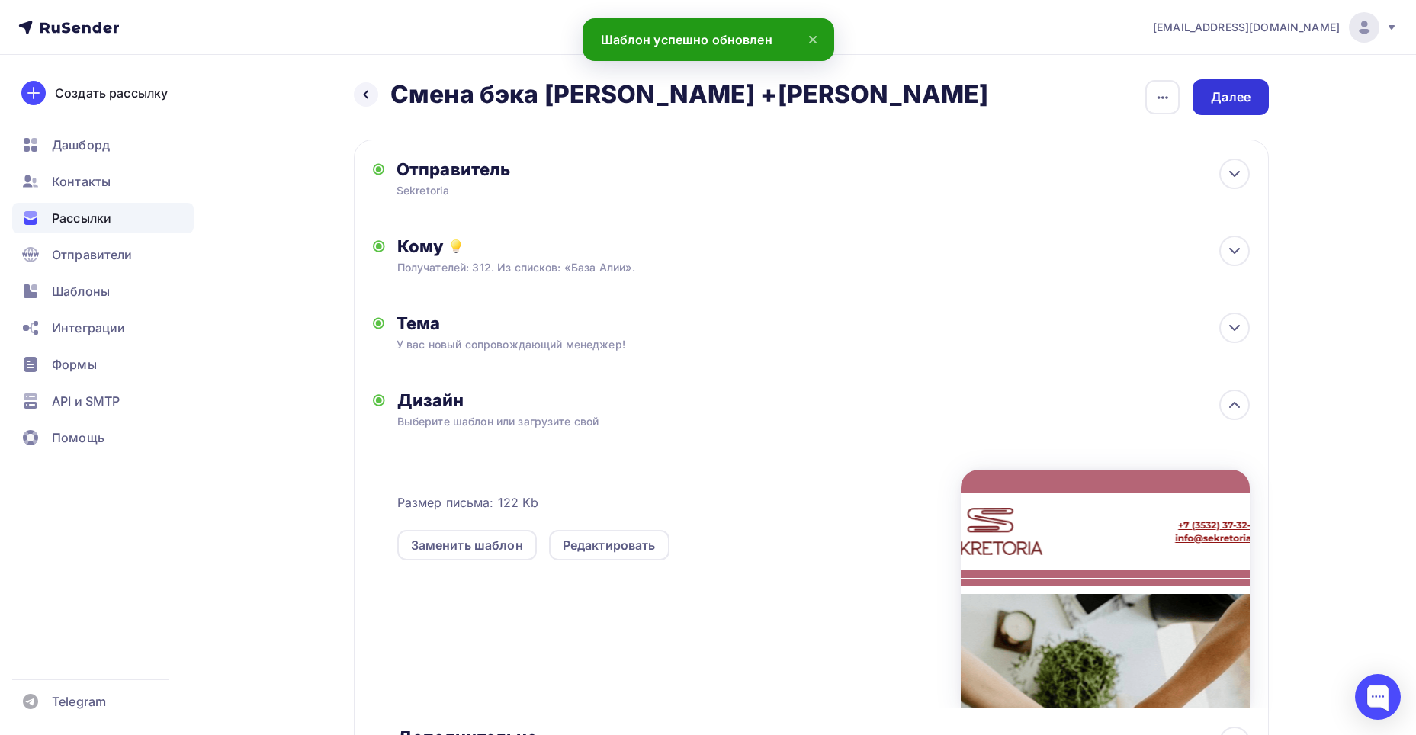
click at [1251, 107] on div "Далее" at bounding box center [1231, 97] width 76 height 36
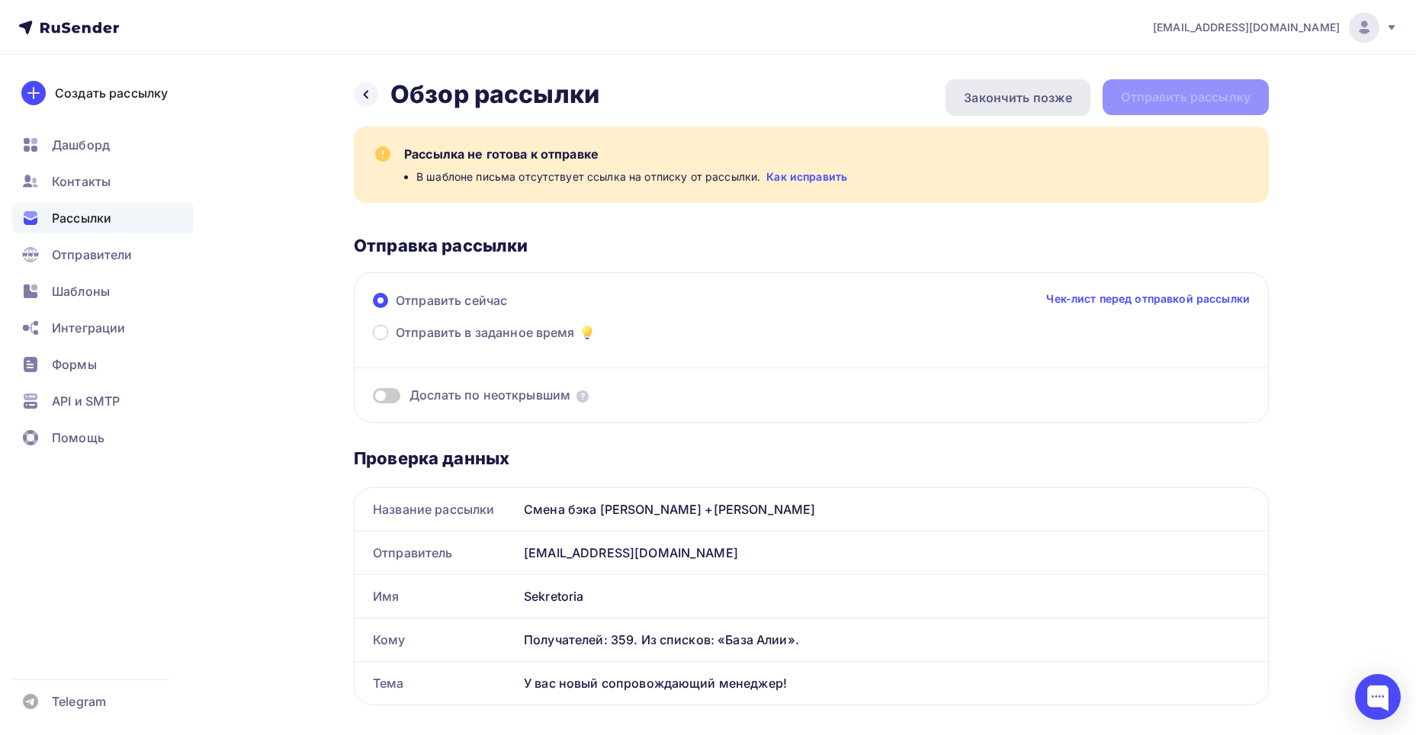
click at [984, 95] on div "Закончить позже" at bounding box center [1018, 97] width 108 height 18
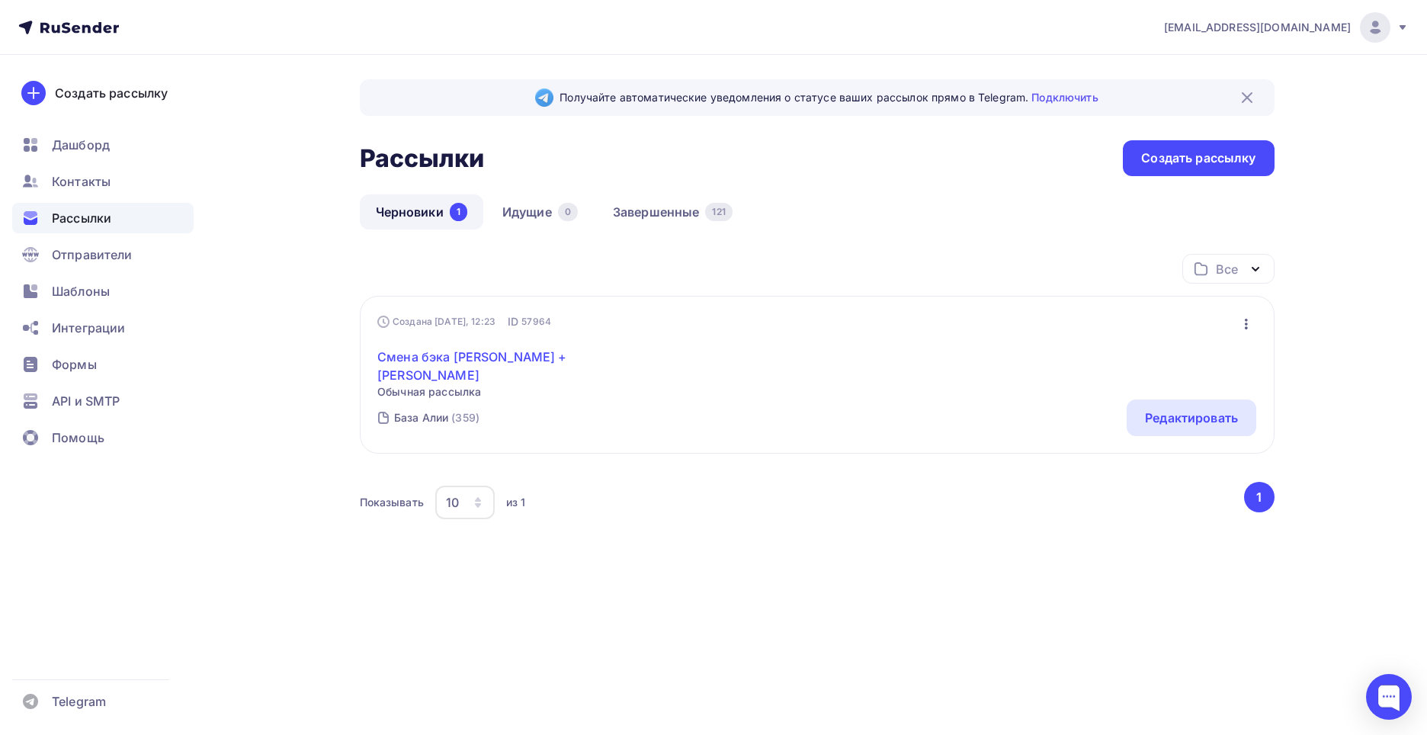
click at [453, 355] on link "Смена бэка [PERSON_NAME] +[PERSON_NAME]" at bounding box center [508, 366] width 262 height 37
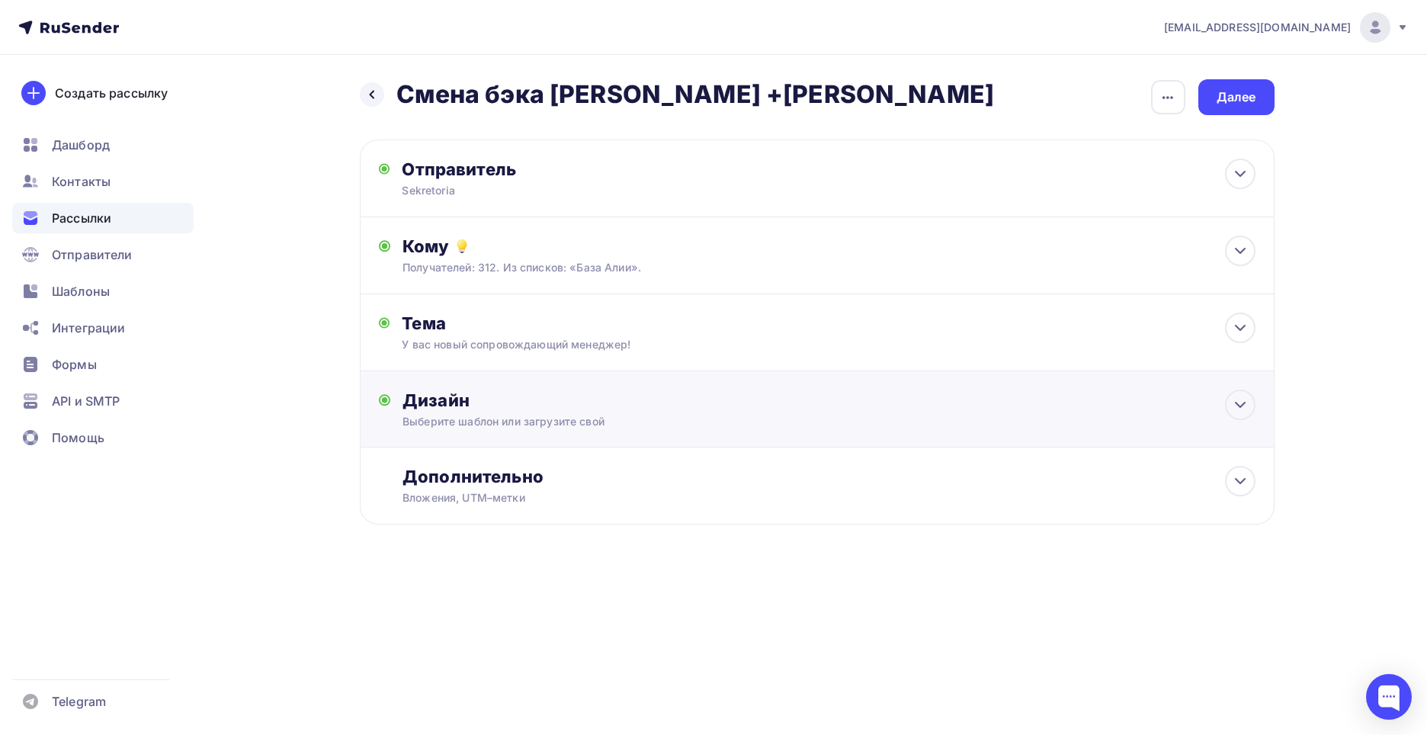
click at [507, 403] on div "Дизайн" at bounding box center [829, 400] width 853 height 21
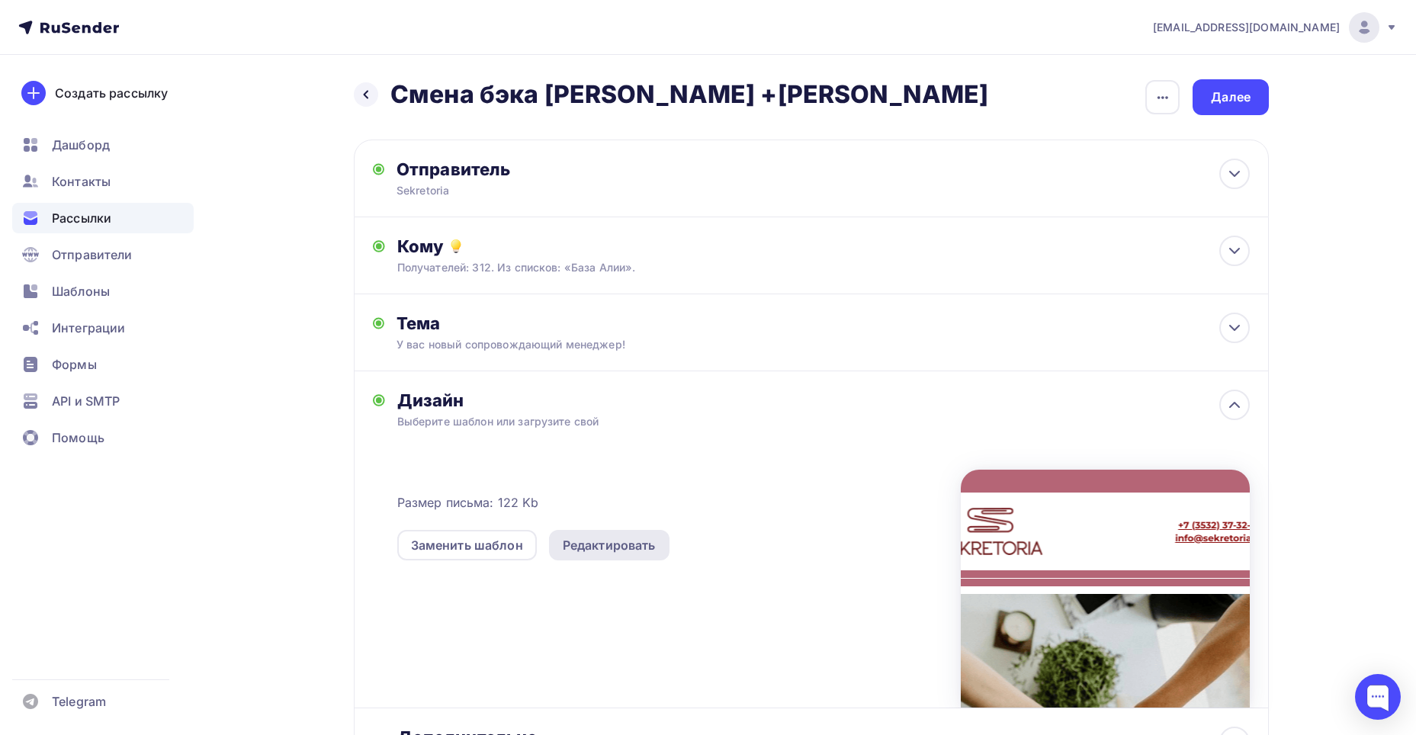
click at [612, 548] on div "Редактировать" at bounding box center [609, 545] width 93 height 18
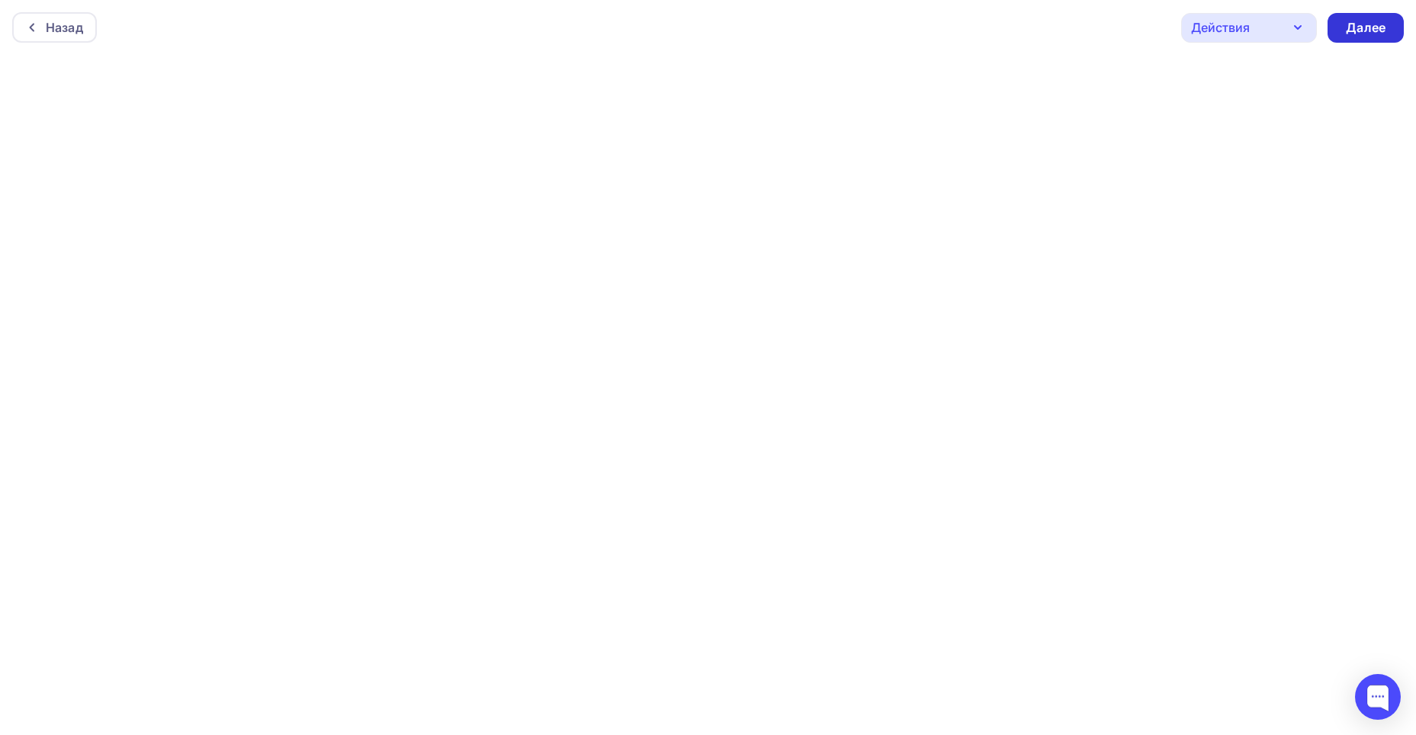
click at [1394, 22] on div "Далее" at bounding box center [1366, 28] width 76 height 30
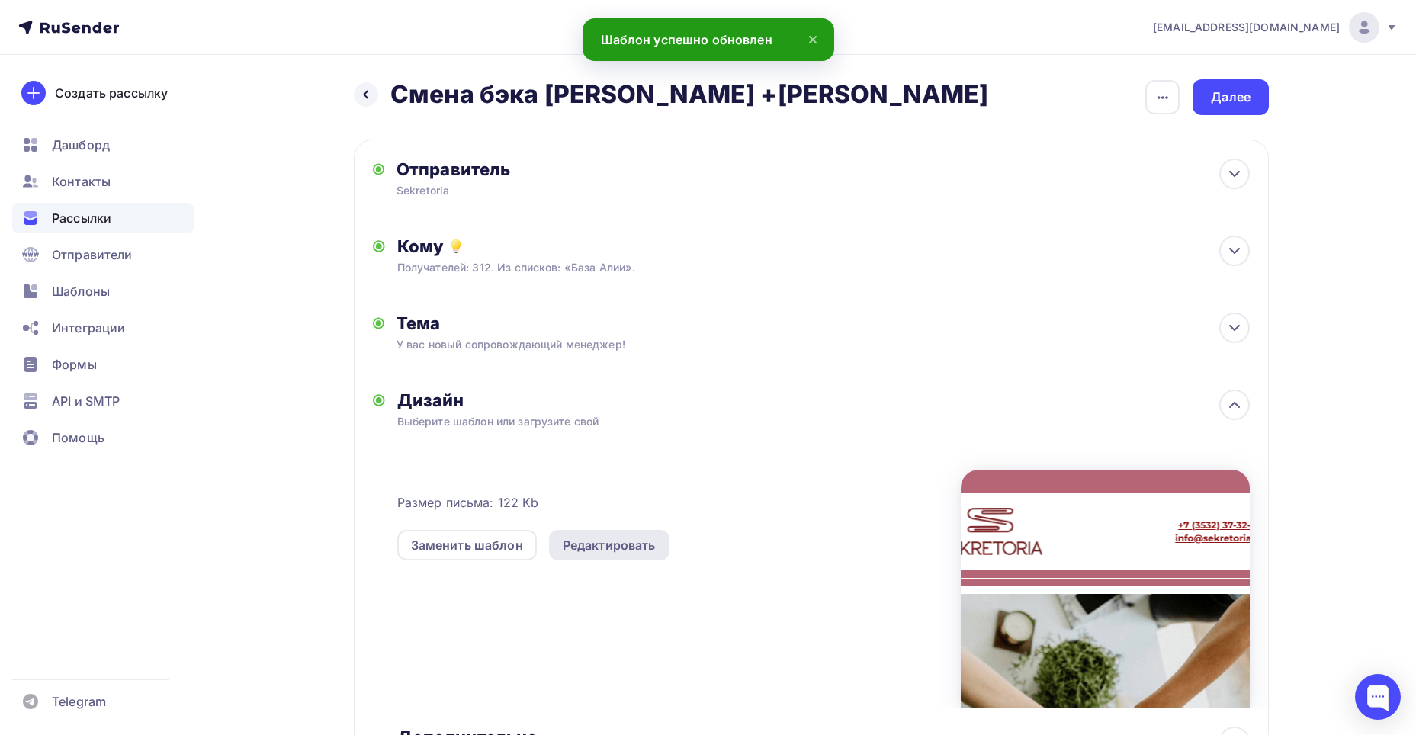
click at [634, 547] on div "Редактировать" at bounding box center [609, 545] width 93 height 18
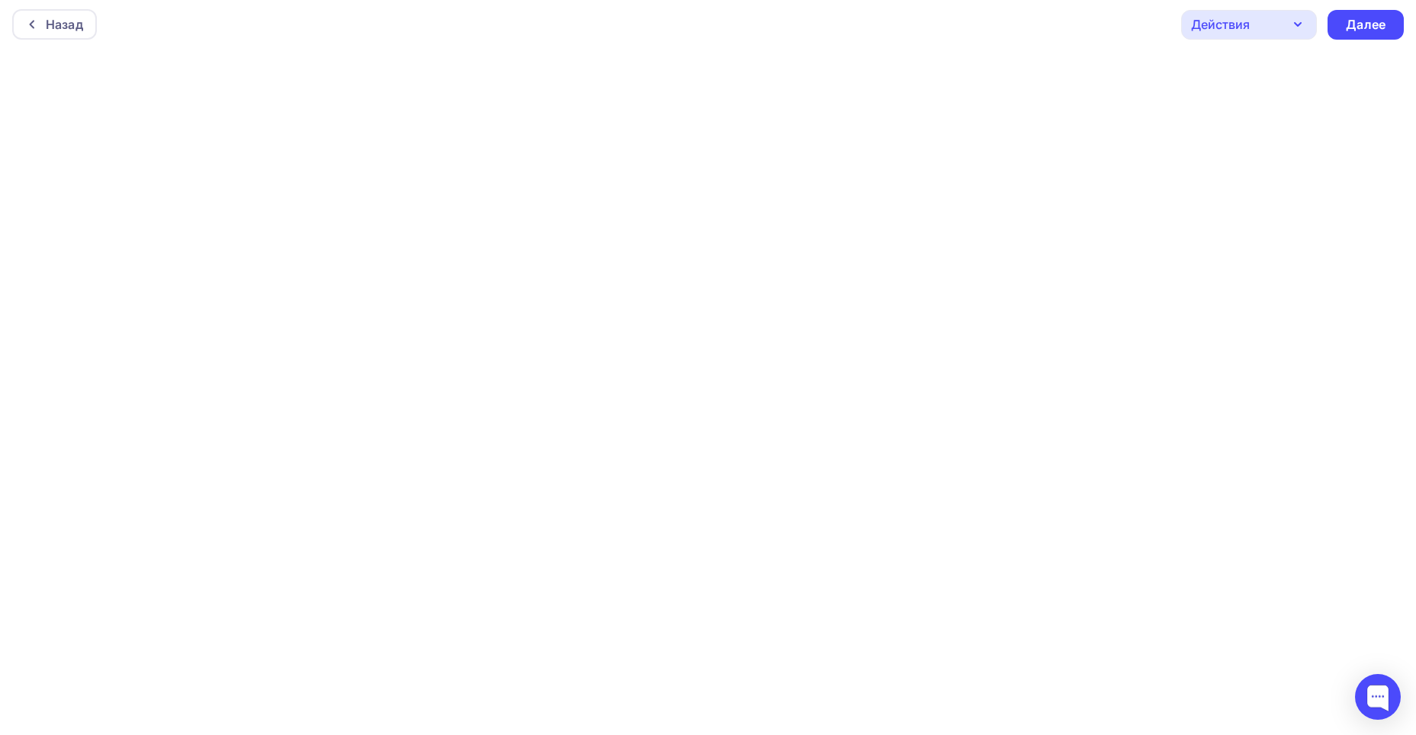
scroll to position [4, 0]
click at [1368, 16] on div "Далее" at bounding box center [1366, 24] width 40 height 18
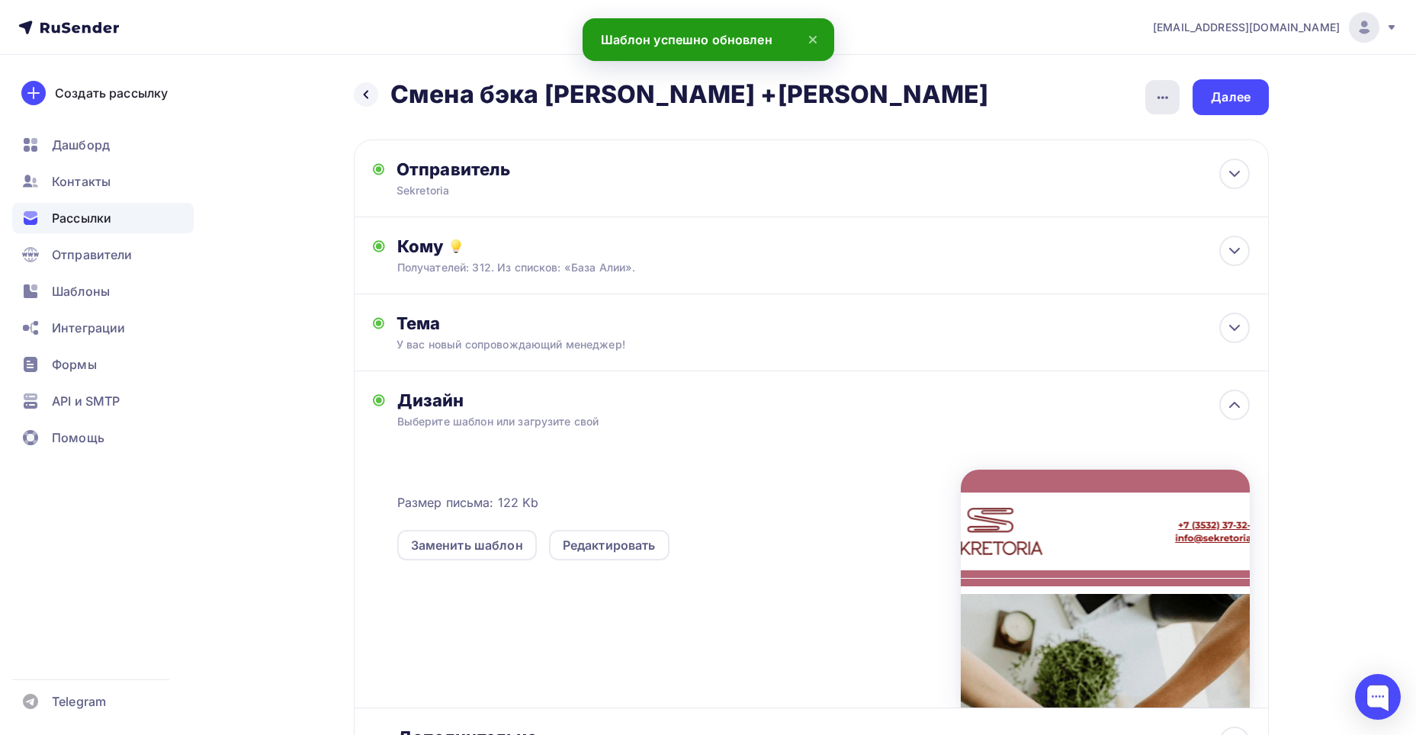
click at [1154, 95] on icon "button" at bounding box center [1163, 97] width 18 height 18
click at [1082, 168] on div "Переименовать рассылку" at bounding box center [1081, 175] width 189 height 18
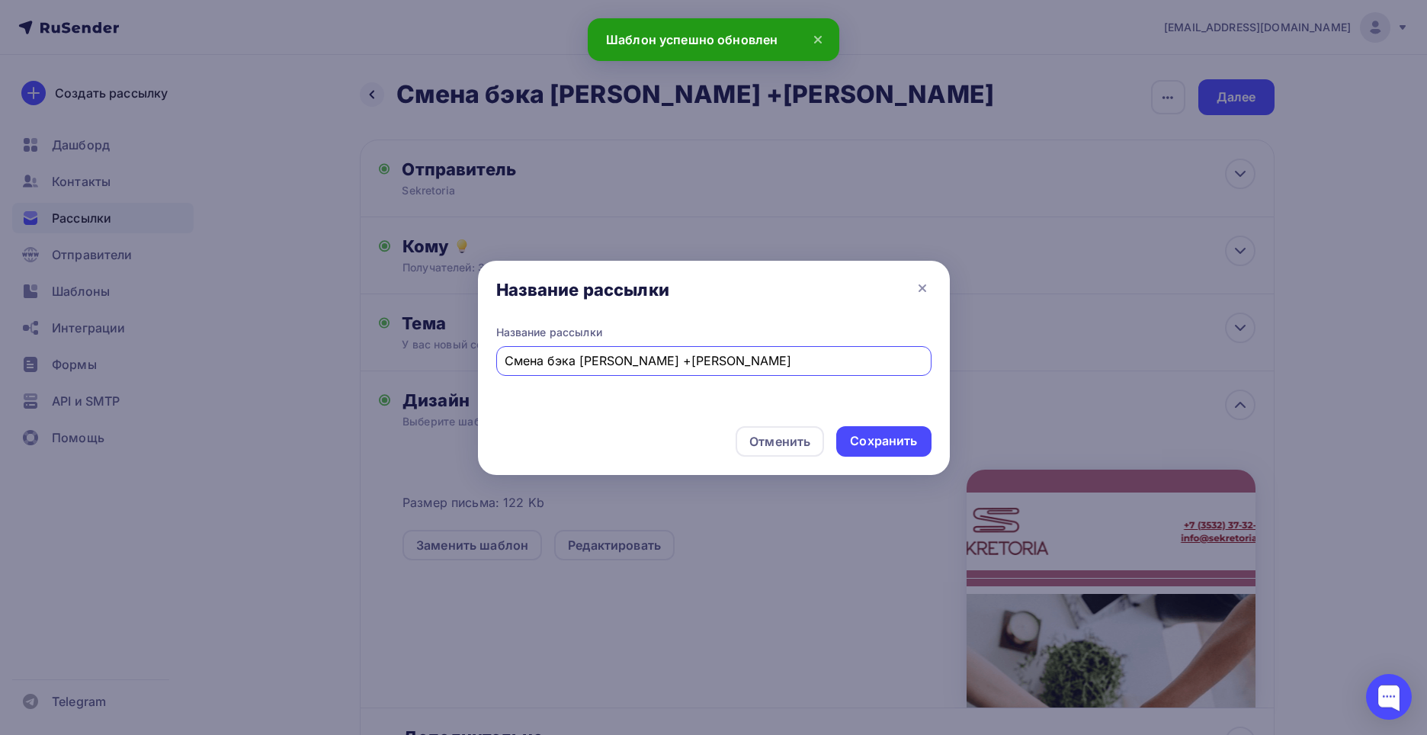
click at [618, 364] on input "Смена бэка [PERSON_NAME] +[PERSON_NAME]" at bounding box center [714, 361] width 418 height 18
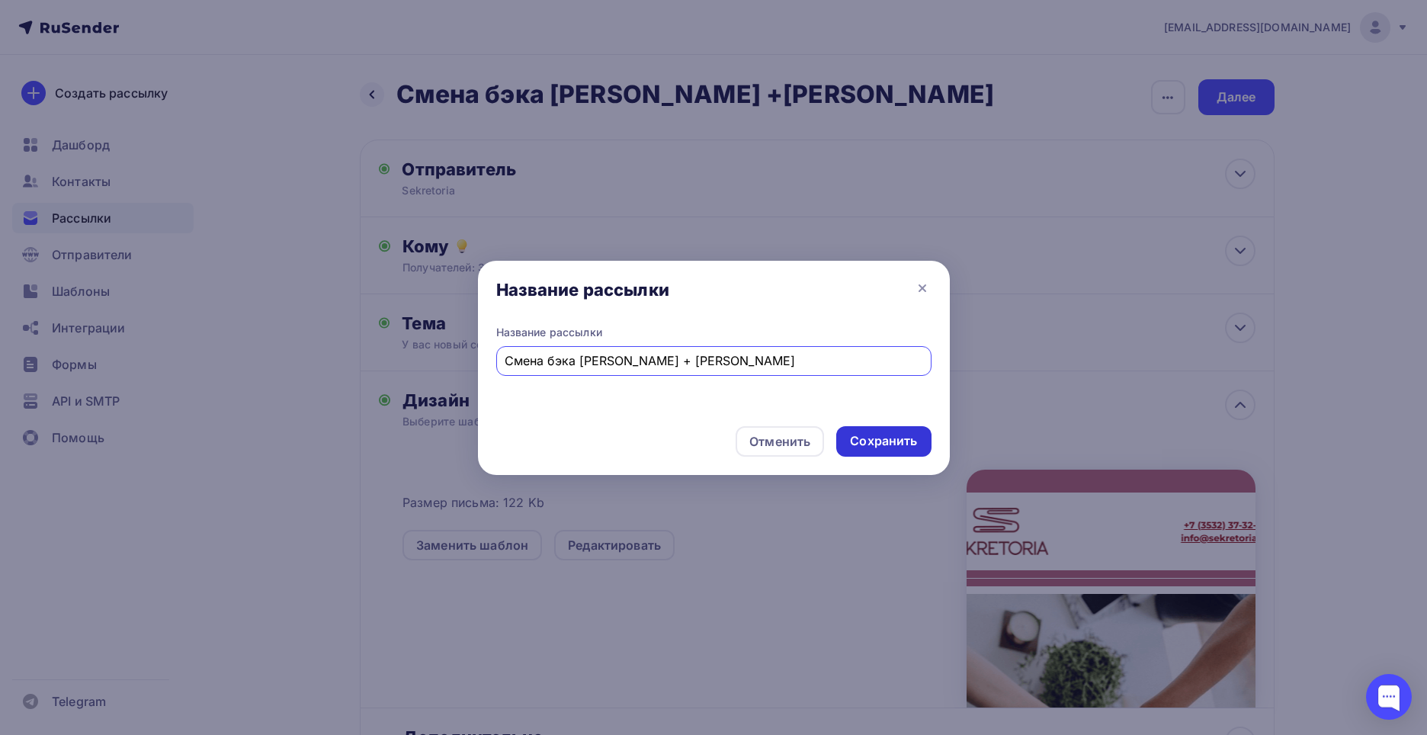
type input "Смена бэка [PERSON_NAME] + [PERSON_NAME]"
click at [866, 434] on div "Сохранить" at bounding box center [883, 441] width 67 height 18
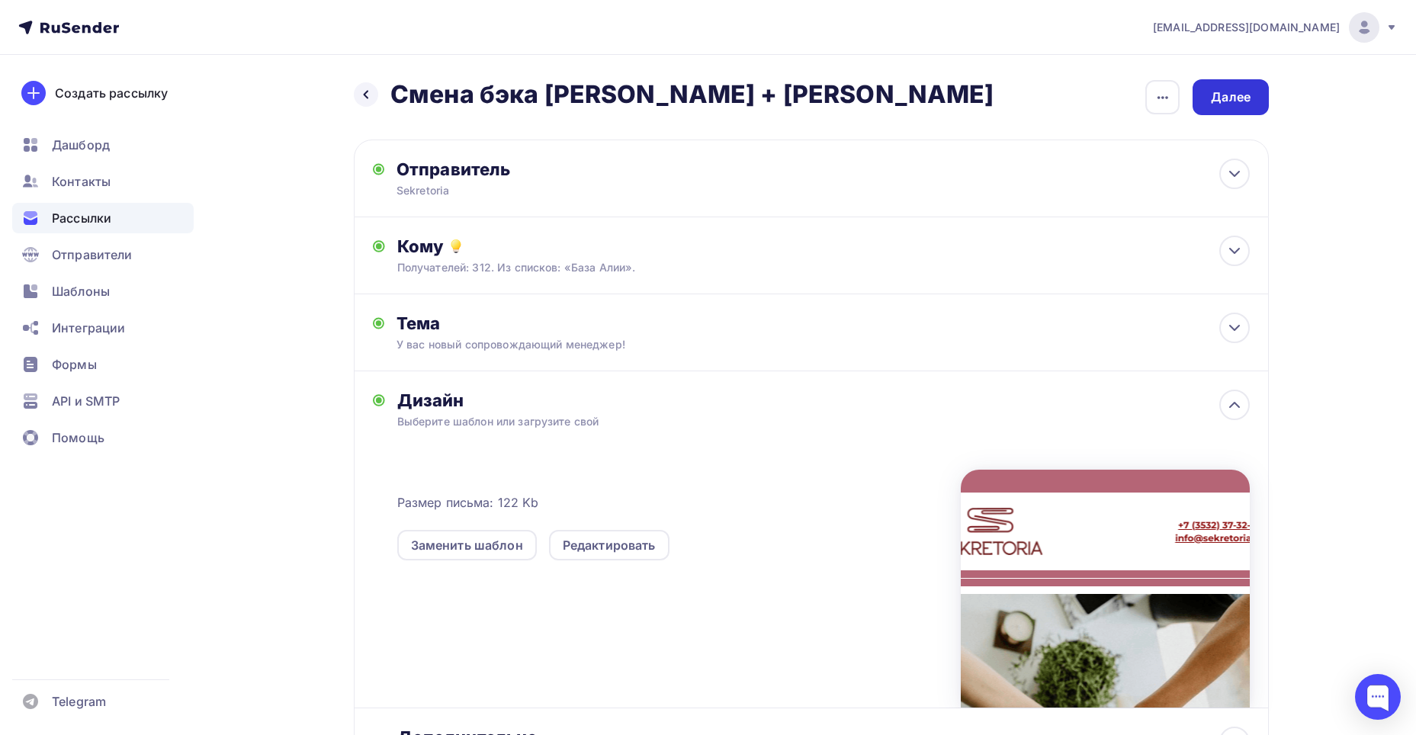
click at [1213, 96] on div "Далее" at bounding box center [1231, 97] width 40 height 18
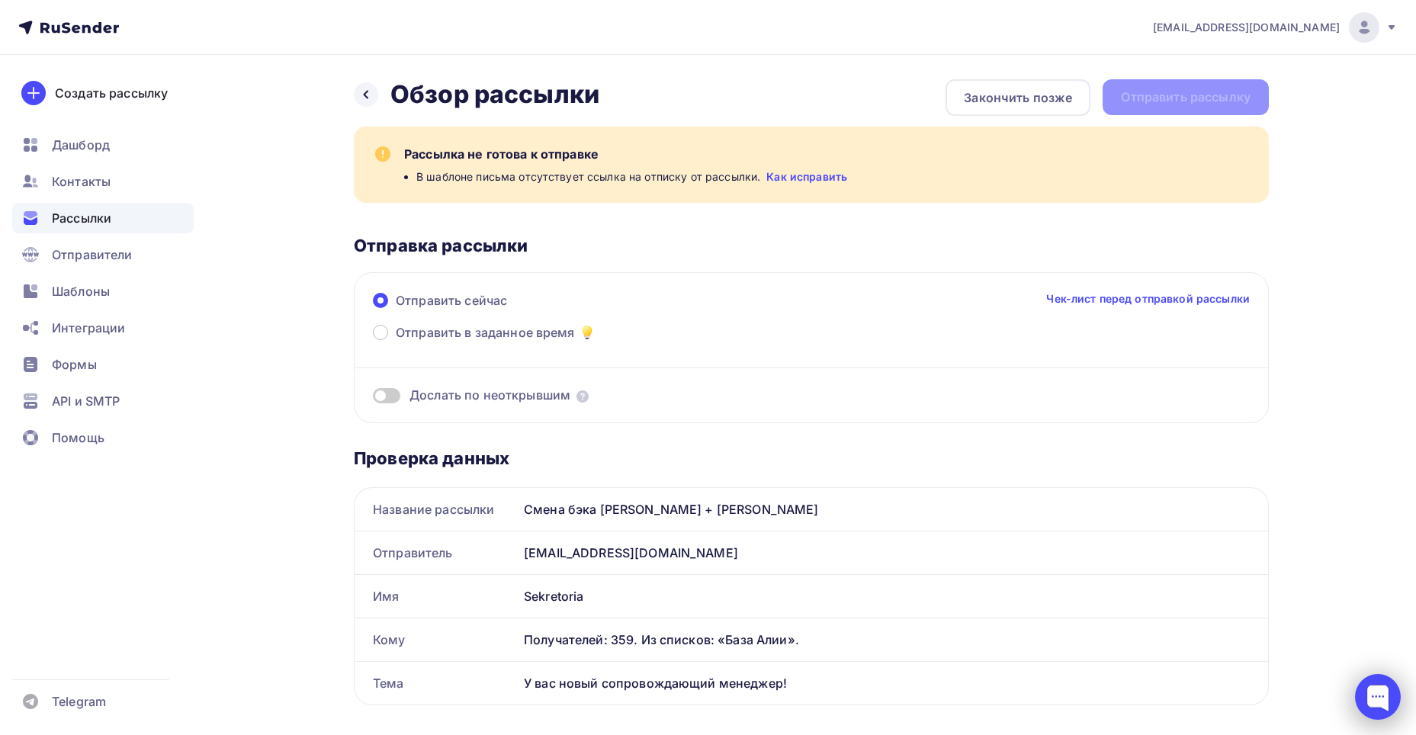
click at [1388, 698] on div at bounding box center [1378, 697] width 46 height 46
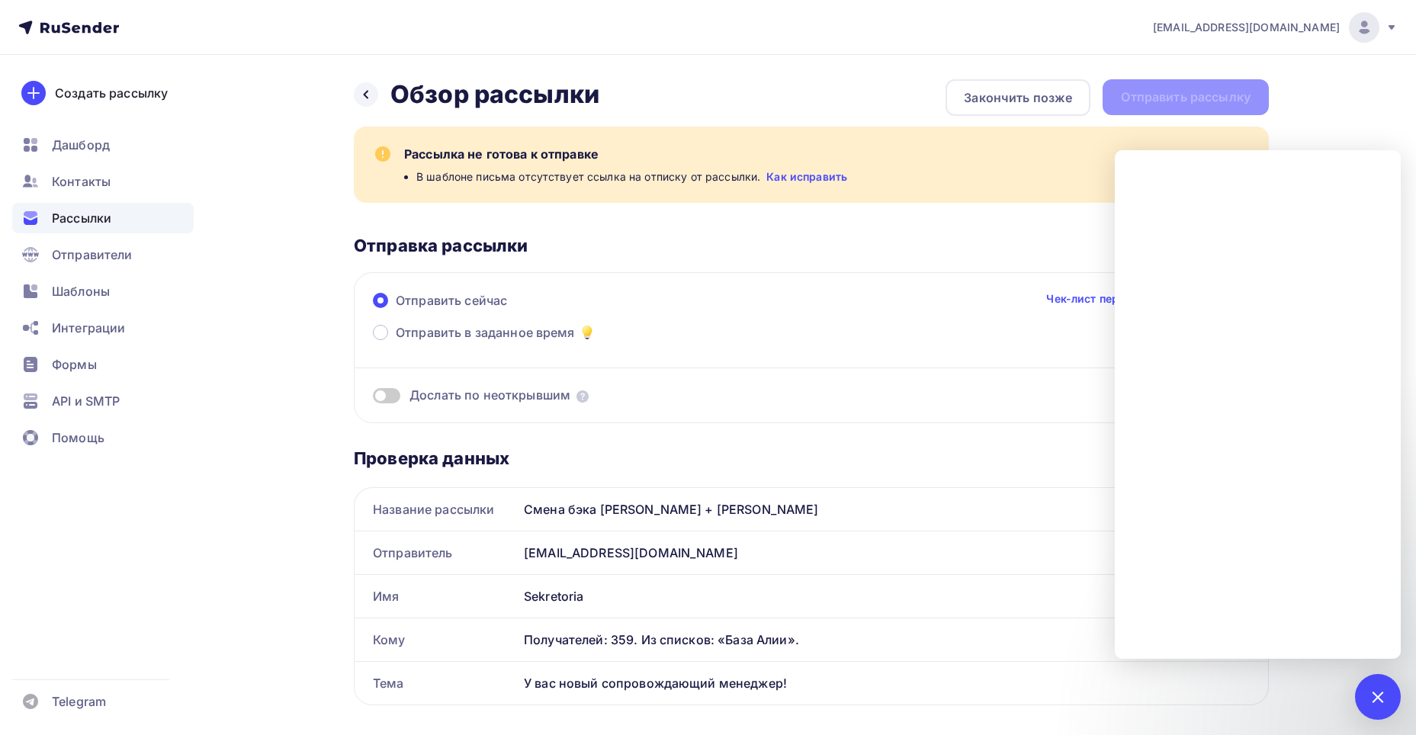
click at [683, 252] on div "Отправка рассылки" at bounding box center [811, 245] width 915 height 21
click at [968, 101] on div "Закончить позже" at bounding box center [1018, 97] width 108 height 18
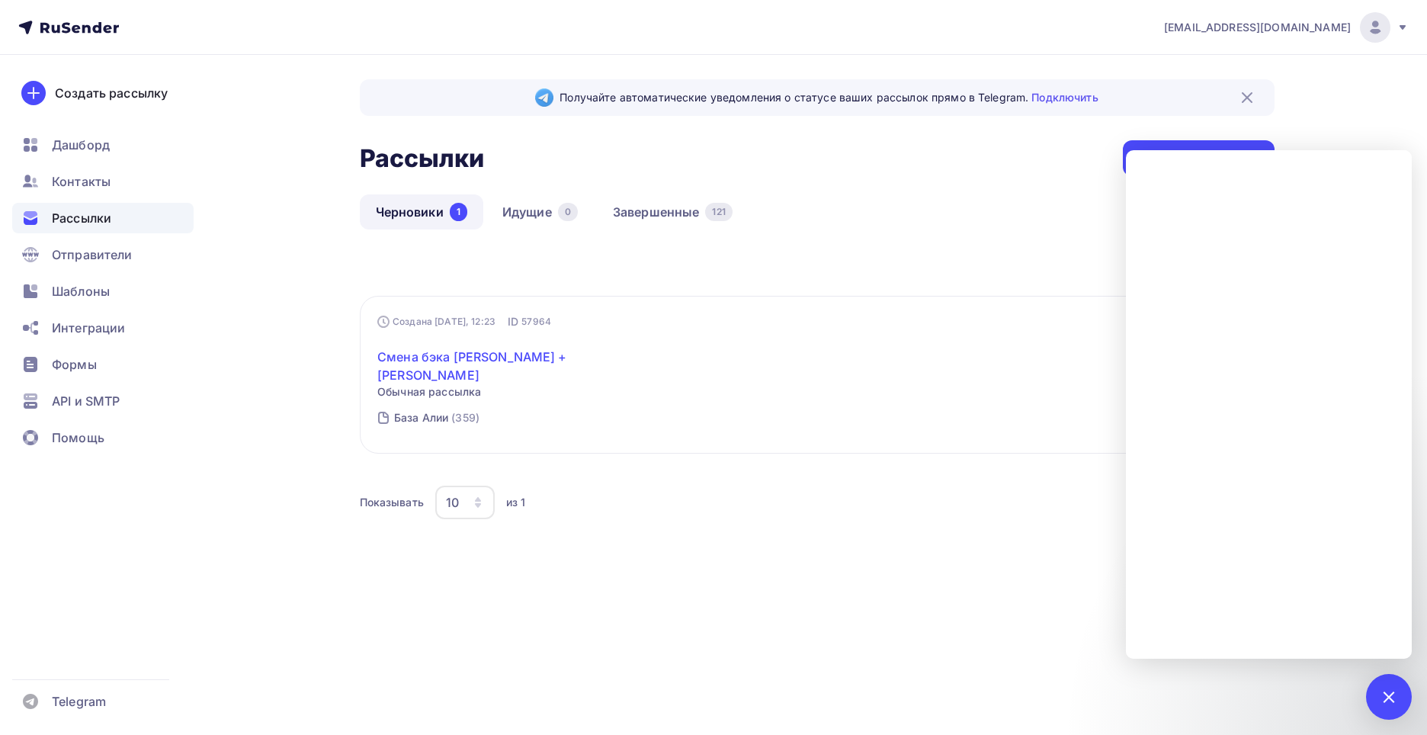
click at [522, 360] on link "Смена бэка [PERSON_NAME] + [PERSON_NAME]" at bounding box center [508, 366] width 262 height 37
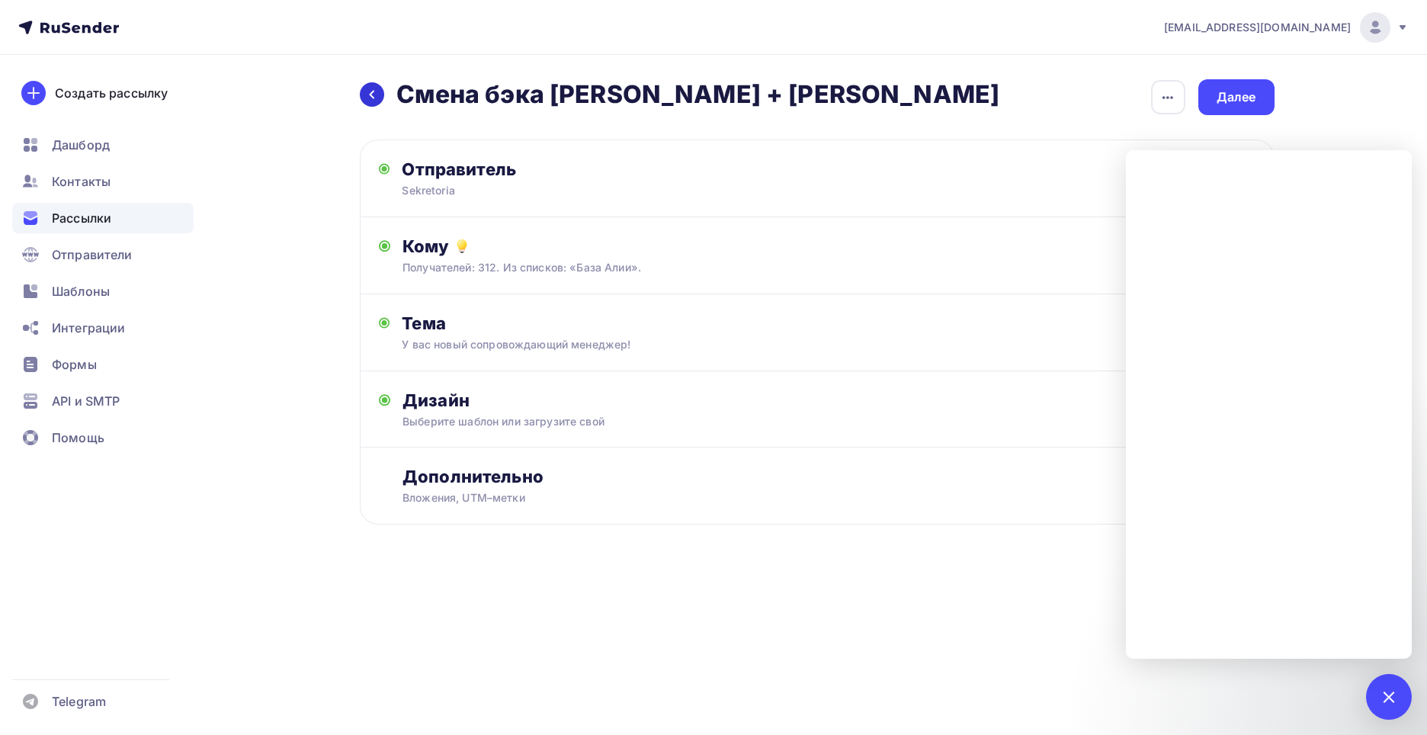
click at [381, 101] on div at bounding box center [372, 94] width 24 height 24
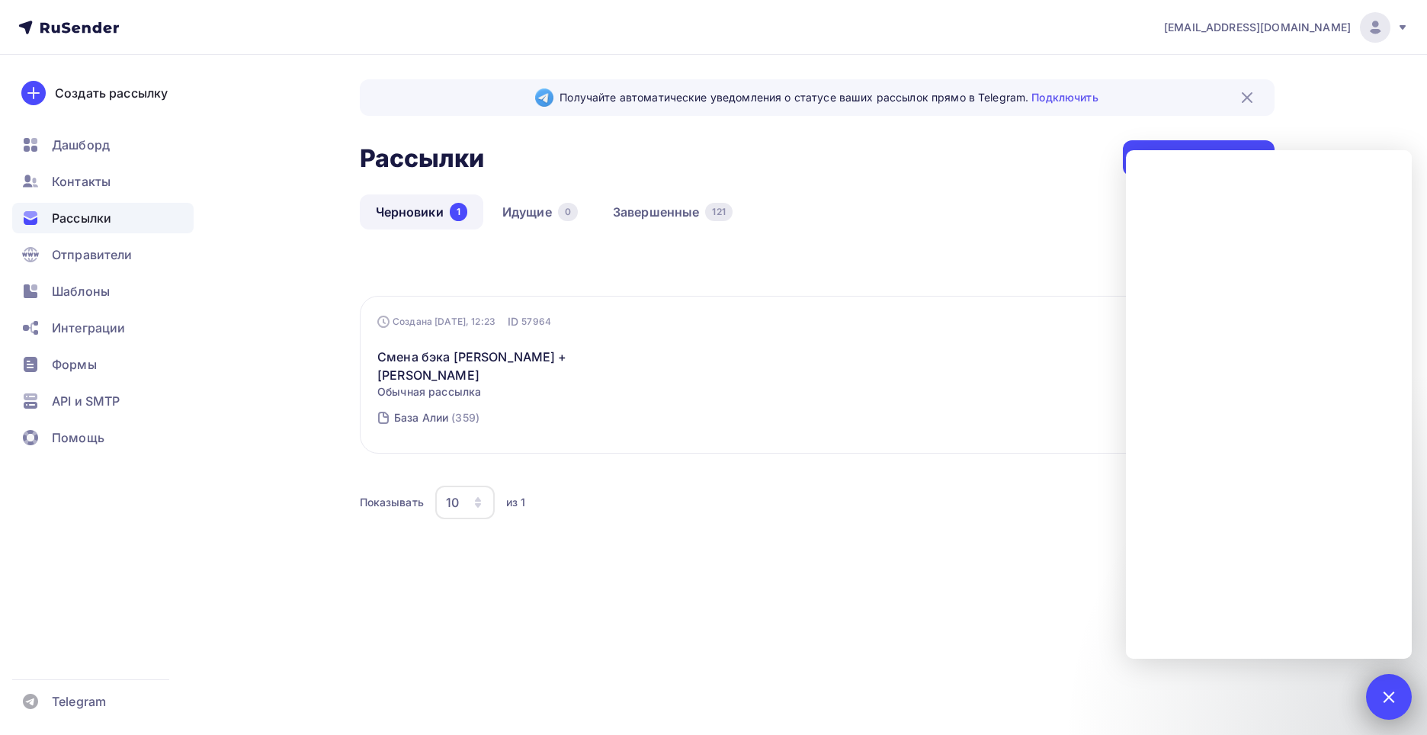
click at [1389, 692] on div at bounding box center [1389, 696] width 21 height 21
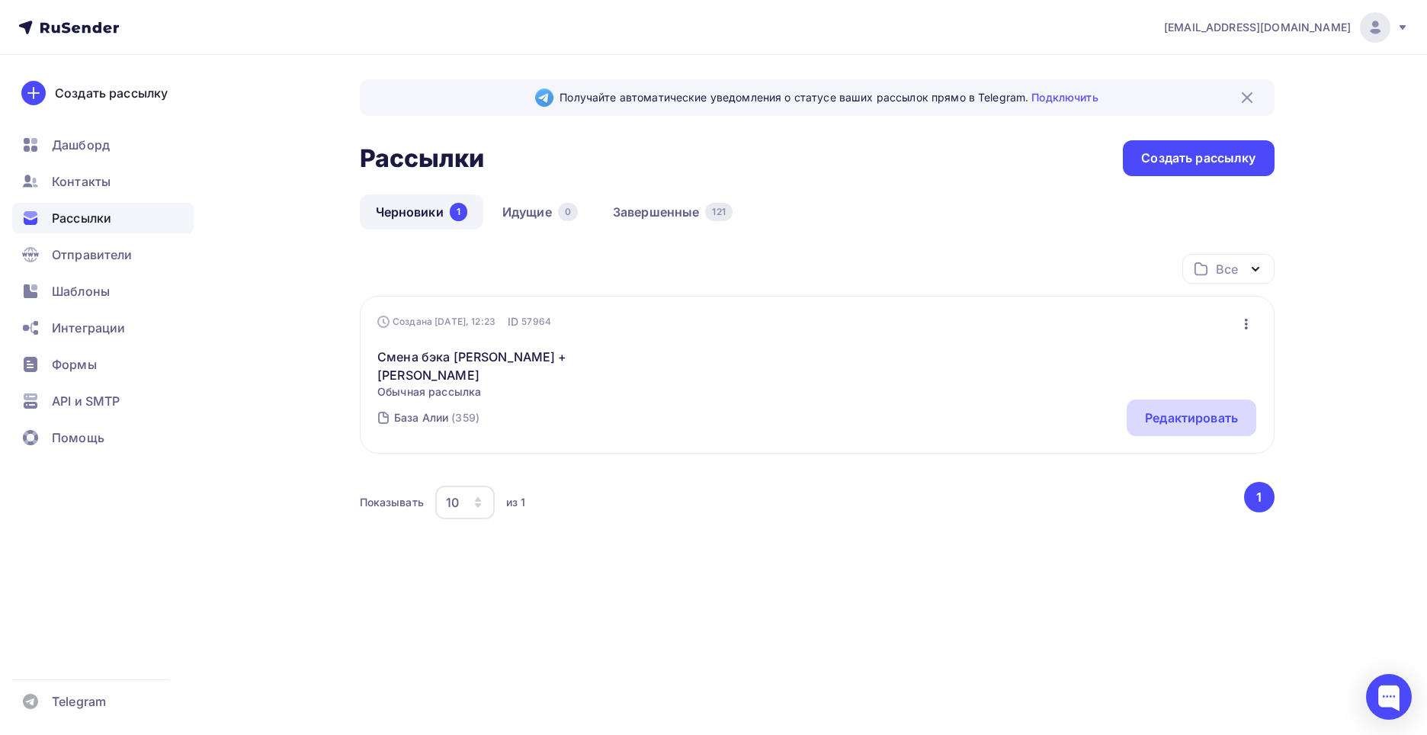
click at [1152, 409] on div "Редактировать" at bounding box center [1191, 418] width 93 height 18
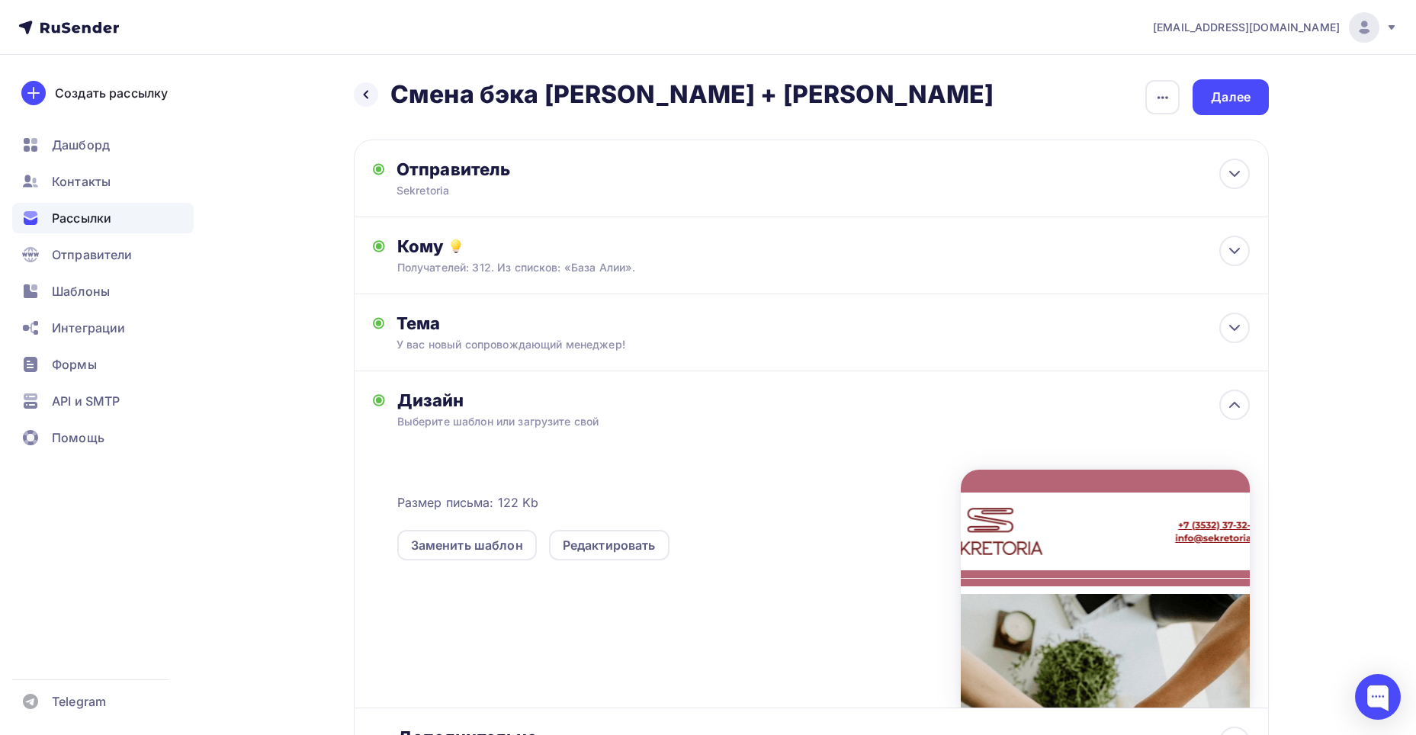
click at [489, 420] on div "Выберите шаблон или загрузите свой" at bounding box center [781, 421] width 768 height 15
click at [621, 540] on div "Редактировать" at bounding box center [609, 545] width 93 height 18
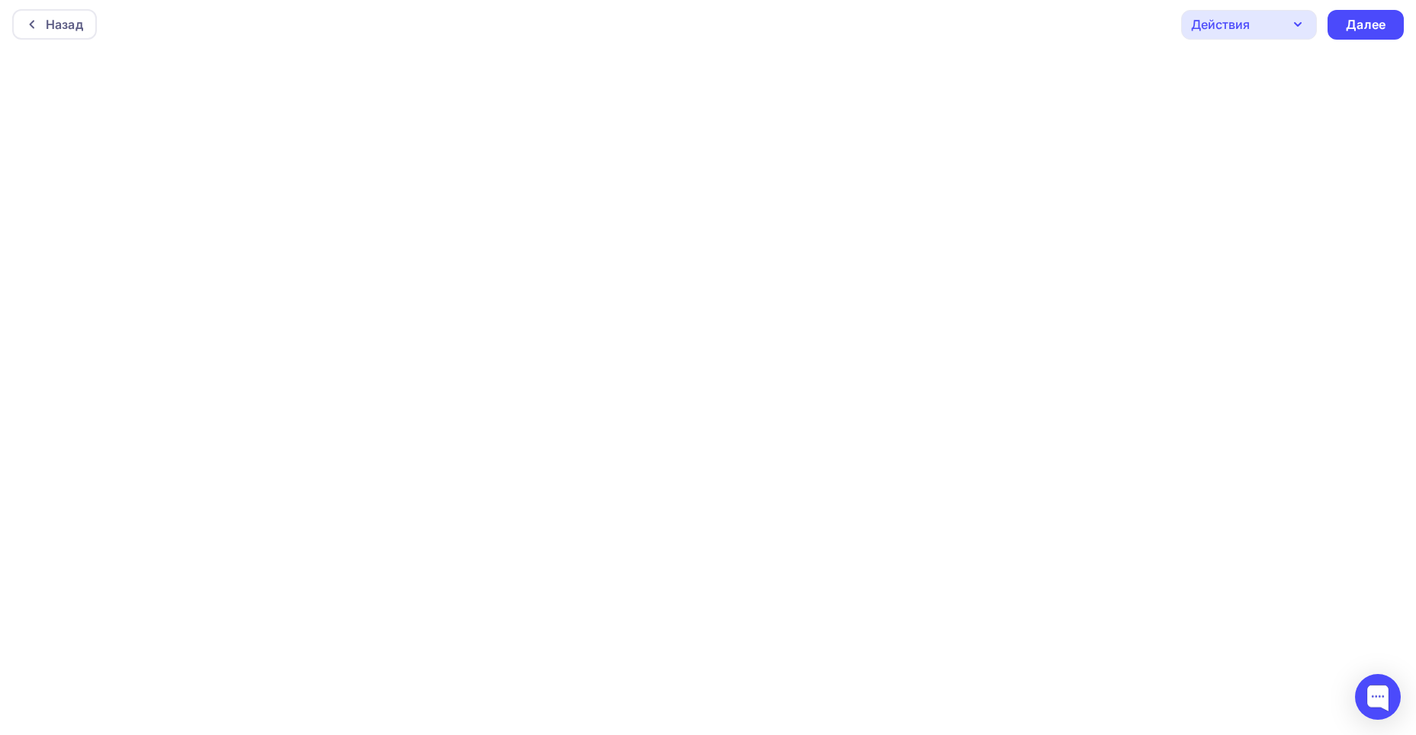
scroll to position [4, 0]
click at [1344, 18] on div "Далее" at bounding box center [1366, 24] width 76 height 30
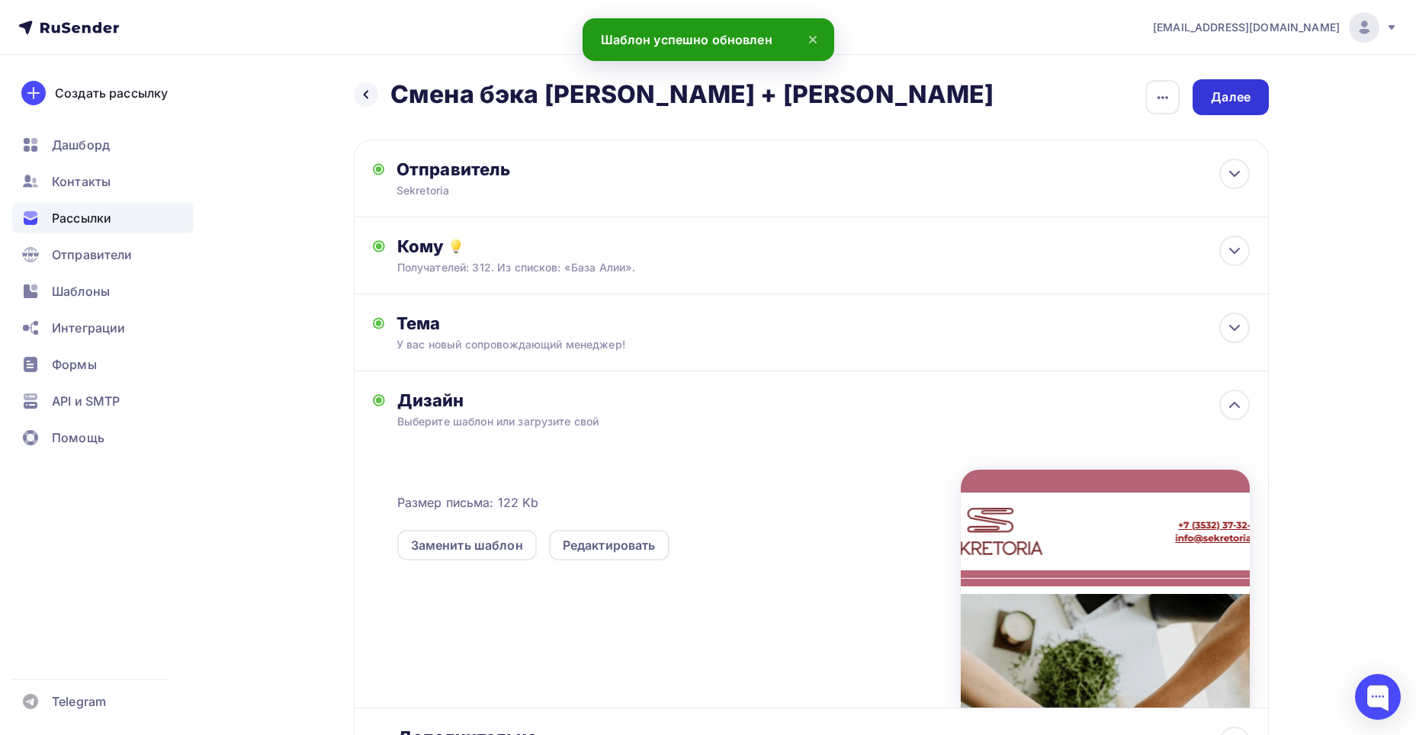
click at [1224, 98] on div "Далее" at bounding box center [1231, 97] width 40 height 18
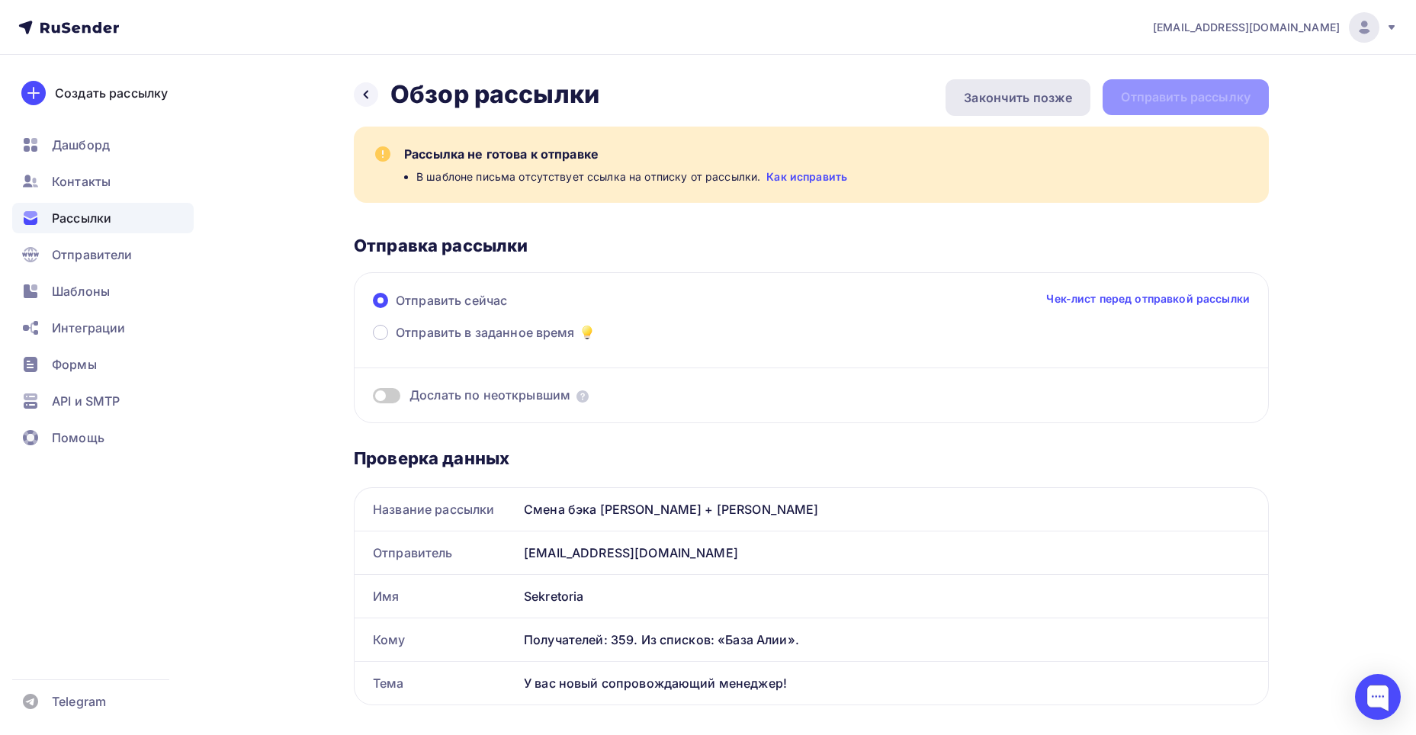
click at [974, 101] on div "Закончить позже" at bounding box center [1018, 97] width 108 height 18
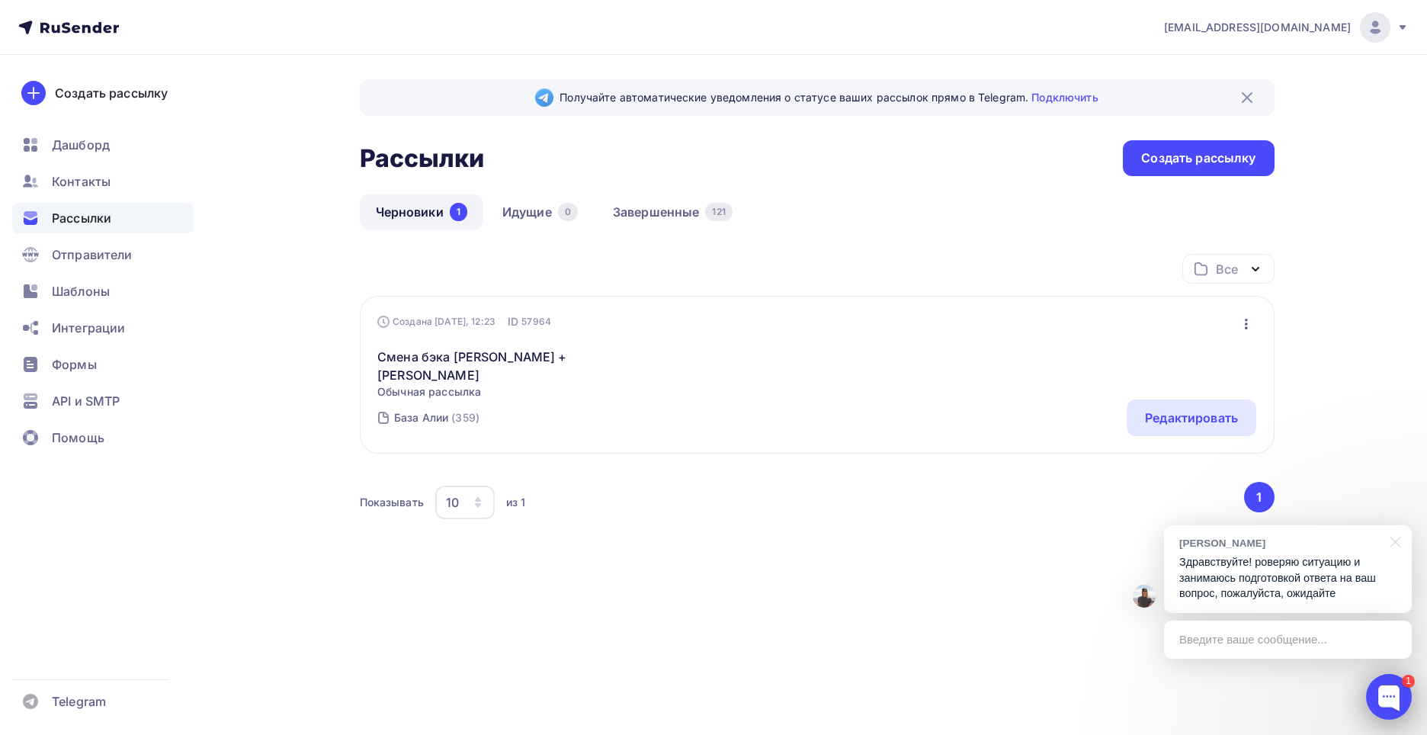
click at [1392, 685] on div at bounding box center [1389, 697] width 46 height 46
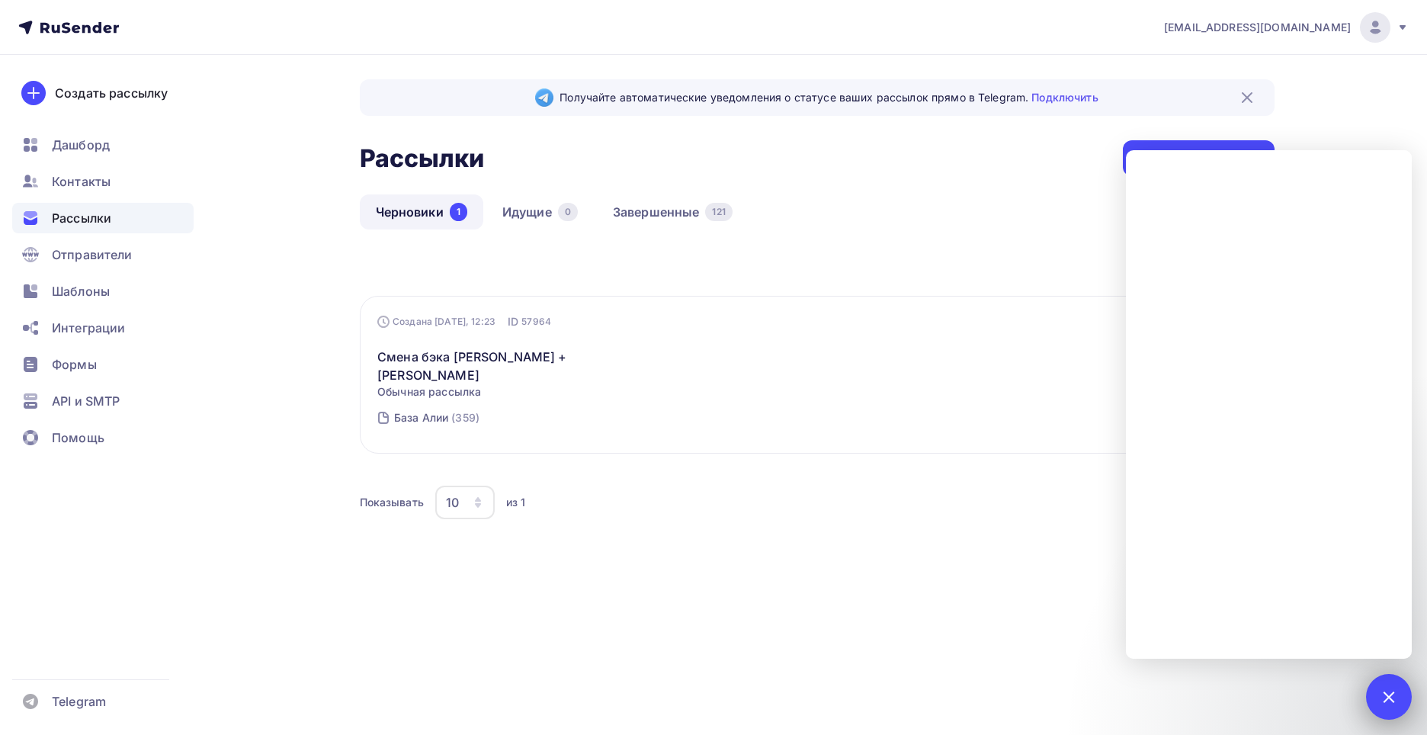
click at [1386, 684] on div "1" at bounding box center [1389, 697] width 46 height 46
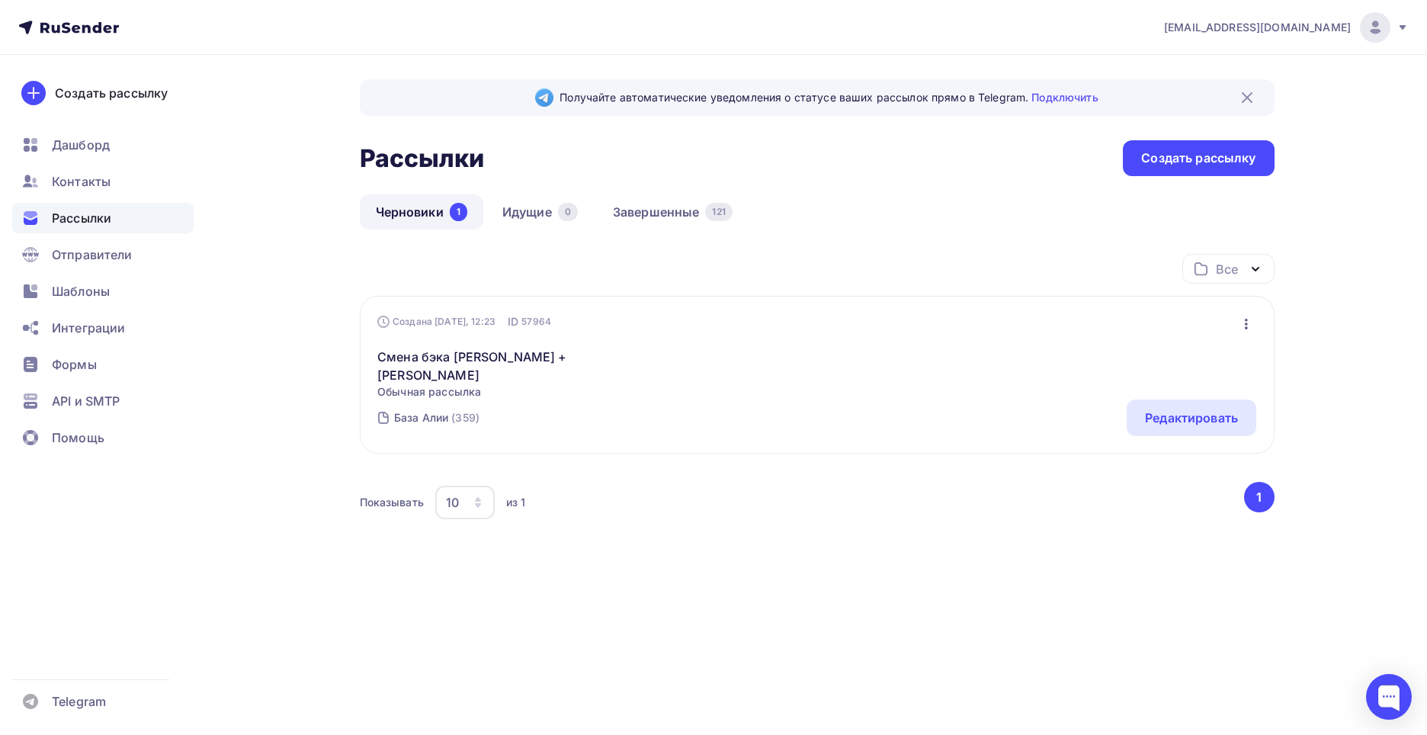
click at [962, 524] on div "Все Все папки Создать новую папку Создана [DATE], 12:23 ID 57964 Редактировать …" at bounding box center [817, 415] width 915 height 323
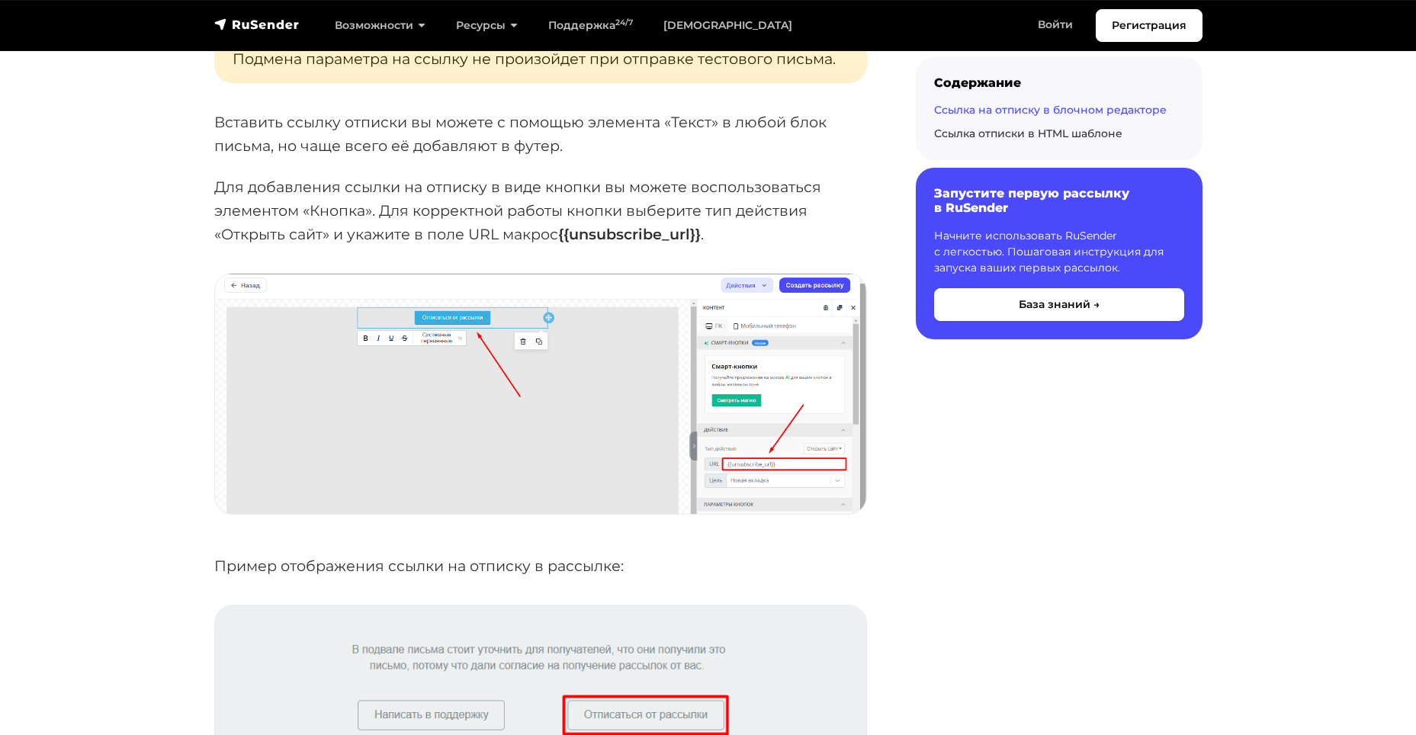
scroll to position [1830, 0]
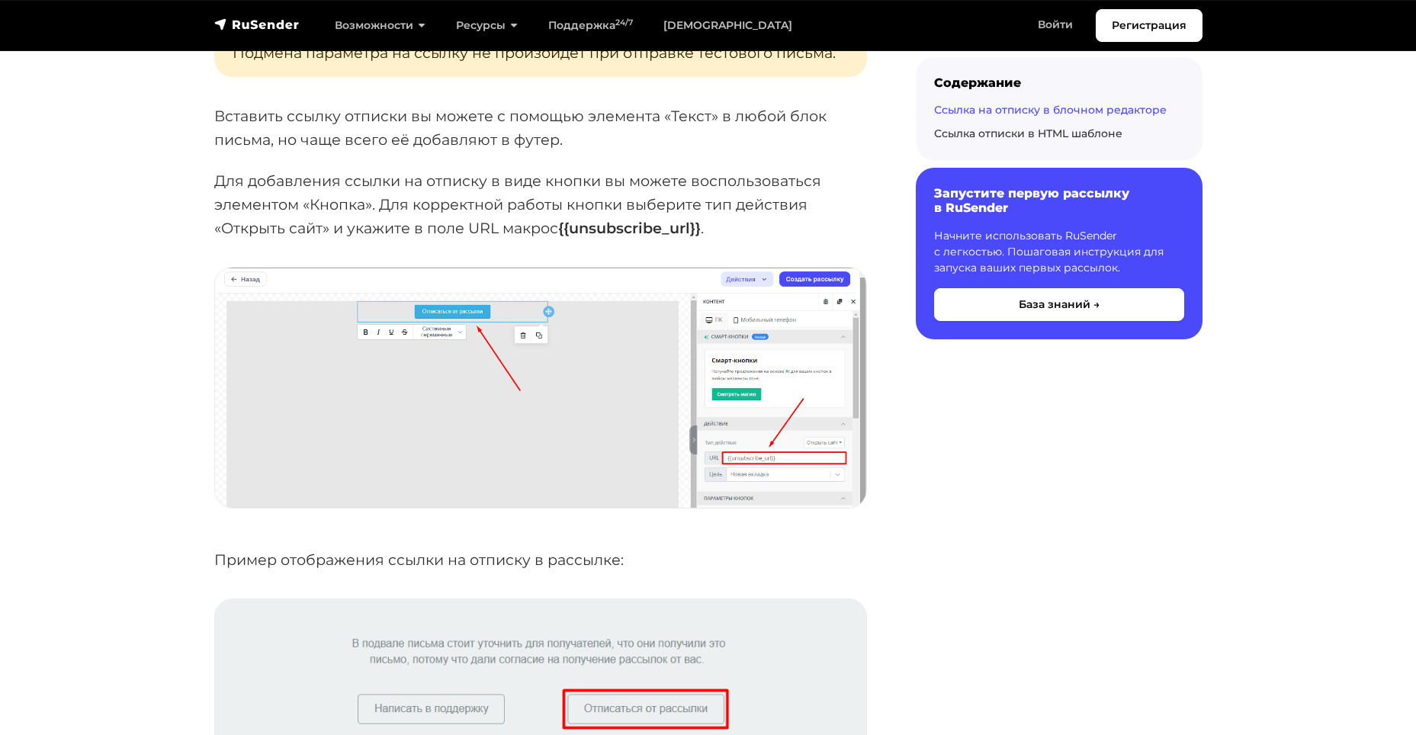
click at [768, 236] on p "Для добавления ссылки на отписку в виде кнопки вы можете воспользоваться элемен…" at bounding box center [540, 204] width 653 height 70
click at [721, 235] on p "Для добавления ссылки на отписку в виде кнопки вы можете воспользоваться элемен…" at bounding box center [540, 204] width 653 height 70
drag, startPoint x: 703, startPoint y: 233, endPoint x: 562, endPoint y: 233, distance: 141.1
click at [562, 233] on p "Для добавления ссылки на отписку в виде кнопки вы можете воспользоваться элемен…" at bounding box center [540, 204] width 653 height 70
copy strong "{{unsubscribe_url}}"
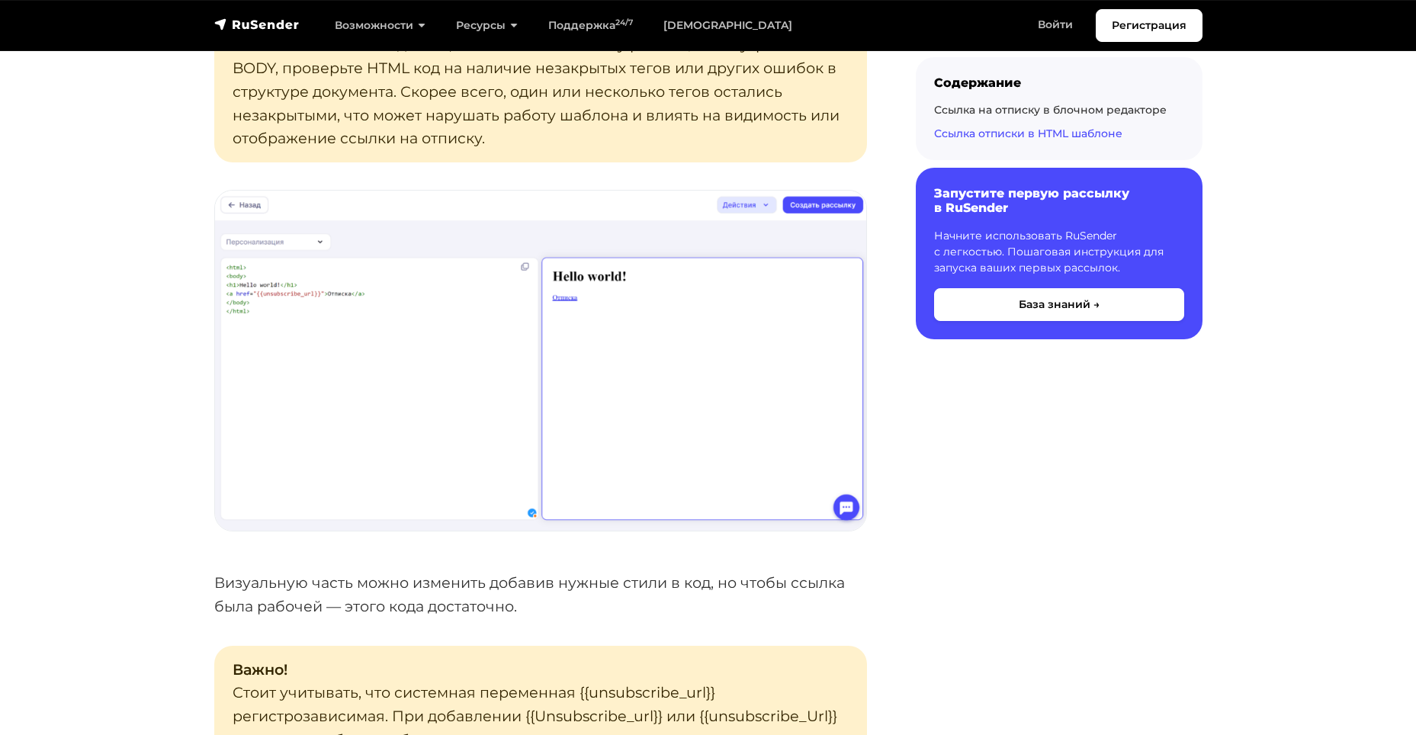
scroll to position [3355, 0]
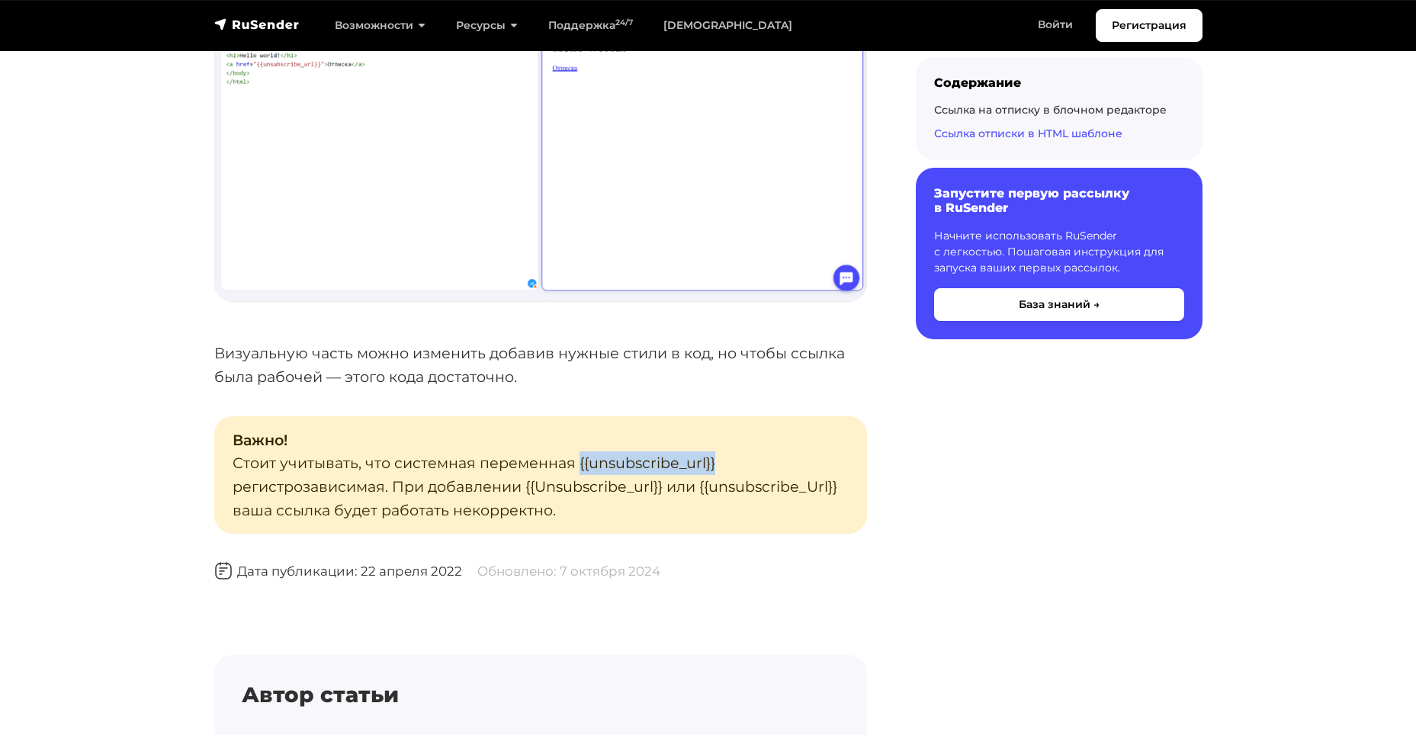
drag, startPoint x: 577, startPoint y: 467, endPoint x: 713, endPoint y: 465, distance: 135.7
click at [713, 465] on p "Важно! Стоит учитывать, что системная переменная {{unsubscribe_url}} регистроза…" at bounding box center [540, 475] width 653 height 118
copy p "{{unsubscribe_url}}"
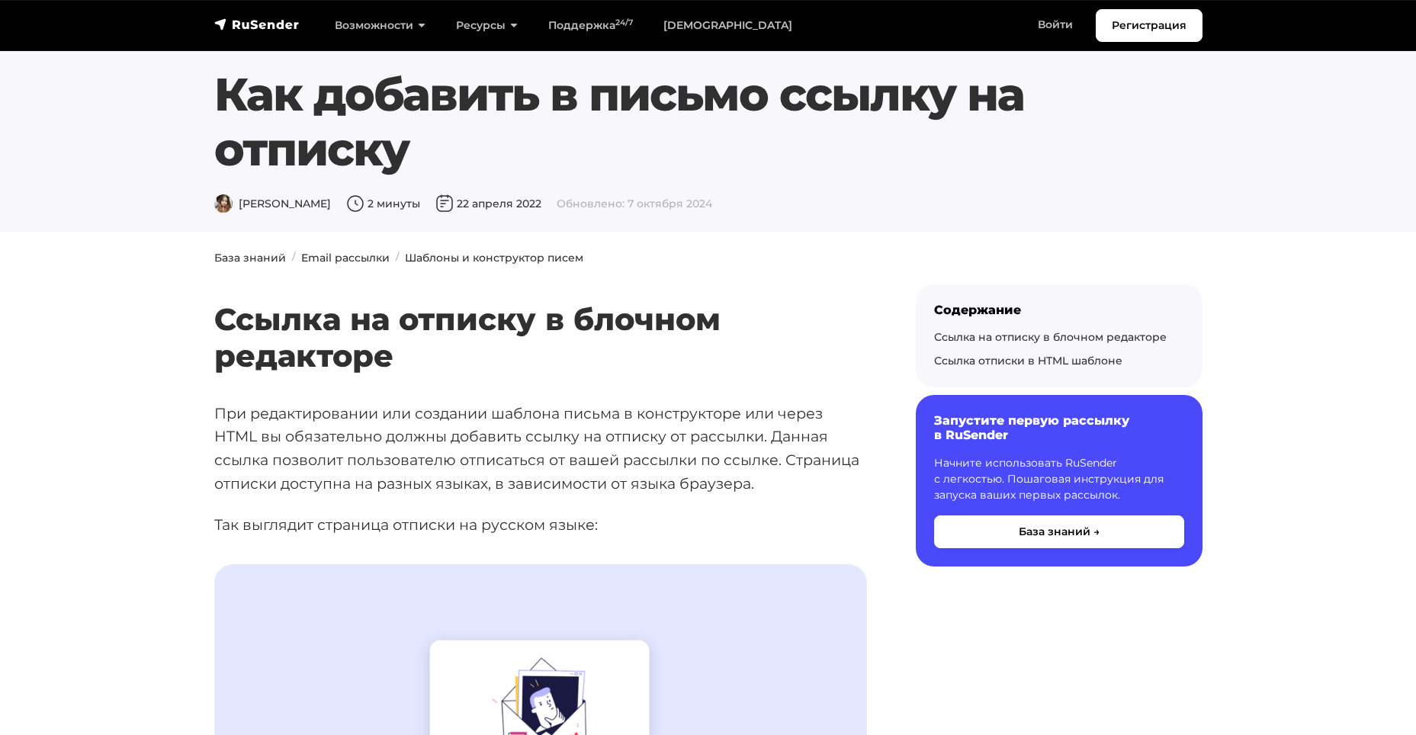
scroll to position [0, 0]
